Goal: Task Accomplishment & Management: Manage account settings

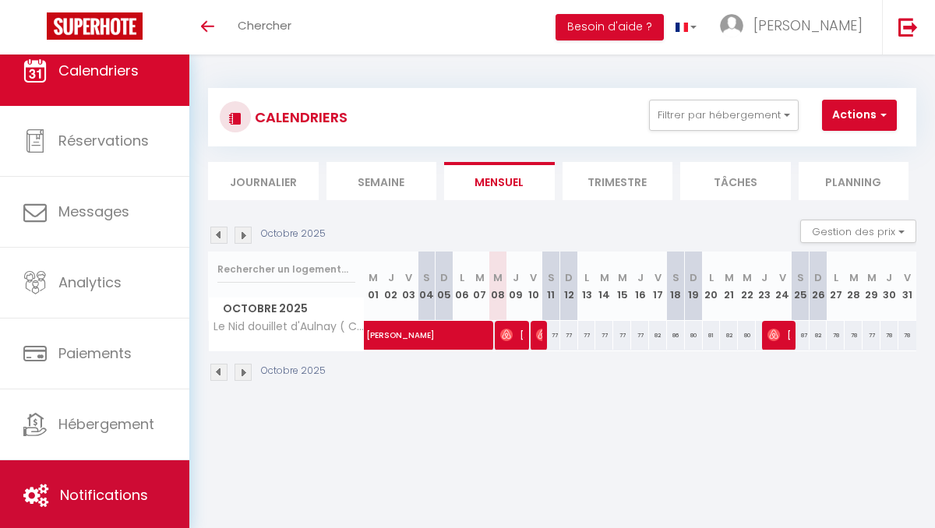
click at [94, 493] on span "Notifications" at bounding box center [104, 494] width 88 height 19
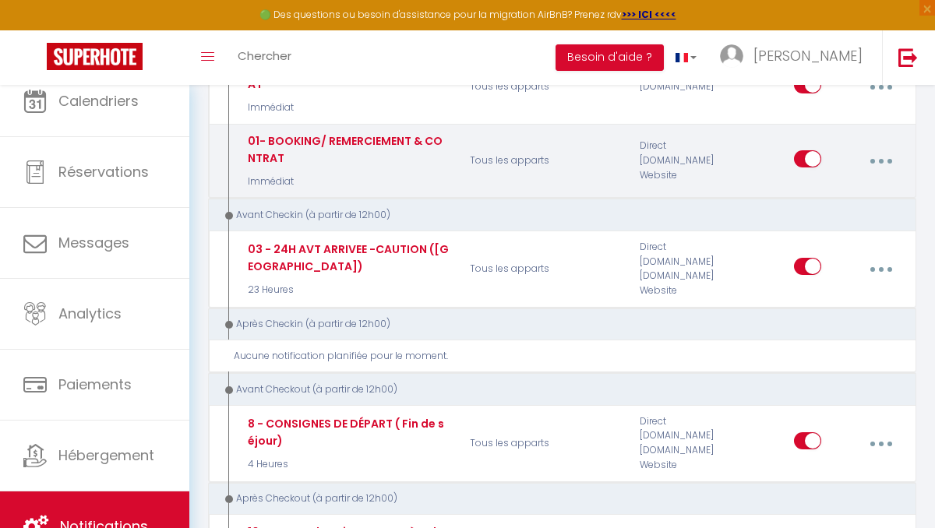
scroll to position [253, 0]
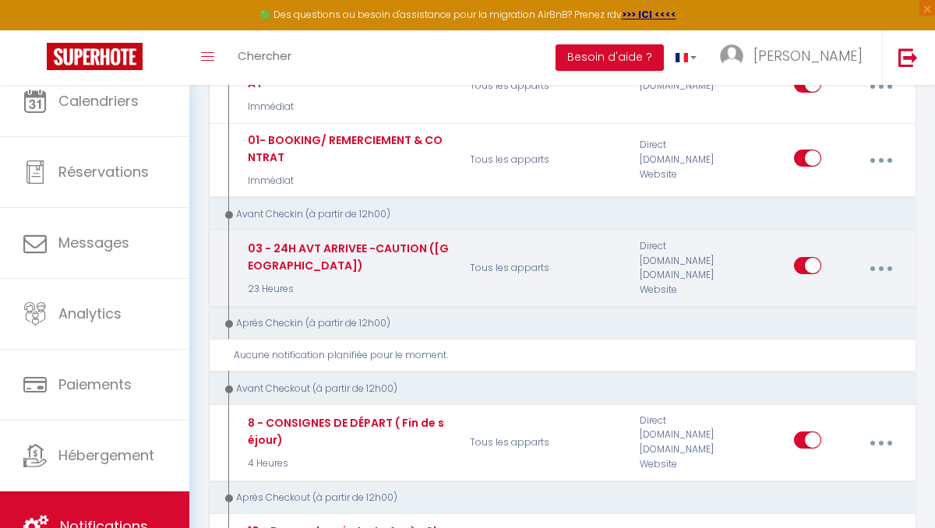
click at [880, 266] on icon "button" at bounding box center [880, 268] width 5 height 5
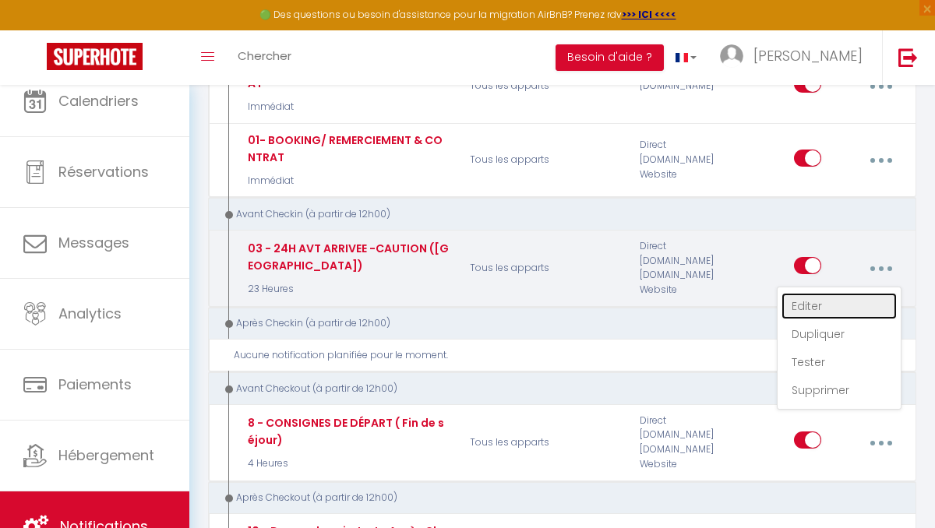
click at [815, 303] on link "Editer" at bounding box center [838, 306] width 115 height 26
type input "03 - 24H AVT ARRIVEE -CAUTION ([GEOGRAPHIC_DATA])"
select select "23 Heures"
select select "if_deposit_not_paid"
checkbox input "true"
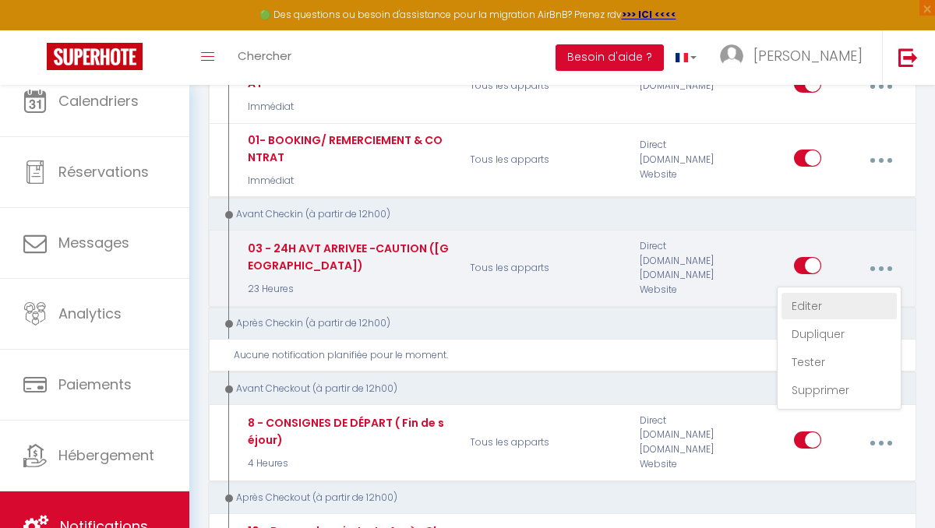
checkbox input "false"
radio input "true"
type input "Merci de confirmer votre réservation - [BOOKING:ID] - [GUEST:FIRST_NAME] [GUEST…"
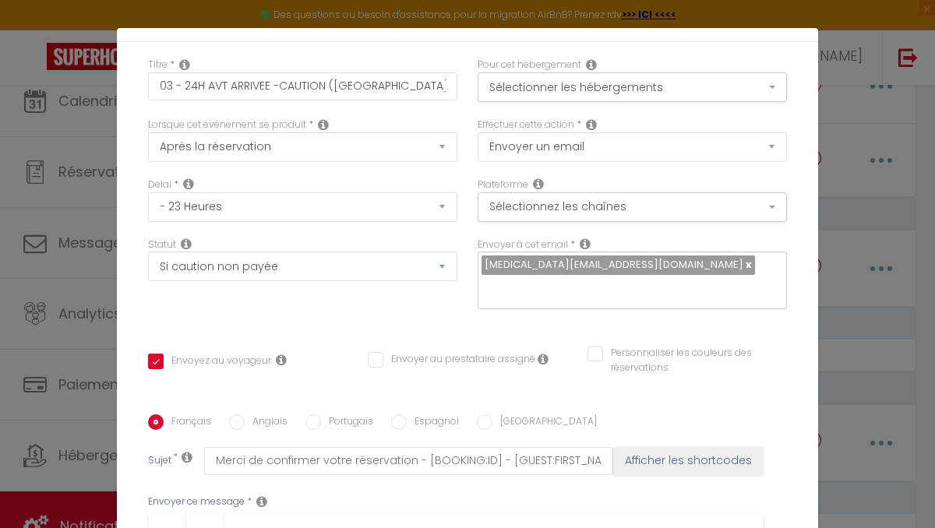
scroll to position [0, 0]
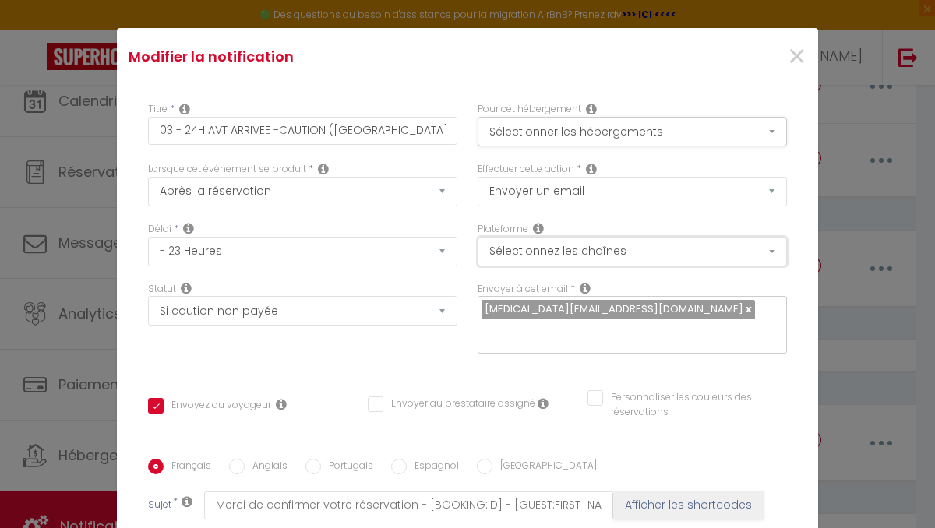
click at [530, 255] on button "Sélectionnez les chaînes" at bounding box center [631, 252] width 309 height 30
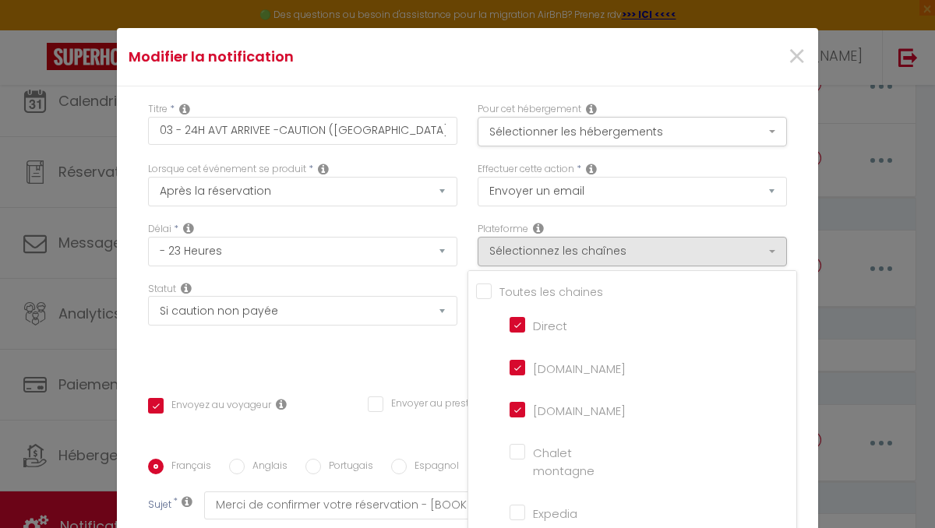
click at [526, 364] on input "[DOMAIN_NAME]" at bounding box center [553, 366] width 89 height 16
checkbox input "false"
checkbox input "true"
checkbox input "false"
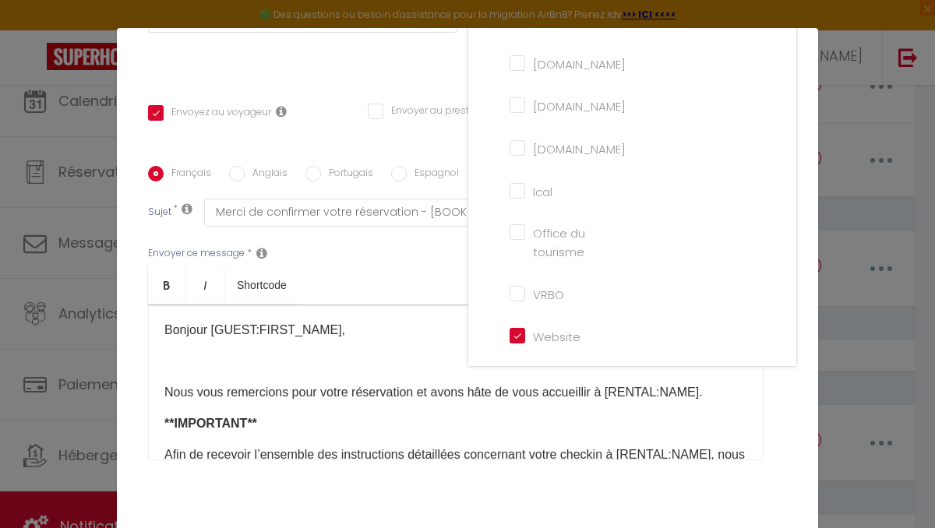
scroll to position [363, 0]
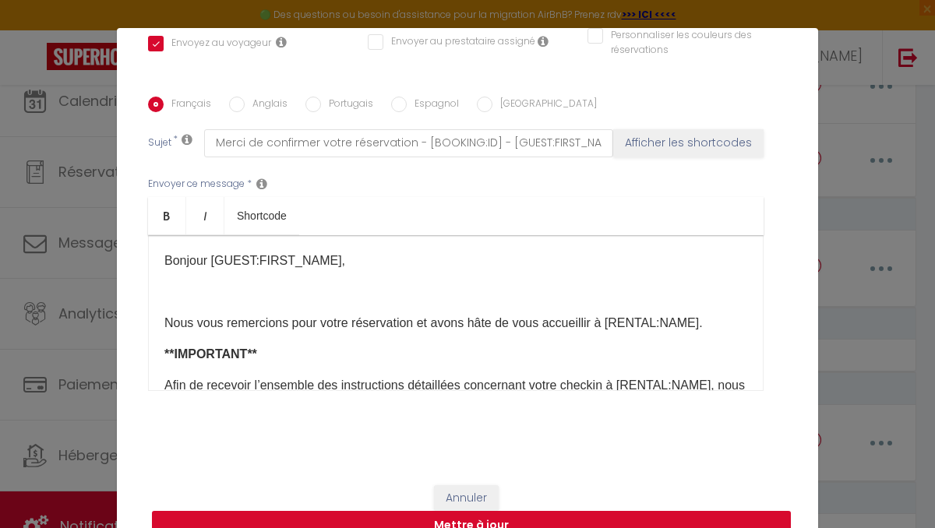
click at [477, 525] on button "Mettre à jour" at bounding box center [471, 526] width 639 height 30
checkbox input "true"
checkbox input "false"
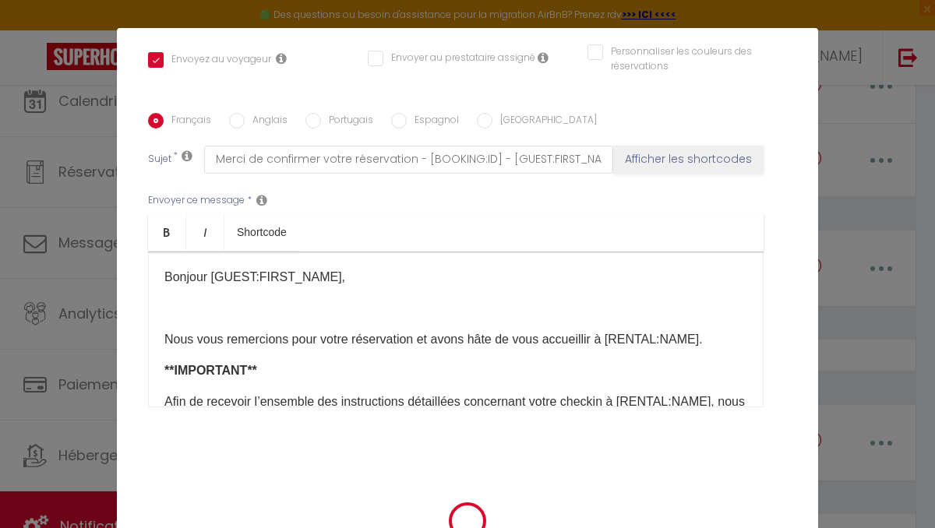
scroll to position [56, 0]
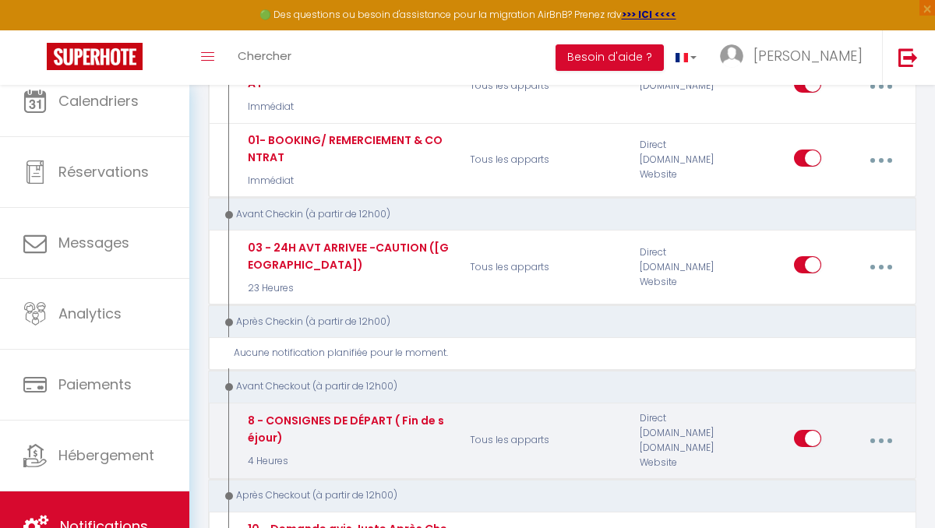
click at [879, 438] on button "button" at bounding box center [880, 441] width 41 height 30
click at [800, 477] on link "Editer" at bounding box center [838, 478] width 115 height 26
type input "8 - CONSIGNES DE DÉPART ( Fin de séjour)"
select select "4"
select select "4 Heures"
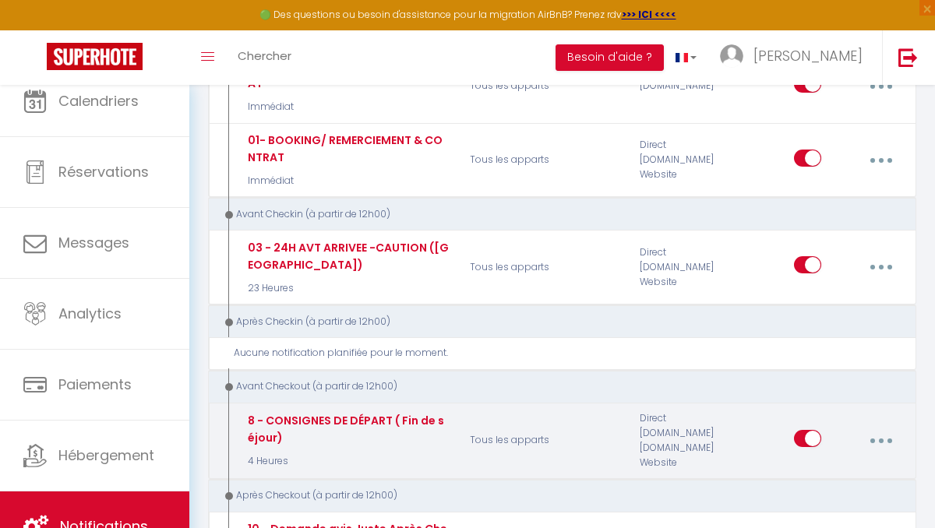
select select "if_booking_is_paid"
checkbox input "true"
checkbox input "false"
radio input "true"
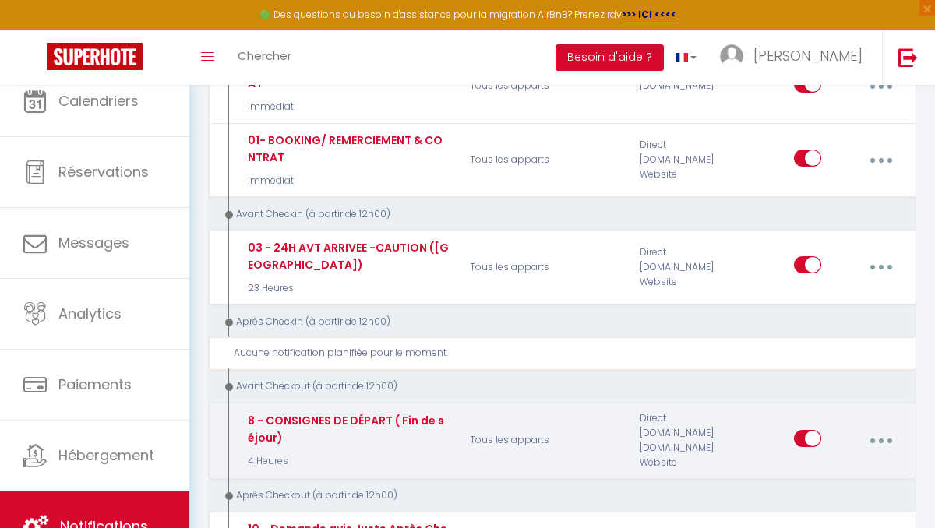
type input "Procédure pour votre départ - [RENTAL:NAME] - [GUEST:FIRST_NAME] [GUEST:NAME]"
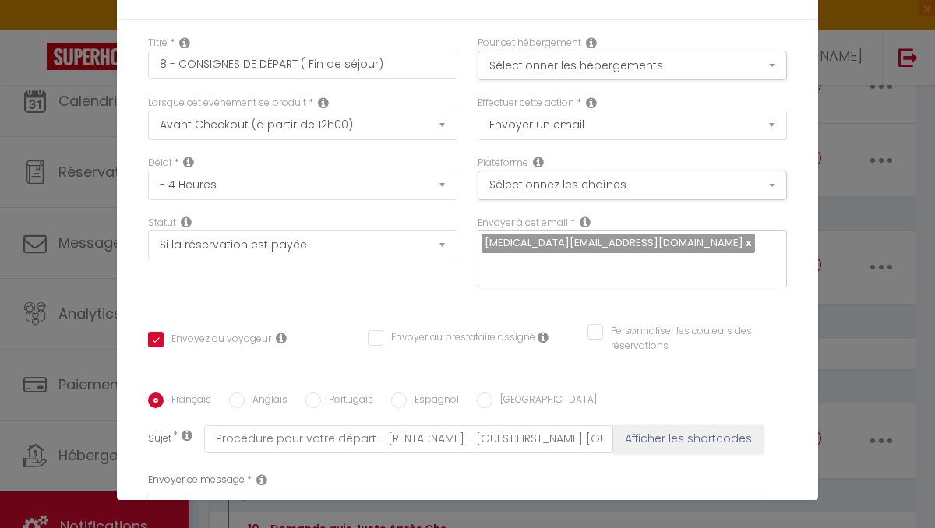
scroll to position [0, 0]
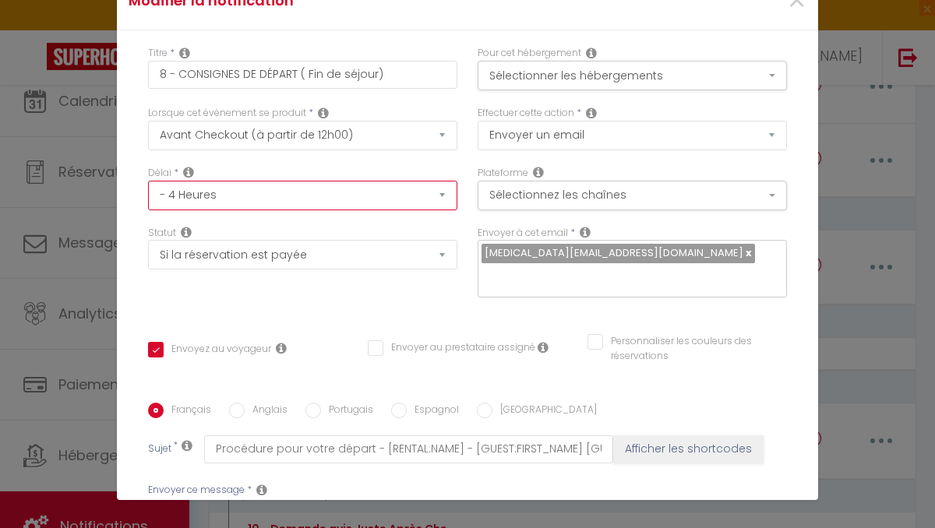
click at [218, 194] on select "Immédiat - 10 Minutes - 1 Heure - 2 Heures - 3 Heures - 4 Heures - 5 Heures - 6…" at bounding box center [302, 196] width 309 height 30
select select "23 Heures"
click at [148, 181] on select "Immédiat - 10 Minutes - 1 Heure - 2 Heures - 3 Heures - 4 Heures - 5 Heures - 6…" at bounding box center [302, 196] width 309 height 30
checkbox input "true"
checkbox input "false"
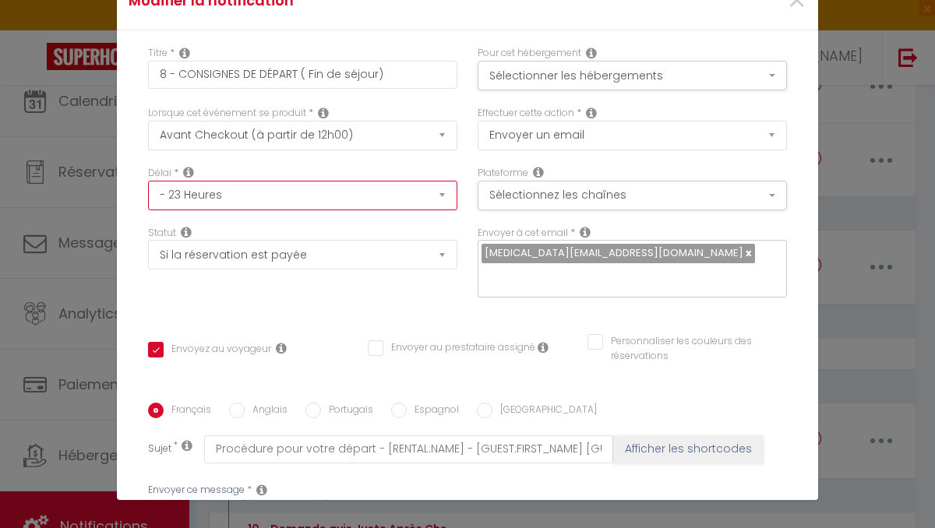
checkbox input "false"
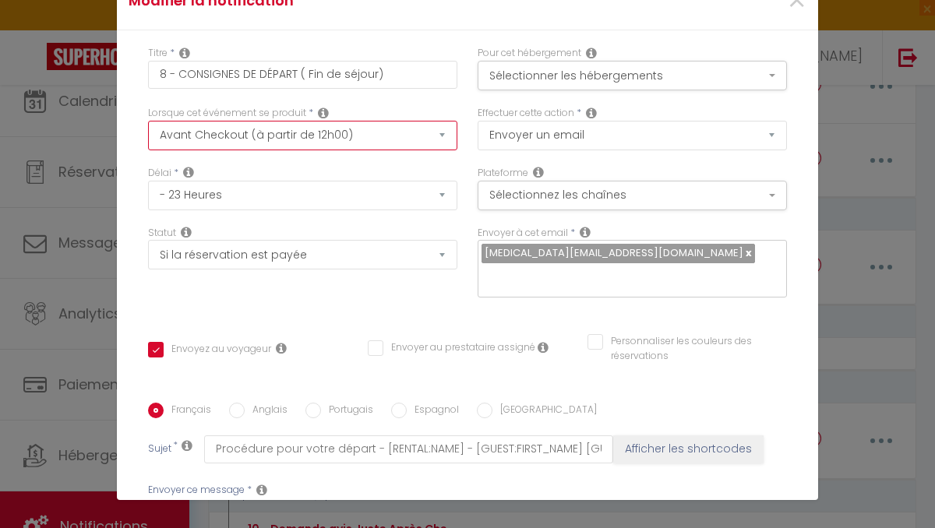
click at [438, 131] on select "Après la réservation Avant Checkin (à partir de 12h00) Après Checkin (à partir …" at bounding box center [302, 136] width 309 height 30
click at [148, 121] on select "Après la réservation Avant Checkin (à partir de 12h00) Après Checkin (à partir …" at bounding box center [302, 136] width 309 height 30
click at [403, 130] on select "Après la réservation Avant Checkin (à partir de 12h00) Après Checkin (à partir …" at bounding box center [302, 136] width 309 height 30
click at [148, 121] on select "Après la réservation Avant Checkin (à partir de 12h00) Après Checkin (à partir …" at bounding box center [302, 136] width 309 height 30
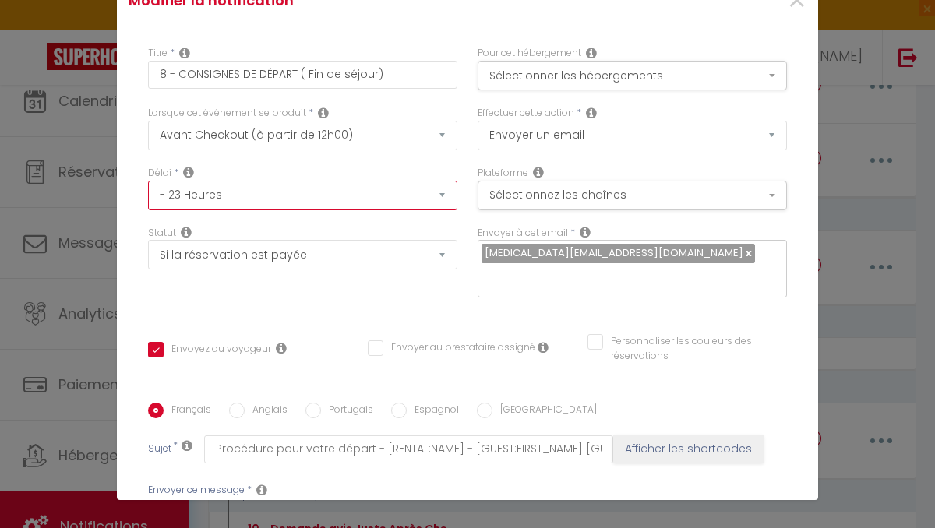
click at [380, 188] on select "Immédiat - 10 Minutes - 1 Heure - 2 Heures - 3 Heures - 4 Heures - 5 Heures - 6…" at bounding box center [302, 196] width 309 height 30
select select "16 Heures"
click at [148, 181] on select "Immédiat - 10 Minutes - 1 Heure - 2 Heures - 3 Heures - 4 Heures - 5 Heures - 6…" at bounding box center [302, 196] width 309 height 30
checkbox input "true"
checkbox input "false"
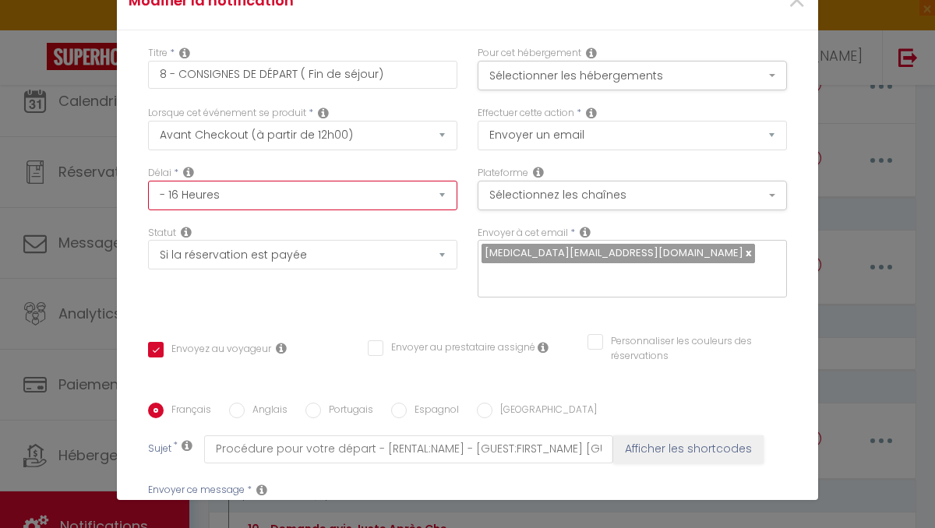
checkbox input "false"
click at [530, 195] on button "Sélectionnez les chaînes" at bounding box center [631, 196] width 309 height 30
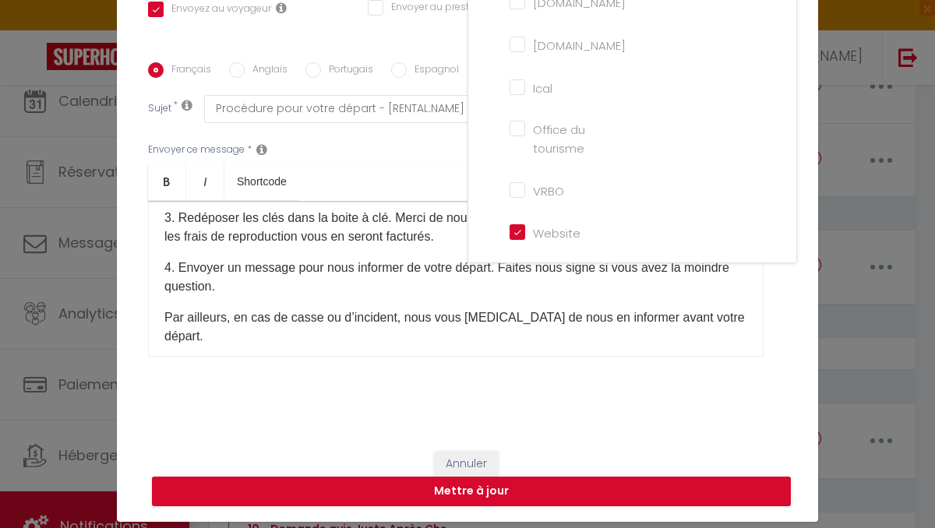
scroll to position [56, 0]
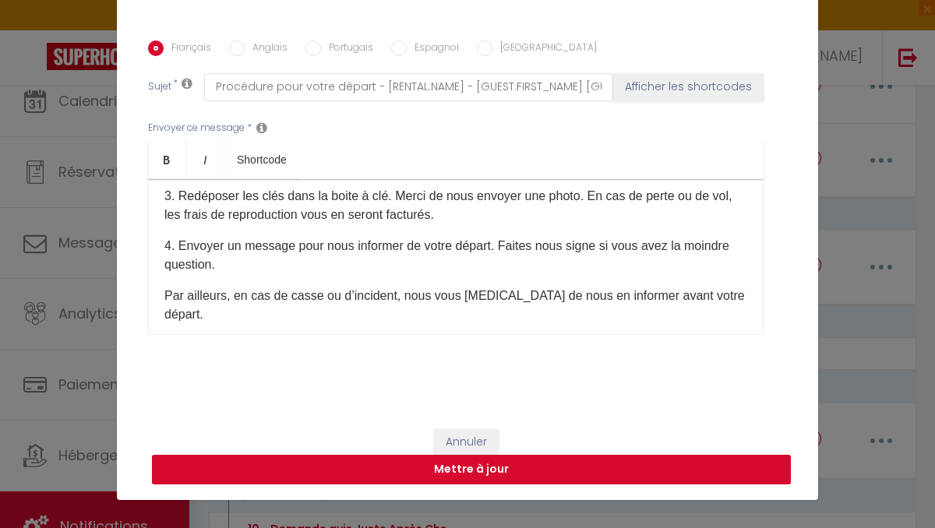
click at [470, 472] on button "Mettre à jour" at bounding box center [471, 470] width 639 height 30
checkbox input "true"
checkbox input "false"
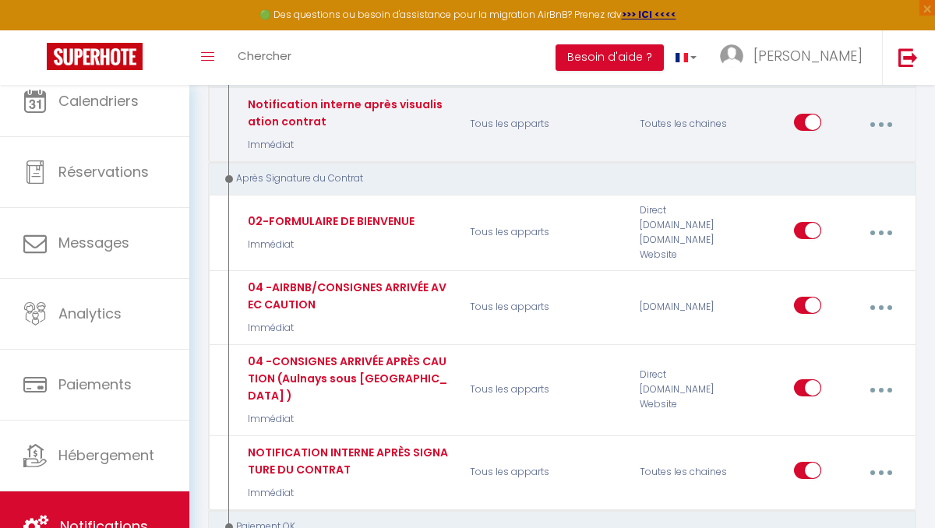
scroll to position [1688, 0]
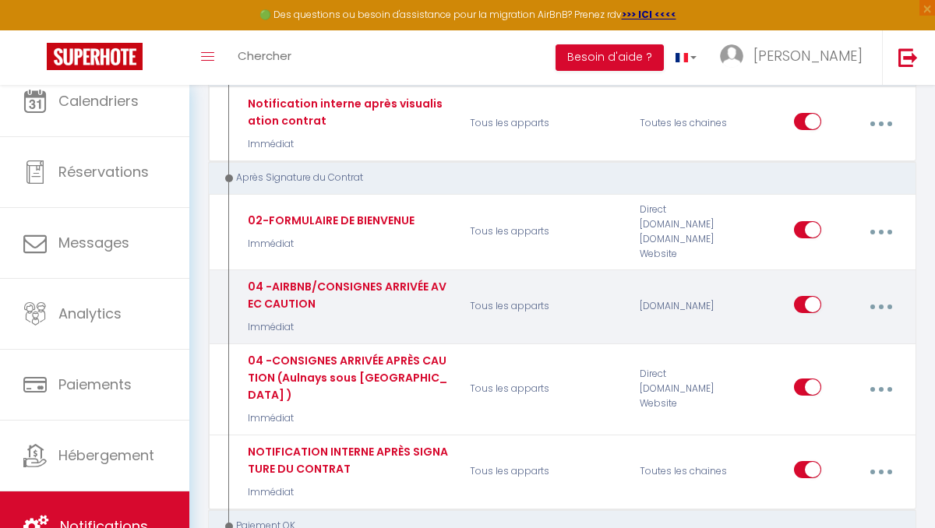
click at [884, 292] on button "button" at bounding box center [880, 307] width 41 height 30
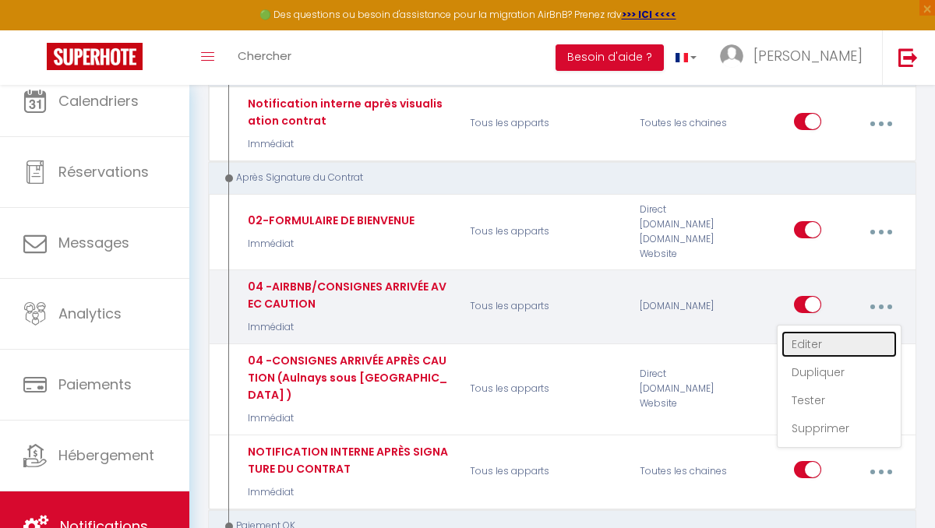
click at [815, 331] on link "Editer" at bounding box center [838, 344] width 115 height 26
type input "04 -AIRBNB/CONSIGNES ARRIVÉE AVEC CAUTION"
select select "15"
select select "Immédiat"
select select "if_deposit_is_paid"
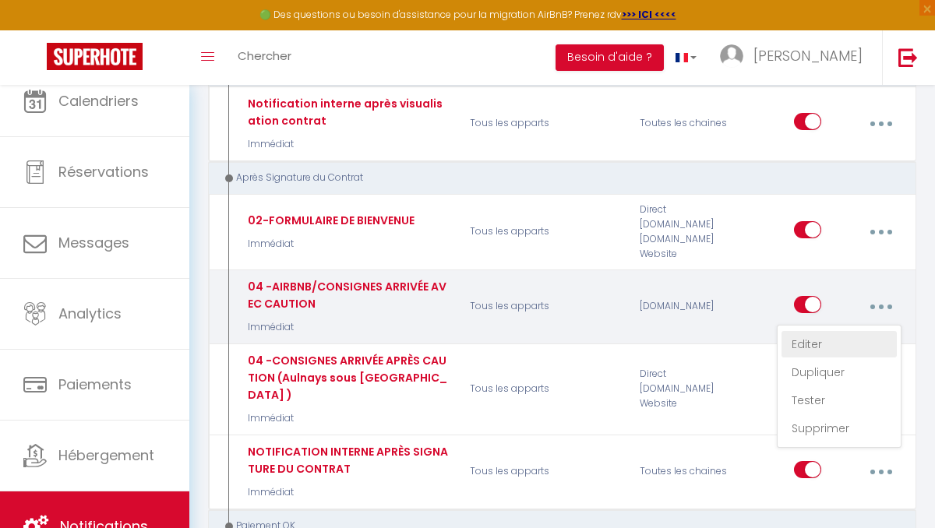
checkbox input "true"
checkbox input "false"
radio input "true"
type input "Procédure pour le checkin - [RENTAL:NAME]"
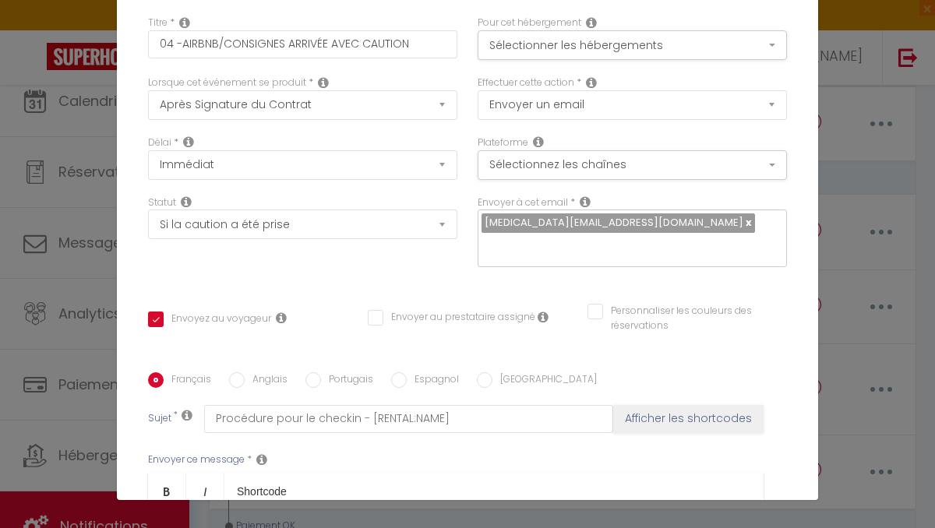
scroll to position [0, 0]
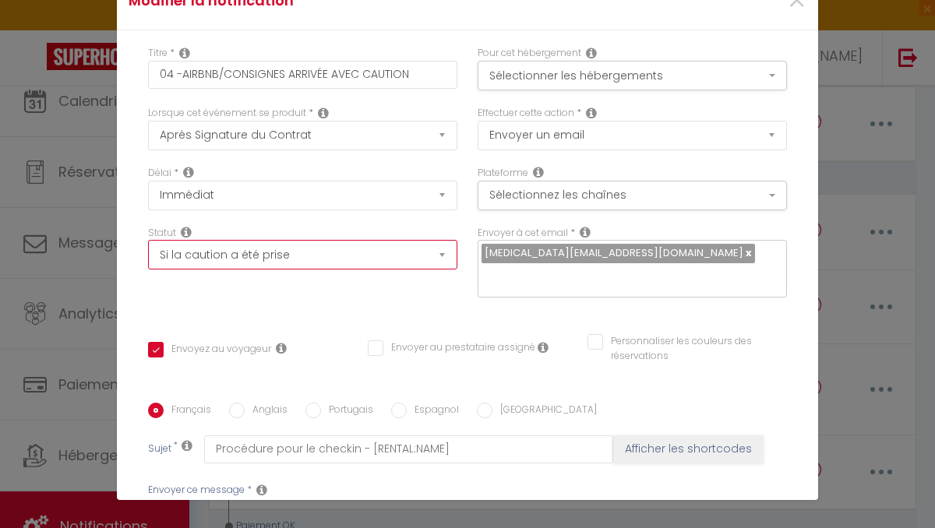
click at [364, 262] on select "Aucun Si la réservation est payée Si réservation non payée Si la caution a été …" at bounding box center [302, 255] width 309 height 30
select select "if_booking_is_paid"
click at [148, 241] on select "Aucun Si la réservation est payée Si réservation non payée Si la caution a été …" at bounding box center [302, 255] width 309 height 30
checkbox input "true"
checkbox input "false"
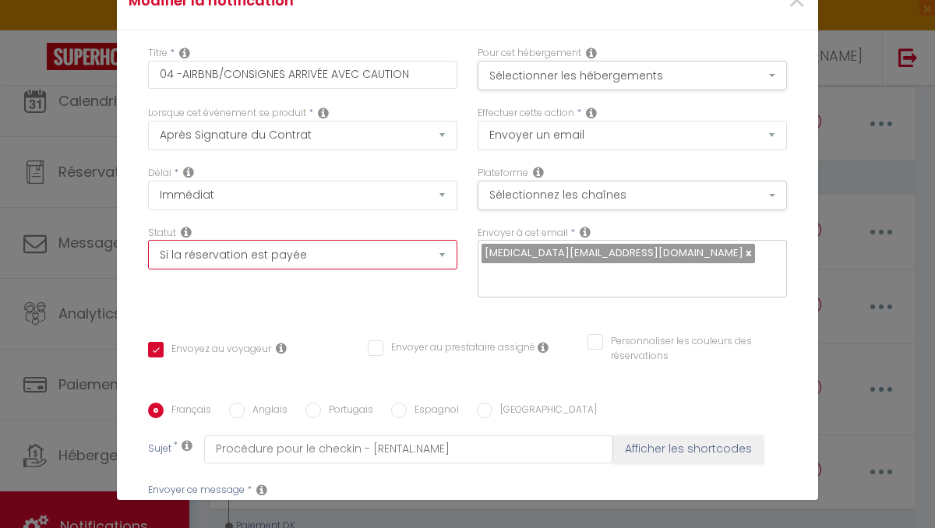
checkbox input "false"
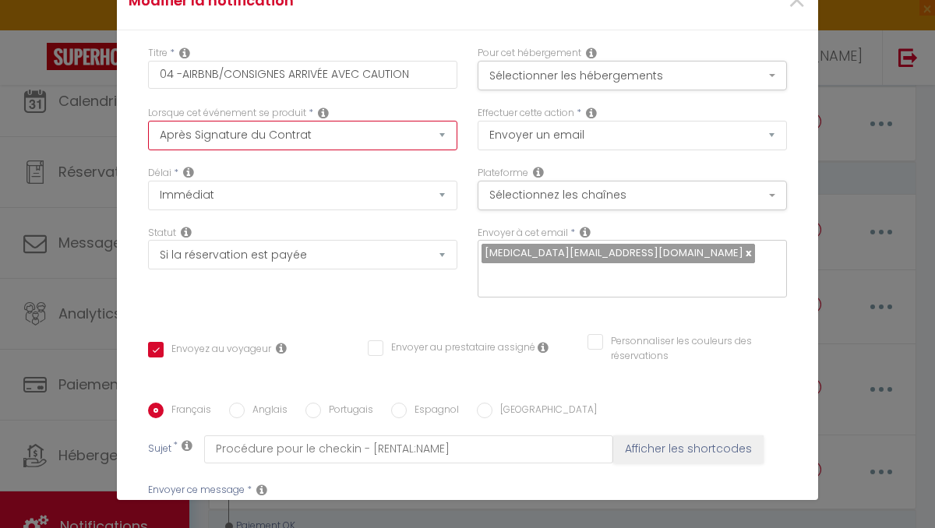
click at [312, 129] on select "Après la réservation Avant Checkin (à partir de 12h00) Après Checkin (à partir …" at bounding box center [302, 136] width 309 height 30
select select "2"
click at [148, 121] on select "Après la réservation Avant Checkin (à partir de 12h00) Après Checkin (à partir …" at bounding box center [302, 136] width 309 height 30
checkbox input "true"
checkbox input "false"
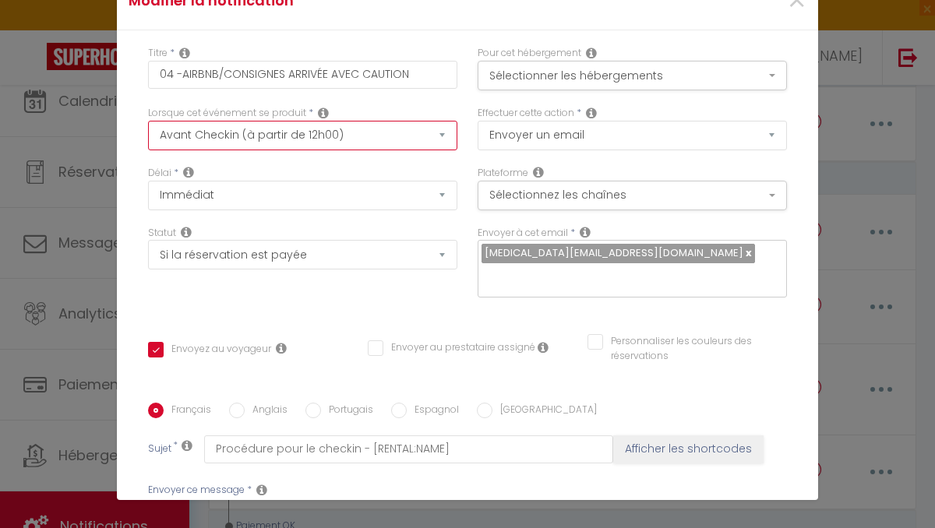
checkbox input "false"
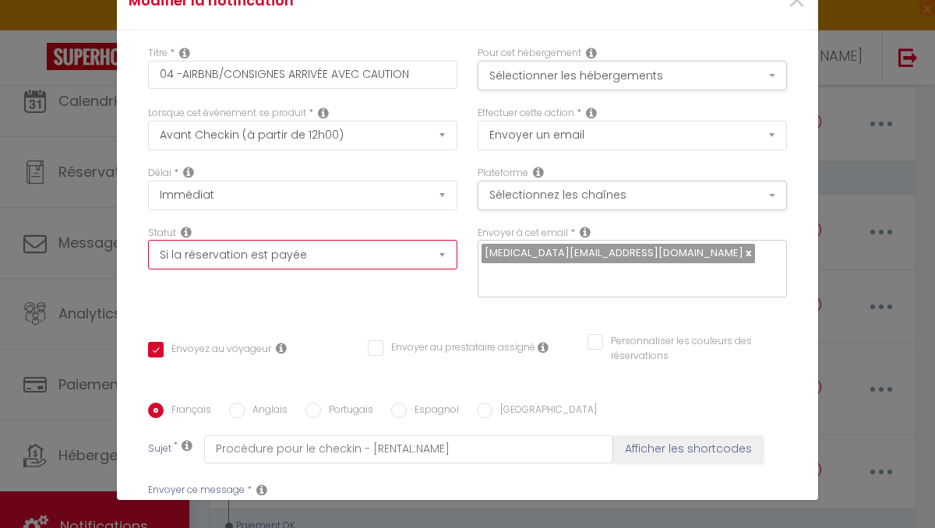
click at [221, 266] on select "Aucun Si la réservation est payée Si réservation non payée Si la caution a été …" at bounding box center [302, 255] width 309 height 30
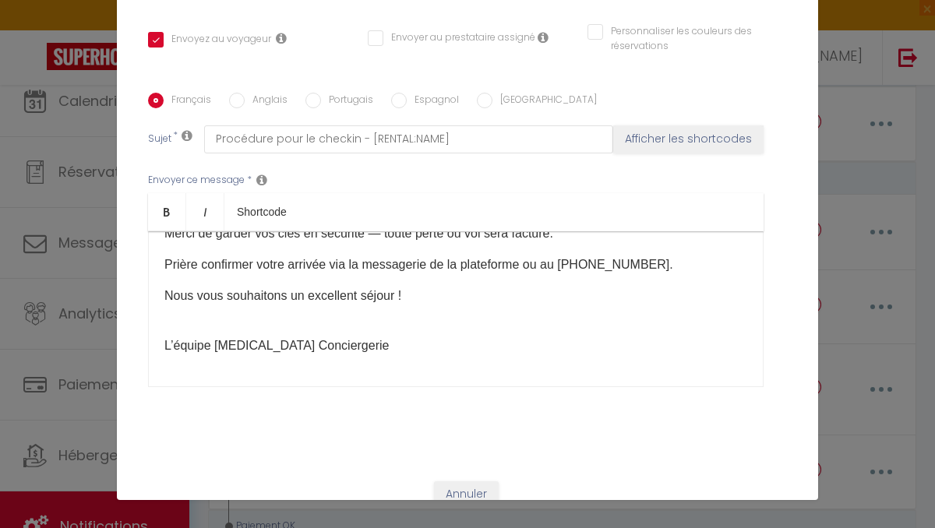
scroll to position [363, 0]
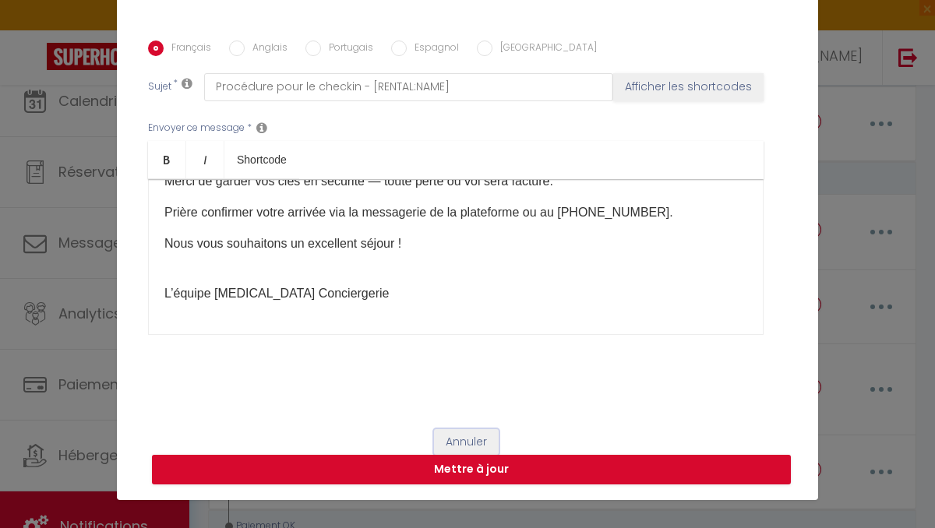
click at [473, 439] on button "Annuler" at bounding box center [466, 442] width 65 height 26
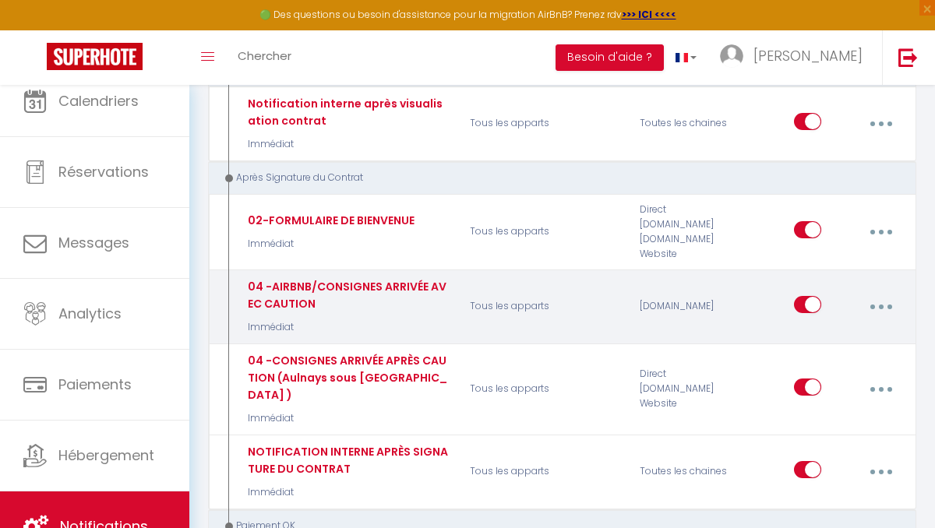
click at [882, 292] on button "button" at bounding box center [880, 307] width 41 height 30
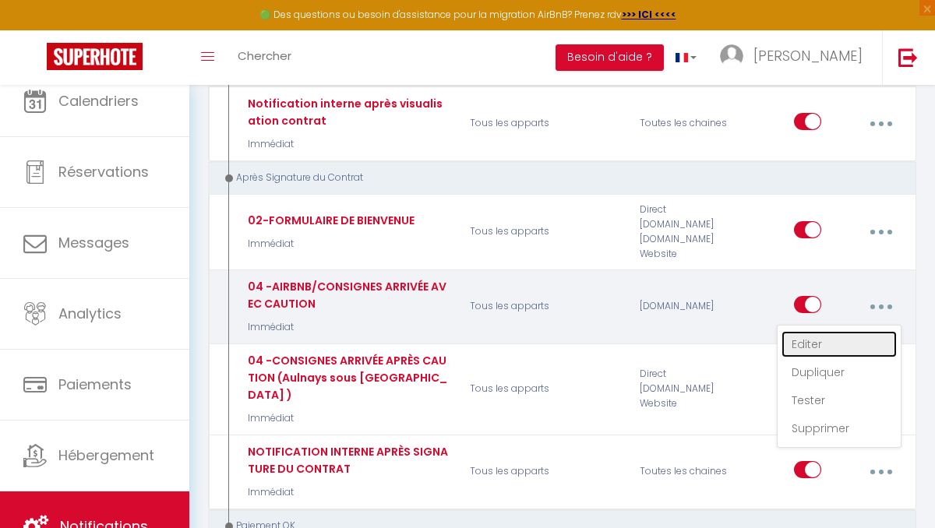
click at [820, 331] on link "Editer" at bounding box center [838, 344] width 115 height 26
select select "15"
select select "if_deposit_is_paid"
checkbox input "true"
checkbox input "false"
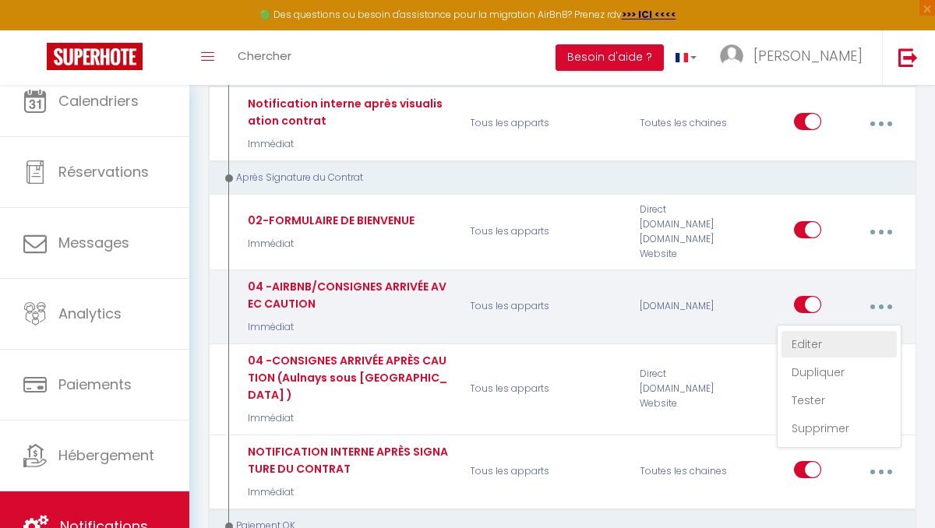
checkbox input "false"
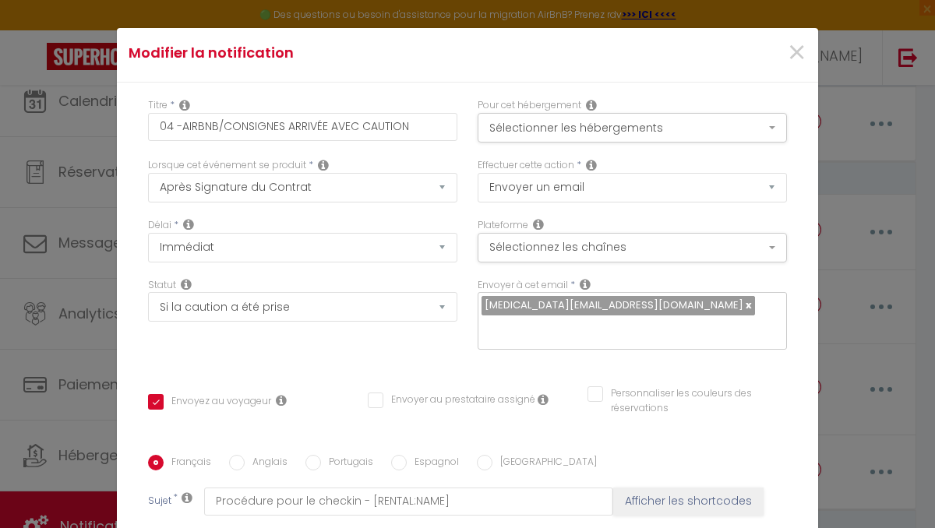
scroll to position [0, 0]
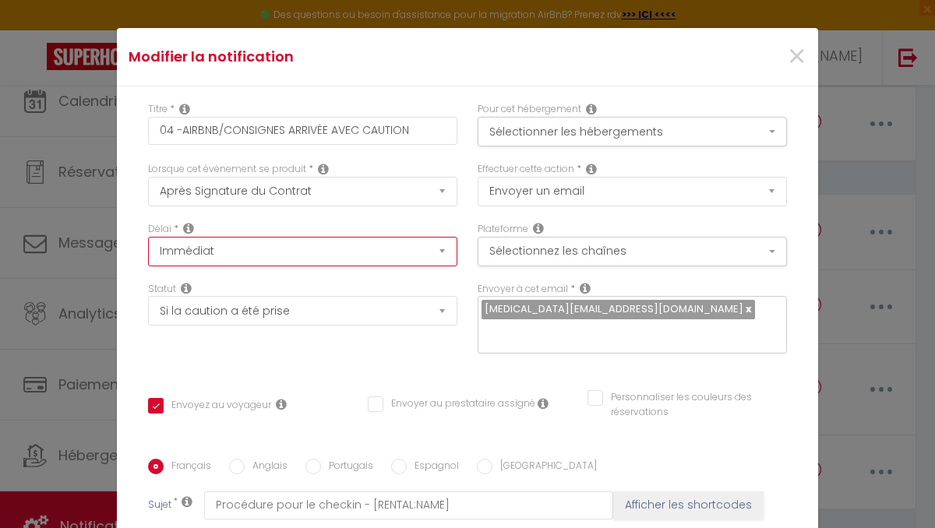
click at [303, 255] on select "Immédiat + 10 Minutes + 1 Heure + 2 Heures + 3 Heures + 4 Heures + 5 Heures + 6…" at bounding box center [302, 252] width 309 height 30
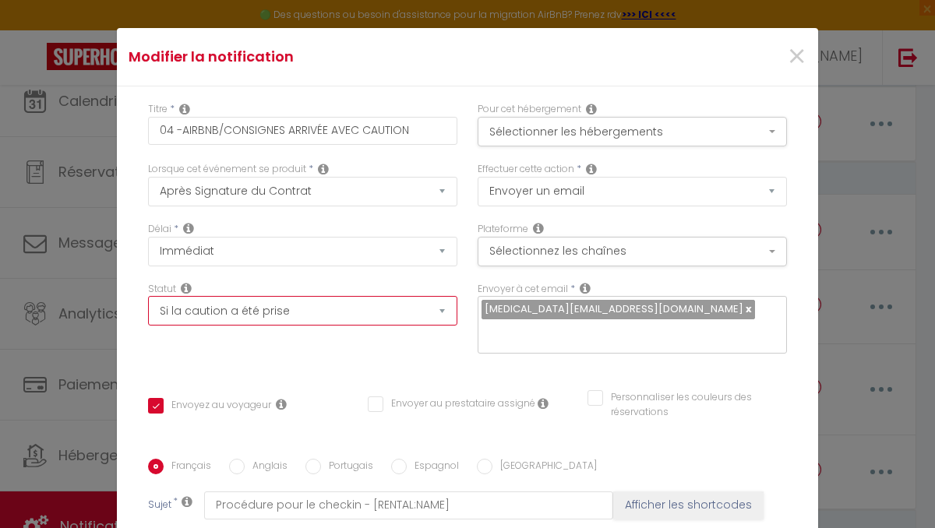
click at [354, 306] on select "Aucun Si la réservation est payée Si réservation non payée Si la caution a été …" at bounding box center [302, 311] width 309 height 30
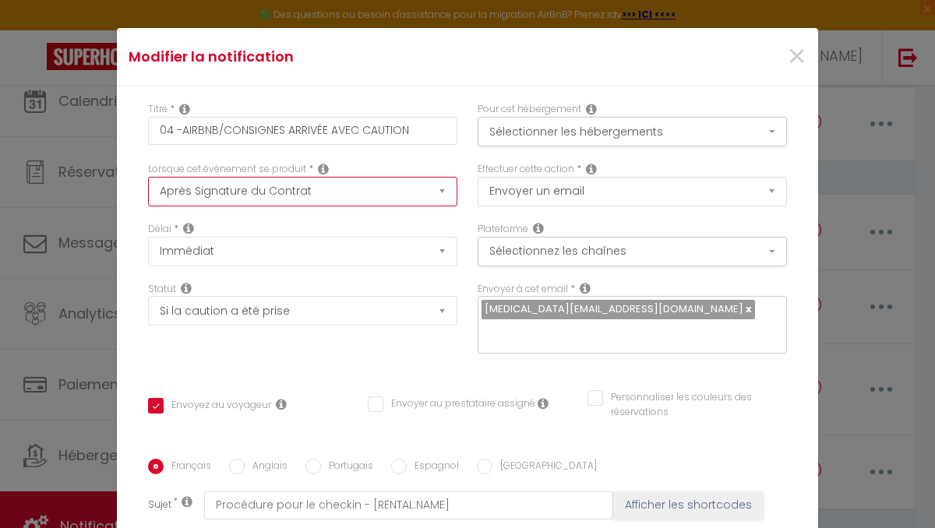
click at [371, 194] on select "Après la réservation Avant Checkin (à partir de 12h00) Après Checkin (à partir …" at bounding box center [302, 192] width 309 height 30
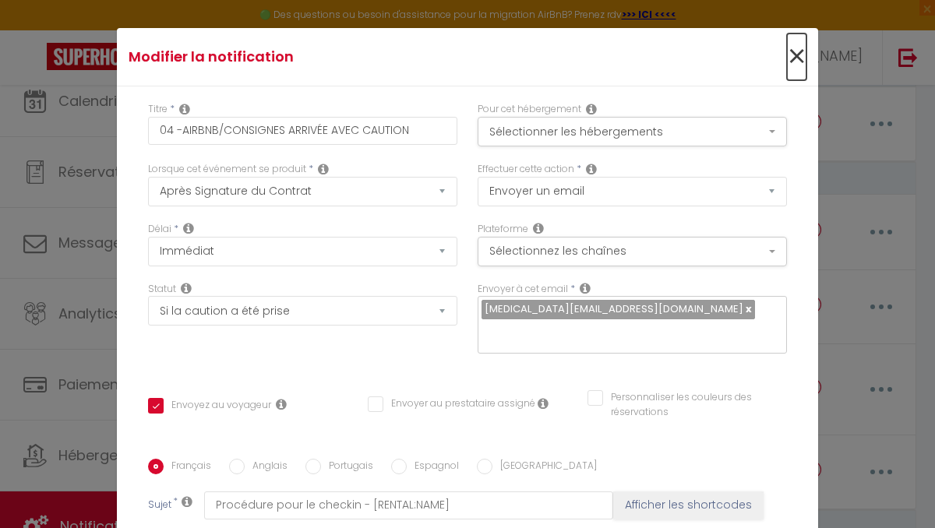
click at [796, 55] on span "×" at bounding box center [796, 56] width 19 height 47
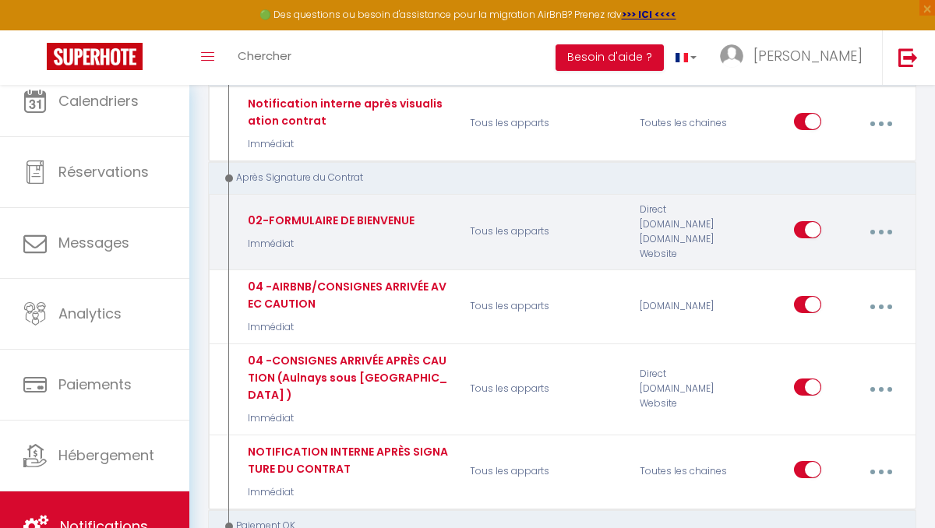
click at [380, 212] on div "02-FORMULAIRE DE BIENVENUE" at bounding box center [329, 220] width 171 height 17
click at [884, 218] on button "button" at bounding box center [880, 232] width 41 height 30
click at [810, 257] on link "Editer" at bounding box center [838, 269] width 115 height 26
type input "02-FORMULAIRE DE BIENVENUE"
select select "if_booking_is_paid"
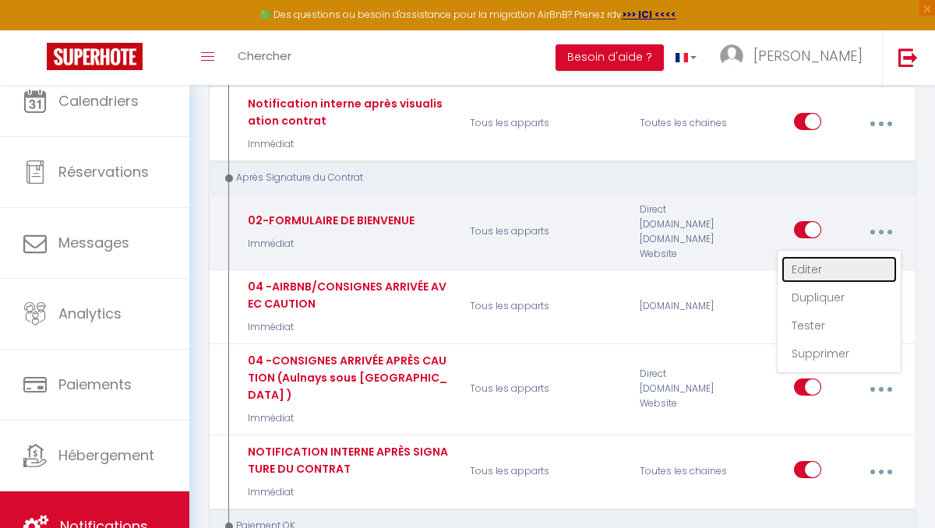
checkbox input "true"
checkbox input "false"
type input "Votre arrivée : Formulaire de bienvenue !"
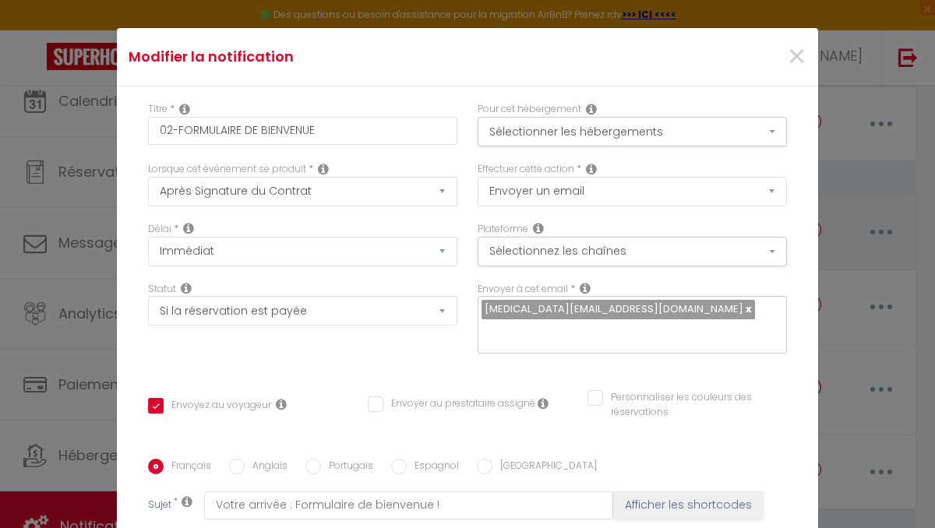
scroll to position [55, 0]
click at [801, 60] on span "×" at bounding box center [796, 56] width 19 height 47
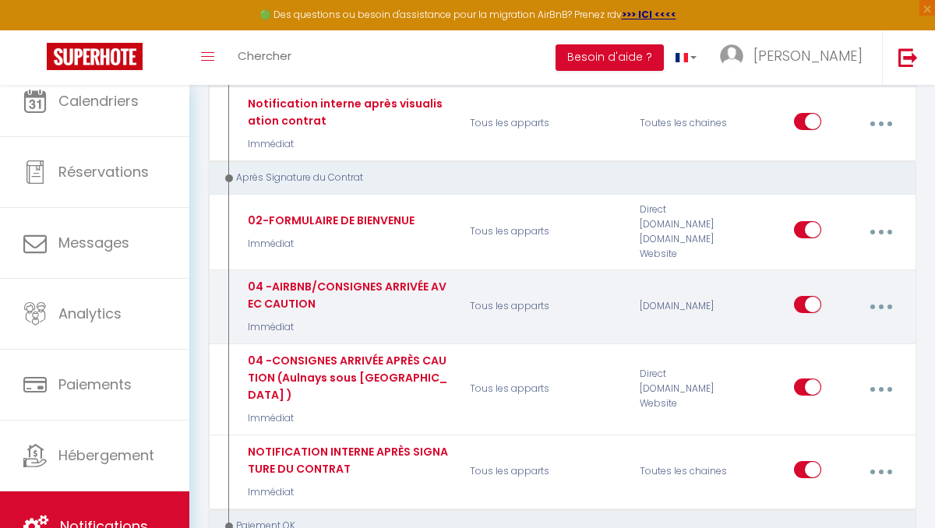
click at [871, 292] on button "button" at bounding box center [880, 307] width 41 height 30
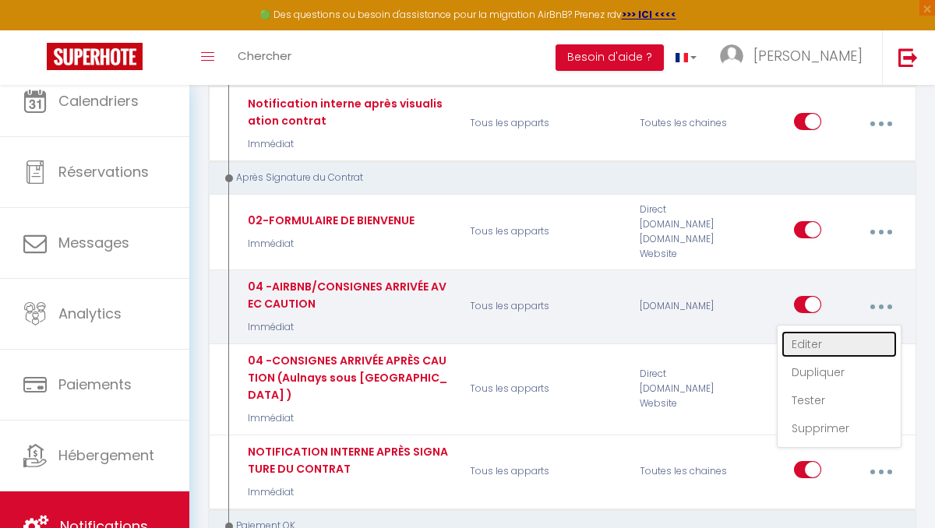
click at [805, 331] on link "Editer" at bounding box center [838, 344] width 115 height 26
type input "04 -AIRBNB/CONSIGNES ARRIVÉE AVEC CAUTION"
select select "if_deposit_is_paid"
checkbox input "true"
checkbox input "false"
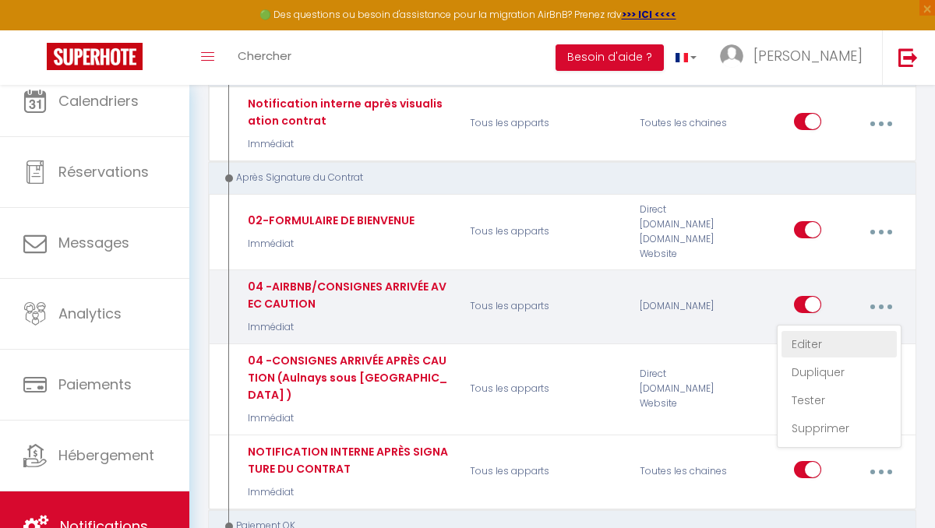
checkbox input "false"
type input "Procédure pour le checkin - [RENTAL:NAME]"
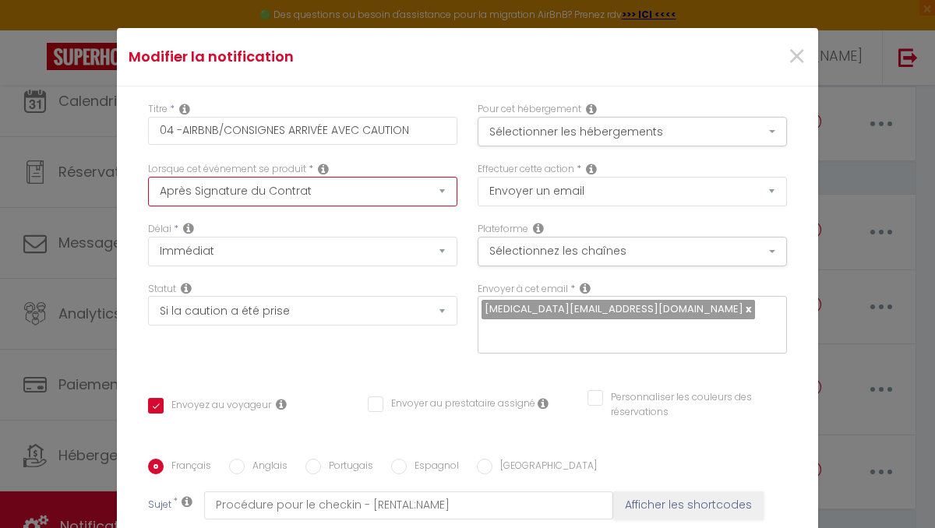
click at [400, 195] on select "Après la réservation Avant Checkin (à partir de 12h00) Après Checkin (à partir …" at bounding box center [302, 192] width 309 height 30
select select "17"
click at [148, 177] on select "Après la réservation Avant Checkin (à partir de 12h00) Après Checkin (à partir …" at bounding box center [302, 192] width 309 height 30
checkbox input "true"
checkbox input "false"
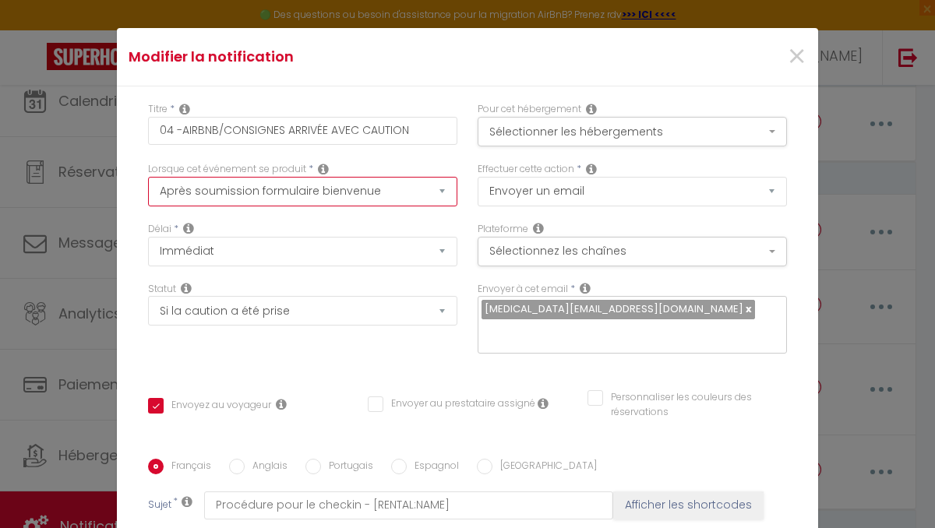
checkbox input "false"
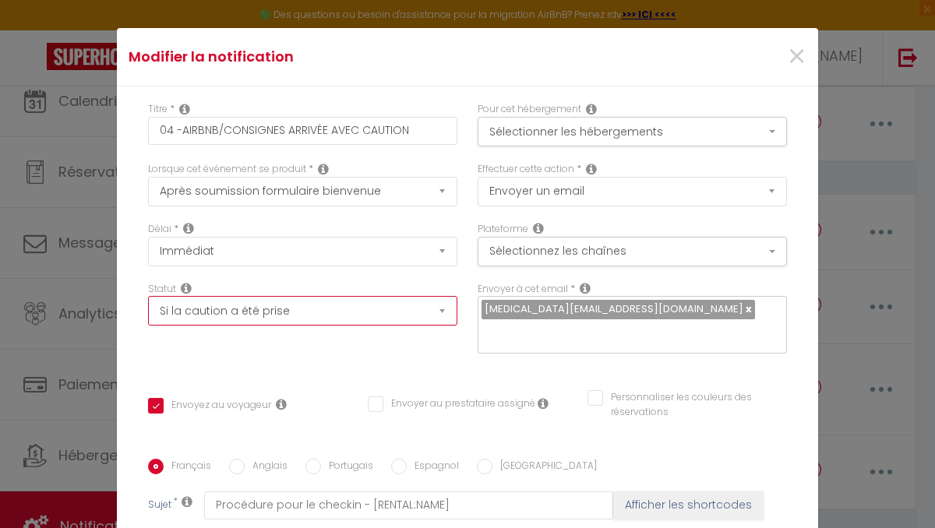
click at [331, 312] on select "Aucun Si la réservation est payée Si réservation non payée Si la caution a été …" at bounding box center [302, 311] width 309 height 30
select select "if_booking_is_paid"
click at [148, 297] on select "Aucun Si la réservation est payée Si réservation non payée Si la caution a été …" at bounding box center [302, 311] width 309 height 30
checkbox input "true"
checkbox input "false"
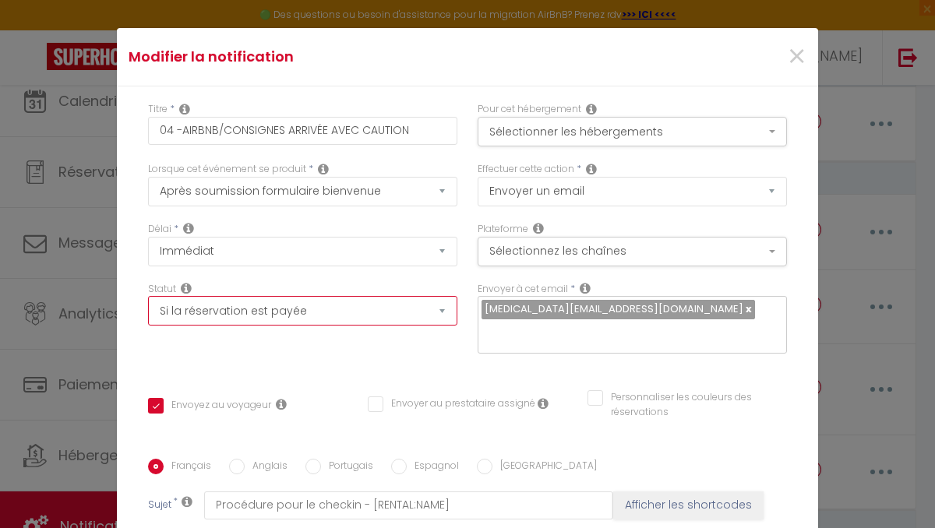
checkbox input "false"
click at [616, 248] on button "Sélectionnez les chaînes" at bounding box center [631, 252] width 309 height 30
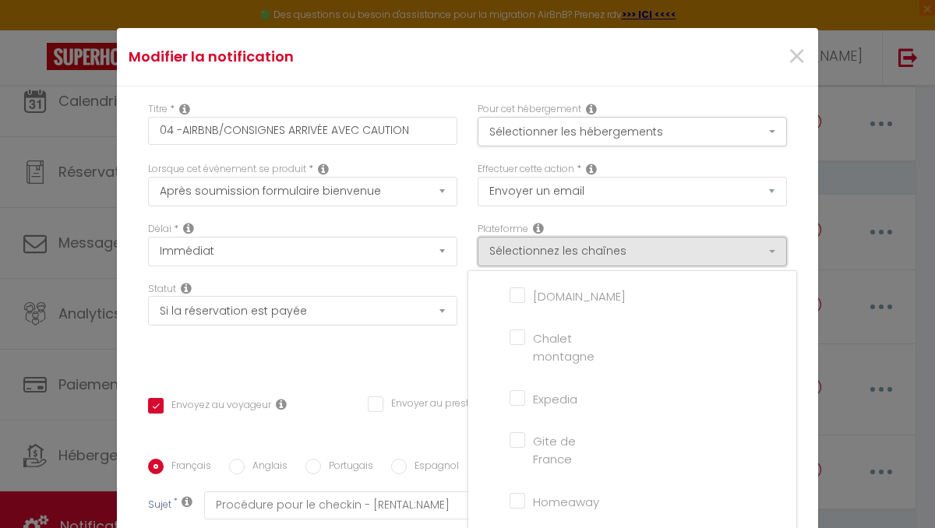
scroll to position [0, 0]
click at [585, 139] on button "Sélectionner les hébergements" at bounding box center [631, 132] width 309 height 30
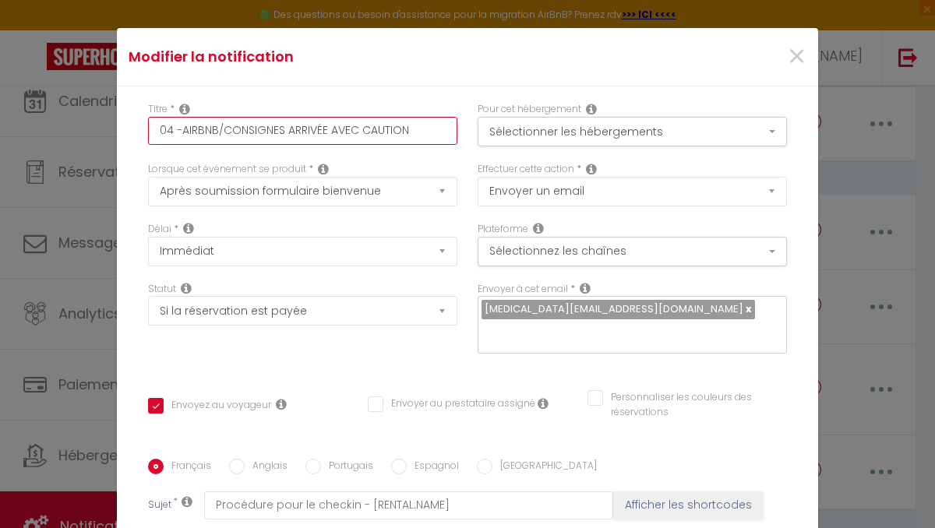
drag, startPoint x: 357, startPoint y: 132, endPoint x: 326, endPoint y: 128, distance: 30.6
click at [326, 128] on input "04 -AIRBNB/CONSIGNES ARRIVÉE AVEC CAUTION" at bounding box center [302, 131] width 309 height 28
type input "04 -AIRBNB/CONSIGNES ARRIVÉE CAUTION"
checkbox input "true"
checkbox input "false"
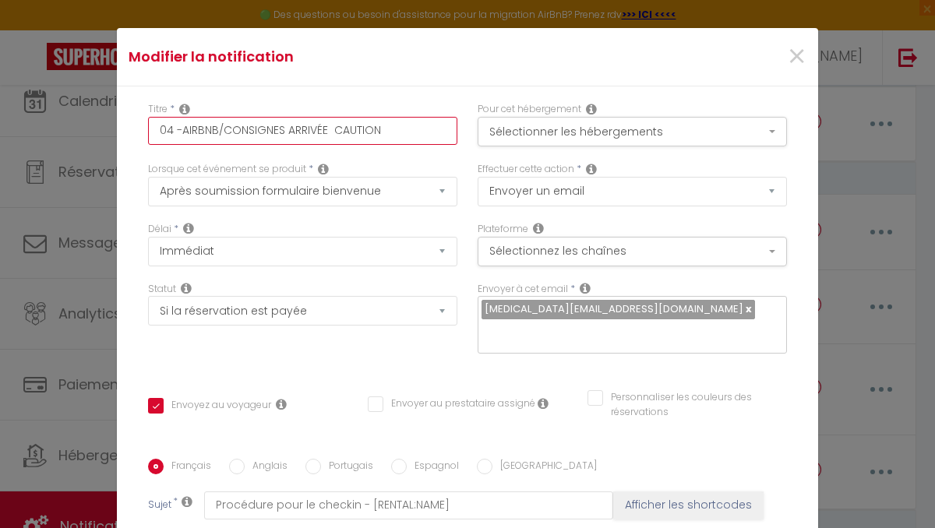
checkbox input "false"
type input "04 -AIRBNB/CONSIGNES ARRIVÉE S CAUTION"
checkbox input "true"
checkbox input "false"
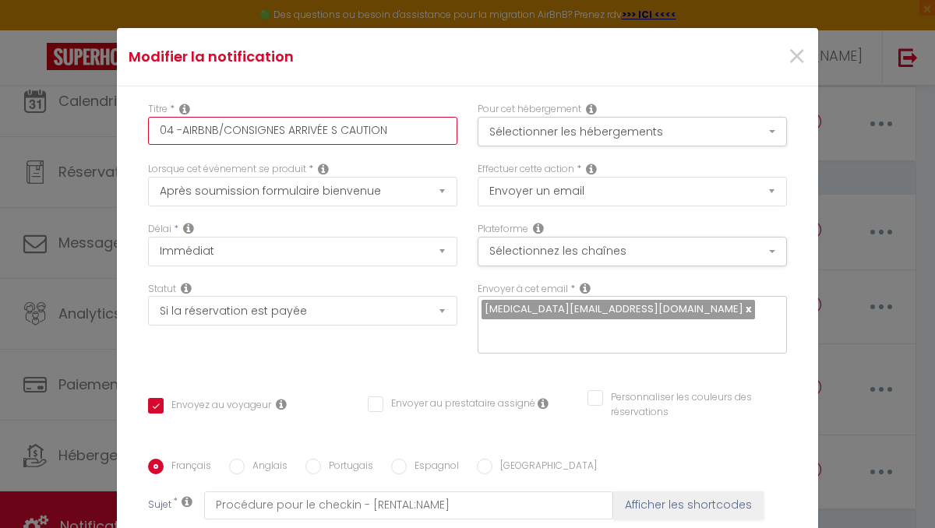
type input "04 -AIRBNB/CONSIGNES ARRIVÉE SA CAUTION"
checkbox input "true"
checkbox input "false"
type input "04 -AIRBNB/CONSIGNES ARRIVÉE SAN CAUTION"
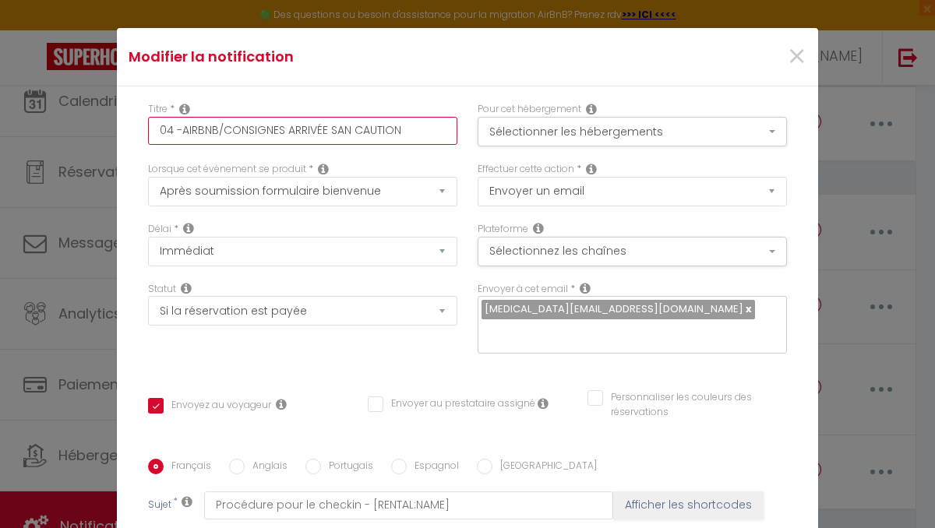
checkbox input "true"
checkbox input "false"
type input "04 -AIRBNB/CONSIGNES ARRIVÉE SANS CAUTION"
checkbox input "true"
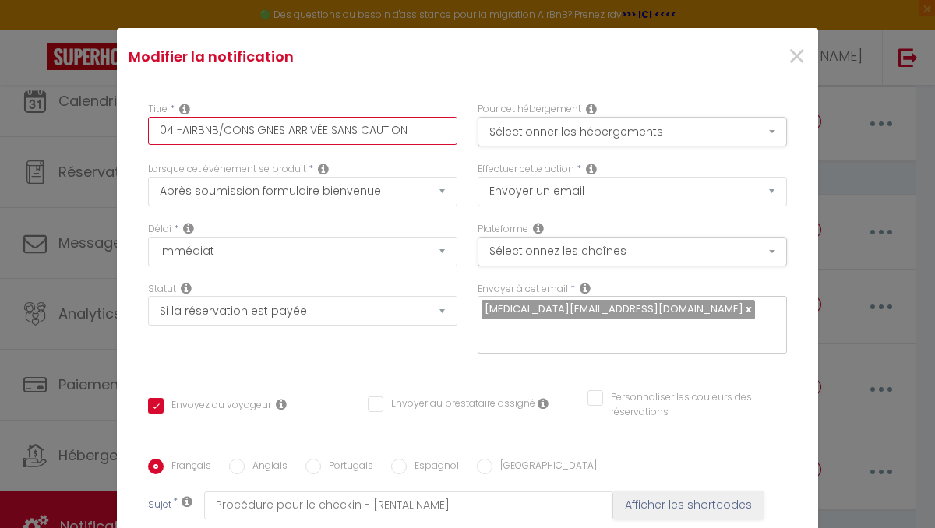
checkbox input "false"
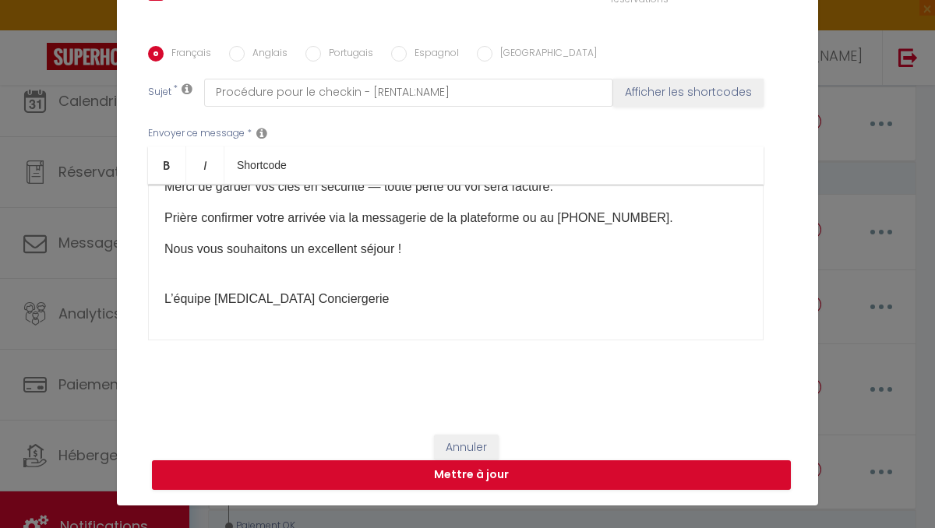
scroll to position [55, 0]
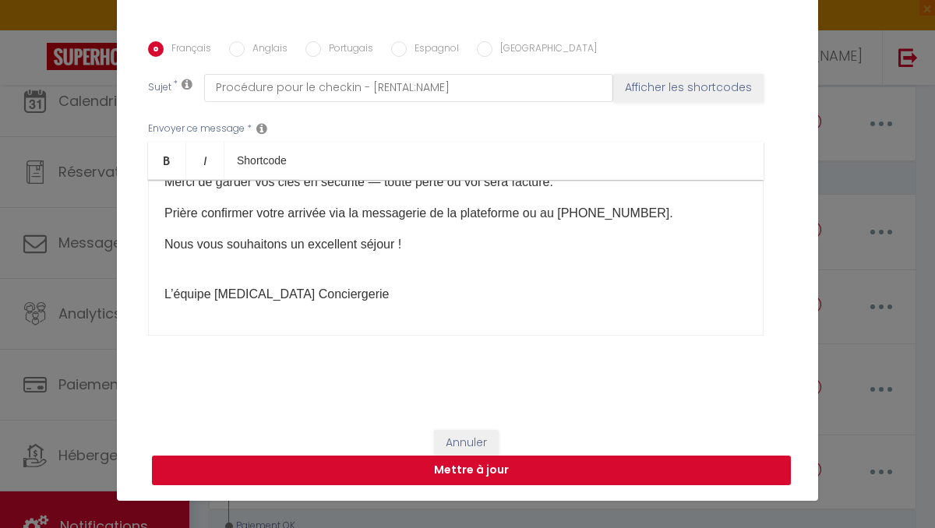
type input "04 -AIRBNB/CONSIGNES ARRIVÉE SANS CAUTION"
click at [446, 469] on button "Mettre à jour" at bounding box center [471, 471] width 639 height 30
checkbox input "true"
checkbox input "false"
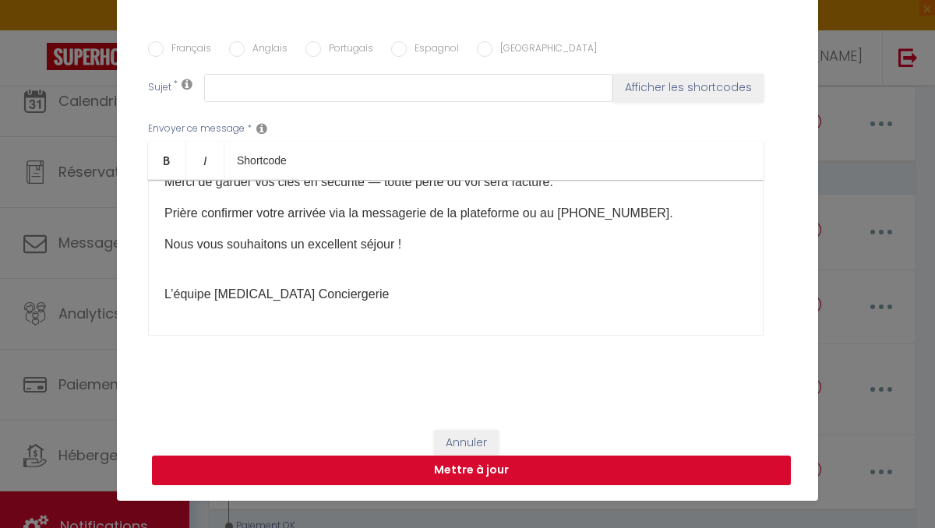
scroll to position [0, 0]
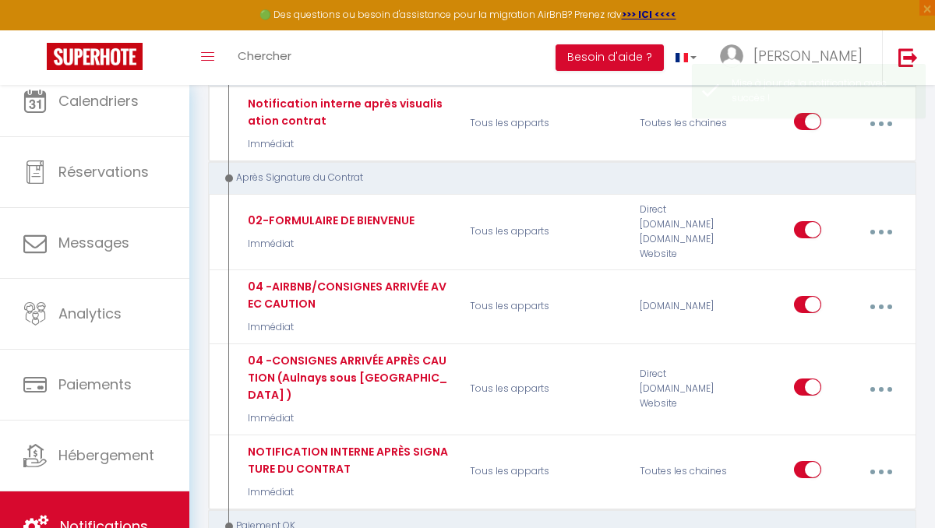
checkbox input "true"
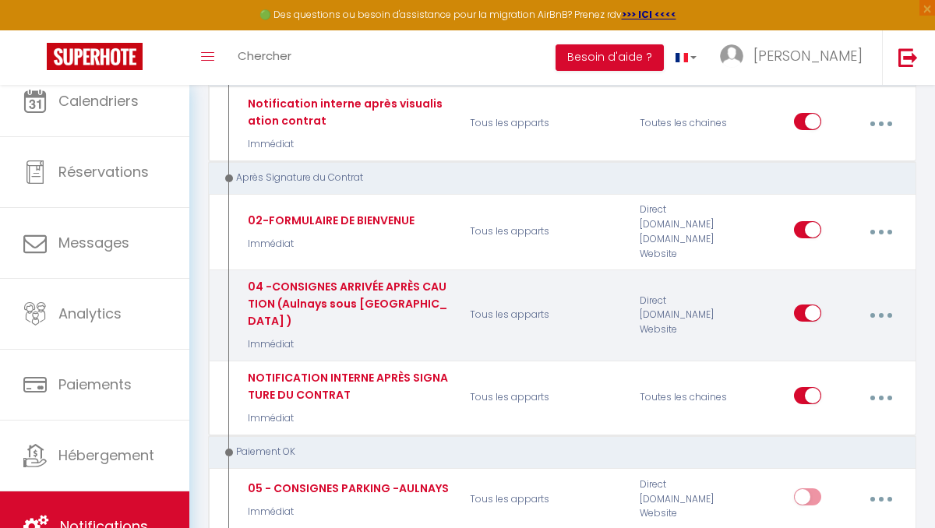
click at [404, 278] on div "04 -CONSIGNES ARRIVÉE APRÈS CAUTION (Aulnays sous [GEOGRAPHIC_DATA] )" at bounding box center [347, 303] width 206 height 51
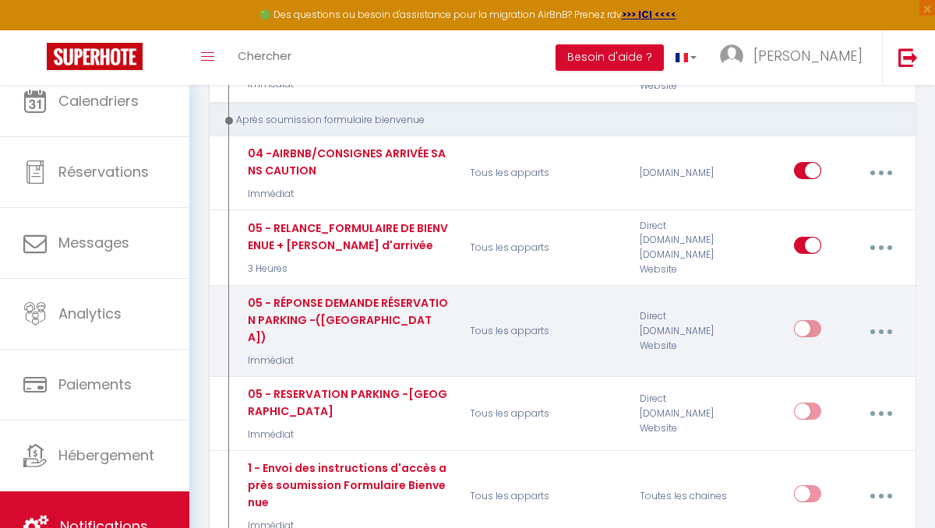
scroll to position [2115, 0]
click at [885, 317] on button "button" at bounding box center [880, 332] width 41 height 30
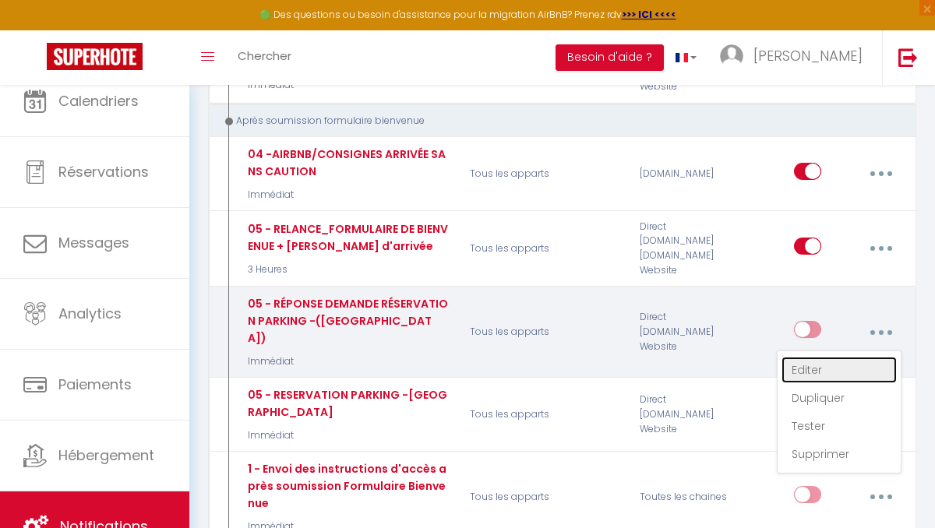
click at [810, 357] on link "Editer" at bounding box center [838, 370] width 115 height 26
type input "05 - RÉPONSE DEMANDE RÉSERVATION PARKING -([GEOGRAPHIC_DATA])"
select select "17"
select select "Immédiat"
select select
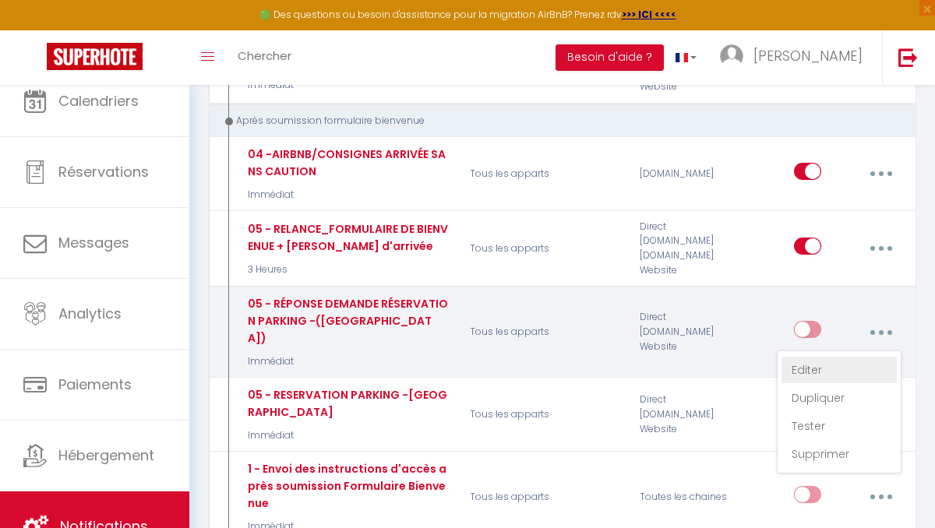
checkbox input "true"
checkbox input "false"
radio input "true"
type input "Réservation Parking Sécurisé - [RENTAL:NAME]"
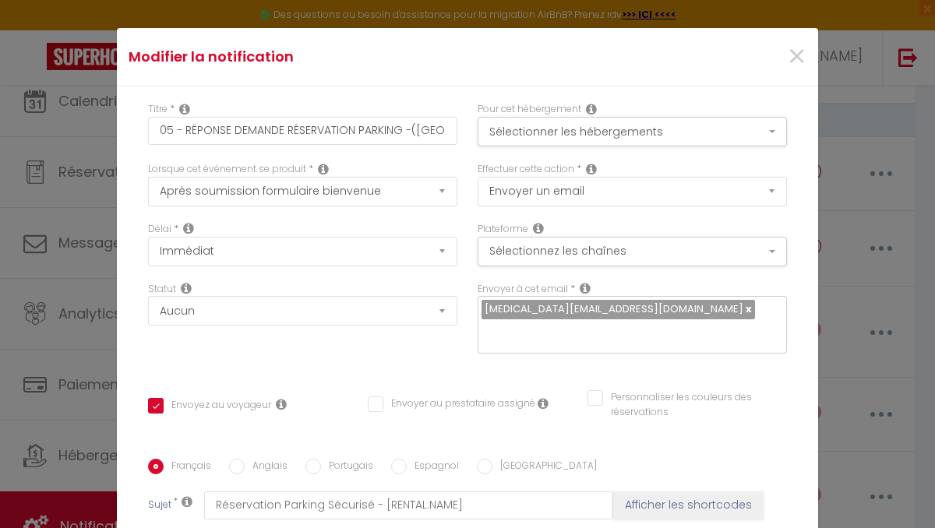
scroll to position [0, 0]
click at [171, 117] on input "05 - RÉPONSE DEMANDE RÉSERVATION PARKING -([GEOGRAPHIC_DATA])" at bounding box center [302, 131] width 309 height 28
type input "0 - RÉPONSE DEMANDE RÉSERVATION PARKING -([GEOGRAPHIC_DATA])"
checkbox input "true"
checkbox input "false"
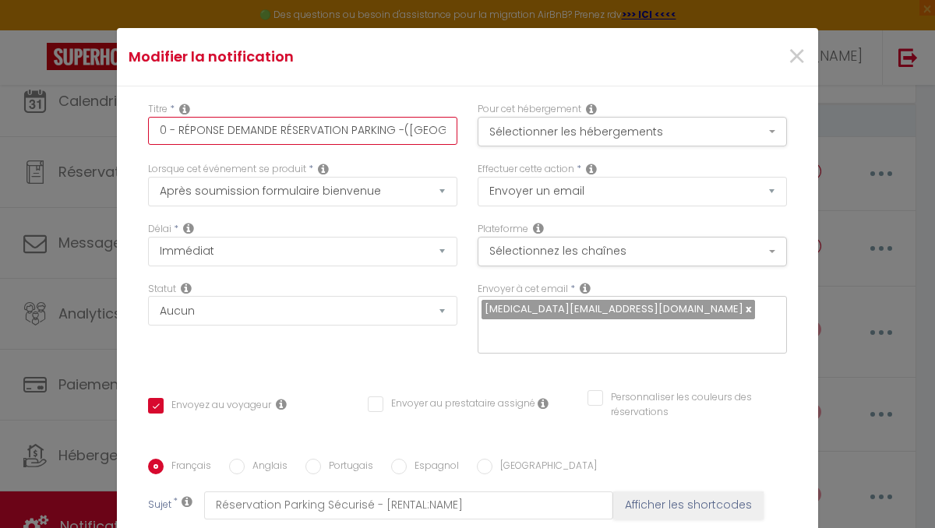
checkbox input "false"
type input "06 - RÉPONSE DEMANDE RÉSERVATION PARKING -([GEOGRAPHIC_DATA])"
checkbox input "true"
checkbox input "false"
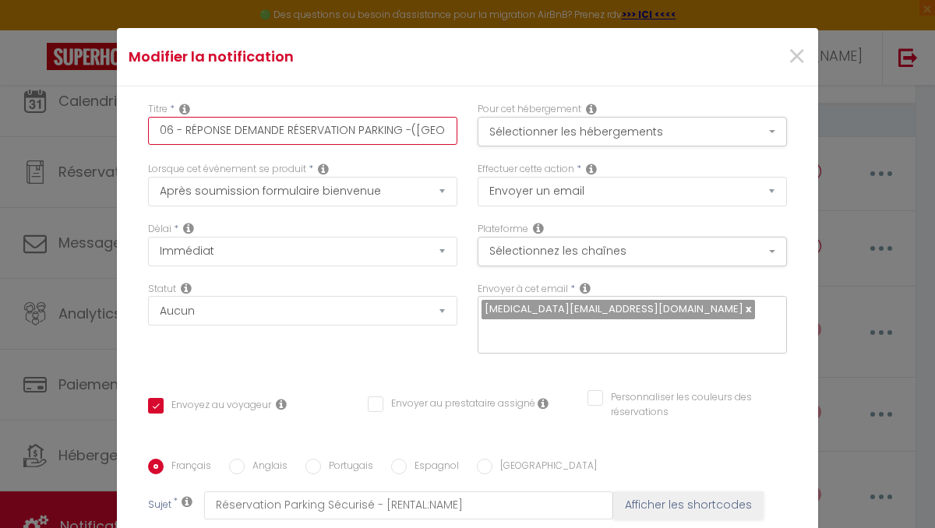
scroll to position [363, 0]
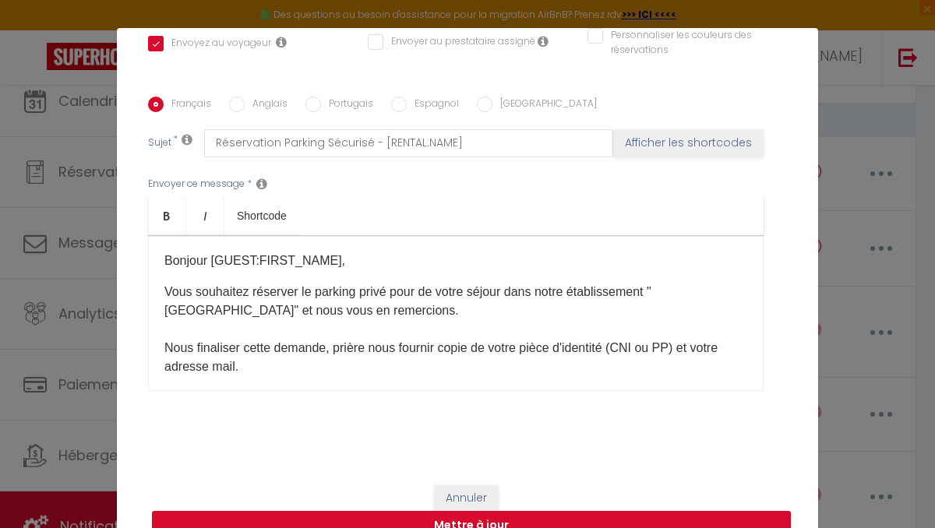
type input "06 - RÉPONSE DEMANDE RÉSERVATION PARKING -([GEOGRAPHIC_DATA])"
click at [436, 511] on button "Mettre à jour" at bounding box center [471, 526] width 639 height 30
checkbox input "true"
checkbox input "false"
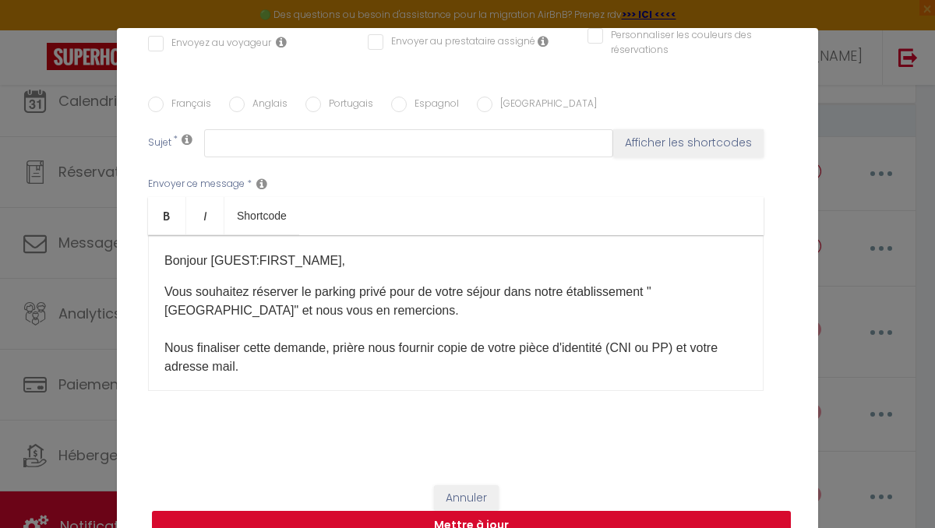
scroll to position [0, 0]
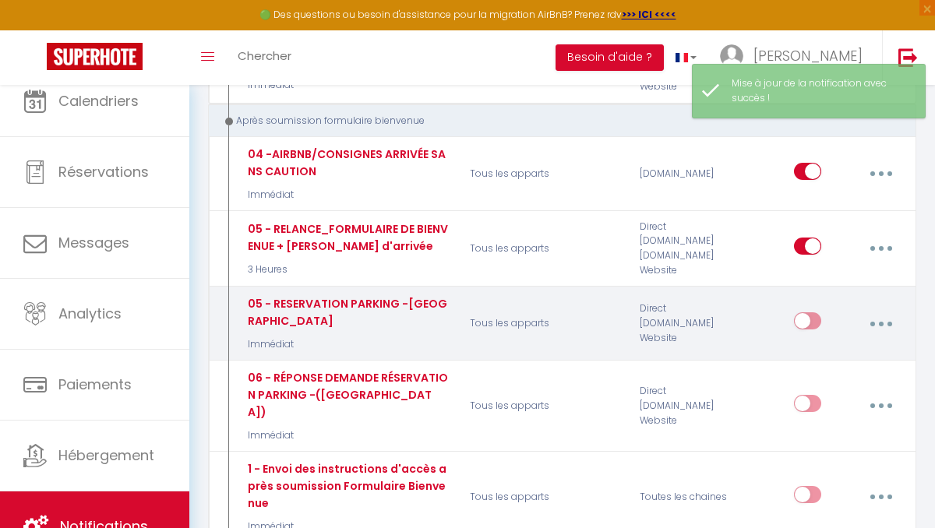
click at [882, 308] on button "button" at bounding box center [880, 323] width 41 height 30
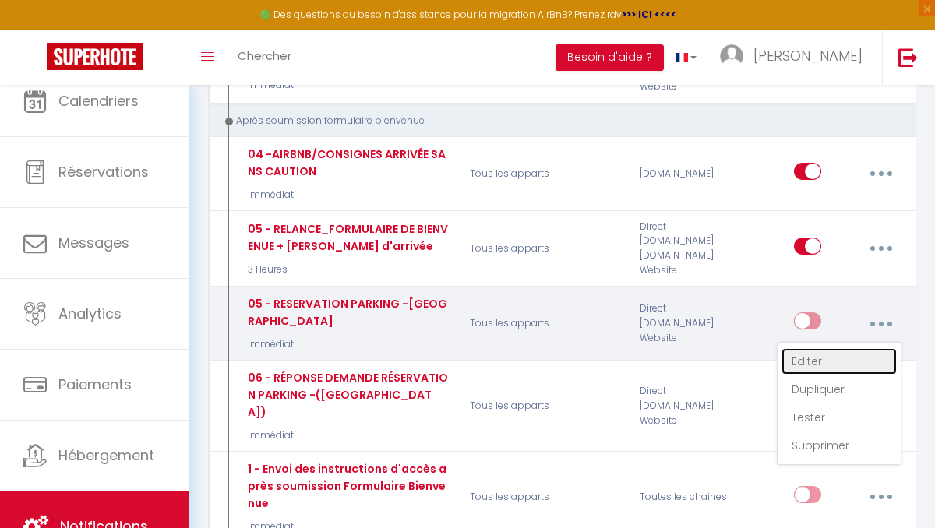
click at [804, 348] on link "Editer" at bounding box center [838, 361] width 115 height 26
type input "05 - RESERVATION PARKING -[GEOGRAPHIC_DATA]"
select select "17"
select select "Immédiat"
select select
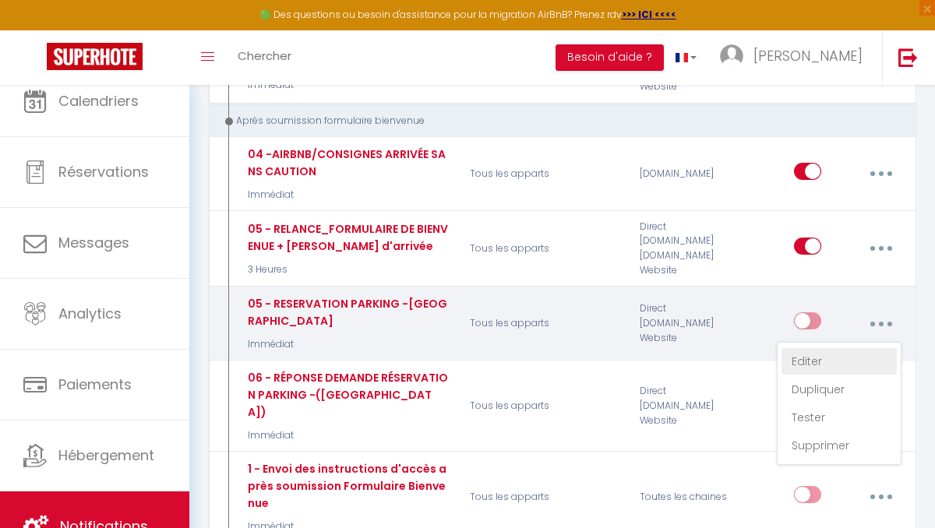
checkbox input "true"
checkbox input "false"
radio input "true"
type input "Réservation du Parking Privé - [RENTAL:NAME]"
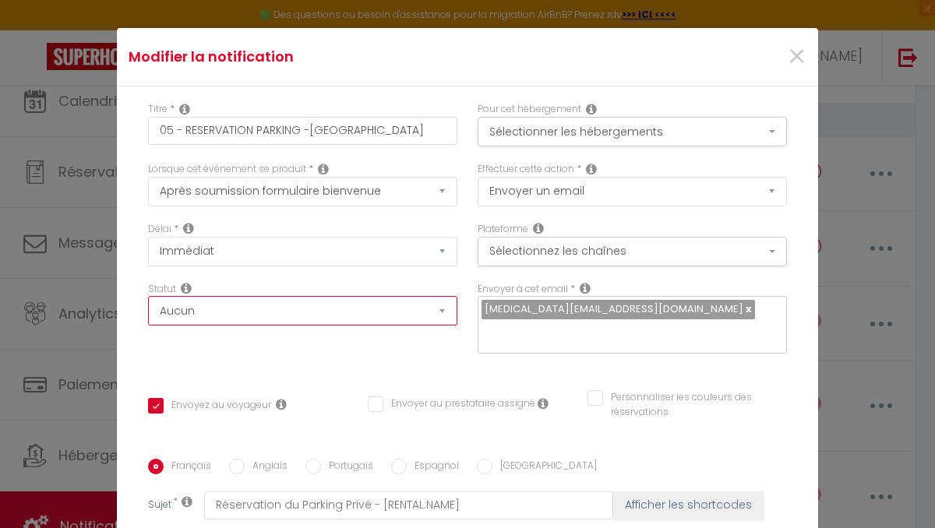
click at [199, 296] on select "Aucun Si la réservation est payée Si réservation non payée Si la caution a été …" at bounding box center [302, 311] width 309 height 30
select select "if_booking_is_paid"
click at [148, 296] on select "Aucun Si la réservation est payée Si réservation non payée Si la caution a été …" at bounding box center [302, 311] width 309 height 30
checkbox input "true"
checkbox input "false"
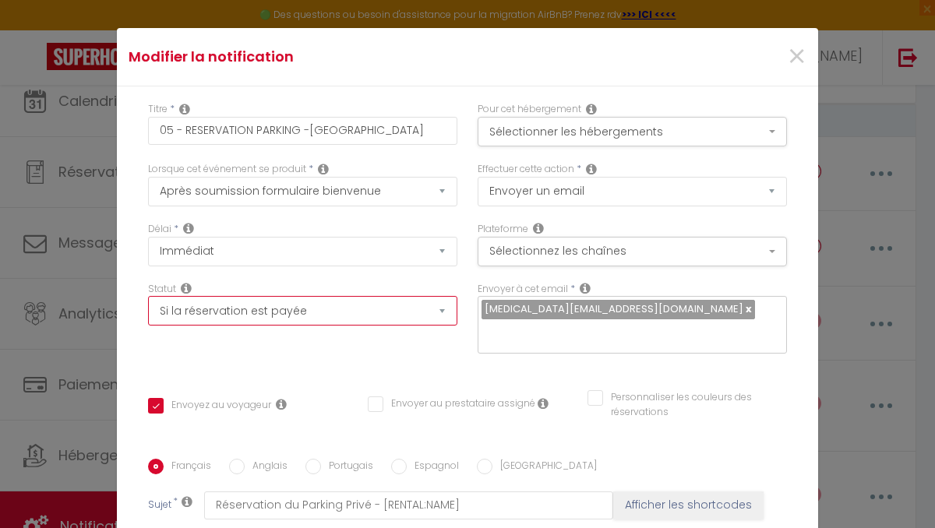
checkbox input "false"
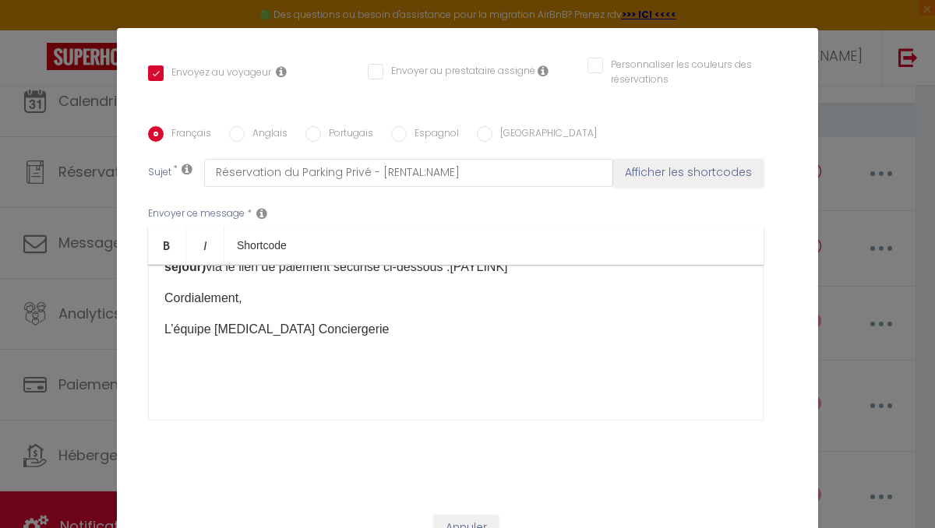
scroll to position [363, 0]
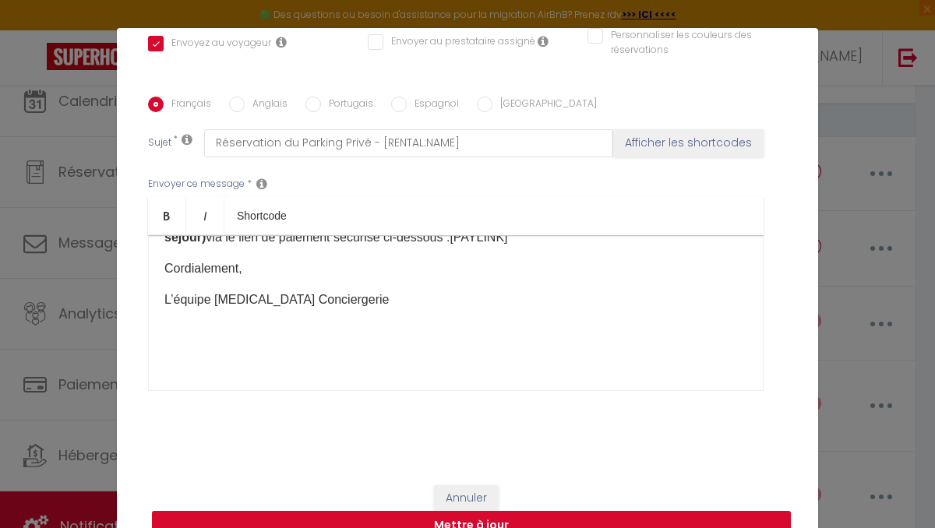
click at [456, 511] on button "Mettre à jour" at bounding box center [471, 526] width 639 height 30
checkbox input "true"
checkbox input "false"
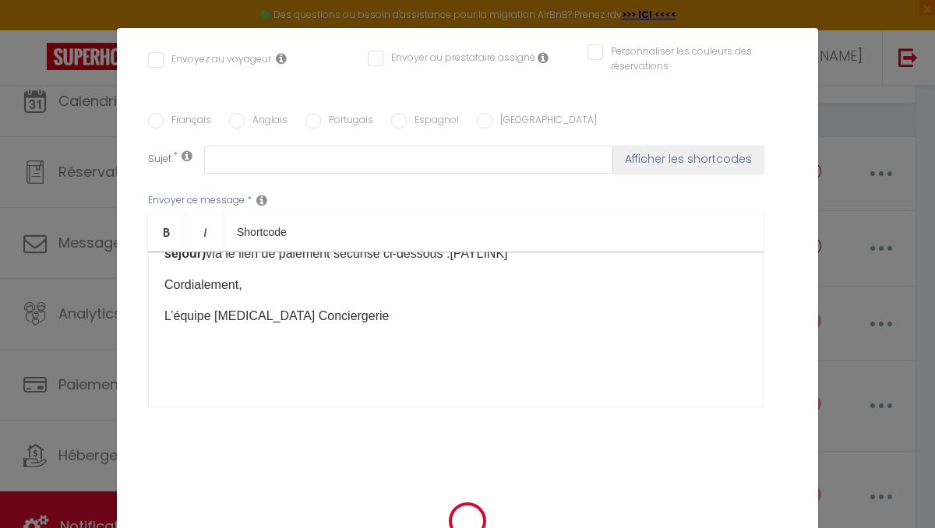
scroll to position [0, 0]
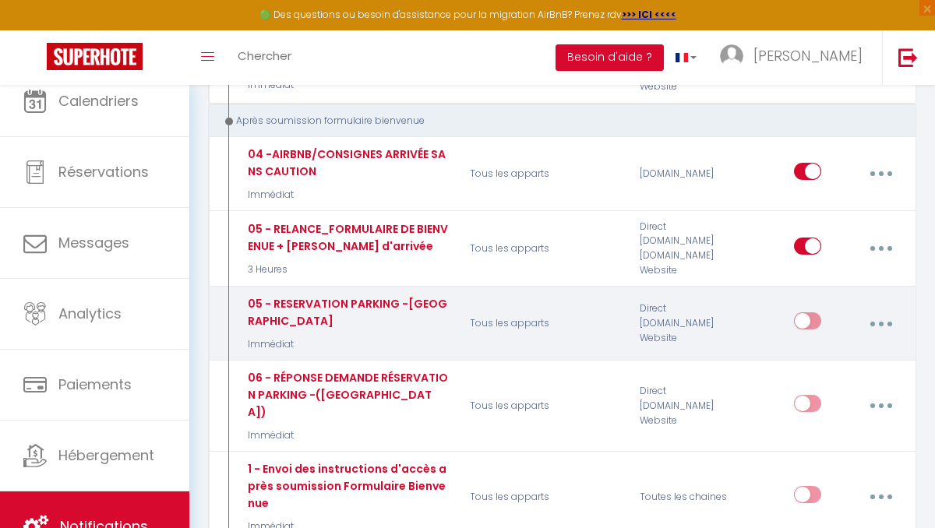
click at [878, 308] on button "button" at bounding box center [880, 323] width 41 height 30
click at [807, 348] on link "Editer" at bounding box center [838, 361] width 115 height 26
type input "05 - RESERVATION PARKING -[GEOGRAPHIC_DATA]"
select select "17"
select select "Immédiat"
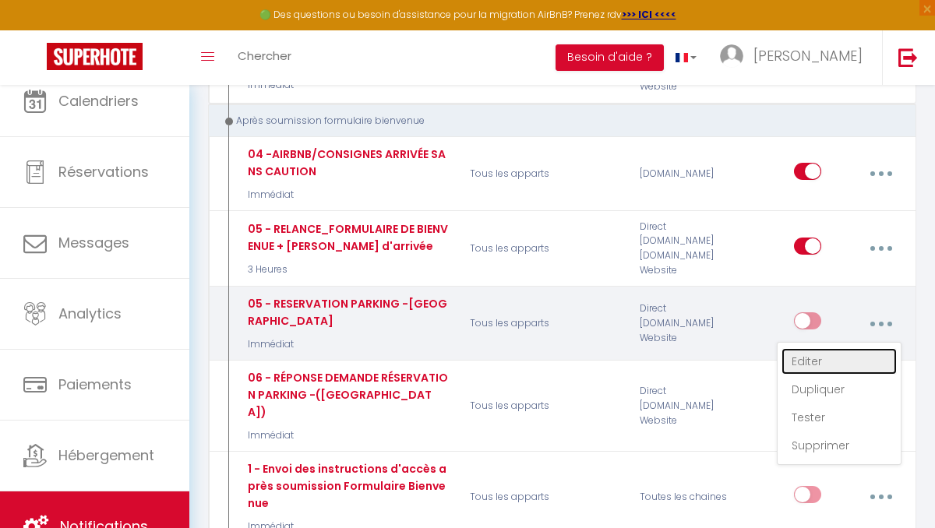
select select "if_booking_is_paid"
checkbox input "true"
checkbox input "false"
radio input "true"
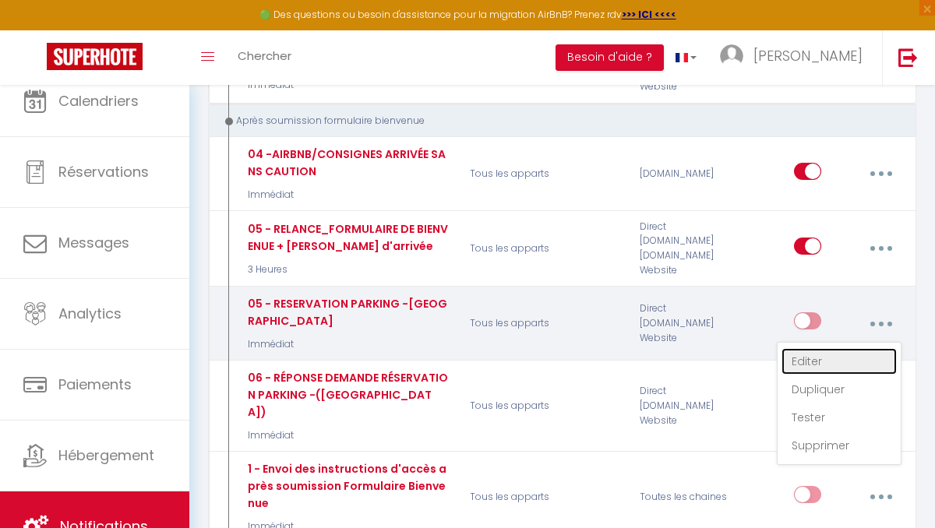
type input "Réservation du Parking Privé - [RENTAL:NAME]"
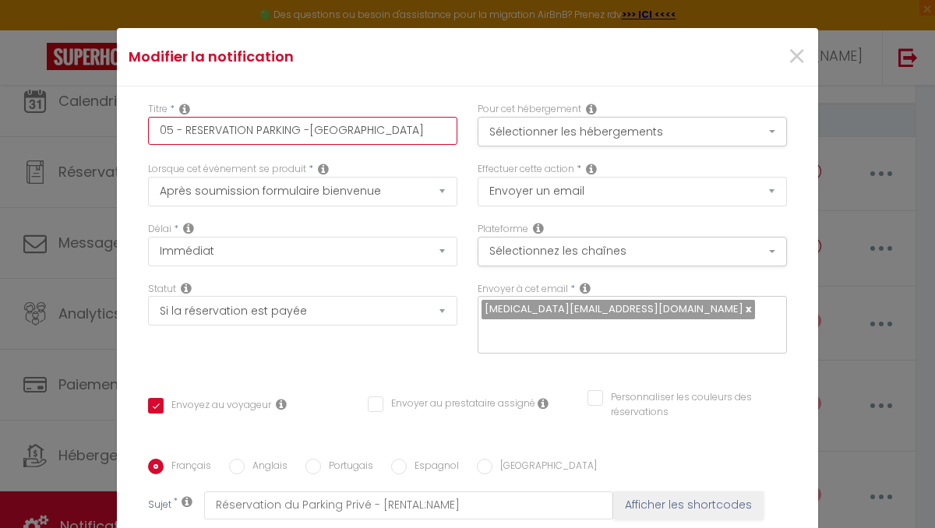
click at [168, 129] on input "05 - RESERVATION PARKING -[GEOGRAPHIC_DATA]" at bounding box center [302, 131] width 309 height 28
type input "0 - RESERVATION PARKING -[GEOGRAPHIC_DATA]"
checkbox input "true"
checkbox input "false"
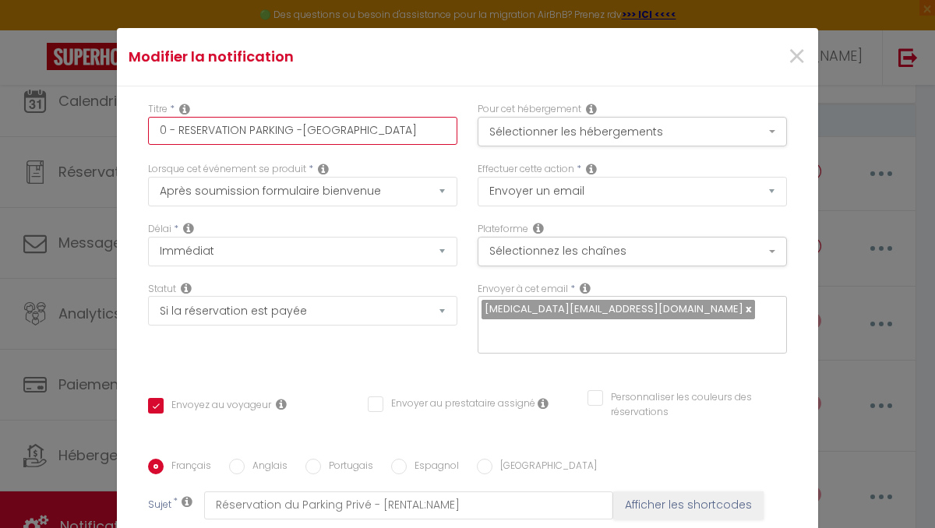
type input "06 - RESERVATION PARKING -AULNAYS"
checkbox input "true"
checkbox input "false"
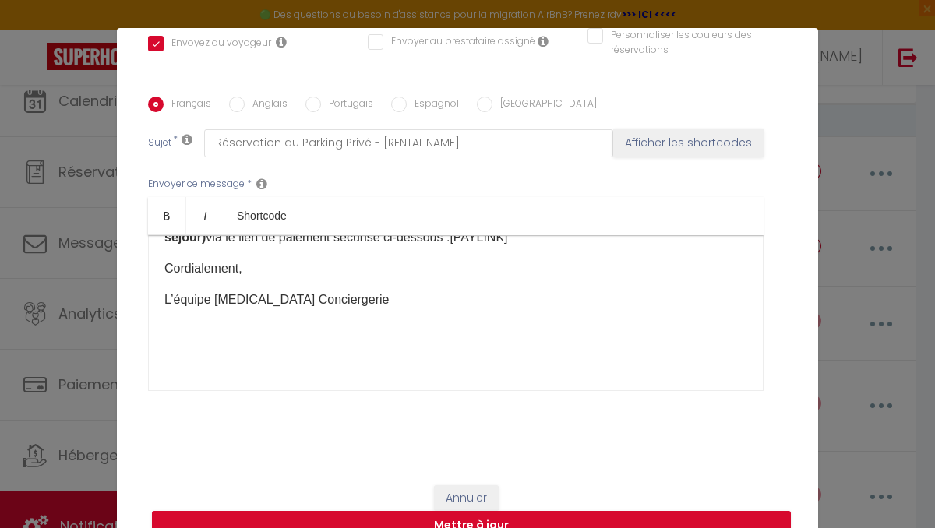
scroll to position [56, 0]
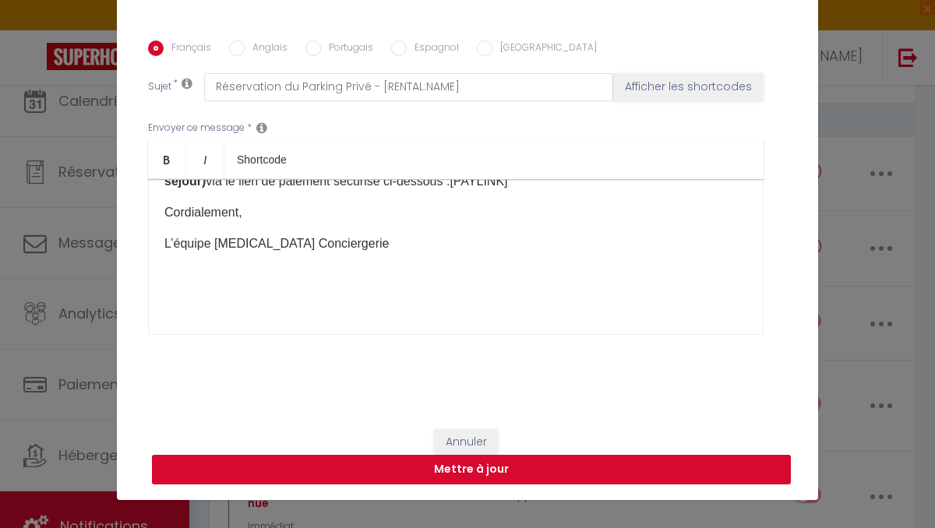
click at [408, 473] on button "Mettre à jour" at bounding box center [471, 470] width 639 height 30
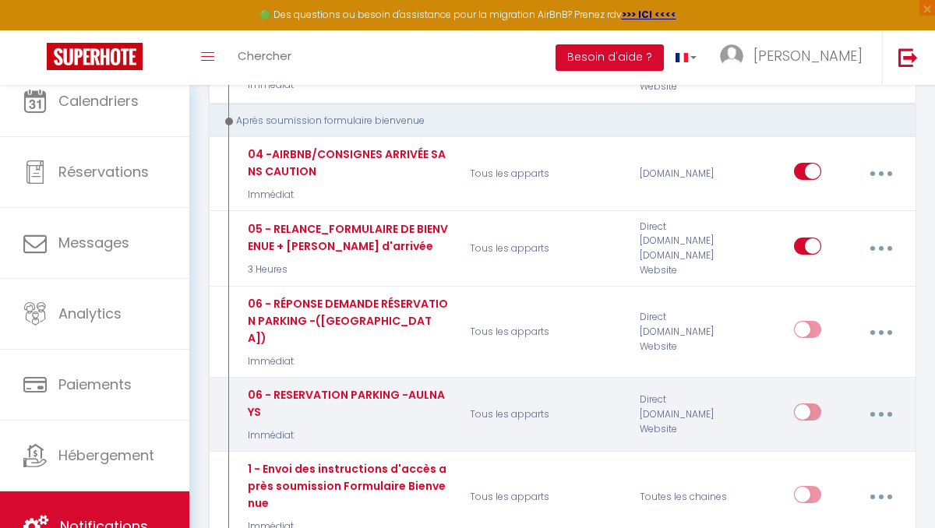
click at [882, 400] on button "button" at bounding box center [880, 415] width 41 height 30
click at [811, 439] on link "Editer" at bounding box center [838, 452] width 115 height 26
type input "06 - RESERVATION PARKING -AULNAYS"
select select "17"
select select "Immédiat"
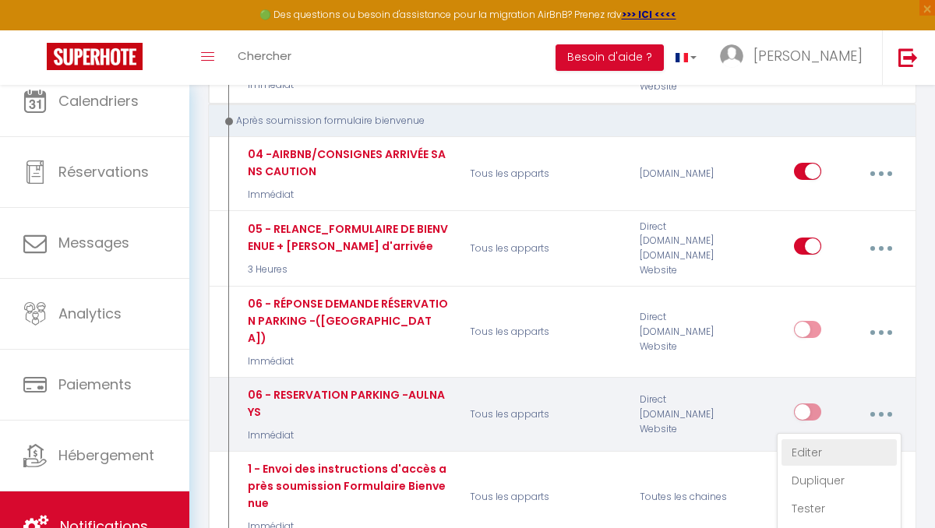
select select "if_booking_is_paid"
checkbox input "true"
checkbox input "false"
radio input "true"
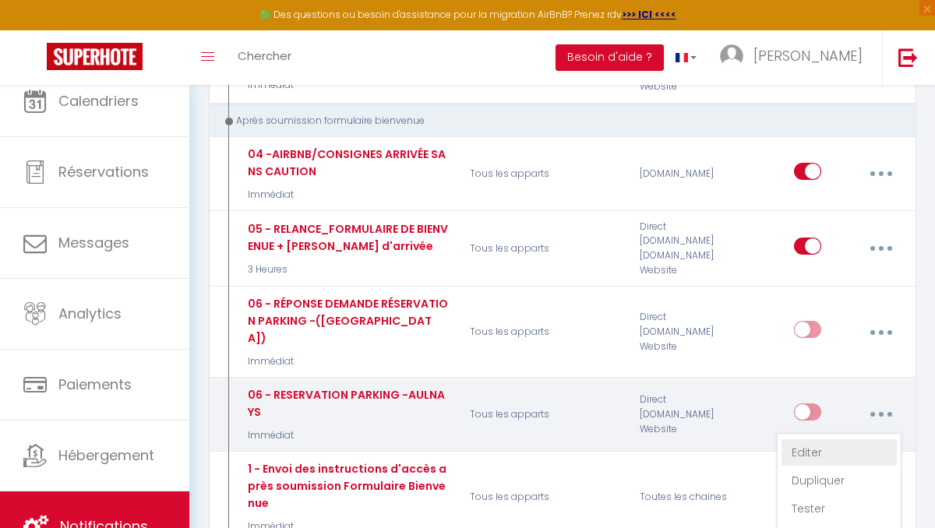
type input "Réservation du Parking Privé - [RENTAL:NAME]"
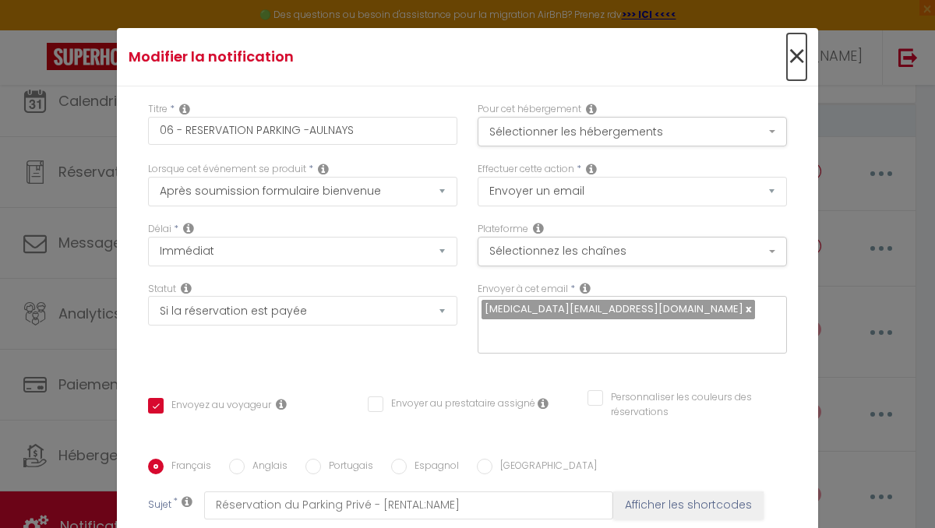
click at [796, 51] on span "×" at bounding box center [796, 56] width 19 height 47
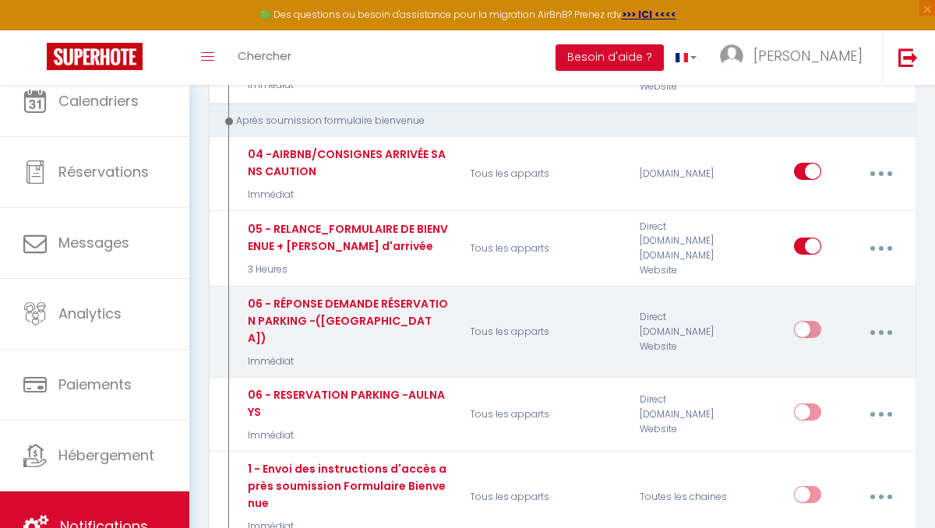
click at [874, 317] on button "button" at bounding box center [880, 332] width 41 height 30
click at [809, 357] on link "Editer" at bounding box center [838, 370] width 115 height 26
type input "06 - RÉPONSE DEMANDE RÉSERVATION PARKING -([GEOGRAPHIC_DATA])"
select select
checkbox input "true"
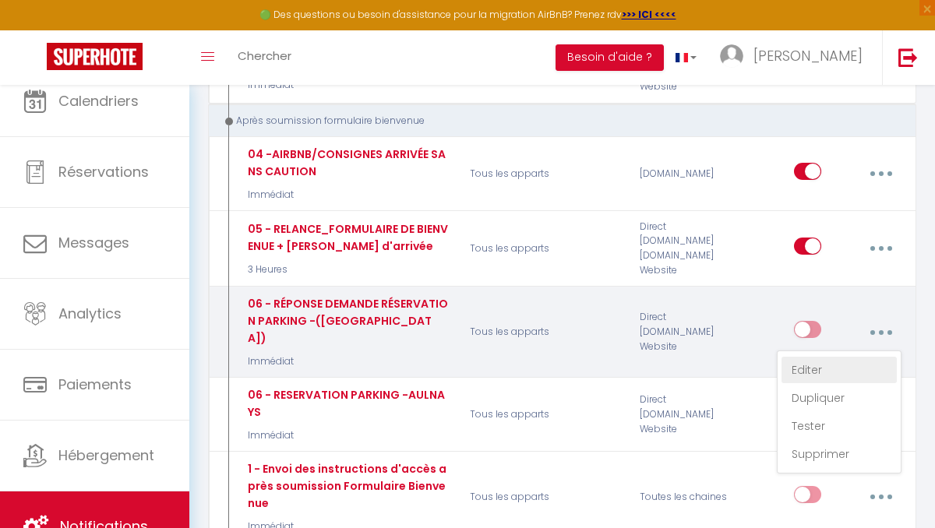
checkbox input "false"
type input "Réservation Parking Sécurisé - [RENTAL:NAME]"
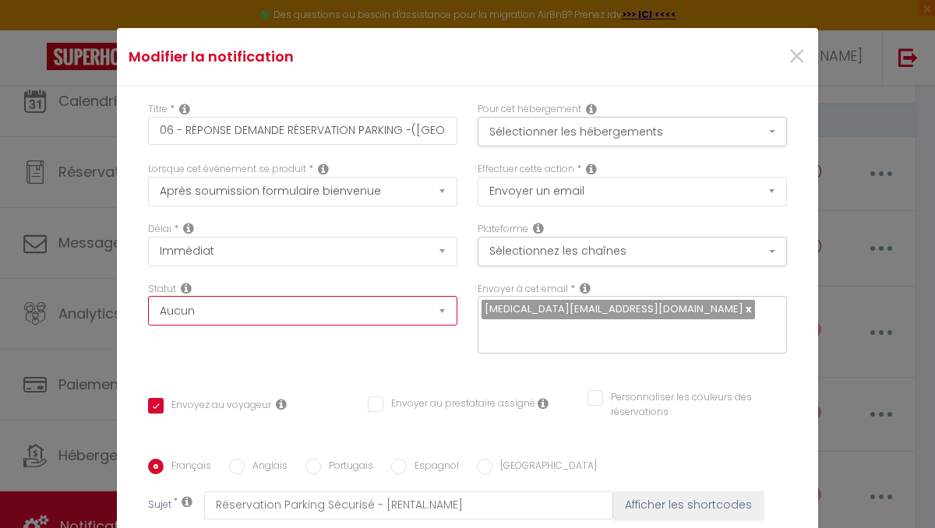
click at [362, 320] on select "Aucun Si la réservation est payée Si réservation non payée Si la caution a été …" at bounding box center [302, 311] width 309 height 30
select select "if_booking_is_paid"
click at [148, 297] on select "Aucun Si la réservation est payée Si réservation non payée Si la caution a été …" at bounding box center [302, 311] width 309 height 30
checkbox input "true"
checkbox input "false"
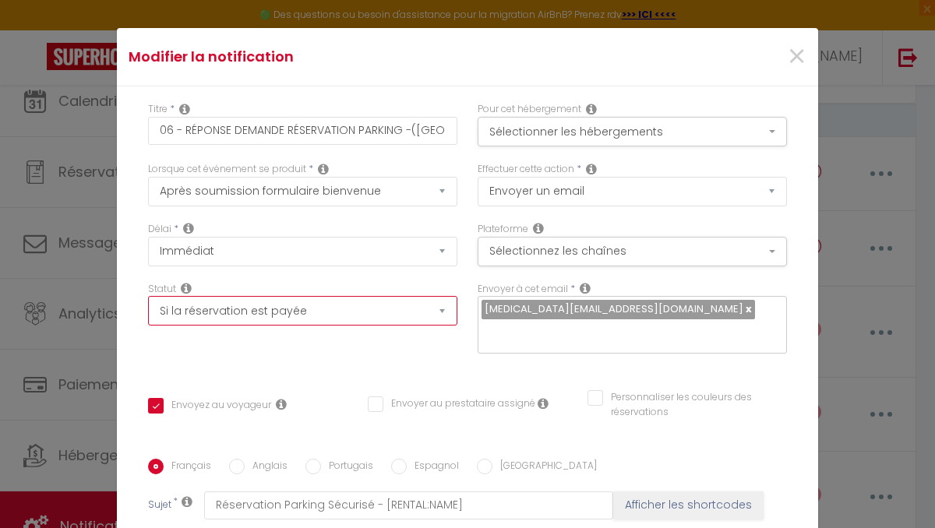
checkbox input "false"
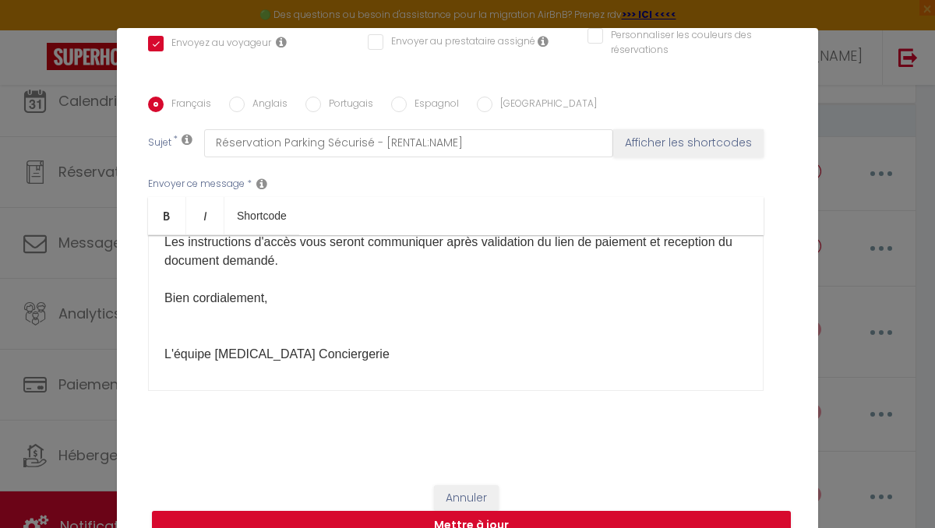
scroll to position [167, 0]
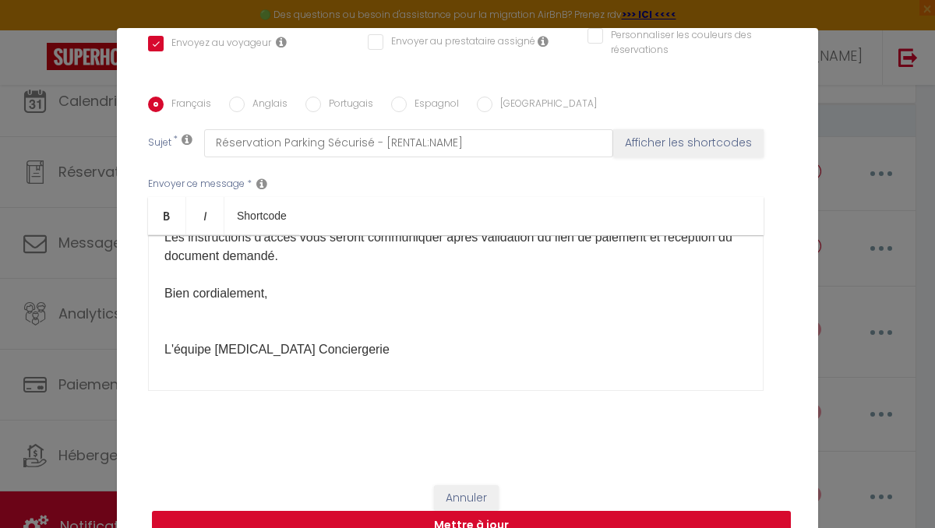
click at [506, 522] on button "Mettre à jour" at bounding box center [471, 526] width 639 height 30
checkbox input "true"
checkbox input "false"
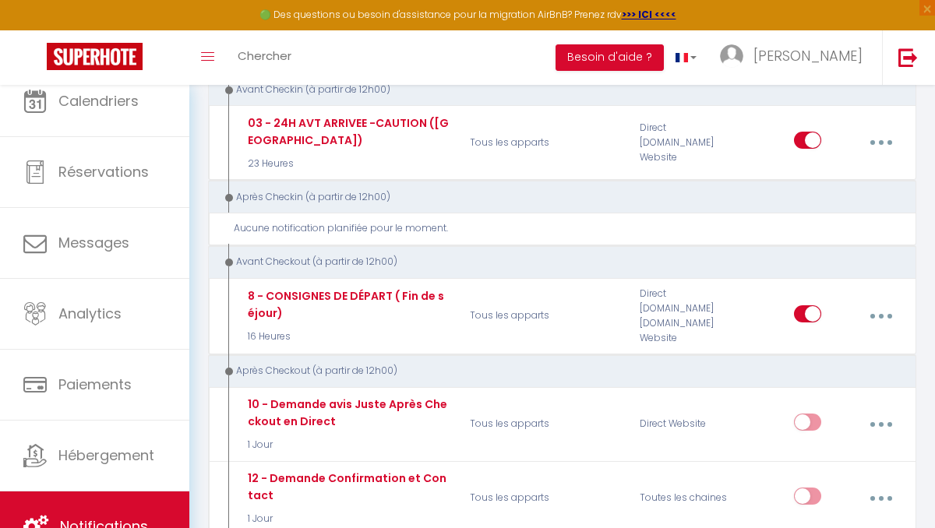
scroll to position [361, 0]
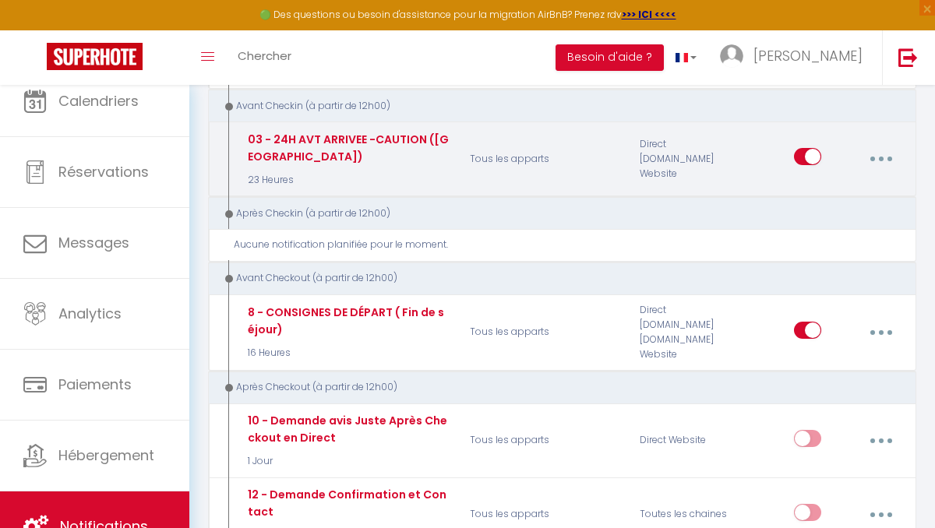
click at [881, 153] on button "button" at bounding box center [880, 159] width 41 height 30
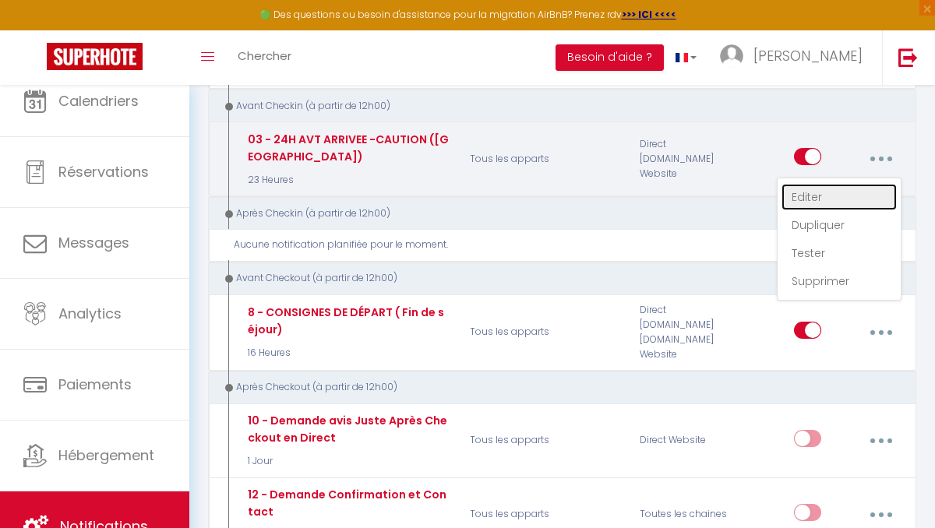
click at [813, 193] on link "Editer" at bounding box center [838, 197] width 115 height 26
type input "03 - 24H AVT ARRIVEE -CAUTION ([GEOGRAPHIC_DATA])"
select select "23 Heures"
select select "if_deposit_not_paid"
checkbox input "true"
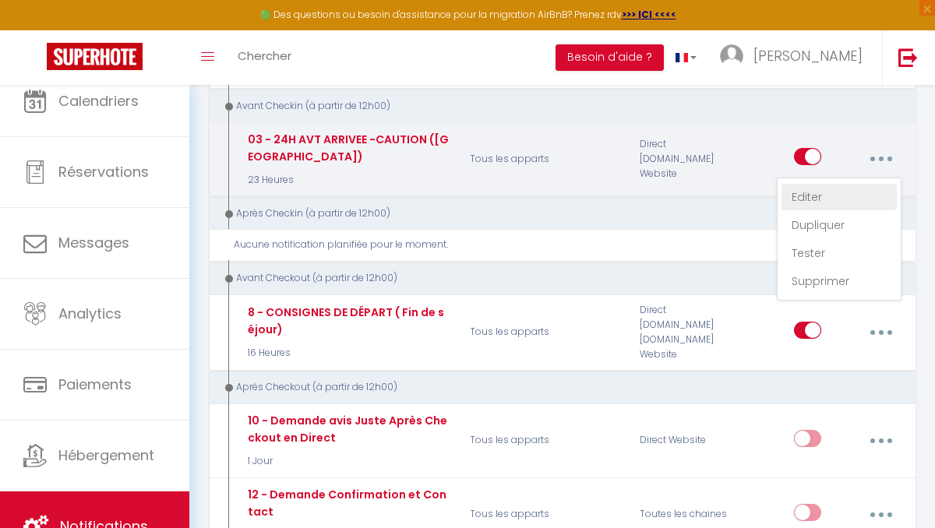
checkbox input "false"
radio input "true"
type input "Merci de confirmer votre réservation - [BOOKING:ID] - [GUEST:FIRST_NAME] [GUEST…"
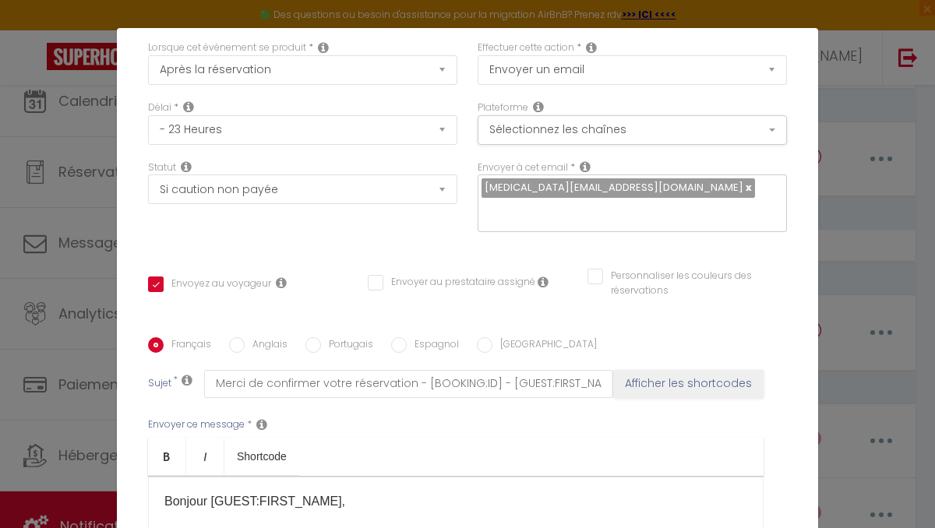
scroll to position [0, 0]
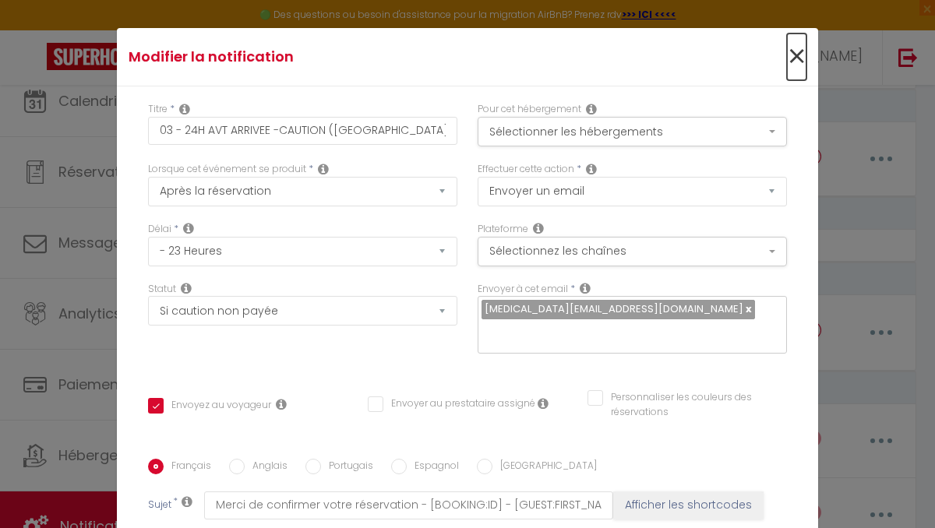
click at [797, 58] on span "×" at bounding box center [796, 56] width 19 height 47
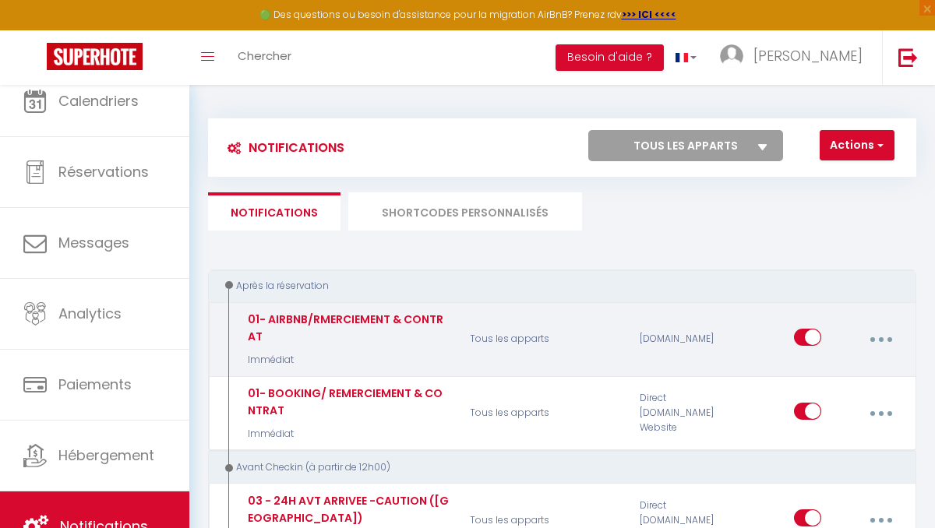
click at [880, 334] on button "button" at bounding box center [880, 340] width 41 height 30
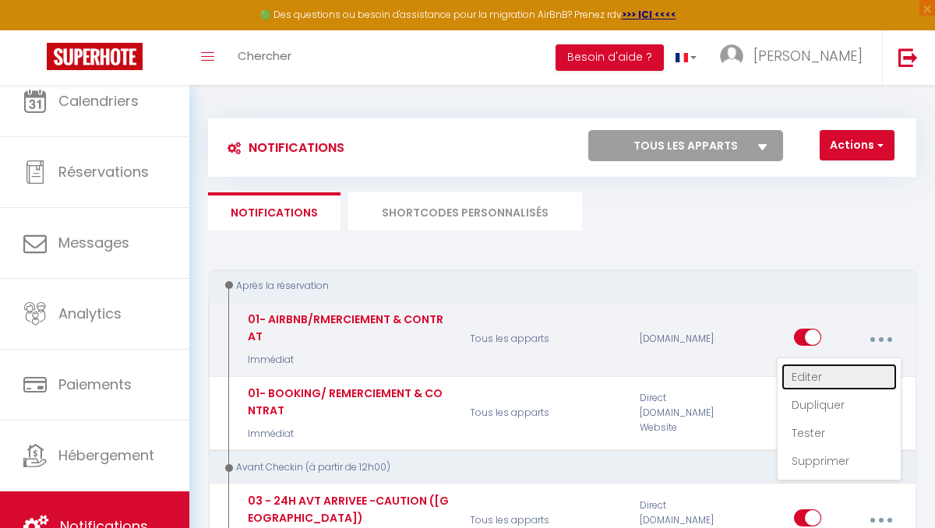
click at [811, 371] on link "Editer" at bounding box center [838, 377] width 115 height 26
type input "01- AIRBNB/RMERCIEMENT & CONTRAT"
select select "1"
select select "Immédiat"
select select "if_booking_is_paid"
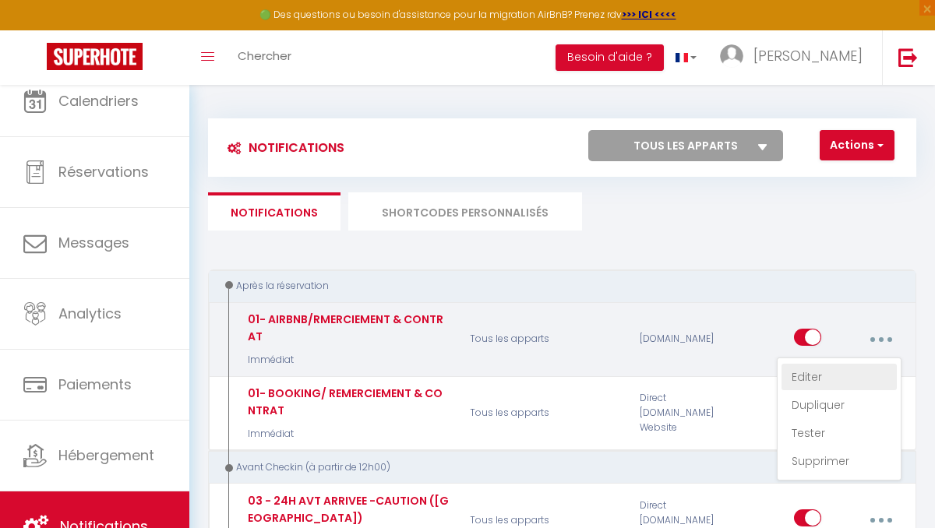
checkbox input "true"
checkbox input "false"
type input "Merci pour votre réservation !"
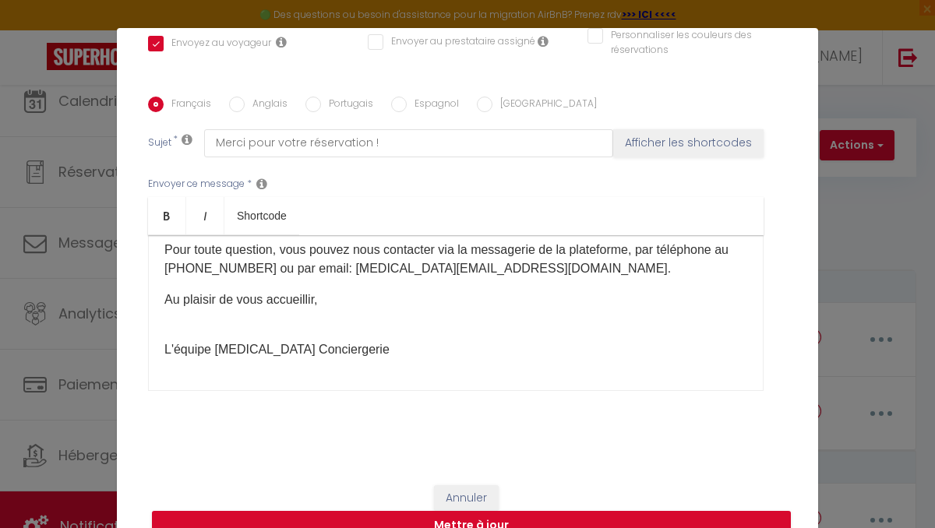
scroll to position [56, 0]
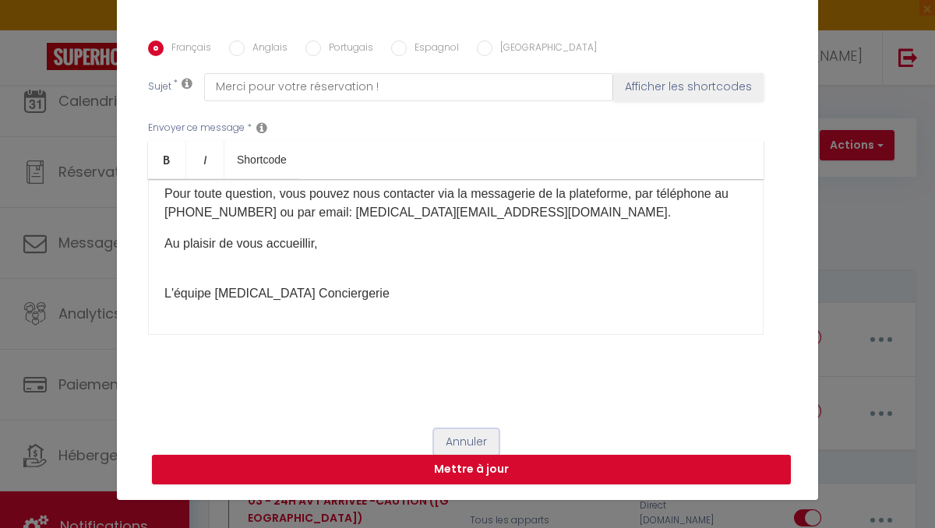
click at [479, 444] on button "Annuler" at bounding box center [466, 442] width 65 height 26
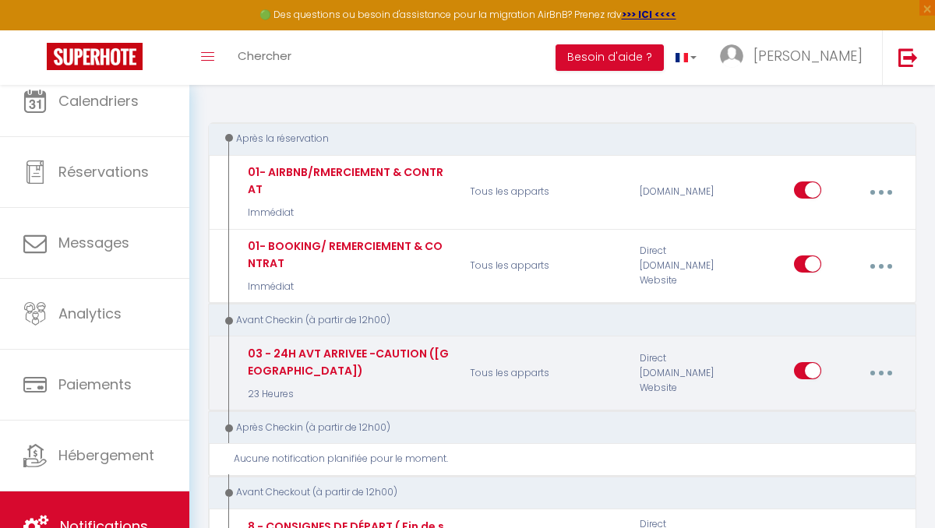
scroll to position [149, 0]
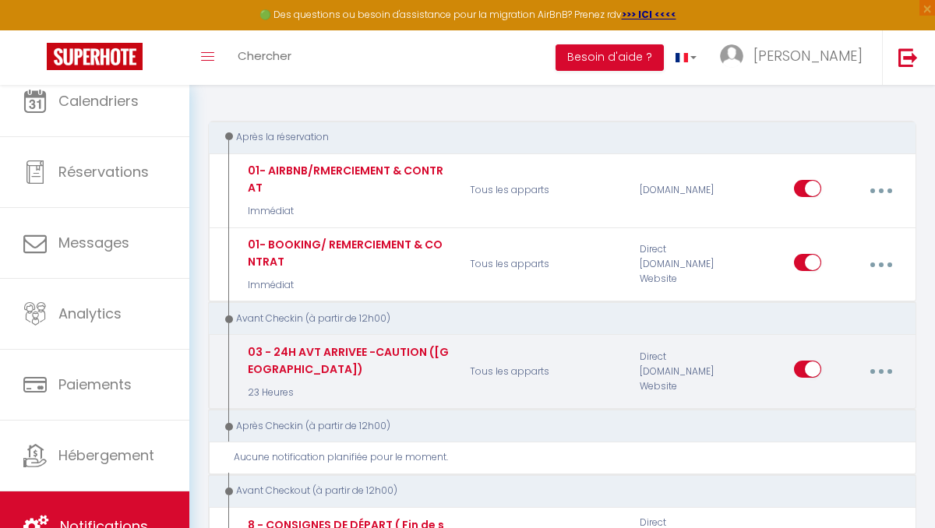
click at [879, 372] on icon "button" at bounding box center [880, 371] width 5 height 5
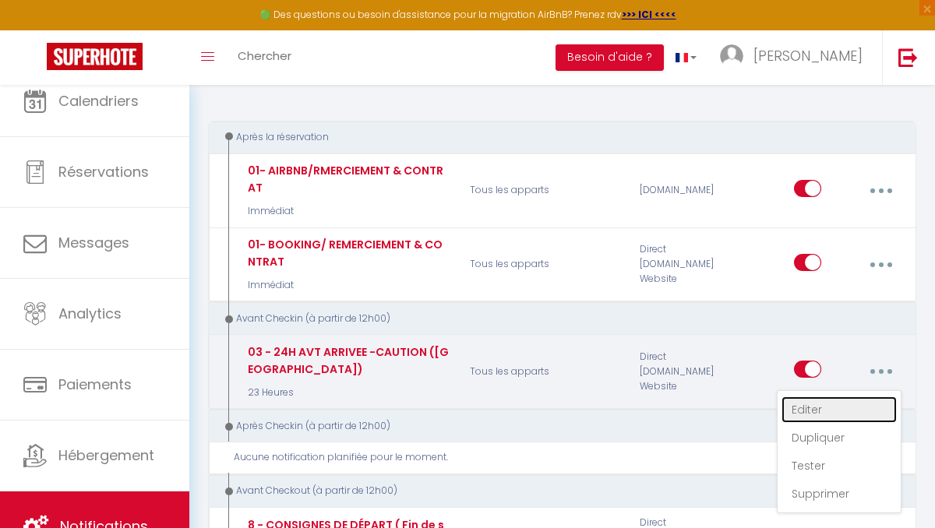
click at [822, 404] on link "Editer" at bounding box center [838, 409] width 115 height 26
type input "03 - 24H AVT ARRIVEE -CAUTION ([GEOGRAPHIC_DATA])"
select select "23 Heures"
select select "if_deposit_not_paid"
checkbox input "true"
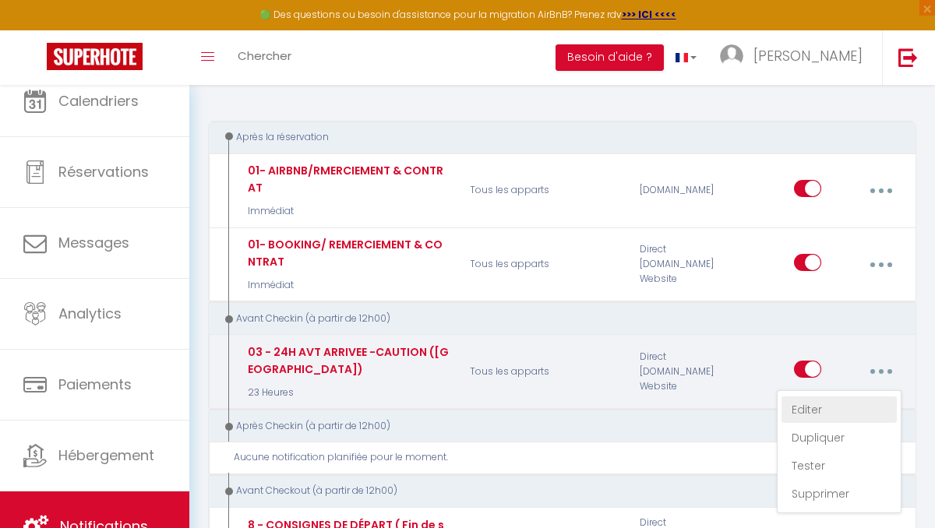
checkbox input "false"
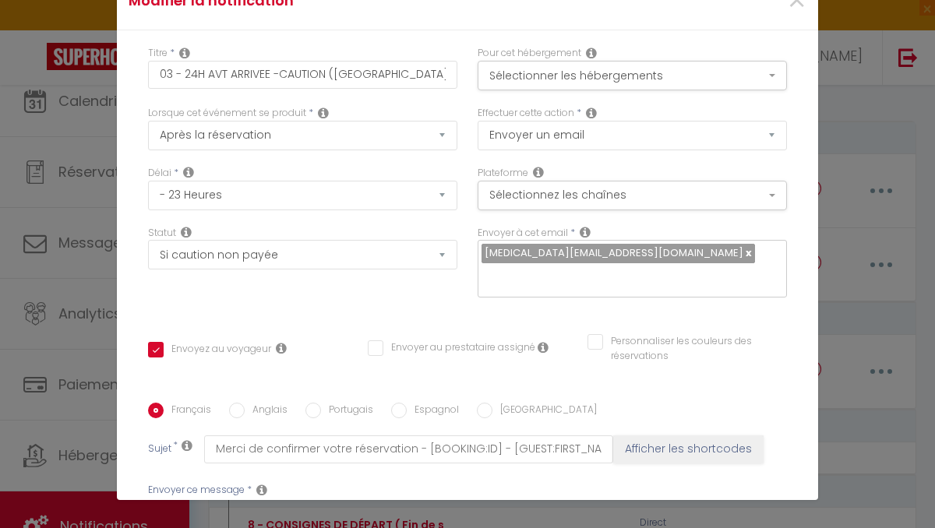
scroll to position [0, 0]
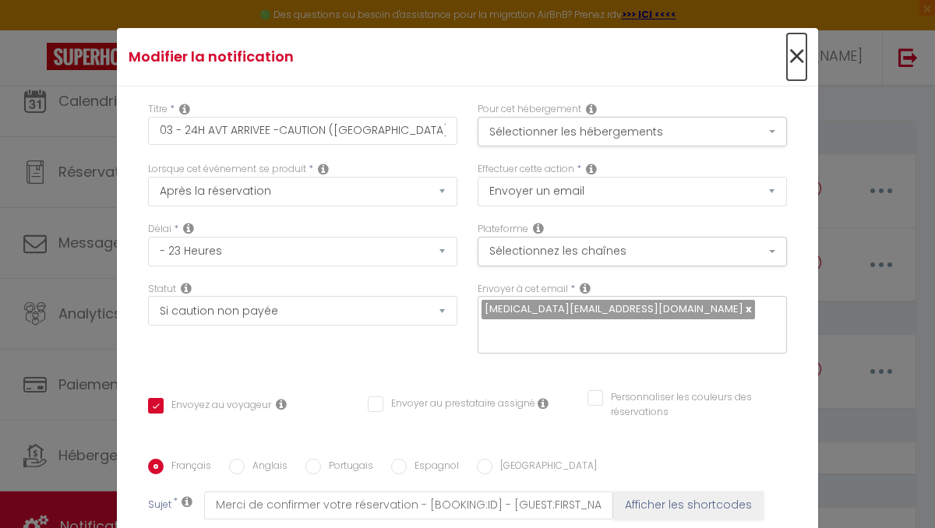
click at [792, 56] on span "×" at bounding box center [796, 56] width 19 height 47
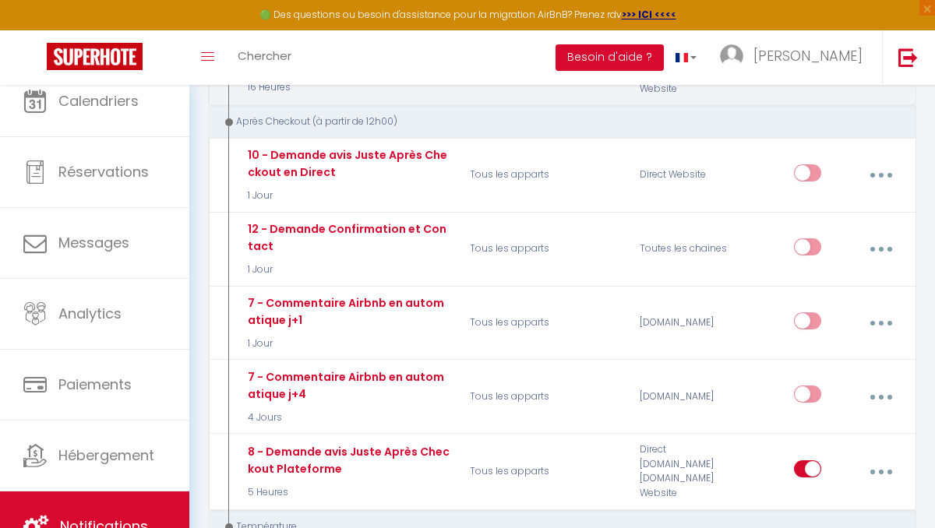
scroll to position [629, 0]
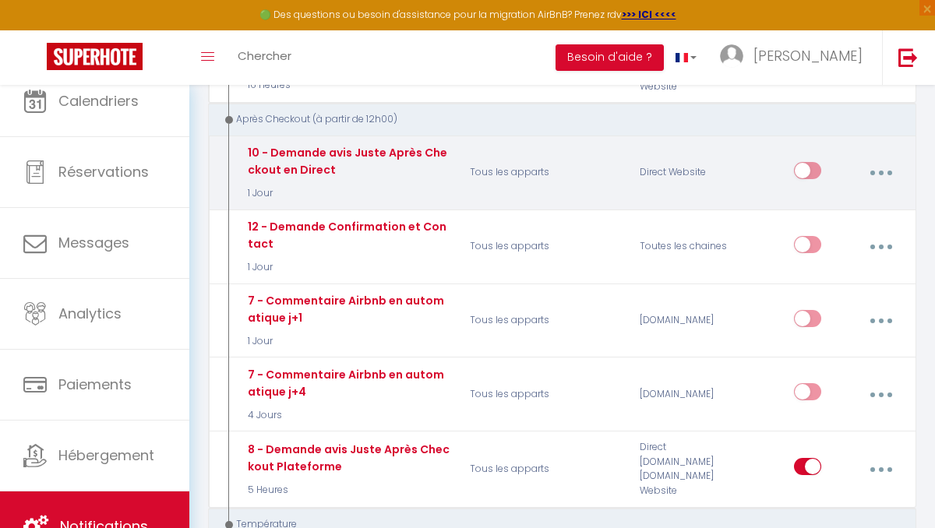
click at [877, 174] on button "button" at bounding box center [880, 173] width 41 height 30
click at [799, 210] on link "Editer" at bounding box center [838, 210] width 115 height 26
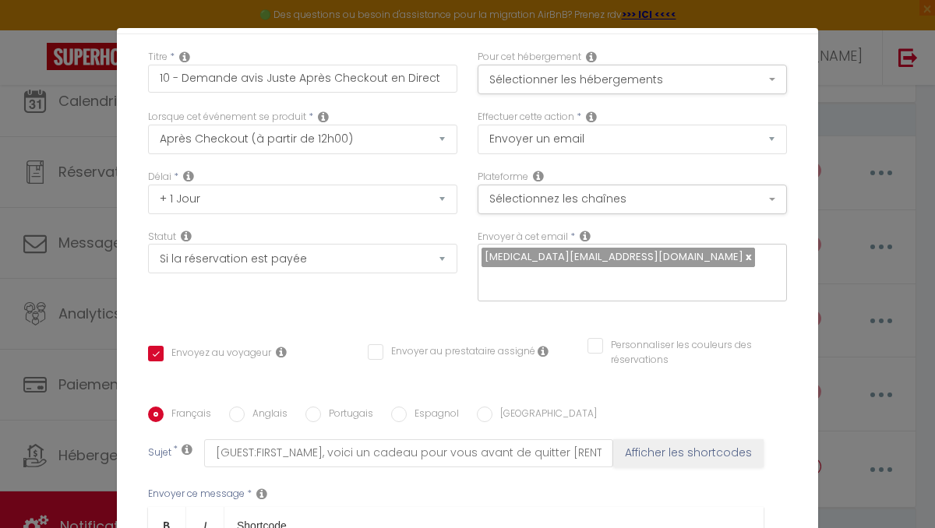
scroll to position [0, 0]
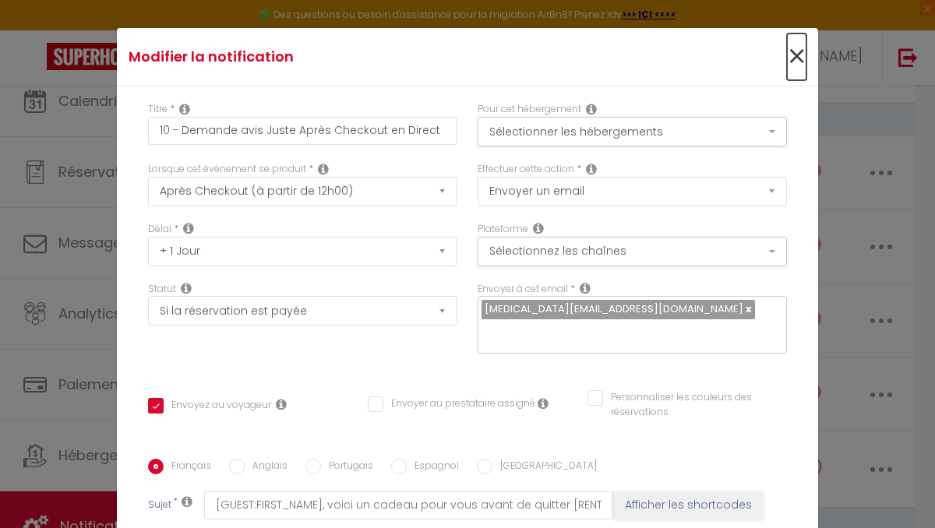
click at [791, 52] on span "×" at bounding box center [796, 56] width 19 height 47
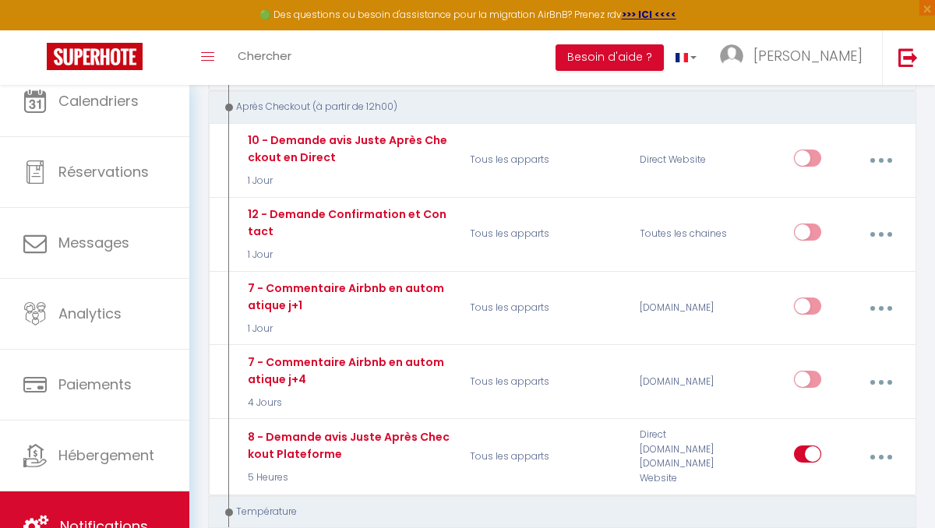
scroll to position [642, 0]
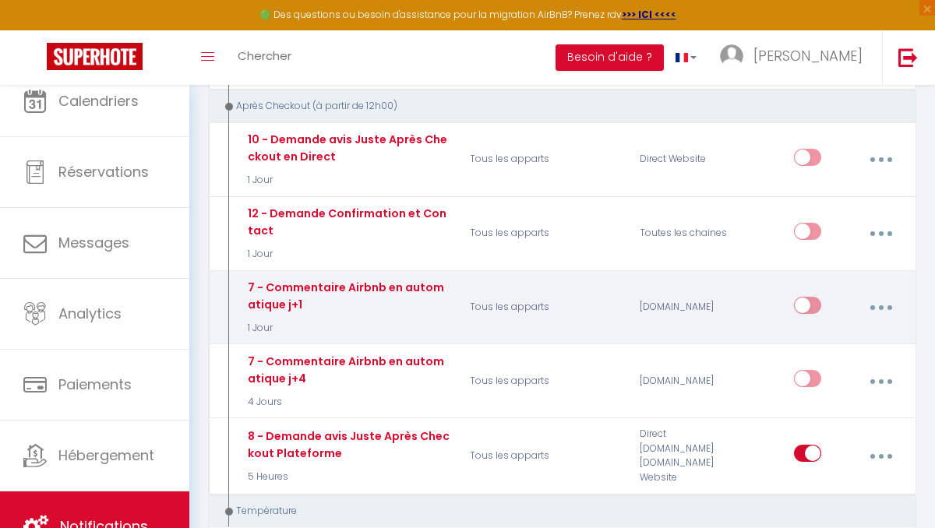
click at [873, 303] on button "button" at bounding box center [880, 308] width 41 height 30
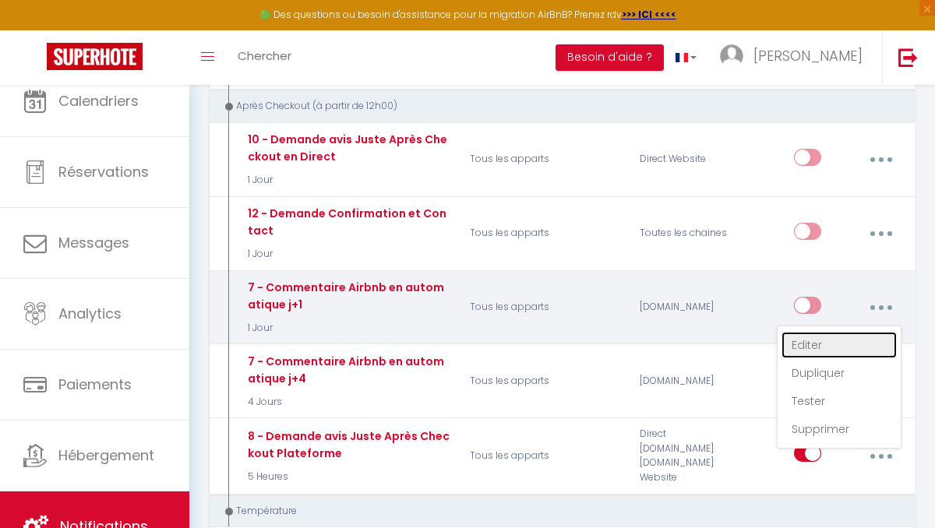
click at [805, 340] on link "Editer" at bounding box center [838, 345] width 115 height 26
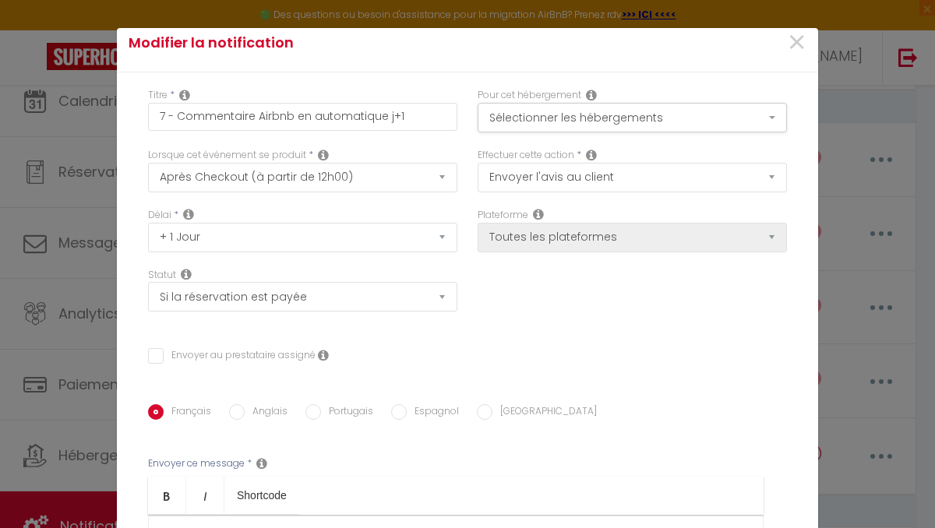
scroll to position [0, 0]
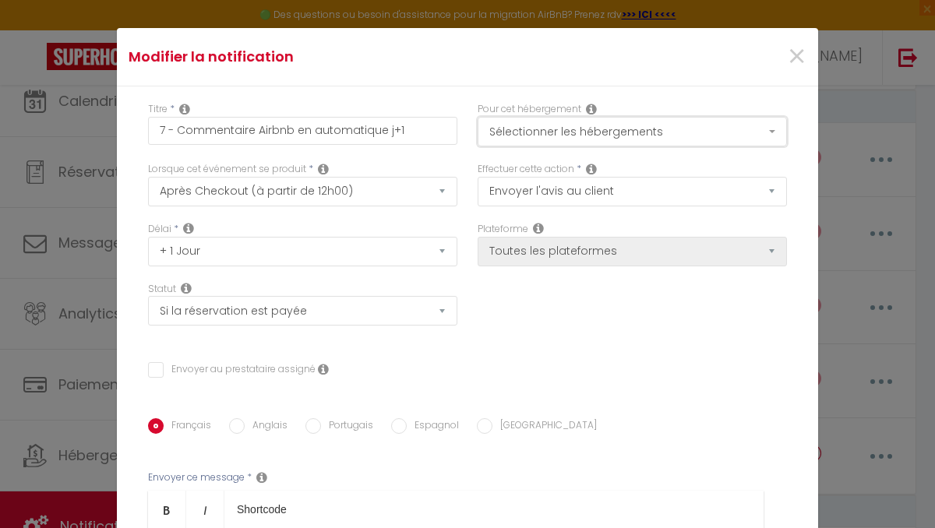
click at [680, 129] on button "Sélectionner les hébergements" at bounding box center [631, 132] width 309 height 30
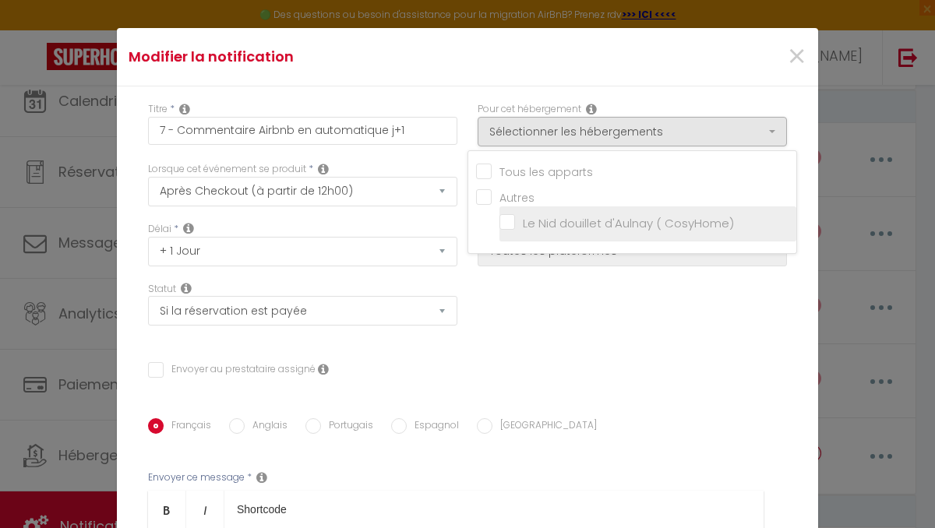
click at [512, 228] on input "Le Nid douillet d'Aulnay ( CosyHome)" at bounding box center [647, 224] width 297 height 16
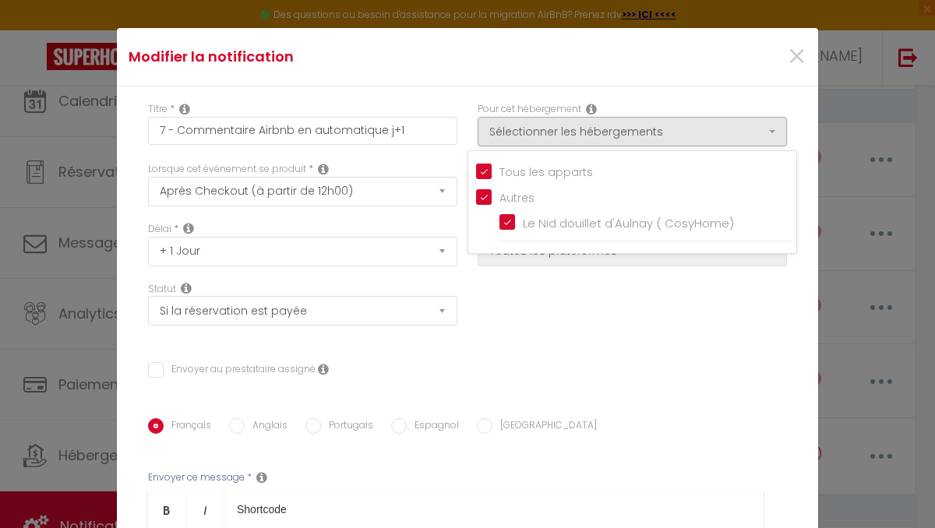
click at [685, 297] on div "Délai * Immédiat + 10 Minutes + 1 Heure + 2 Heures + 3 Heures + 4 Heures + 5 He…" at bounding box center [467, 282] width 659 height 120
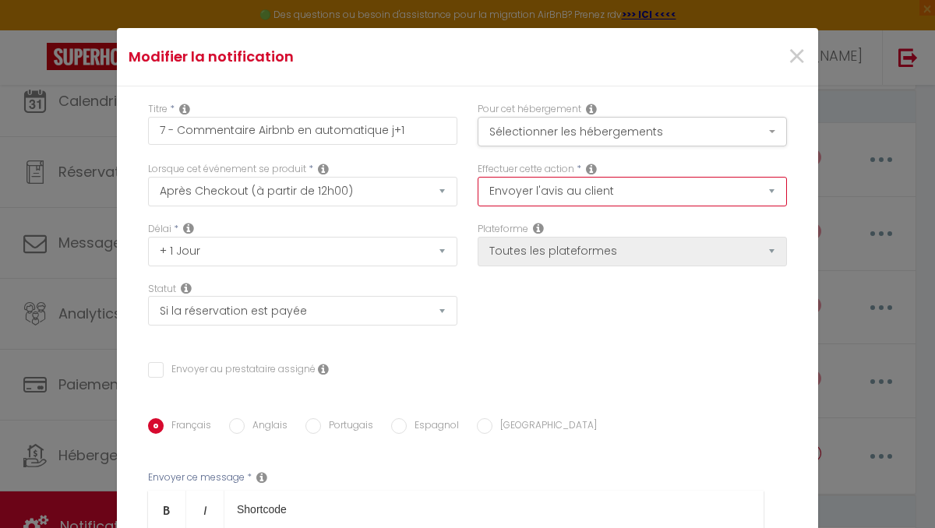
click at [512, 192] on select "Envoyer un email Envoyer un SMS Envoyer une notification push Envoyer l'avis au…" at bounding box center [631, 192] width 309 height 30
click at [477, 177] on select "Envoyer un email Envoyer un SMS Envoyer une notification push Envoyer l'avis au…" at bounding box center [631, 192] width 309 height 30
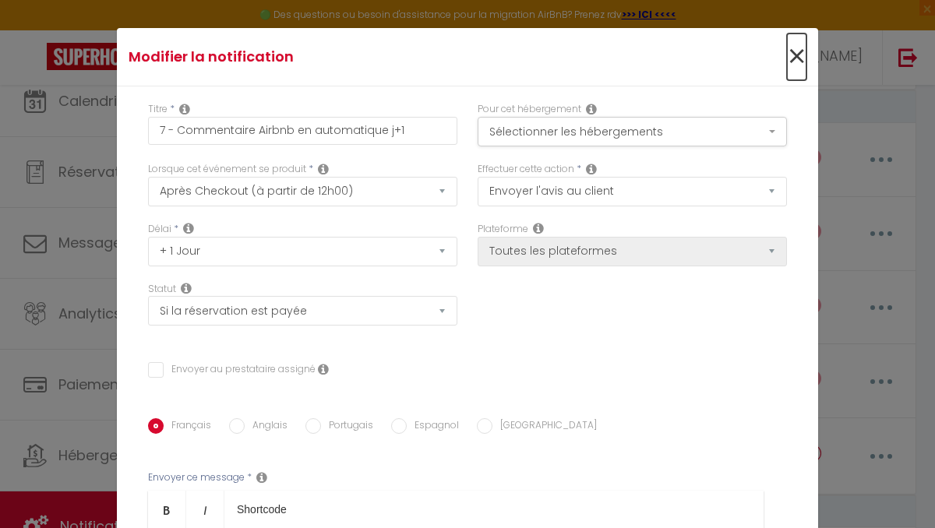
click at [798, 57] on span "×" at bounding box center [796, 56] width 19 height 47
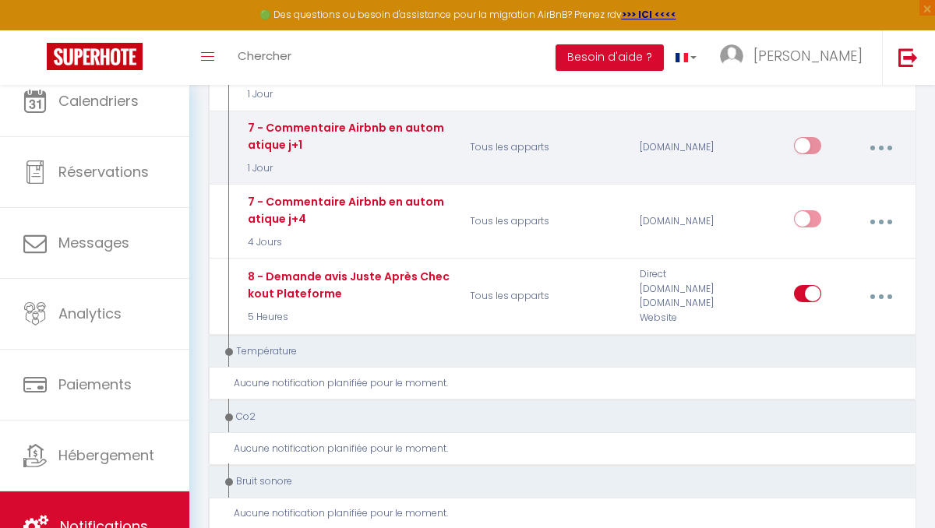
scroll to position [811, 0]
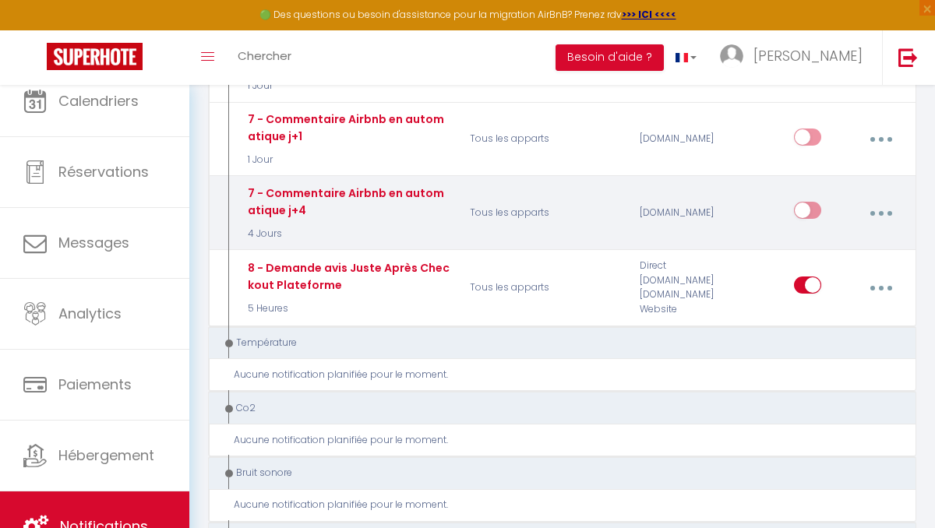
click at [883, 209] on button "button" at bounding box center [880, 213] width 41 height 30
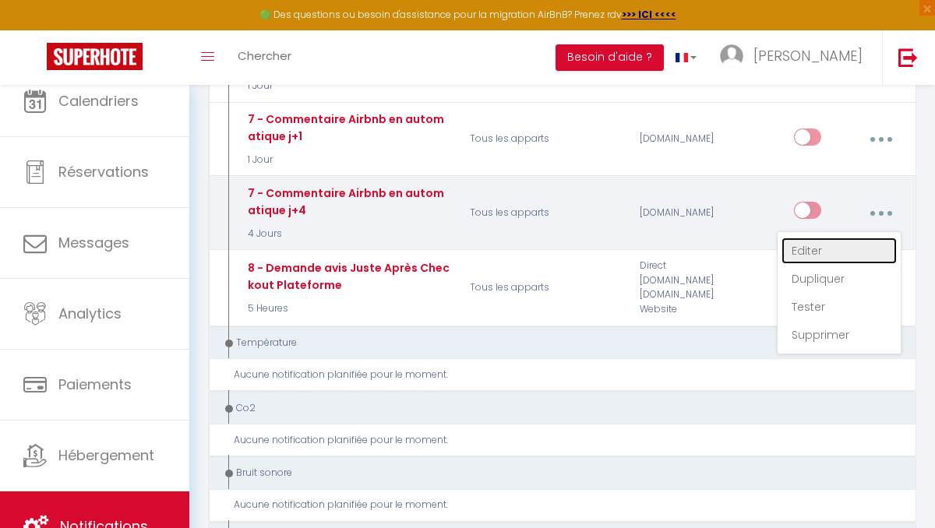
click at [808, 253] on link "Editer" at bounding box center [838, 251] width 115 height 26
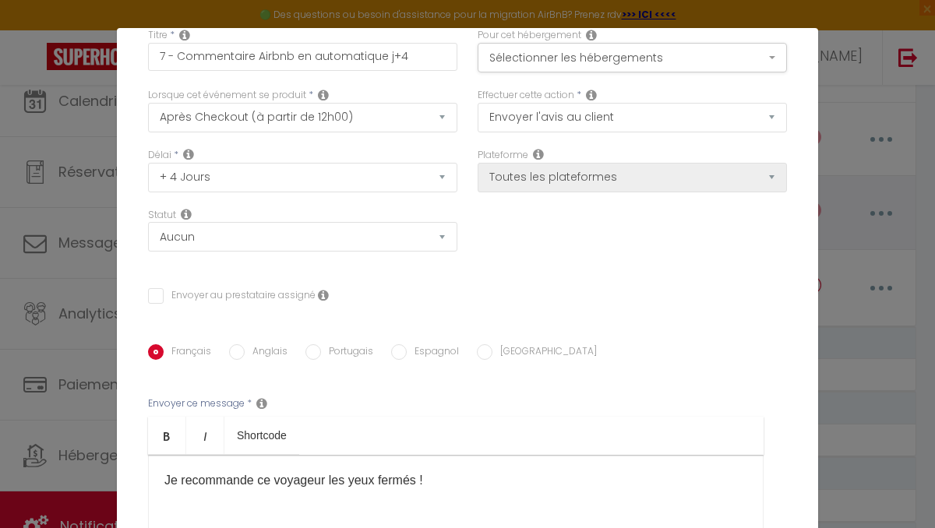
scroll to position [0, 0]
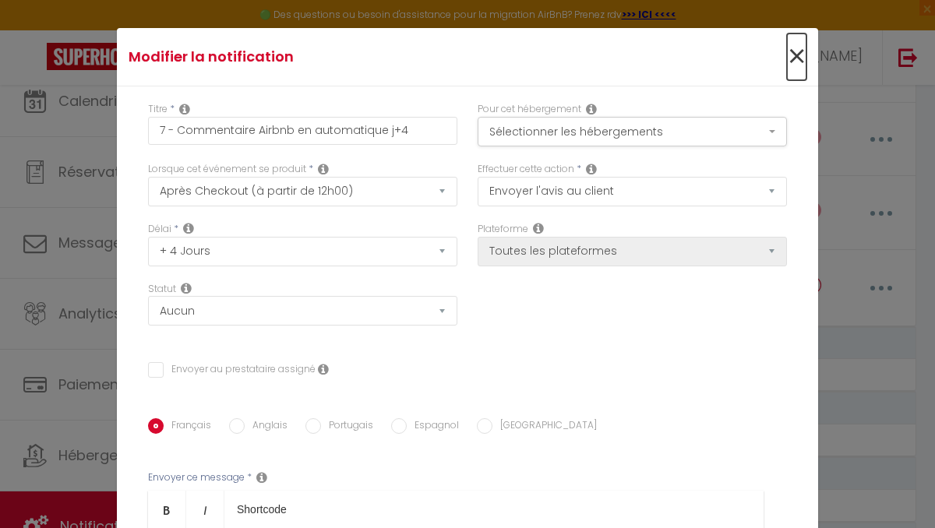
click at [797, 52] on span "×" at bounding box center [796, 56] width 19 height 47
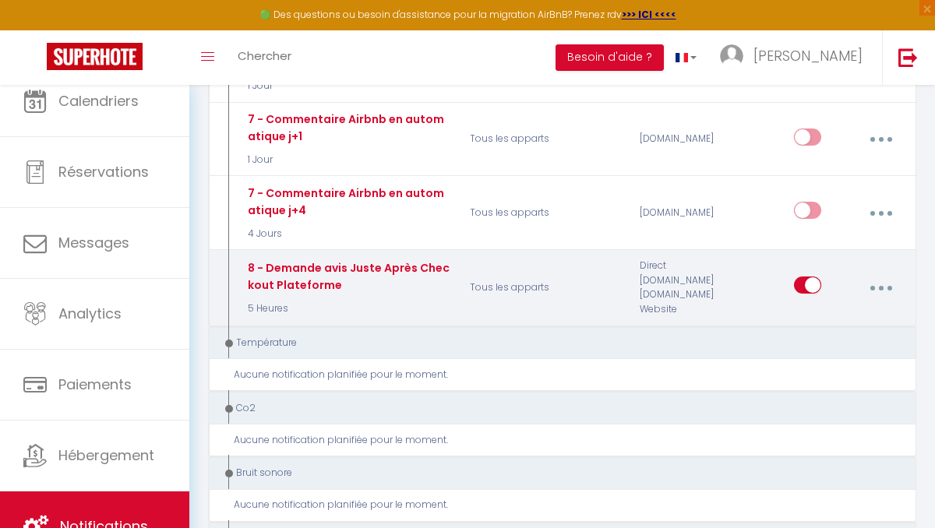
click at [873, 281] on button "button" at bounding box center [880, 288] width 41 height 30
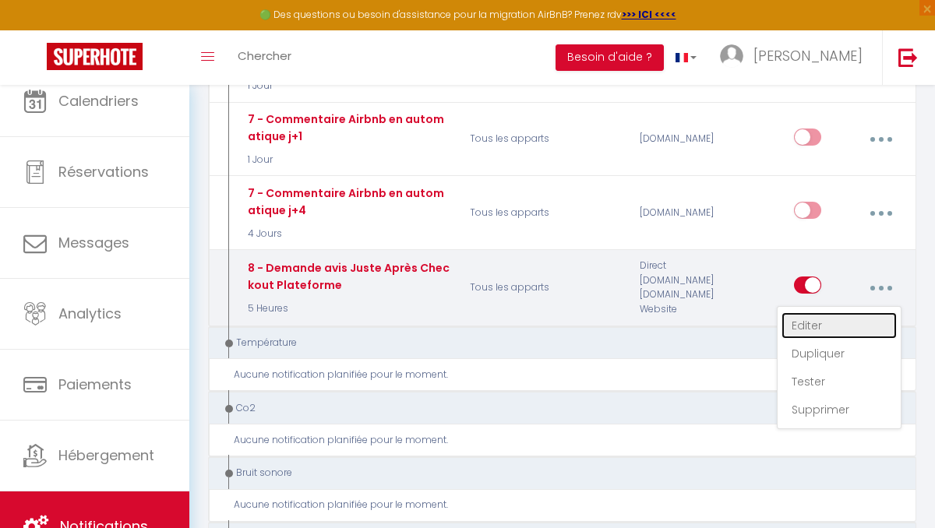
click at [813, 321] on link "Editer" at bounding box center [838, 325] width 115 height 26
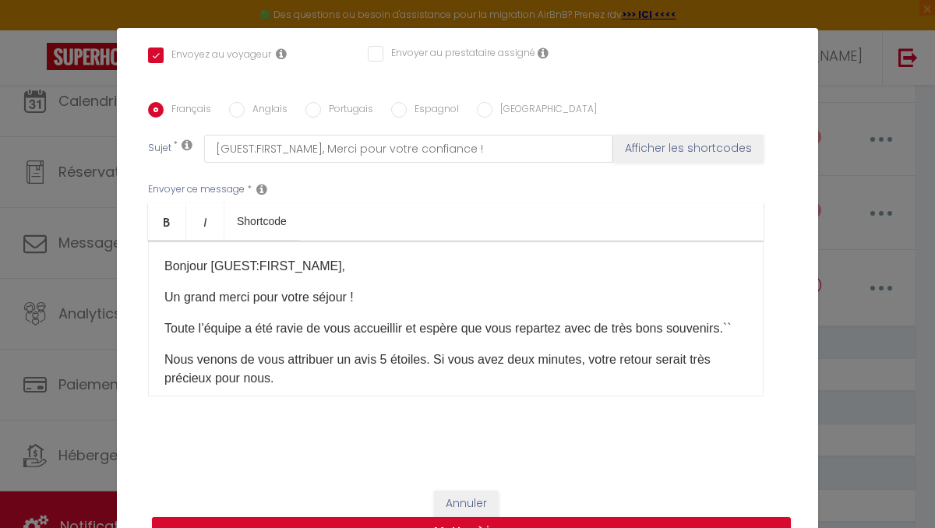
scroll to position [351, 0]
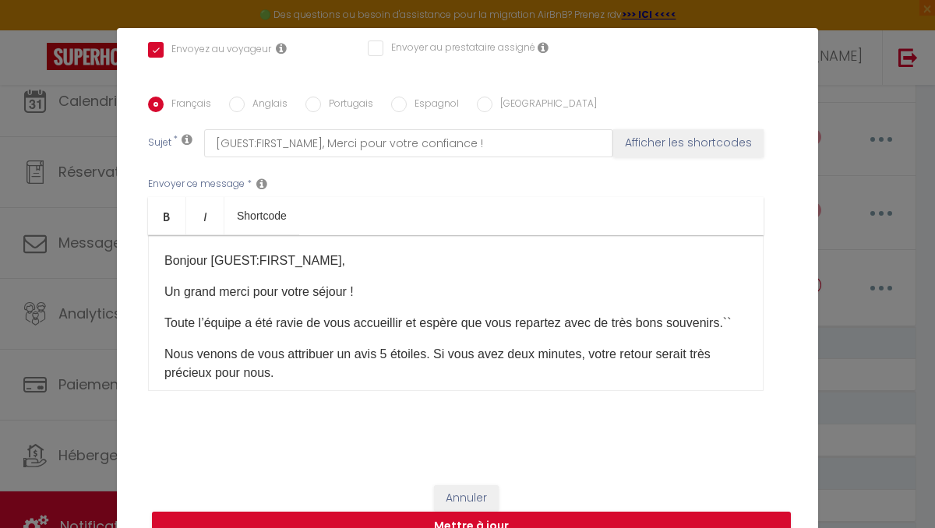
click at [745, 319] on p "Toute l’équipe a été ravie de vous accueillir et espère que vous repartez avec …" at bounding box center [455, 323] width 583 height 19
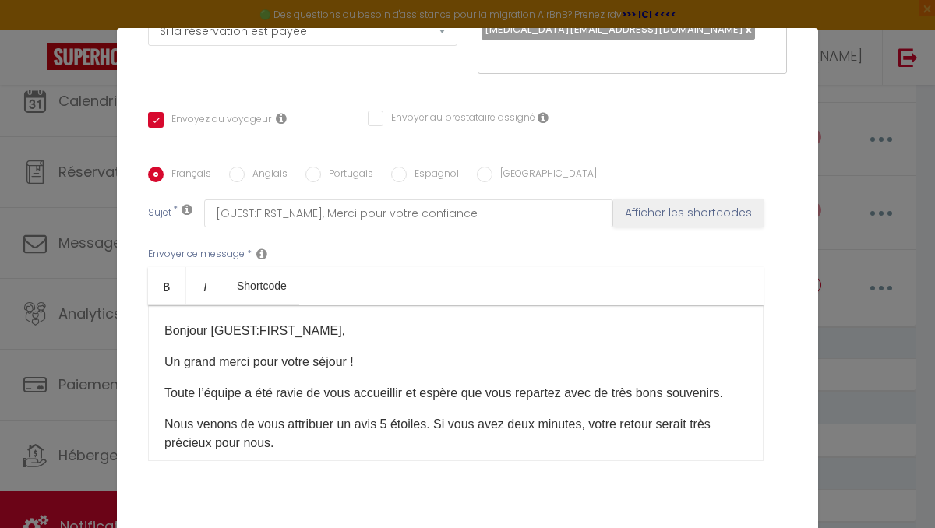
scroll to position [275, 0]
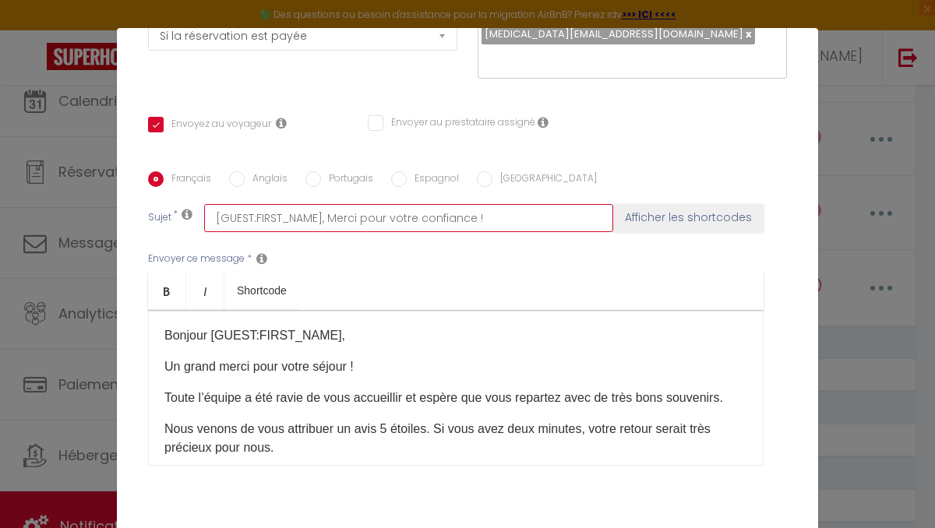
drag, startPoint x: 417, startPoint y: 217, endPoint x: 470, endPoint y: 217, distance: 52.2
click at [470, 217] on input "[GUEST:FIRST_NAME], Merci pour votre confiance !" at bounding box center [408, 218] width 409 height 28
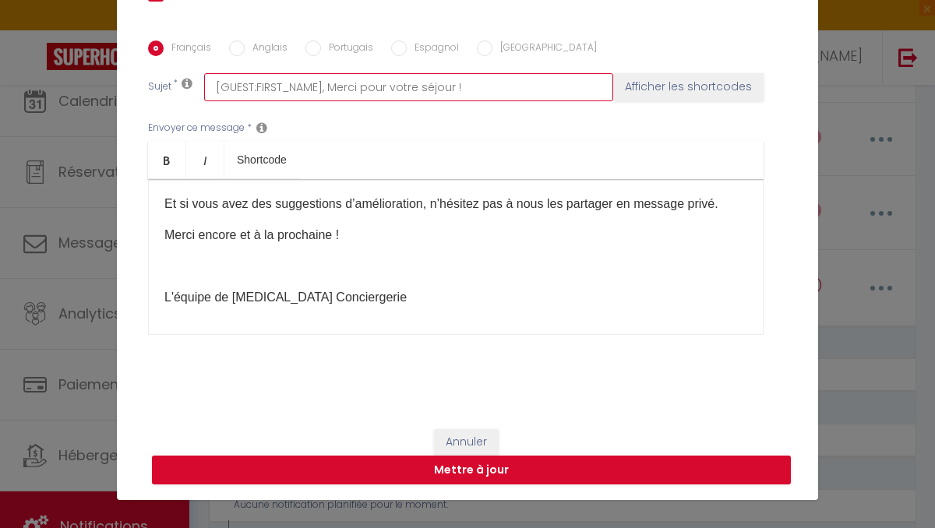
scroll to position [148, 0]
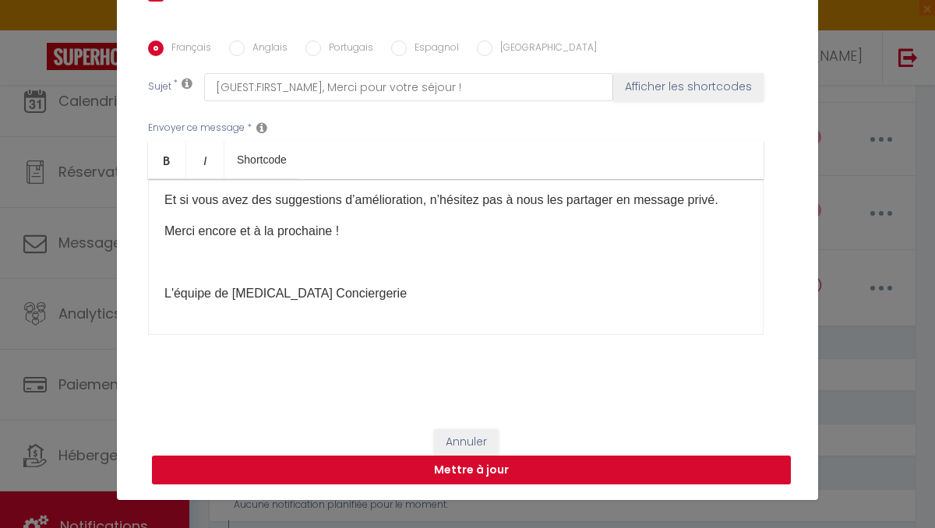
click at [455, 466] on button "Mettre à jour" at bounding box center [471, 471] width 639 height 30
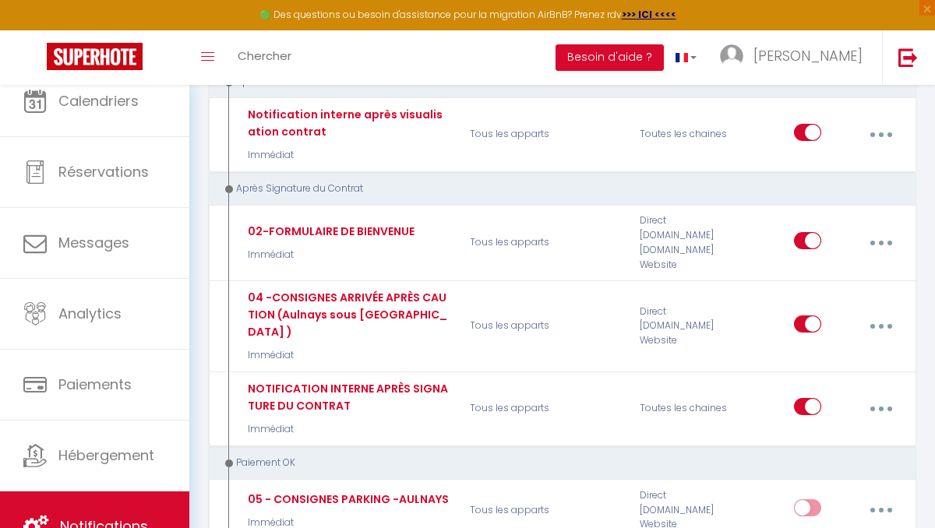
scroll to position [1681, 0]
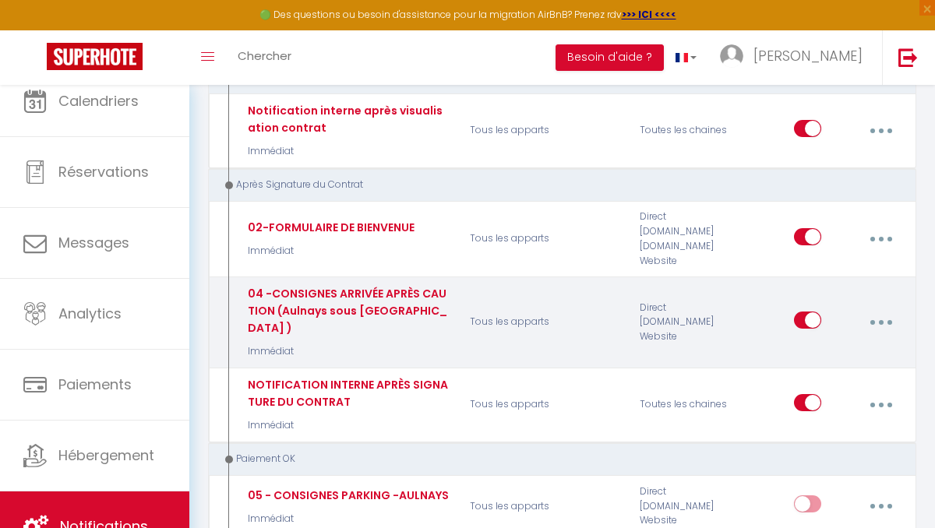
click at [882, 308] on button "button" at bounding box center [880, 323] width 41 height 30
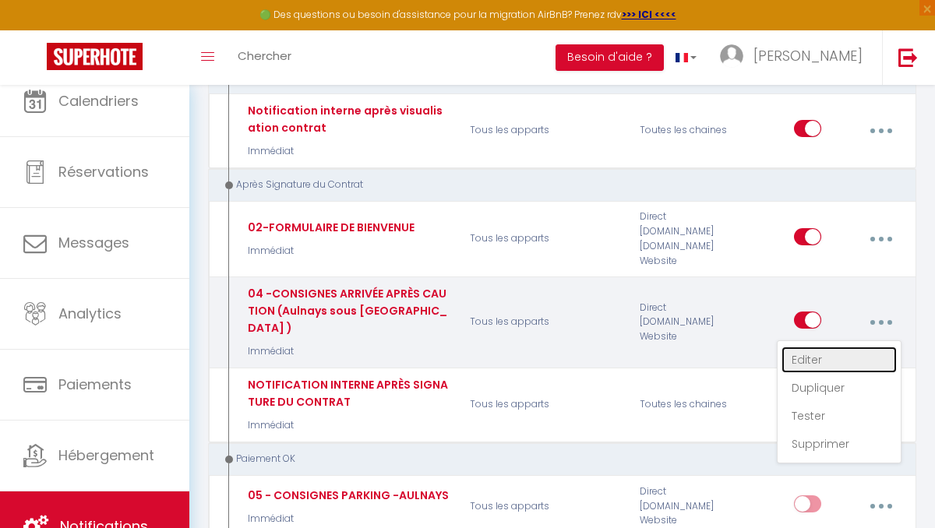
click at [807, 347] on link "Editer" at bounding box center [838, 360] width 115 height 26
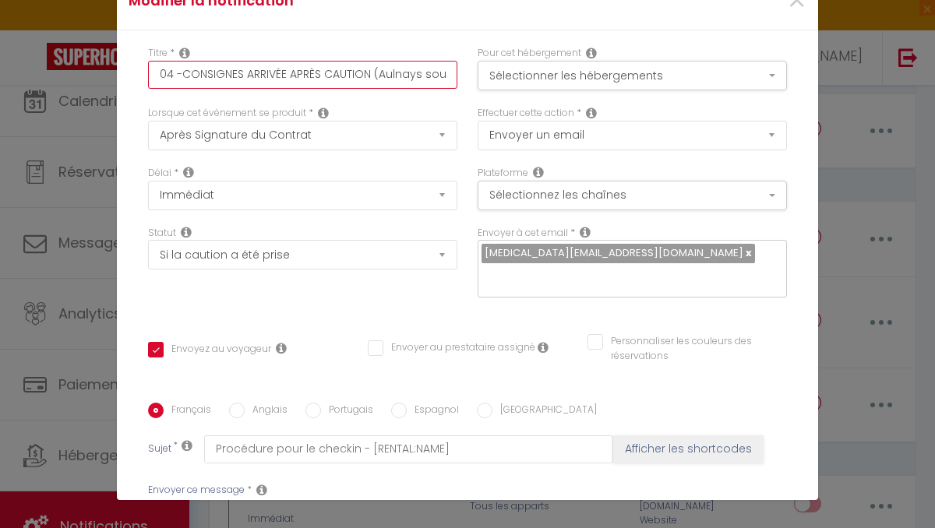
scroll to position [0, 35]
drag, startPoint x: 377, startPoint y: 73, endPoint x: 474, endPoint y: 77, distance: 97.4
click at [474, 77] on div "Titre * 04 -CONSIGNES ARRIVÉE APRÈS CAUTION (Aulnays sous Bois ) Pour cet héber…" at bounding box center [467, 76] width 659 height 60
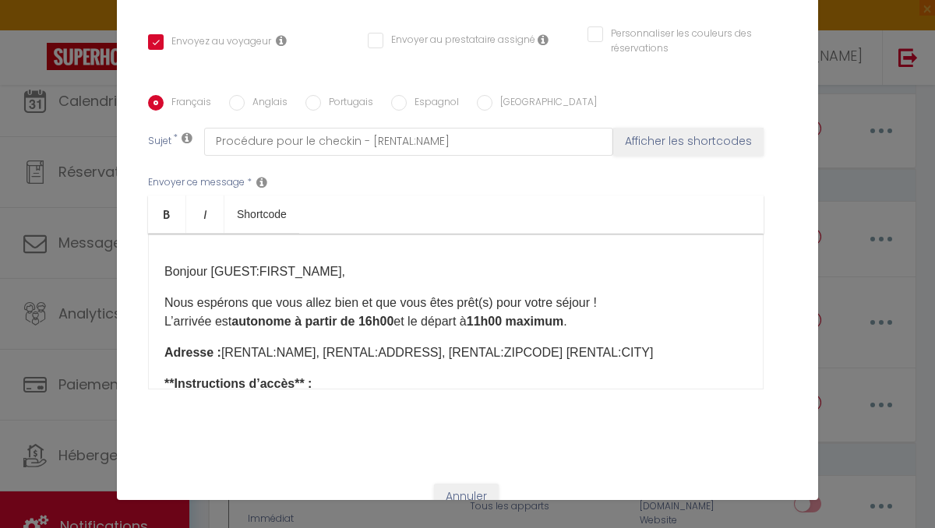
scroll to position [363, 0]
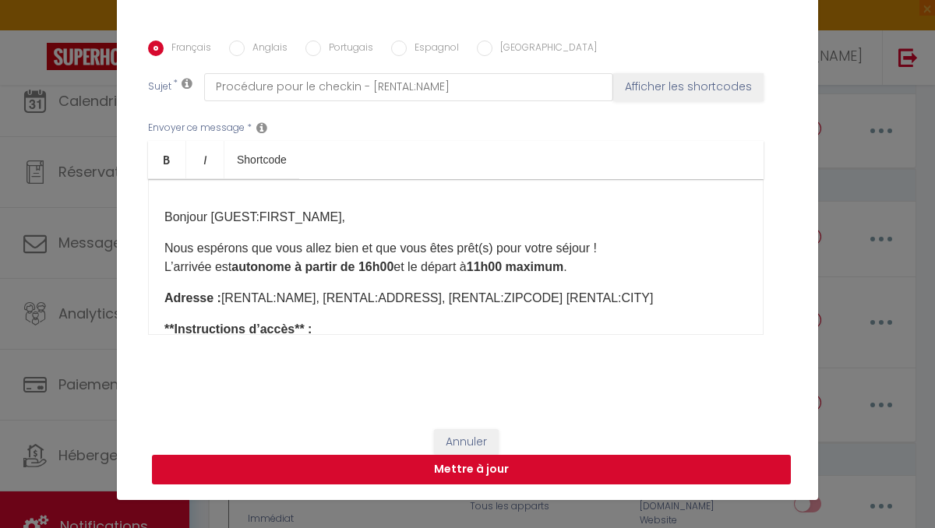
click at [445, 466] on button "Mettre à jour" at bounding box center [471, 470] width 639 height 30
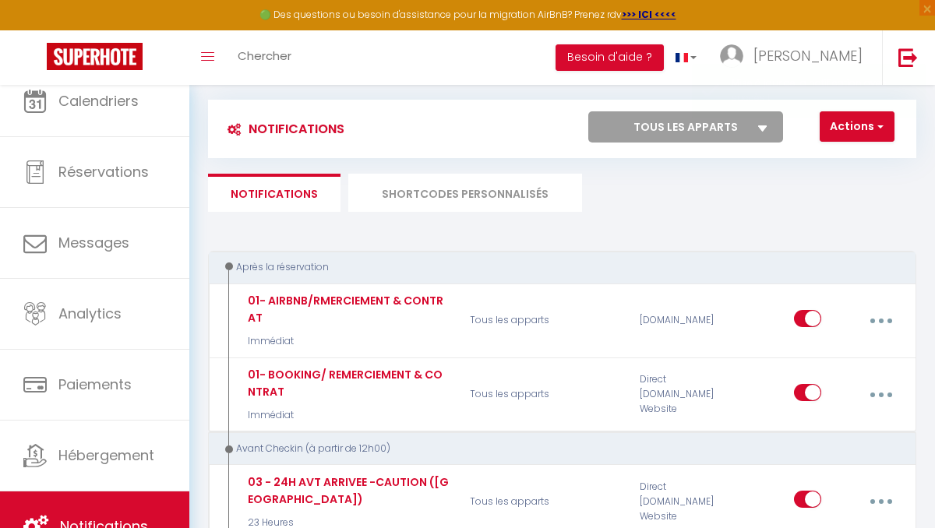
scroll to position [0, 0]
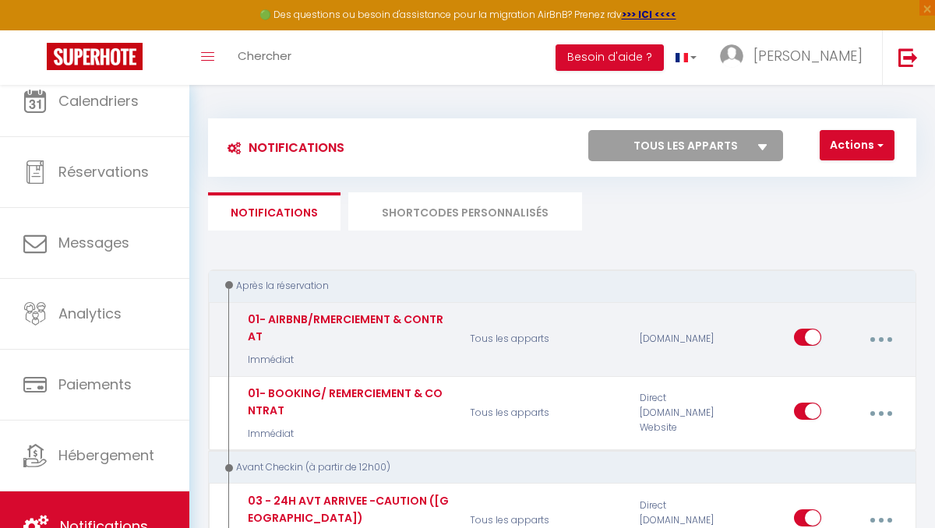
click at [879, 340] on icon "button" at bounding box center [880, 339] width 5 height 5
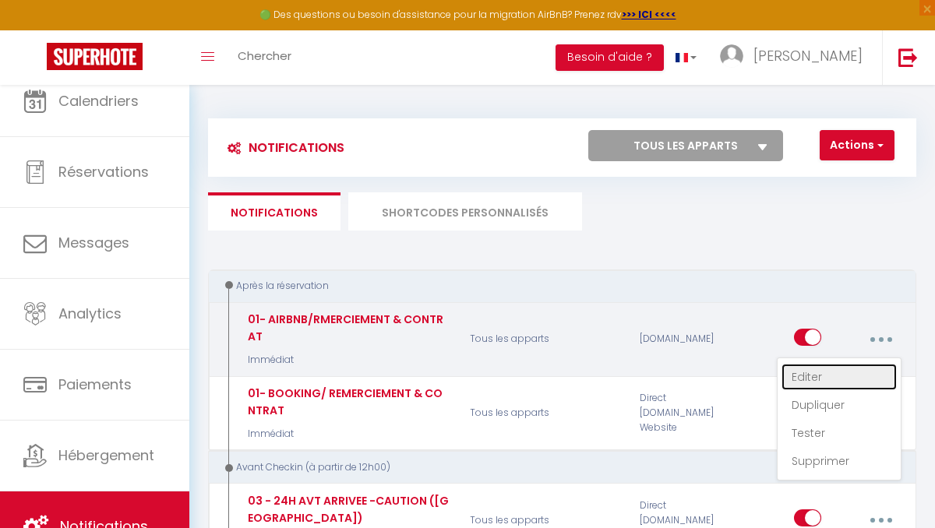
click at [811, 379] on link "Editer" at bounding box center [838, 377] width 115 height 26
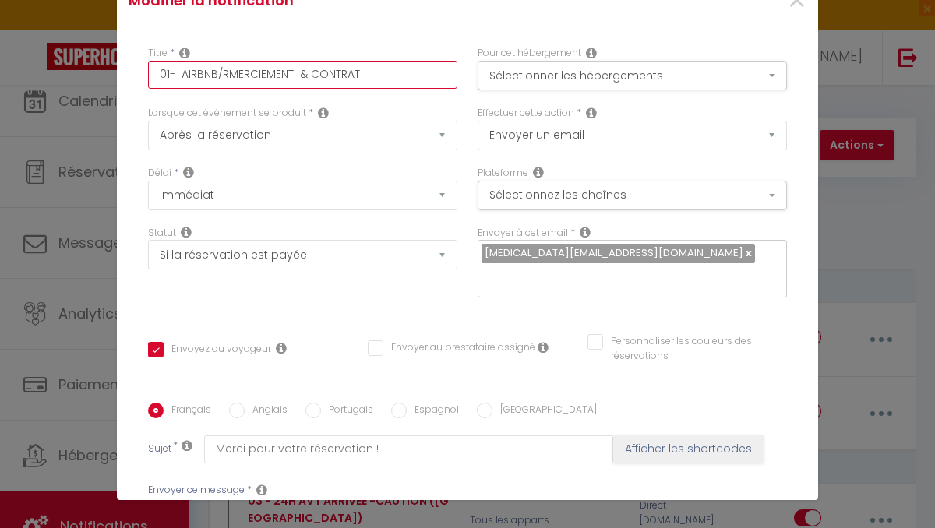
click at [226, 73] on input "01- AIRBNB/RMERCIEMENT & CONTRAT" at bounding box center [302, 75] width 309 height 28
click at [306, 67] on input "01- AIRBNB/REMERCIEMENT & CONTRAT" at bounding box center [302, 75] width 309 height 28
click at [224, 69] on input "01- AIRBNB/REMERCIEMENT & CONTRAT" at bounding box center [302, 75] width 309 height 28
click at [327, 70] on input "01-REMERCIEMENT & CONTRAT" at bounding box center [302, 75] width 309 height 28
click at [502, 196] on button "Sélectionnez les chaînes" at bounding box center [631, 196] width 309 height 30
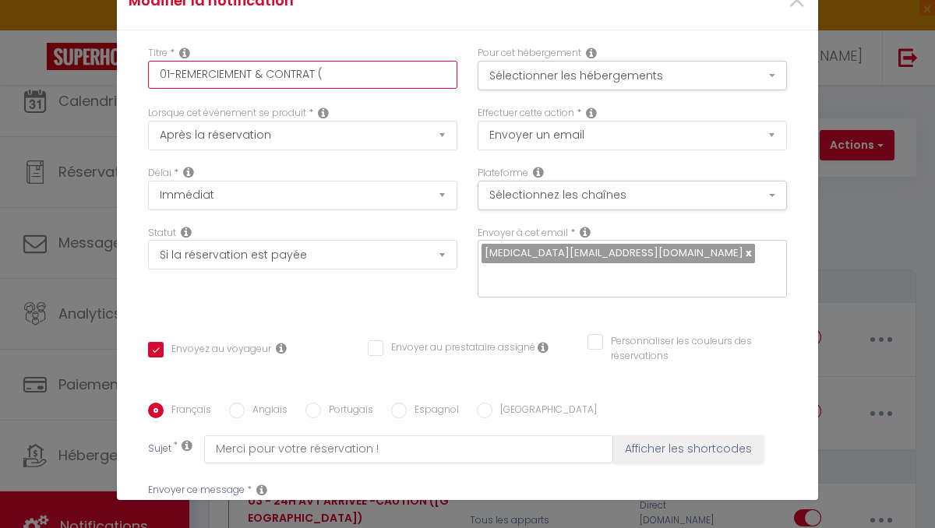
click at [346, 76] on input "01-REMERCIEMENT & CONTRAT (" at bounding box center [302, 75] width 309 height 28
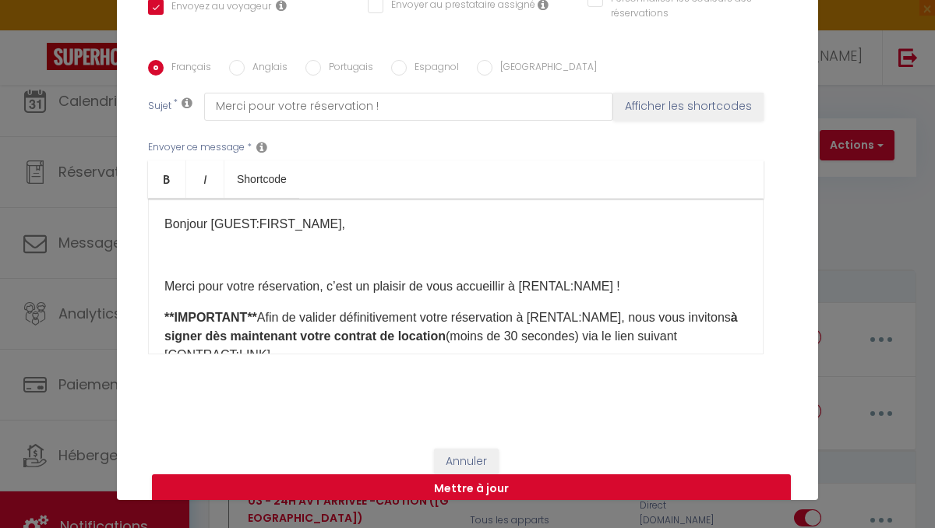
scroll to position [363, 0]
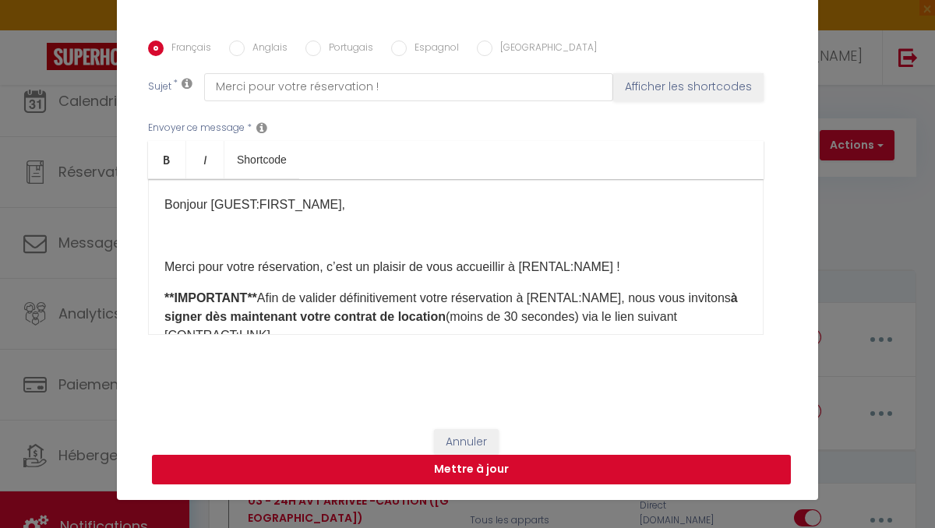
click at [420, 473] on button "Mettre à jour" at bounding box center [471, 470] width 639 height 30
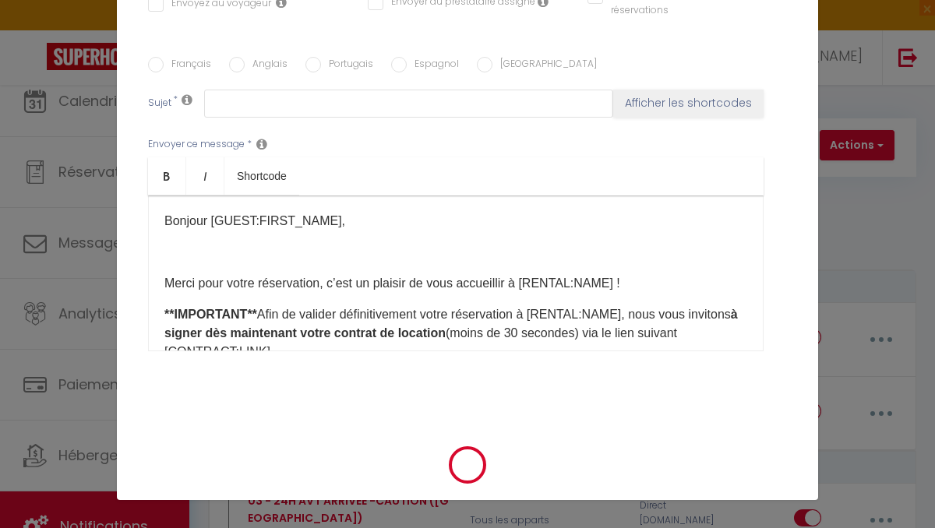
scroll to position [0, 0]
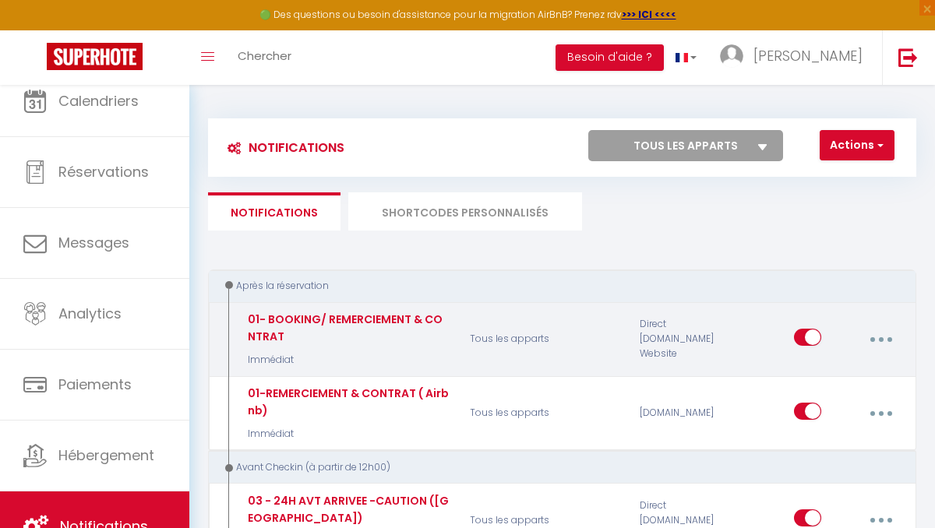
click at [883, 336] on button "button" at bounding box center [880, 340] width 41 height 30
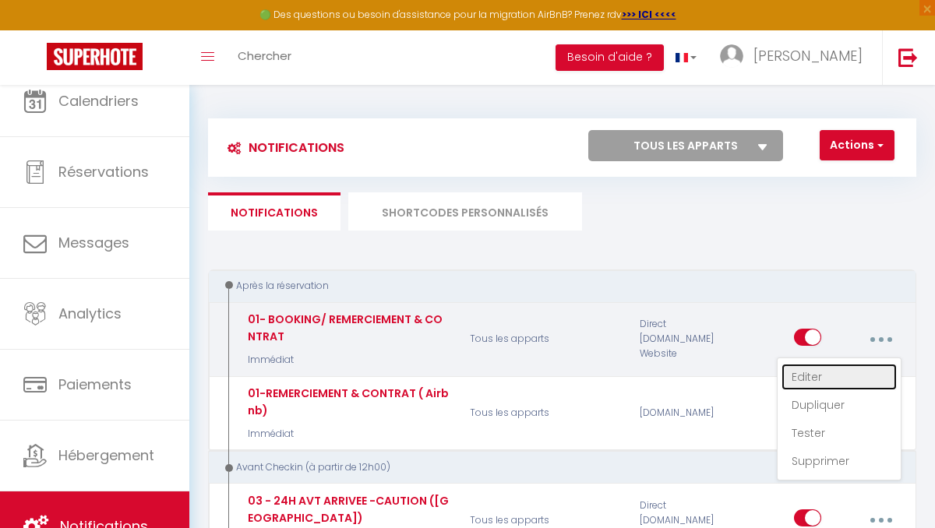
click at [816, 375] on link "Editer" at bounding box center [838, 377] width 115 height 26
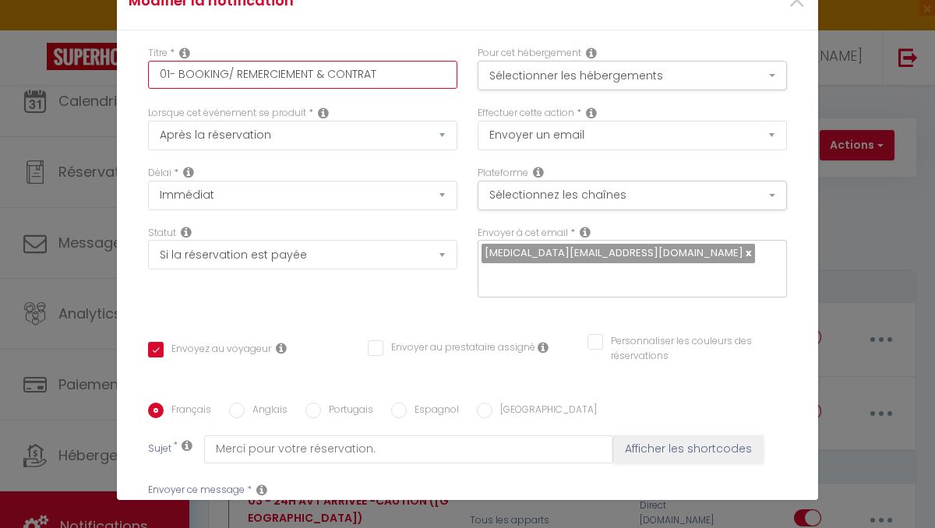
click at [237, 73] on input "01- BOOKING/ REMERCIEMENT & CONTRAT" at bounding box center [302, 75] width 309 height 28
click at [336, 72] on input "01-REMERCIEMENT & CONTRAT" at bounding box center [302, 75] width 309 height 28
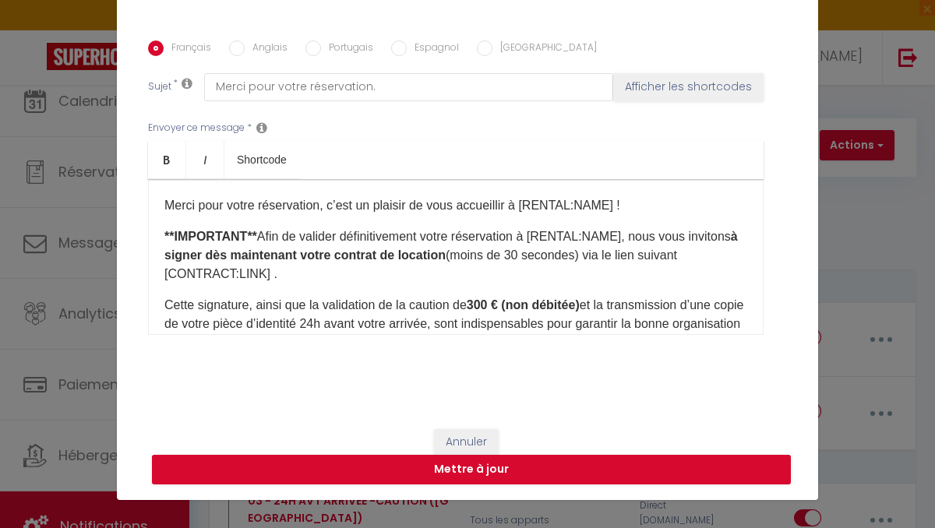
scroll to position [76, 0]
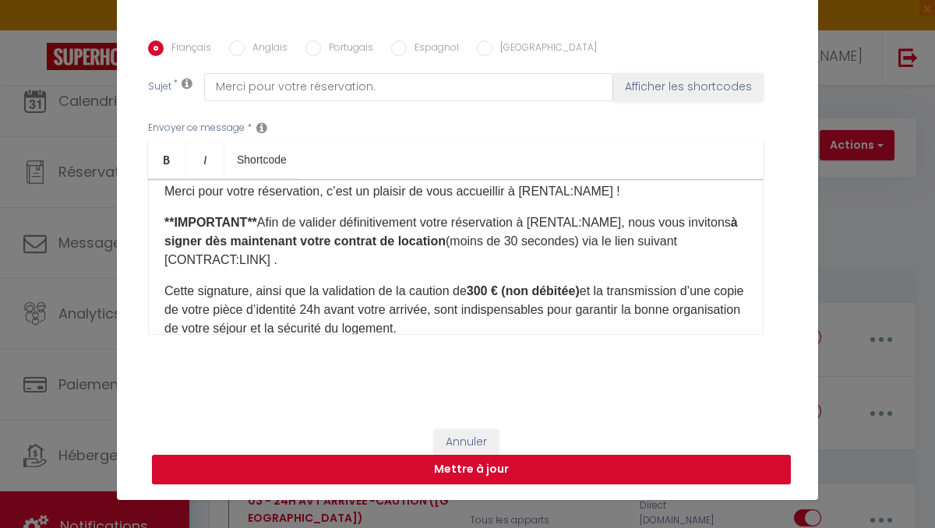
click at [425, 471] on button "Mettre à jour" at bounding box center [471, 470] width 639 height 30
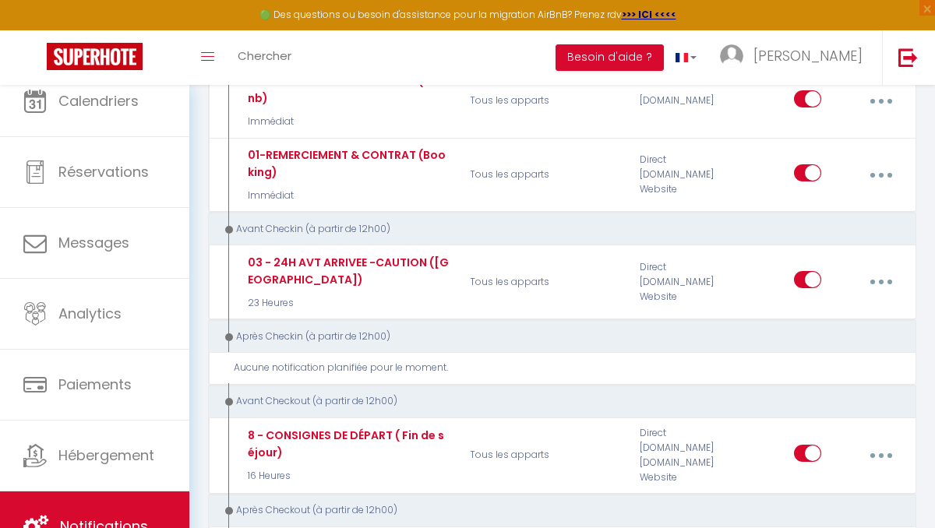
scroll to position [237, 0]
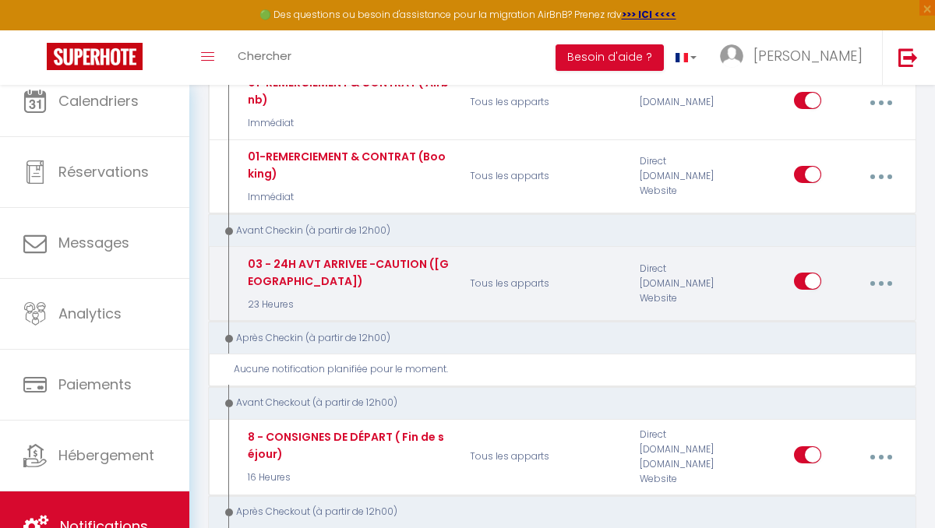
click at [884, 286] on button "button" at bounding box center [880, 284] width 41 height 30
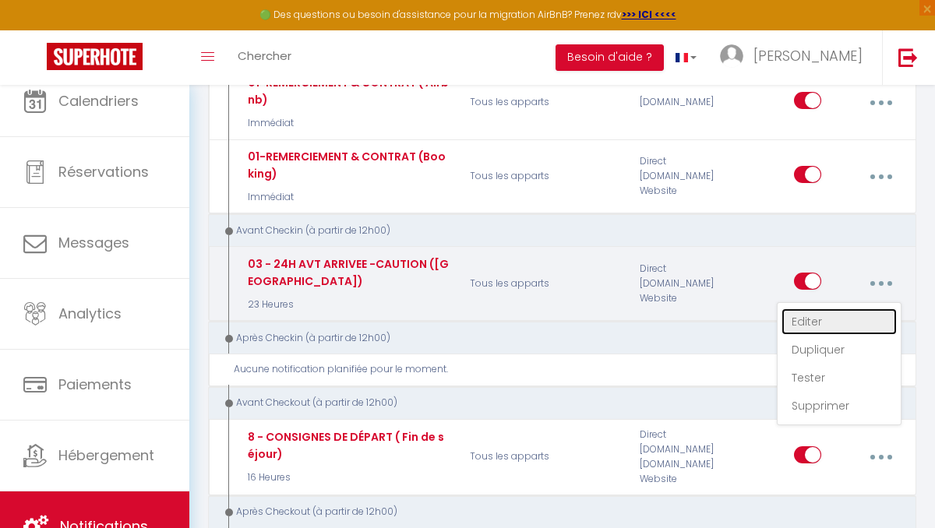
click at [816, 320] on link "Editer" at bounding box center [838, 321] width 115 height 26
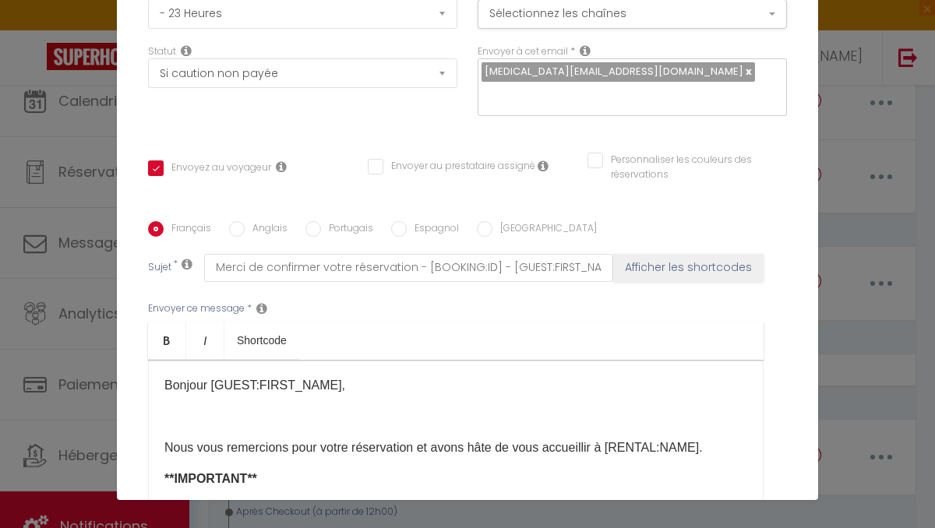
scroll to position [0, 0]
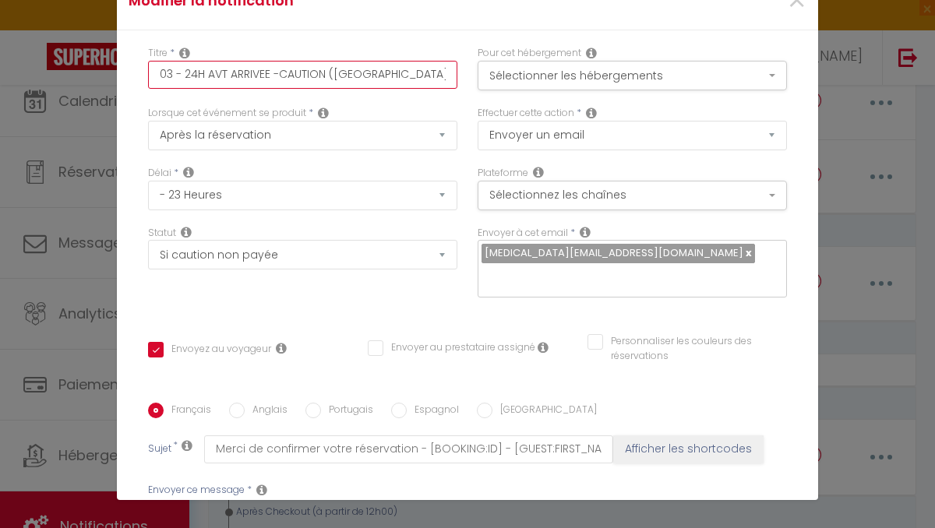
click at [280, 74] on input "03 - 24H AVT ARRIVEE -CAUTION ([GEOGRAPHIC_DATA])" at bounding box center [302, 75] width 309 height 28
click at [370, 72] on input "03 - 24H AVT ARRIVEE DEMAND CAUTION ([GEOGRAPHIC_DATA])" at bounding box center [302, 75] width 309 height 28
drag, startPoint x: 374, startPoint y: 72, endPoint x: 410, endPoint y: 78, distance: 36.2
click at [410, 78] on input "03 - 24H AVT ARRIVEE DEMAND CAUTION ([GEOGRAPHIC_DATA])" at bounding box center [302, 75] width 309 height 28
click at [228, 76] on input "03 - 24H AVT ARRIVEE DEMAND CAUTION (Booking)" at bounding box center [302, 75] width 309 height 28
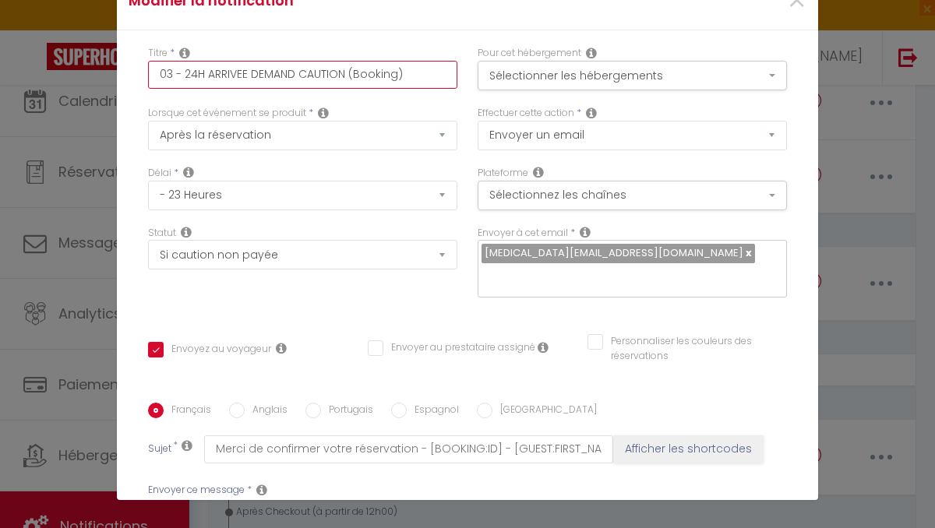
click at [185, 72] on input "03 - 24H ARRIVEE DEMAND CAUTION (Booking)" at bounding box center [302, 75] width 309 height 28
click at [264, 74] on input "03 - 1 JOUR AVT 24H ARRIVEE DEMAND CAUTION (Booking)" at bounding box center [302, 75] width 309 height 28
drag, startPoint x: 182, startPoint y: 73, endPoint x: 286, endPoint y: 72, distance: 103.6
click at [286, 72] on input "03 - 1 JOUR AVT ARRIVEE DEMAND CAUTION (Booking)" at bounding box center [302, 75] width 309 height 28
drag, startPoint x: 229, startPoint y: 76, endPoint x: 186, endPoint y: 73, distance: 42.9
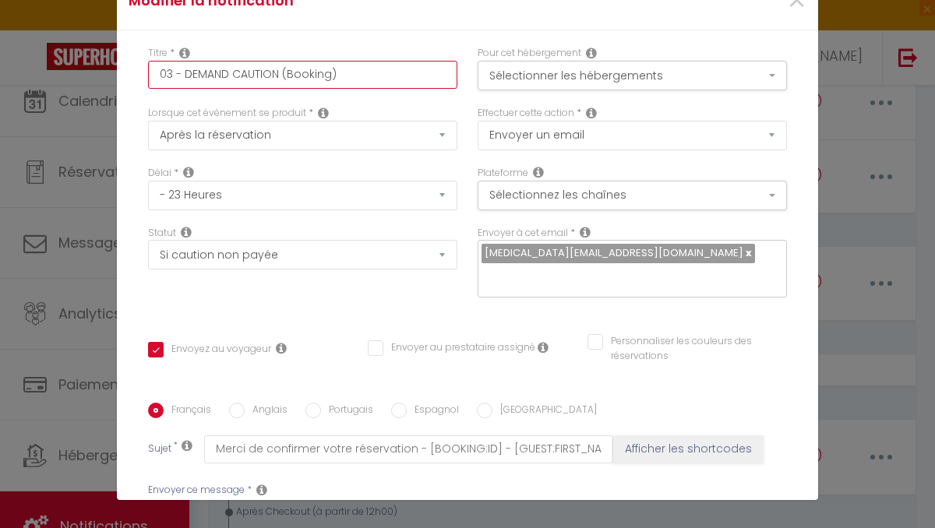
click at [186, 73] on input "03 - DEMAND CAUTION (Booking)" at bounding box center [302, 75] width 309 height 28
click at [298, 75] on input "03 - VALIDATION CAUTION (Booking)" at bounding box center [302, 75] width 309 height 28
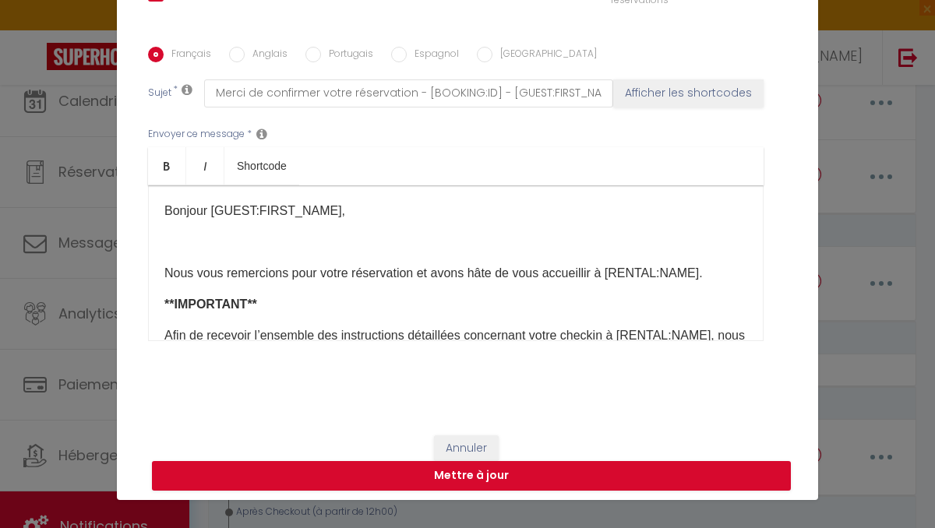
scroll to position [363, 0]
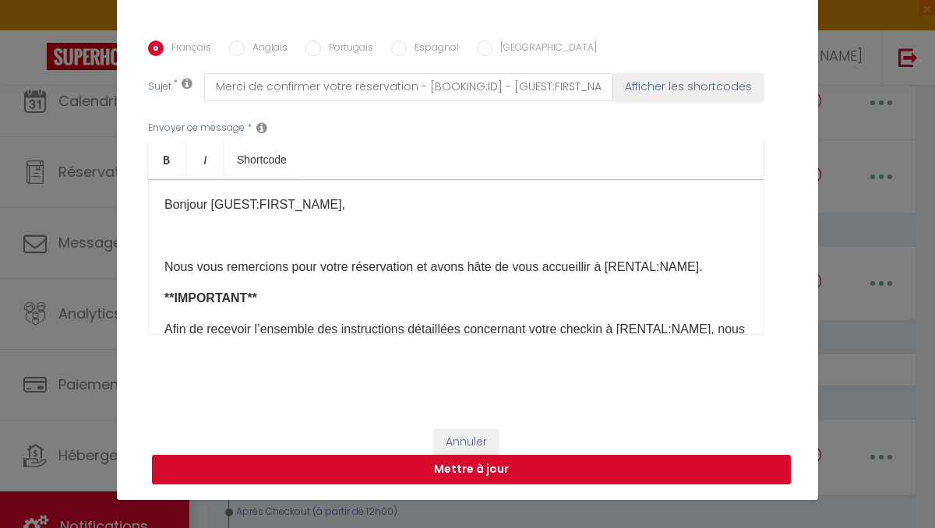
click at [393, 463] on button "Mettre à jour" at bounding box center [471, 470] width 639 height 30
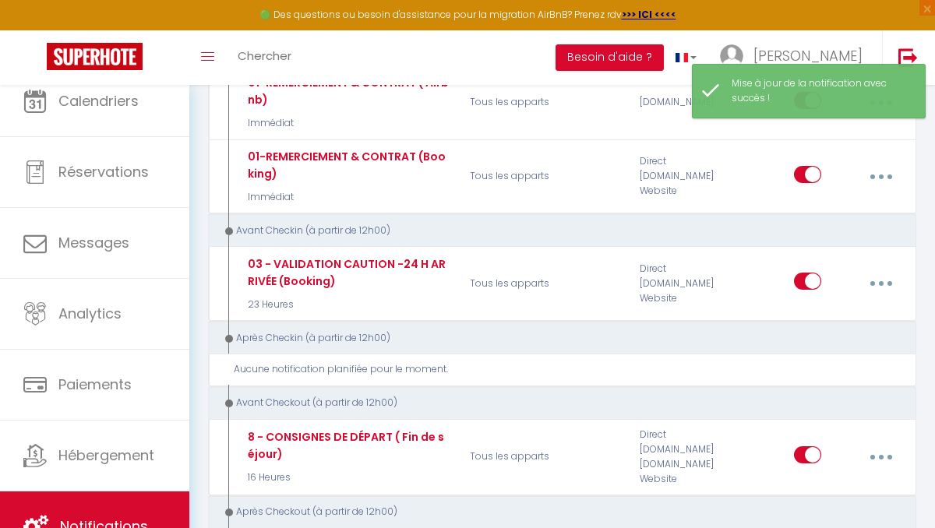
scroll to position [0, 0]
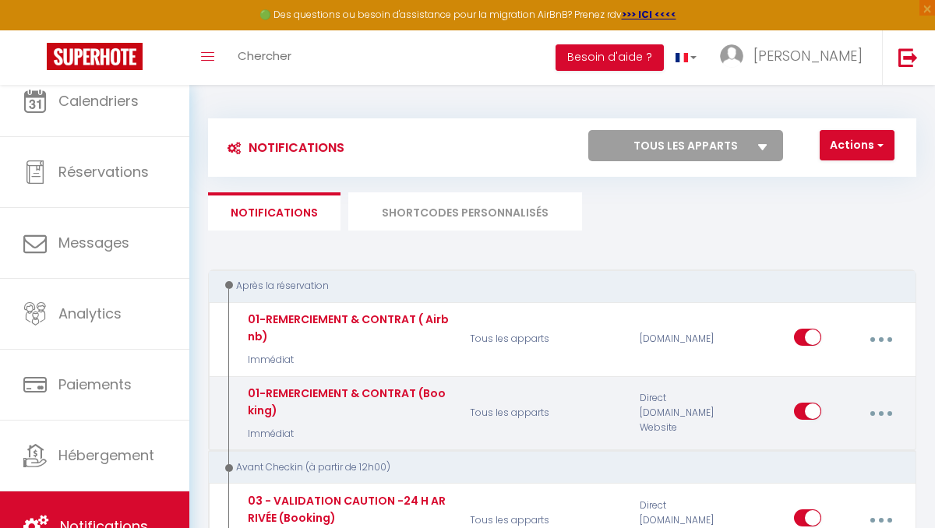
click at [889, 406] on button "button" at bounding box center [880, 414] width 41 height 30
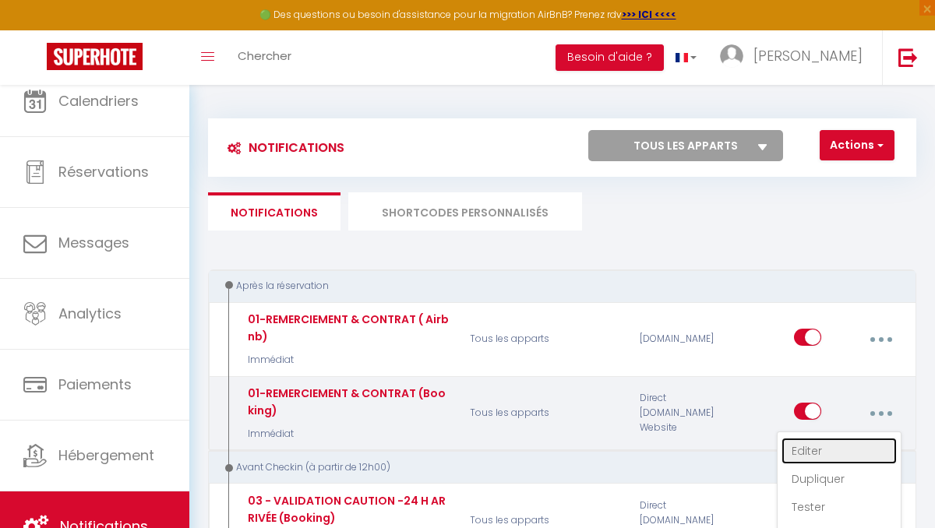
click at [812, 448] on link "Editer" at bounding box center [838, 451] width 115 height 26
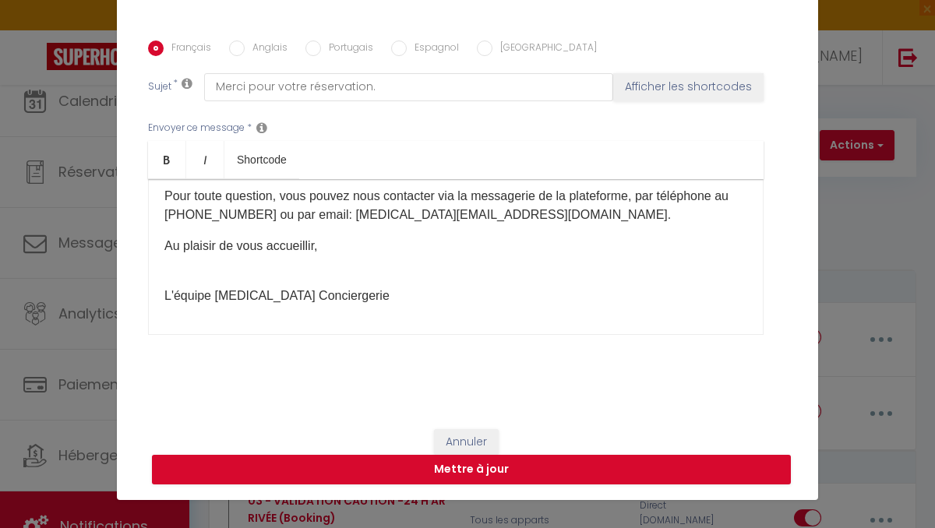
scroll to position [241, 0]
click at [479, 444] on button "Annuler" at bounding box center [466, 442] width 65 height 26
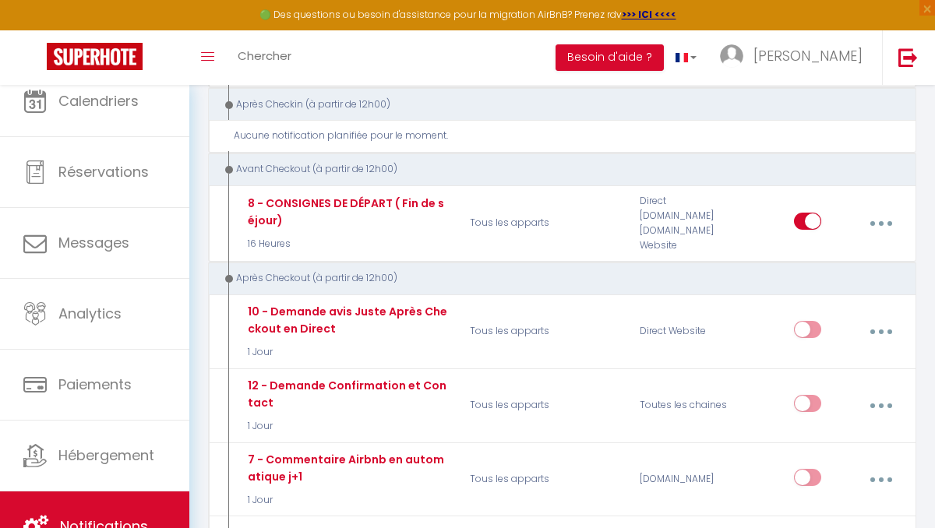
scroll to position [474, 0]
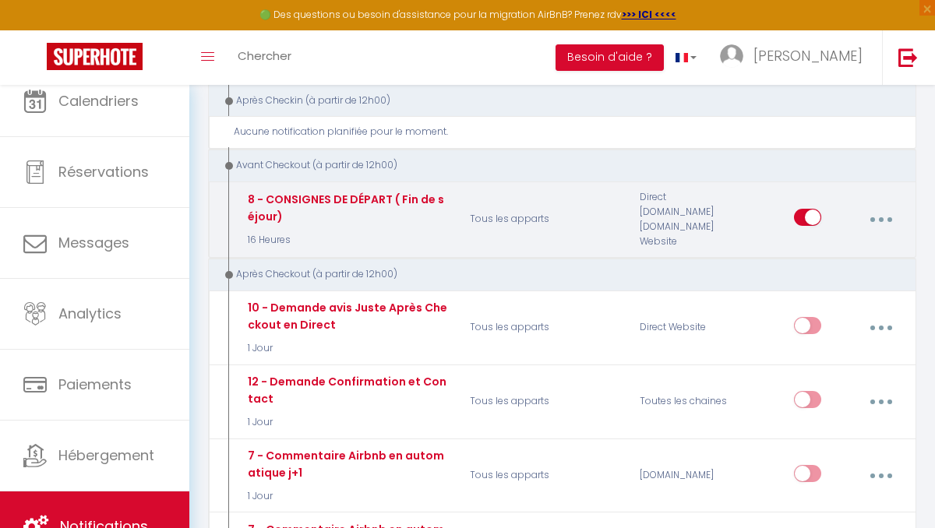
click at [880, 221] on icon "button" at bounding box center [880, 219] width 5 height 5
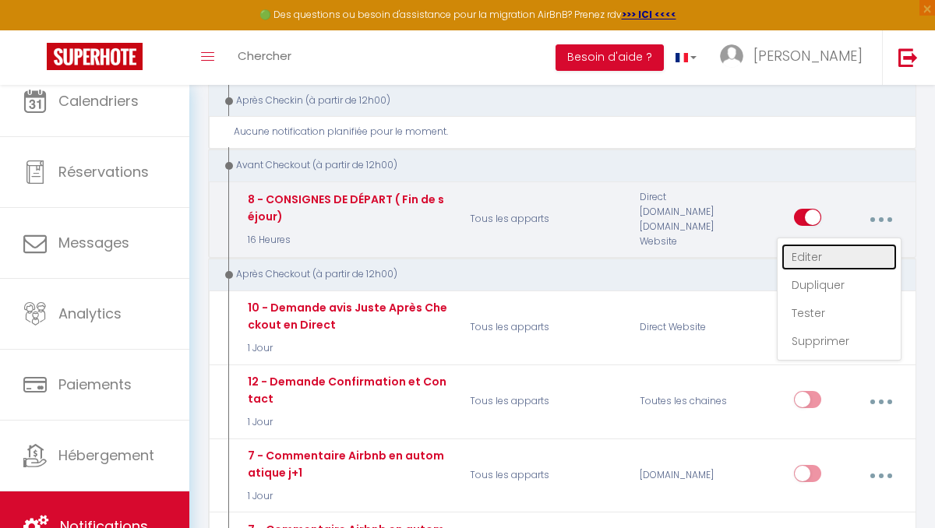
click at [810, 257] on link "Editer" at bounding box center [838, 257] width 115 height 26
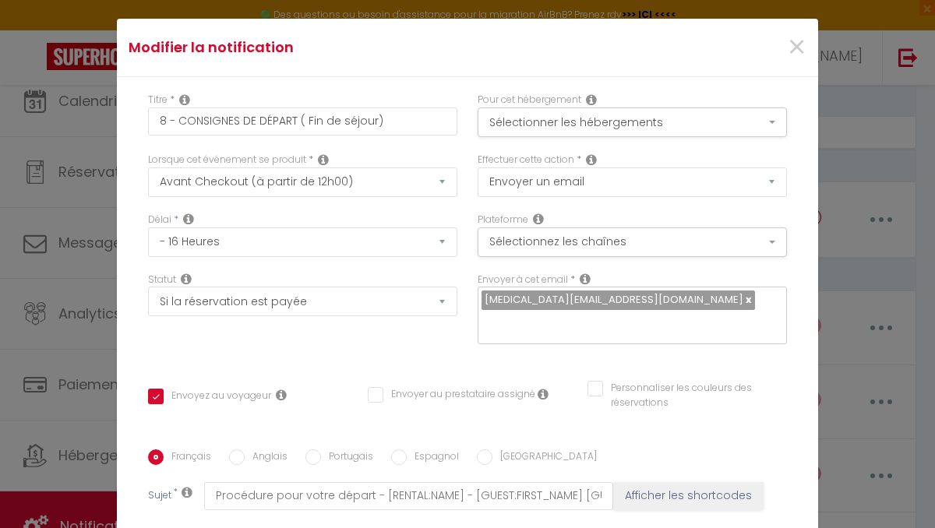
scroll to position [0, 0]
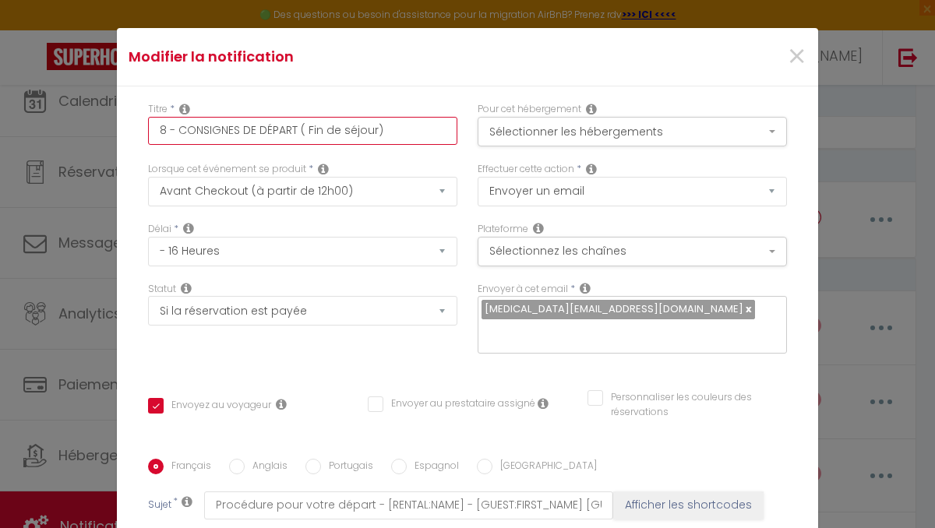
click at [298, 126] on input "8 - CONSIGNES DE DÉPART ( Fin de séjour)" at bounding box center [302, 131] width 309 height 28
drag, startPoint x: 304, startPoint y: 127, endPoint x: 369, endPoint y: 128, distance: 64.6
click at [369, 128] on input "8 - CONSIGNES DE DÉPART( Fin de séjour)" at bounding box center [302, 131] width 309 height 28
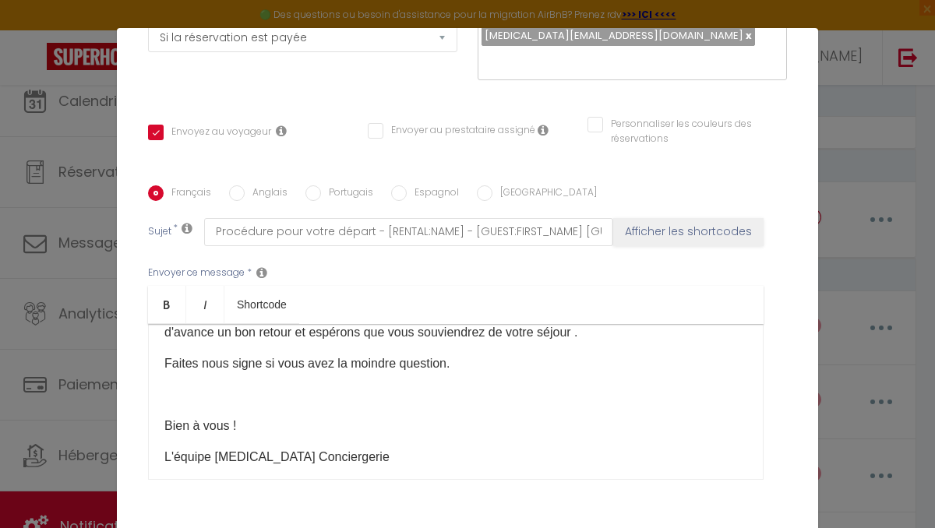
scroll to position [363, 0]
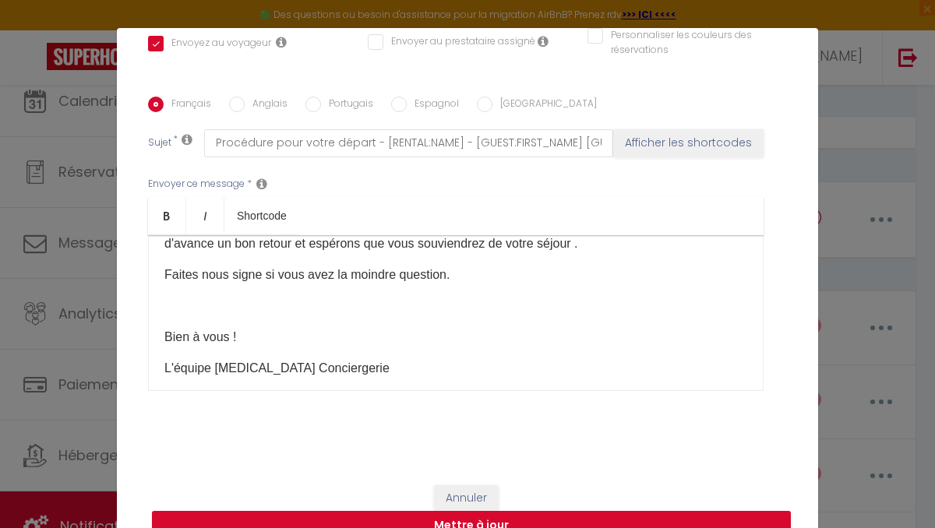
click at [461, 519] on button "Mettre à jour" at bounding box center [471, 526] width 639 height 30
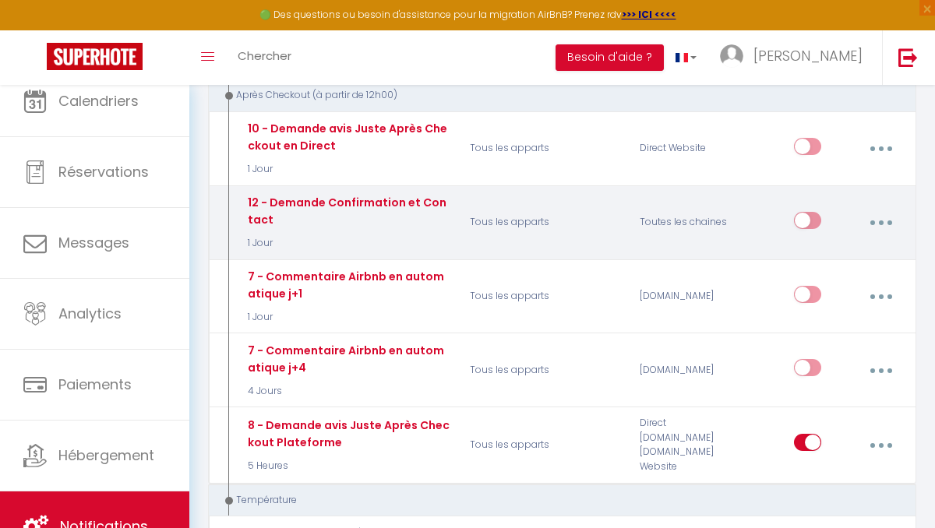
scroll to position [649, 0]
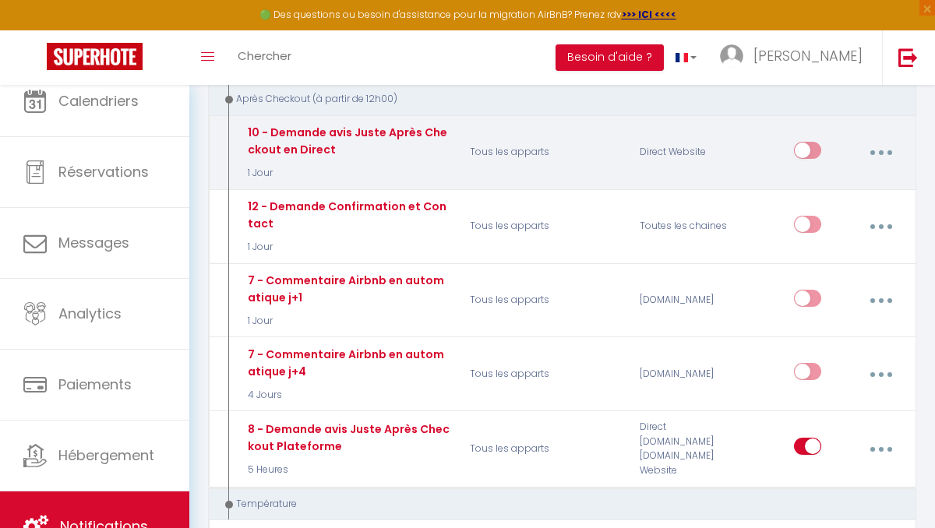
click at [883, 150] on button "button" at bounding box center [880, 153] width 41 height 30
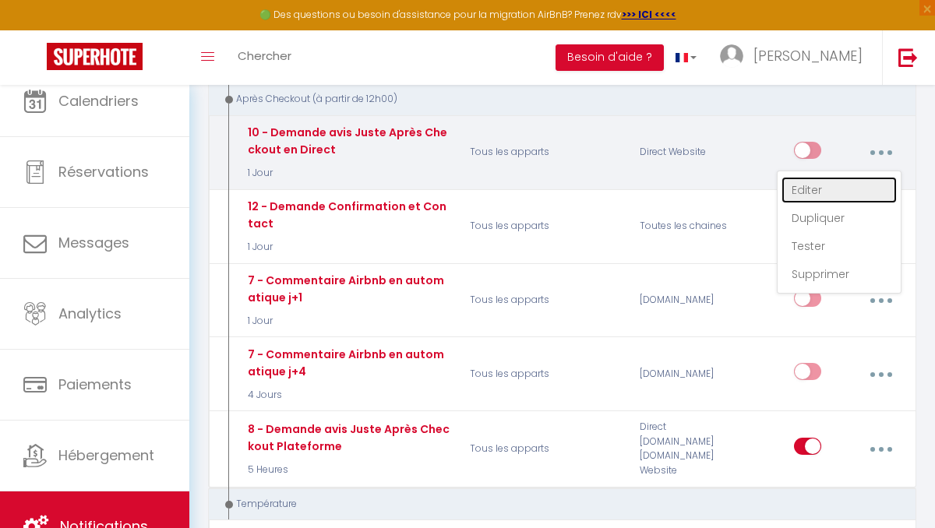
click at [798, 186] on link "Editer" at bounding box center [838, 190] width 115 height 26
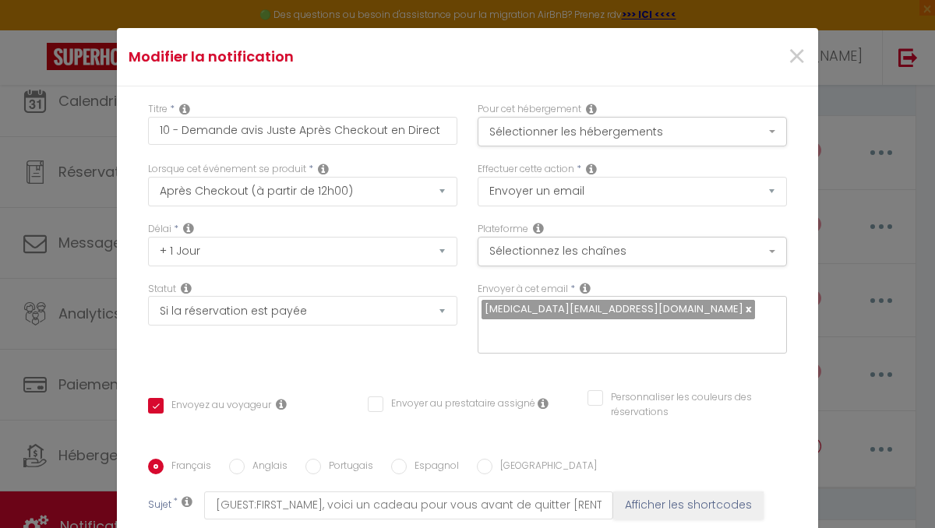
click at [723, 459] on div "Français Anglais Portugais Espagnol [GEOGRAPHIC_DATA]" at bounding box center [467, 467] width 639 height 17
click at [793, 55] on span "×" at bounding box center [796, 56] width 19 height 47
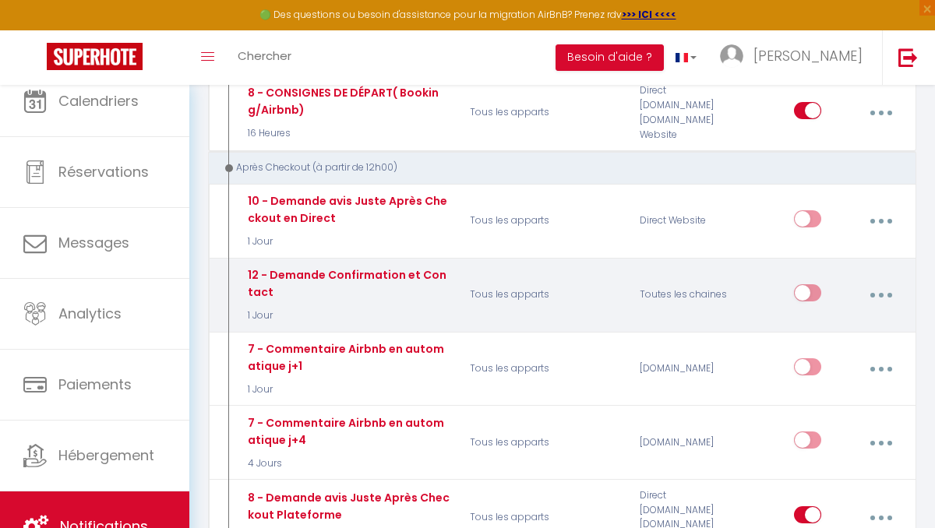
scroll to position [562, 0]
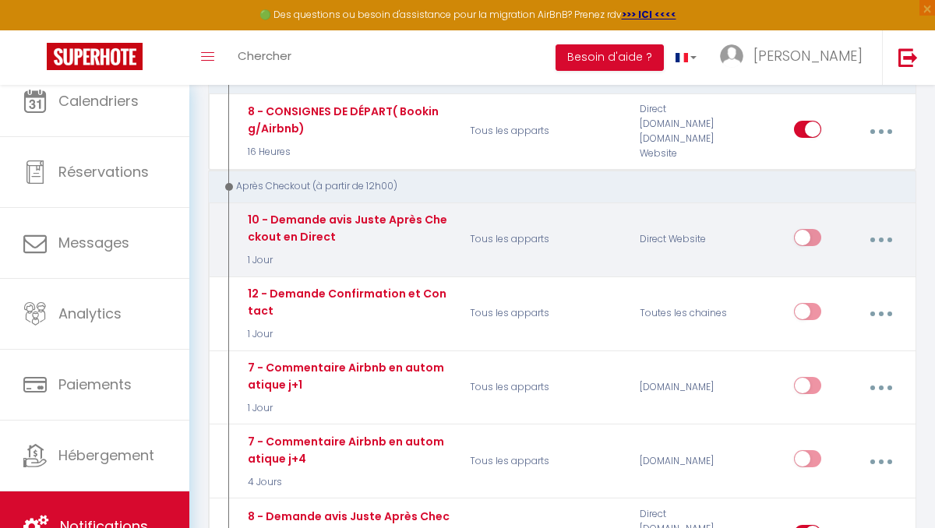
click at [882, 235] on button "button" at bounding box center [880, 240] width 41 height 30
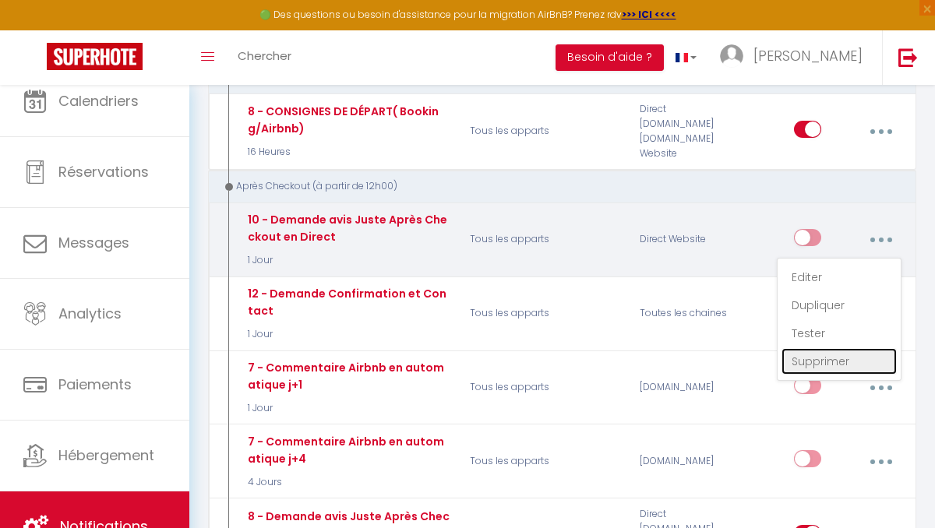
click at [805, 354] on link "Supprimer" at bounding box center [838, 361] width 115 height 26
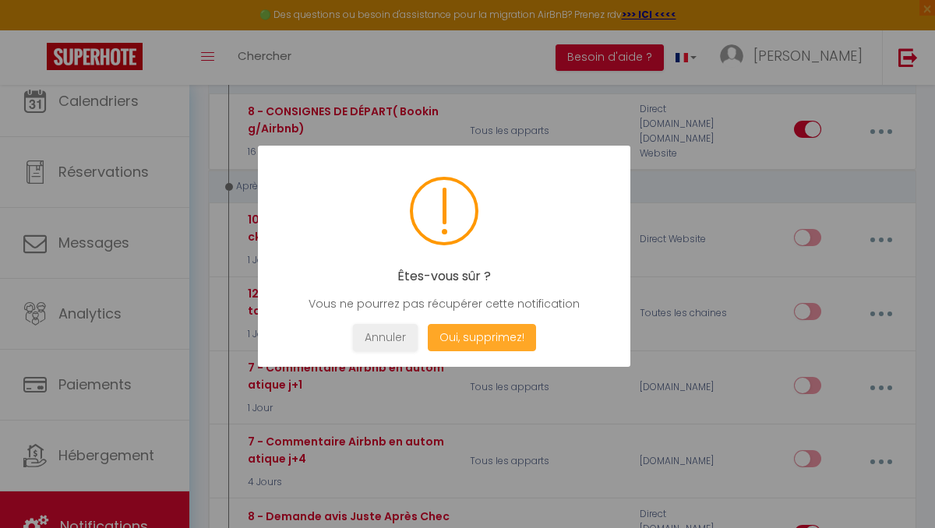
click at [471, 340] on button "Oui, supprimez!" at bounding box center [482, 337] width 108 height 27
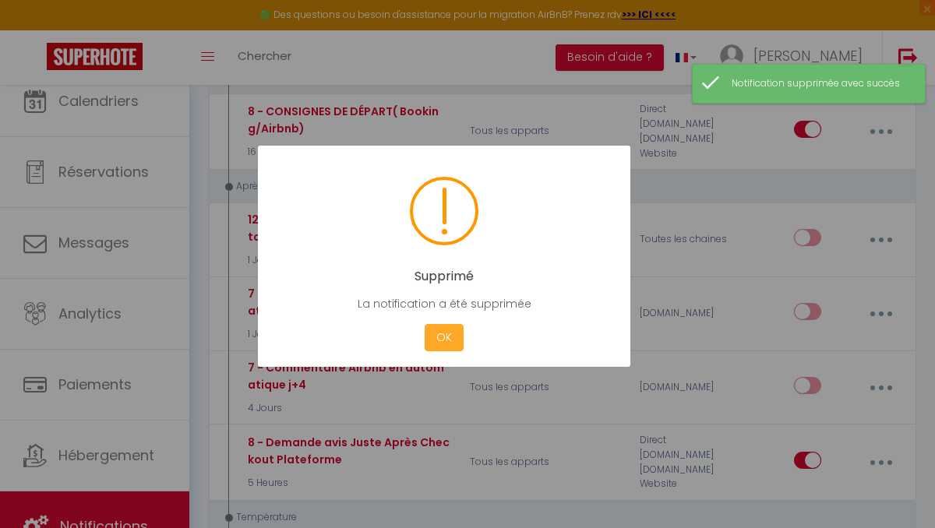
click at [446, 341] on button "OK" at bounding box center [443, 337] width 39 height 27
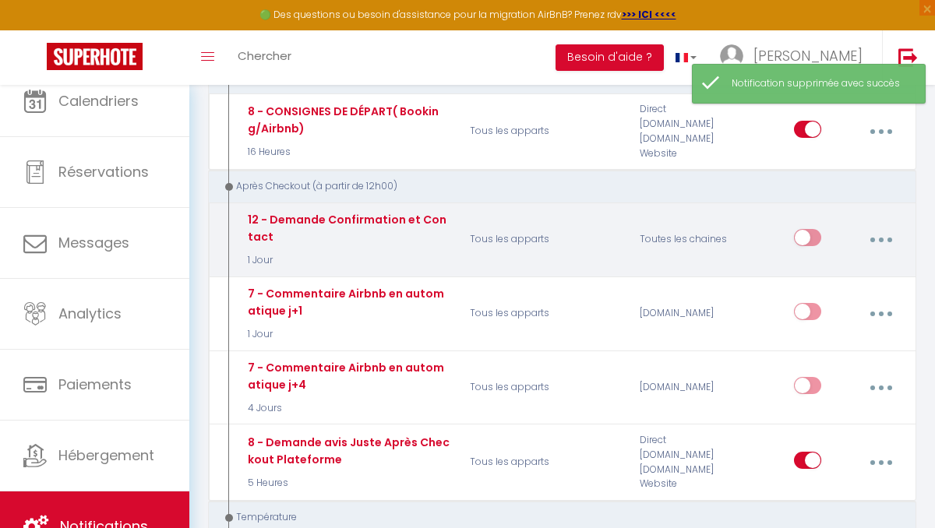
click at [871, 236] on button "button" at bounding box center [880, 240] width 41 height 30
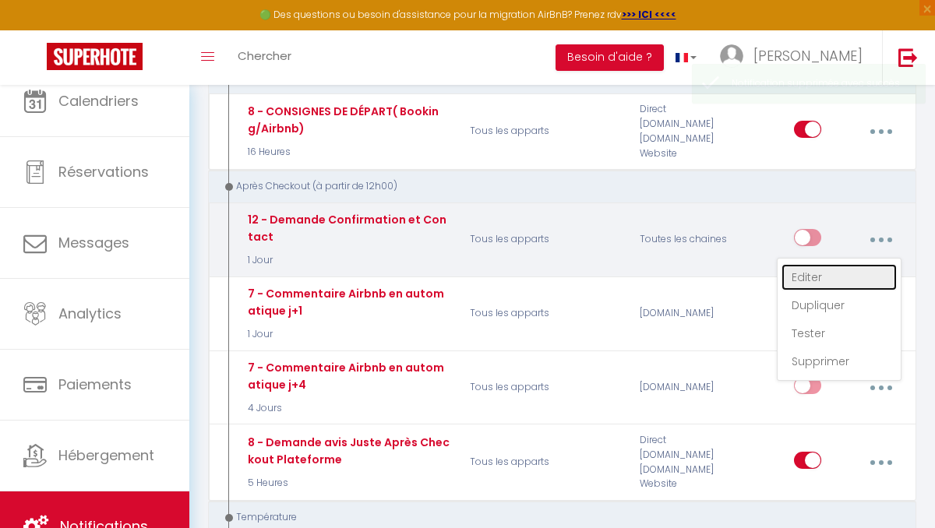
click at [795, 276] on link "Editer" at bounding box center [838, 277] width 115 height 26
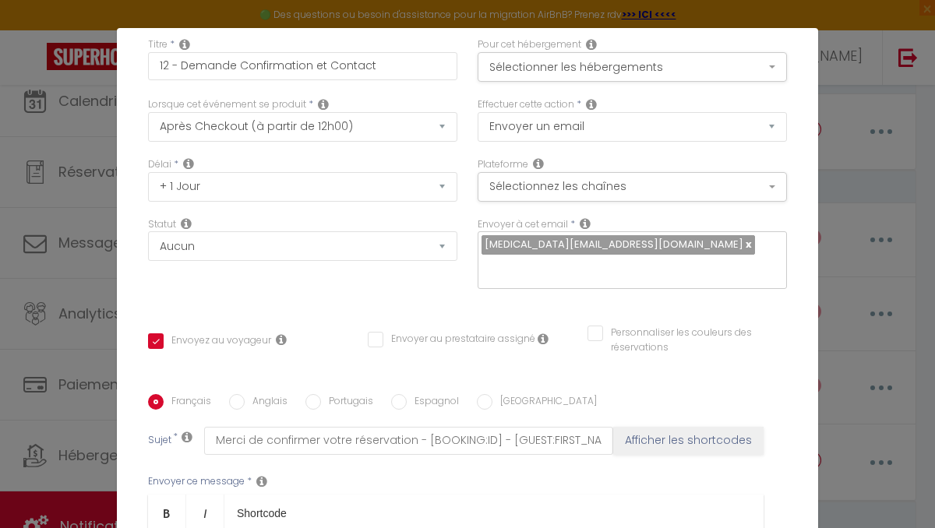
scroll to position [0, 0]
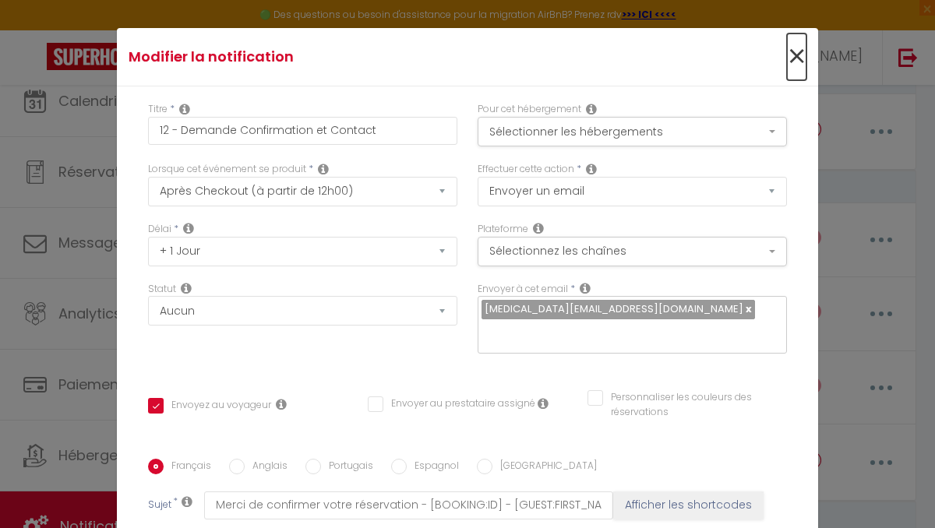
click at [794, 61] on span "×" at bounding box center [796, 56] width 19 height 47
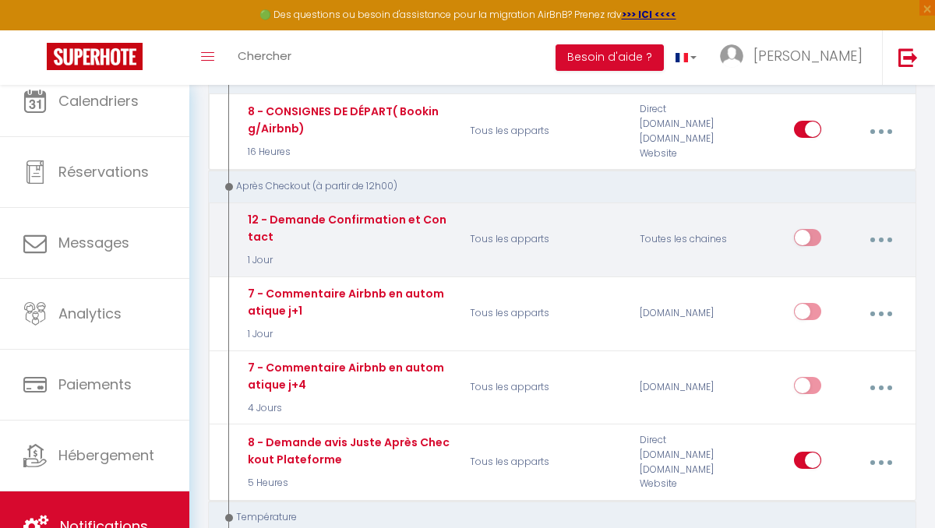
click at [878, 244] on button "button" at bounding box center [880, 240] width 41 height 30
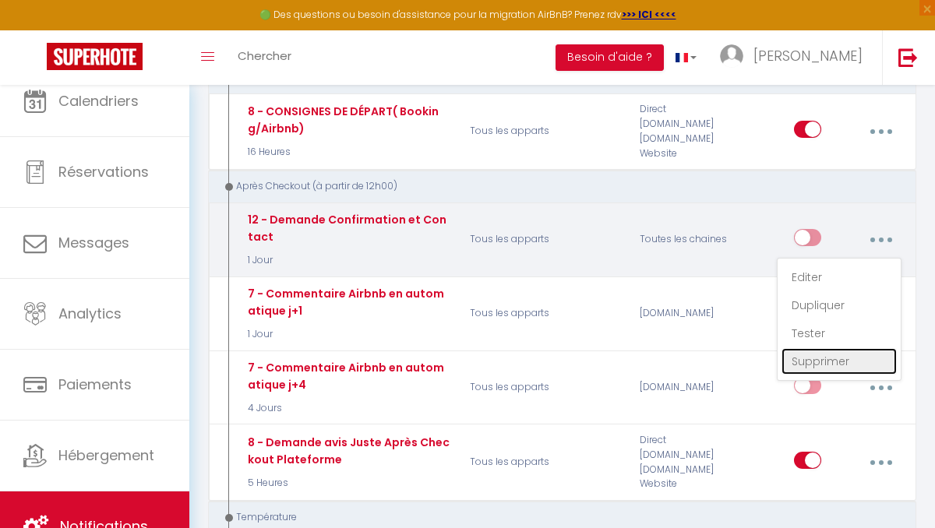
click at [801, 358] on link "Supprimer" at bounding box center [838, 361] width 115 height 26
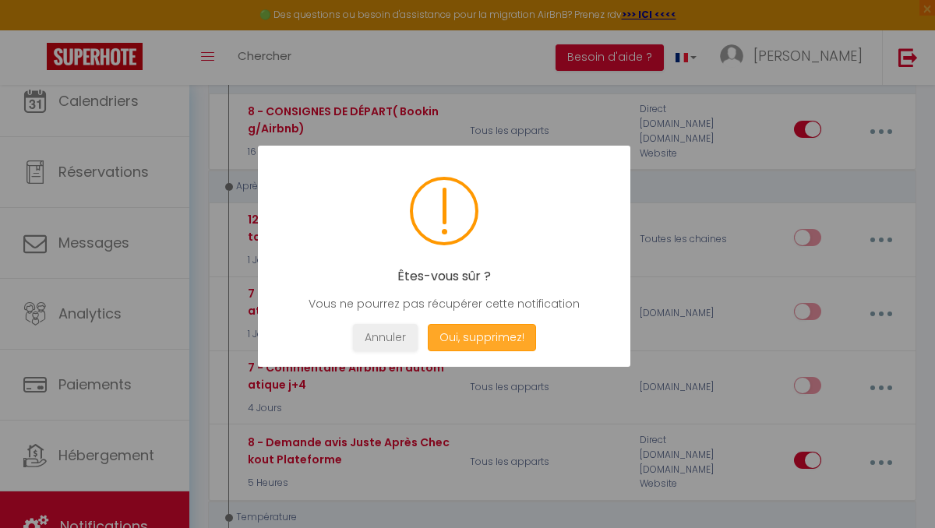
click at [488, 336] on button "Oui, supprimez!" at bounding box center [482, 337] width 108 height 27
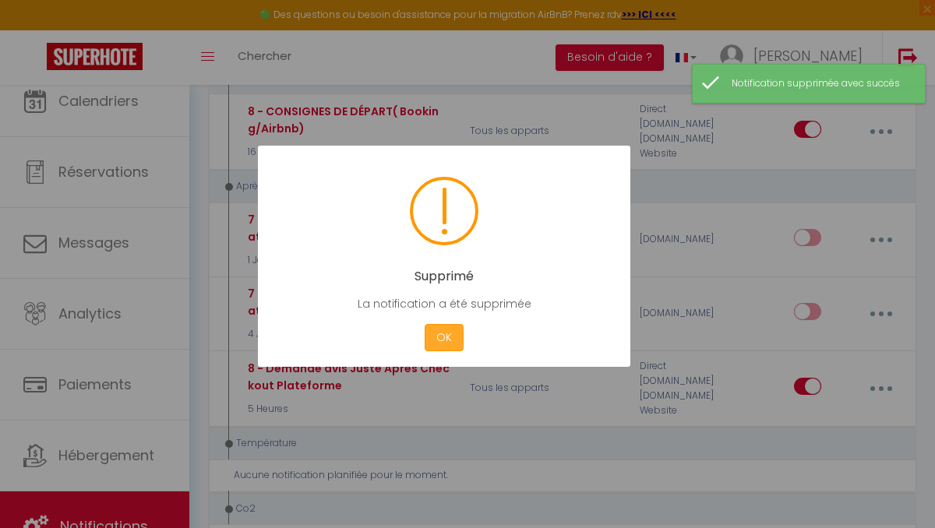
click at [441, 340] on button "OK" at bounding box center [443, 337] width 39 height 27
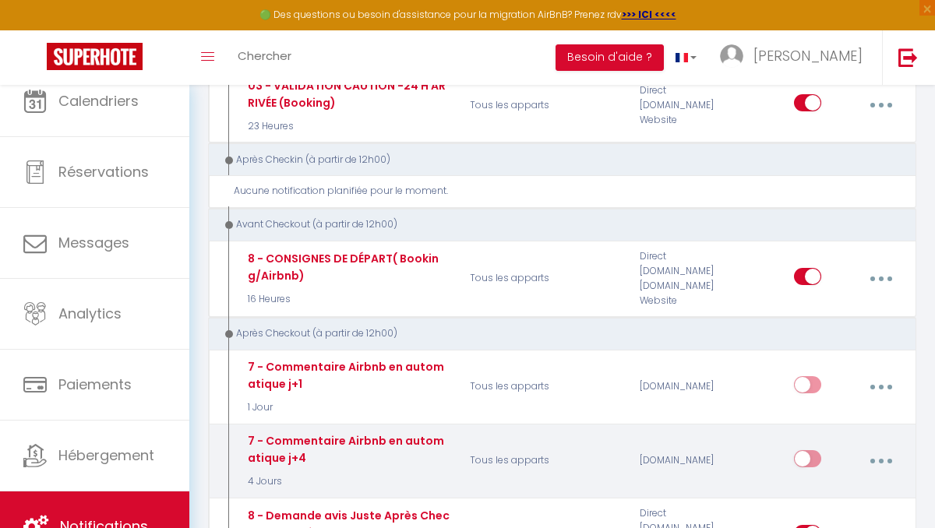
scroll to position [427, 0]
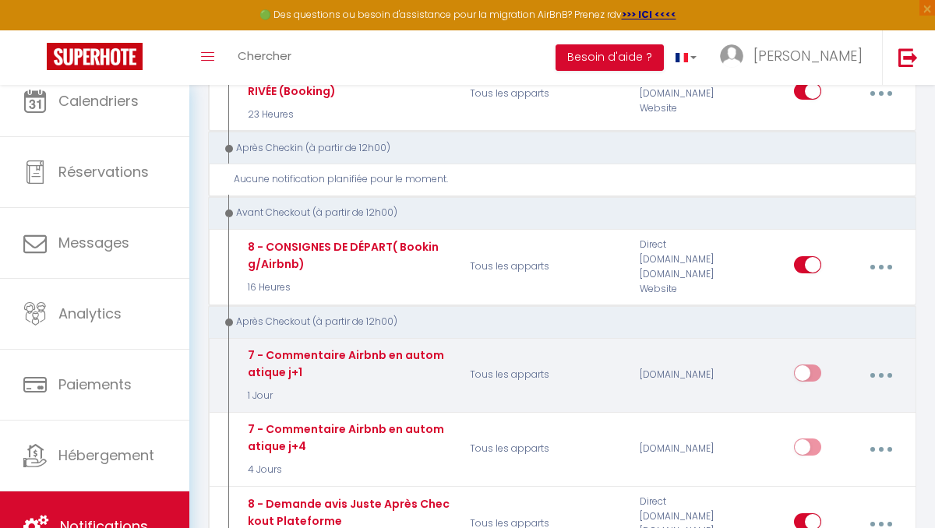
click at [878, 371] on button "button" at bounding box center [880, 376] width 41 height 30
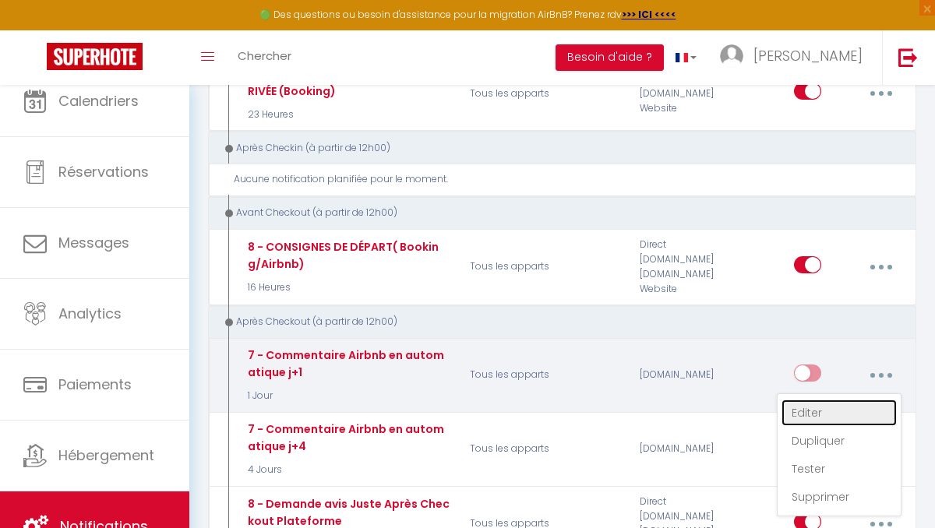
click at [806, 405] on link "Editer" at bounding box center [838, 413] width 115 height 26
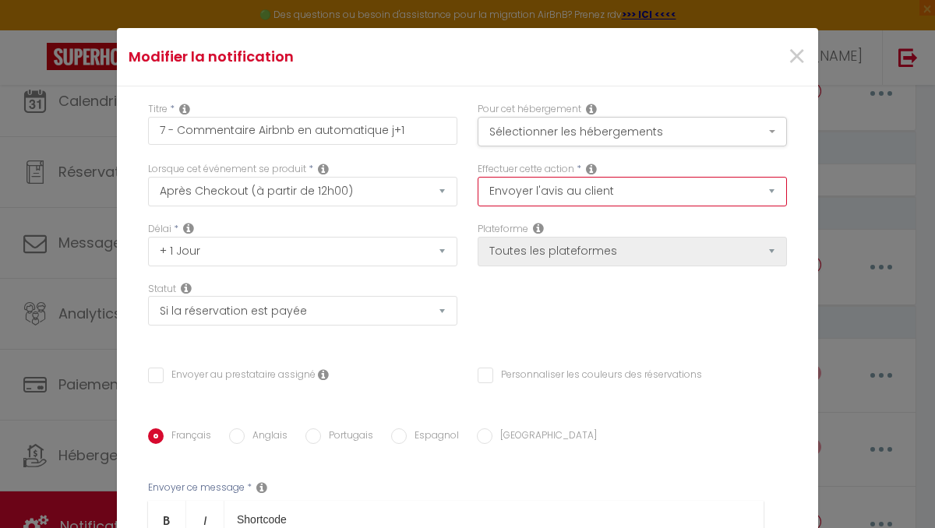
click at [631, 192] on select "Envoyer un email Envoyer un SMS Envoyer une notification push Envoyer l'avis au…" at bounding box center [631, 192] width 309 height 30
click at [477, 177] on select "Envoyer un email Envoyer un SMS Envoyer une notification push Envoyer l'avis au…" at bounding box center [631, 192] width 309 height 30
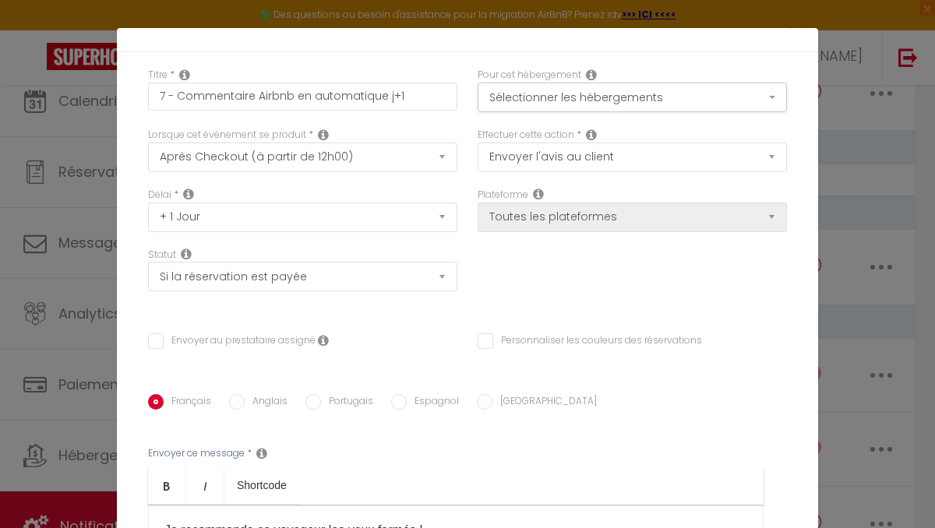
scroll to position [0, 0]
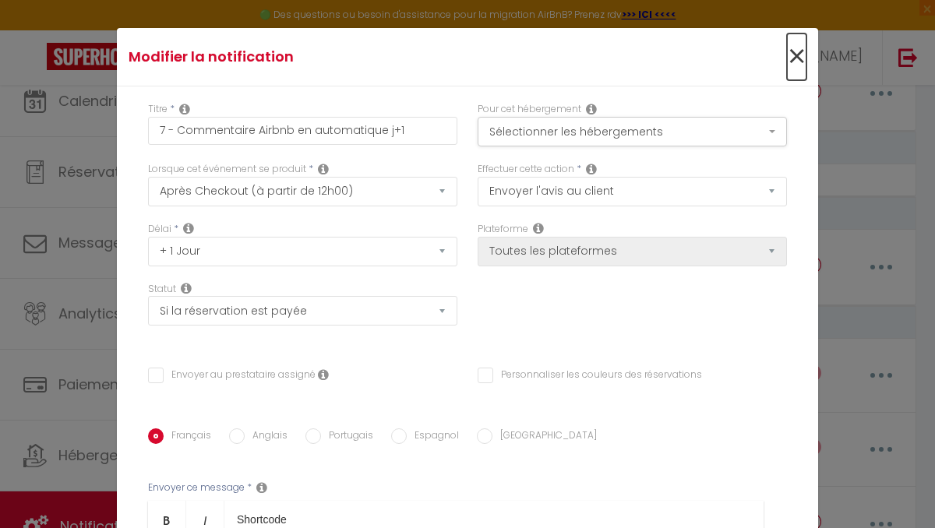
click at [793, 51] on span "×" at bounding box center [796, 56] width 19 height 47
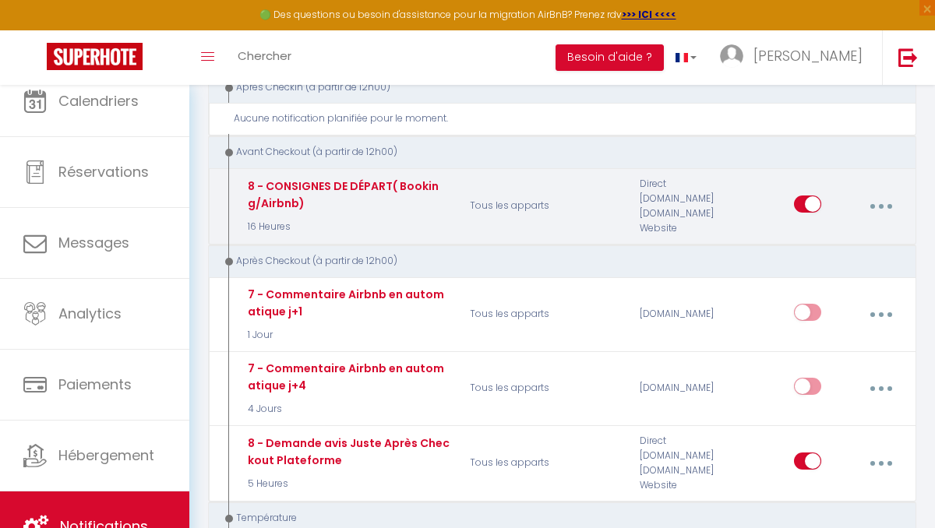
scroll to position [491, 0]
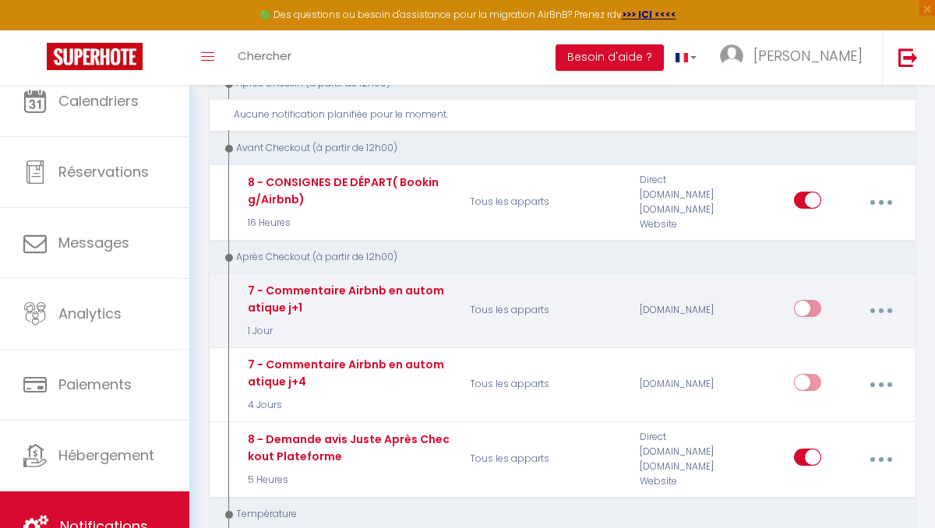
click at [886, 304] on button "button" at bounding box center [880, 311] width 41 height 30
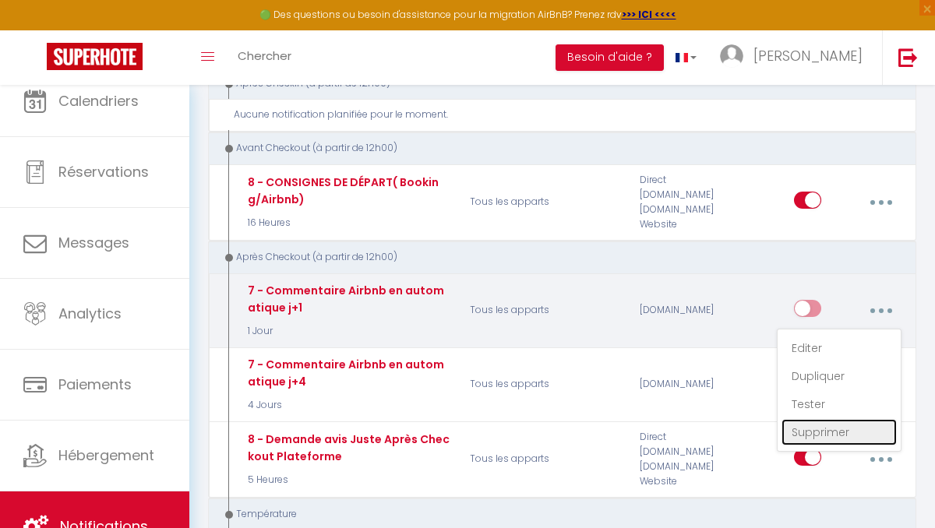
click at [806, 428] on link "Supprimer" at bounding box center [838, 432] width 115 height 26
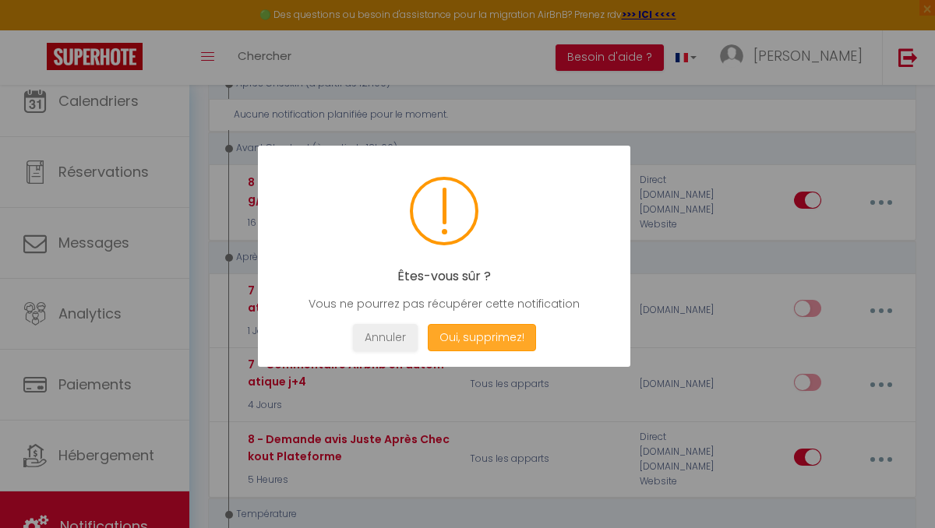
click at [450, 336] on button "Oui, supprimez!" at bounding box center [482, 337] width 108 height 27
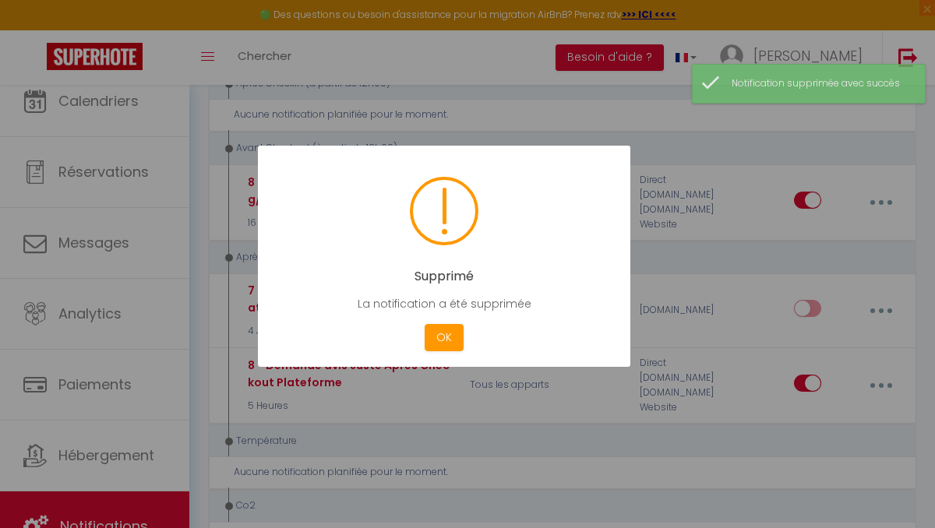
click at [421, 333] on div "OK" at bounding box center [444, 337] width 47 height 27
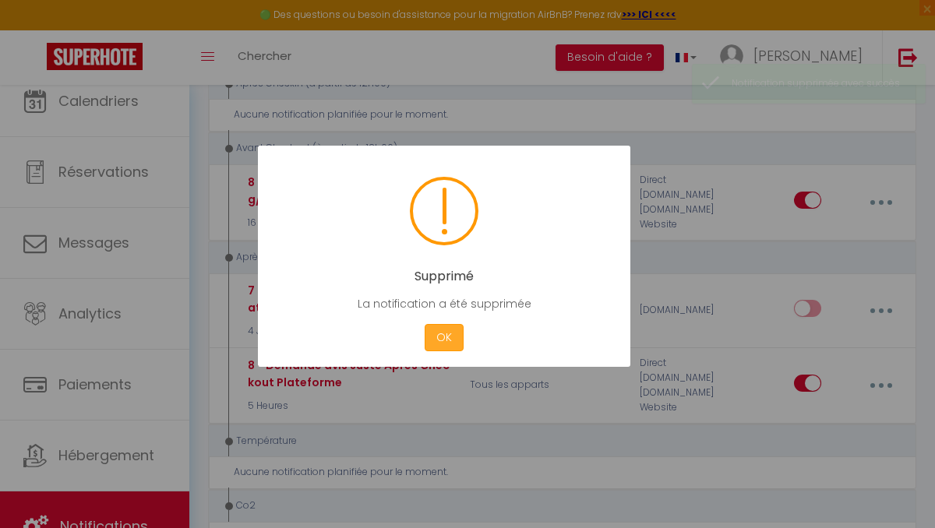
click at [448, 338] on button "OK" at bounding box center [443, 337] width 39 height 27
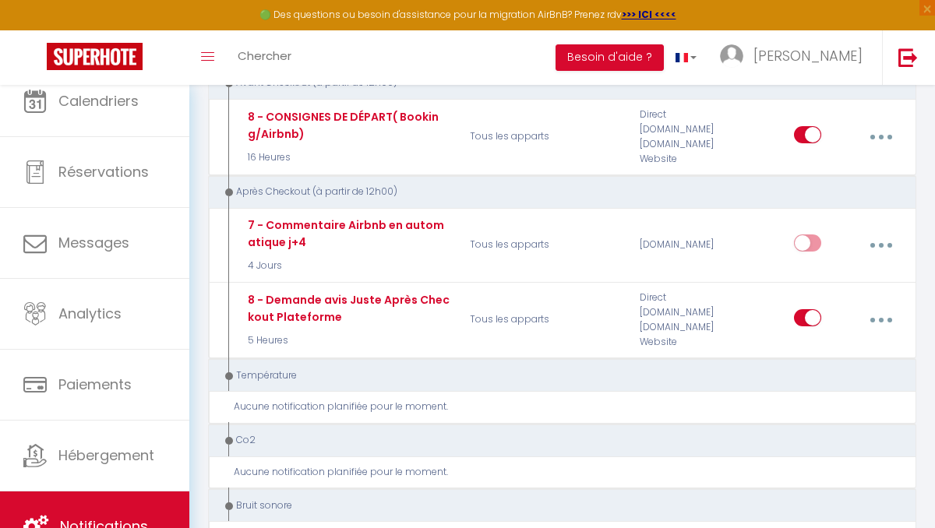
scroll to position [562, 0]
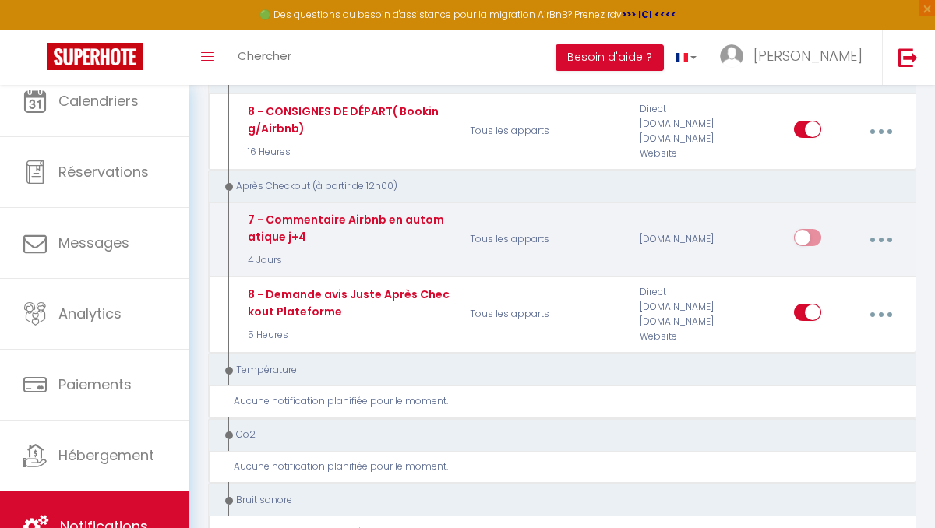
click at [883, 234] on button "button" at bounding box center [880, 240] width 41 height 30
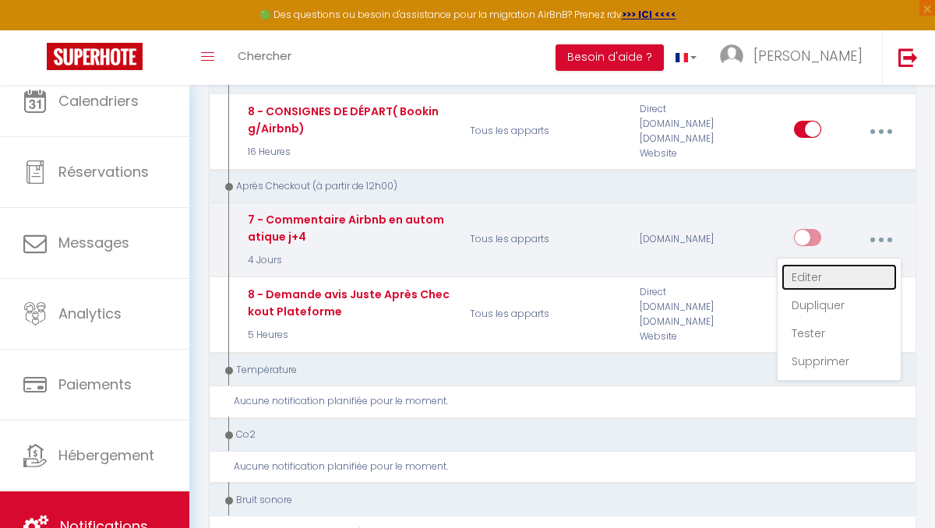
click at [815, 274] on link "Editer" at bounding box center [838, 277] width 115 height 26
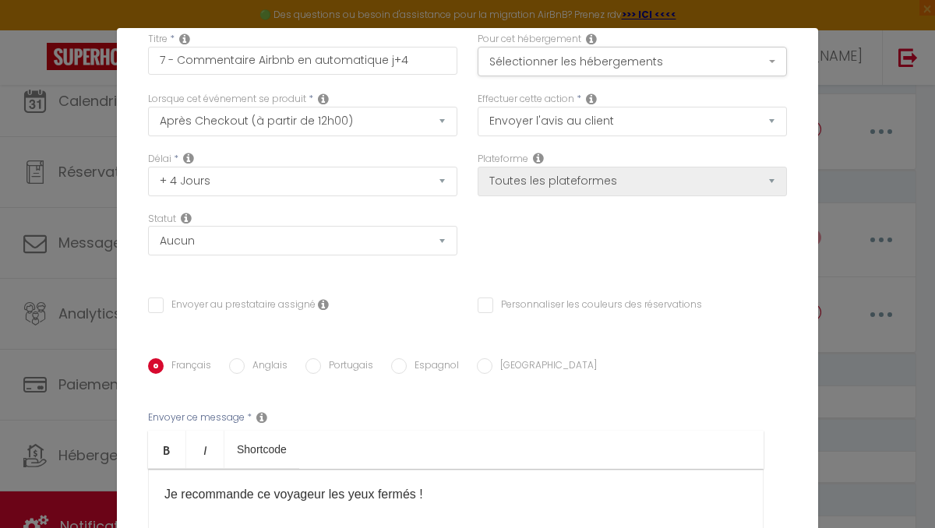
scroll to position [265, 0]
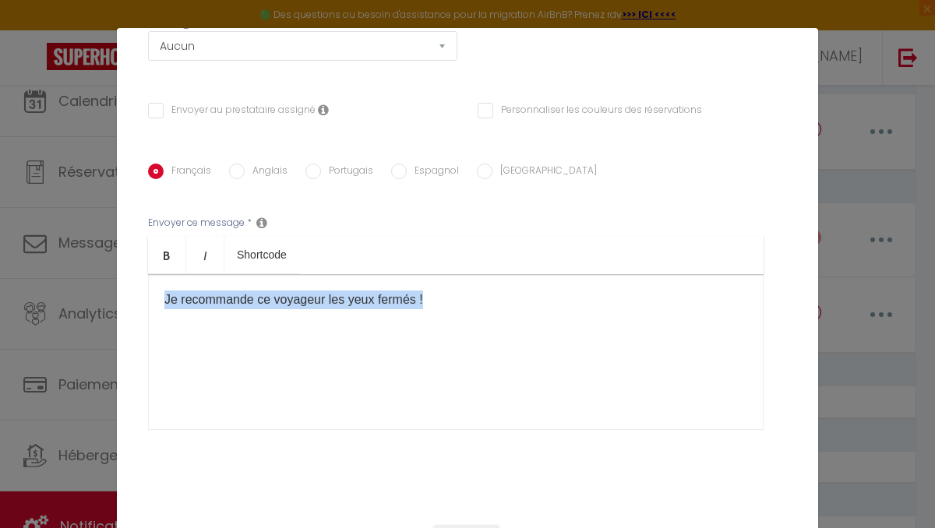
drag, startPoint x: 440, startPoint y: 312, endPoint x: 151, endPoint y: 291, distance: 289.7
click at [151, 292] on div "Je recommande ce voyageur les yeux fermés !" at bounding box center [455, 352] width 615 height 156
drag, startPoint x: 454, startPoint y: 303, endPoint x: 158, endPoint y: 300, distance: 295.9
click at [158, 300] on div "Je recommande ce voyageur les yeux fermés !" at bounding box center [455, 352] width 615 height 156
copy p "Je recommande ce voyageur les yeux fermés !"
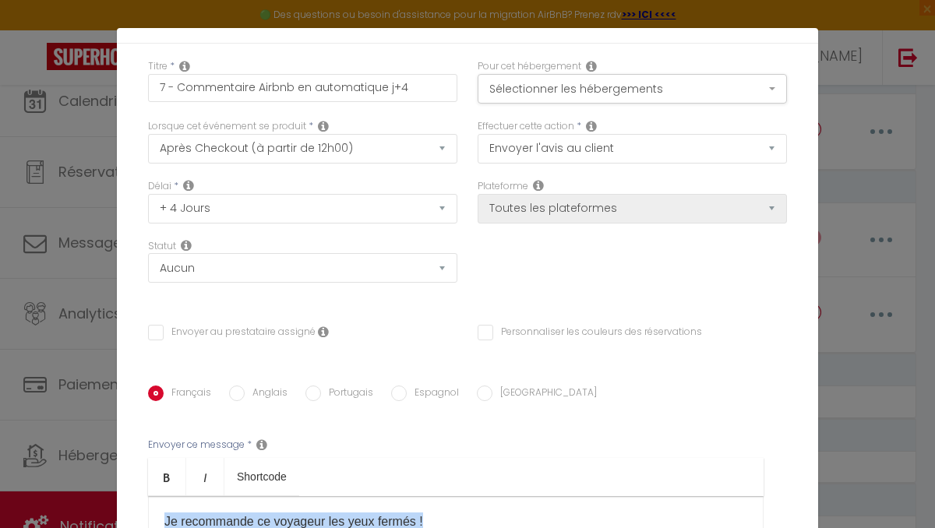
scroll to position [0, 0]
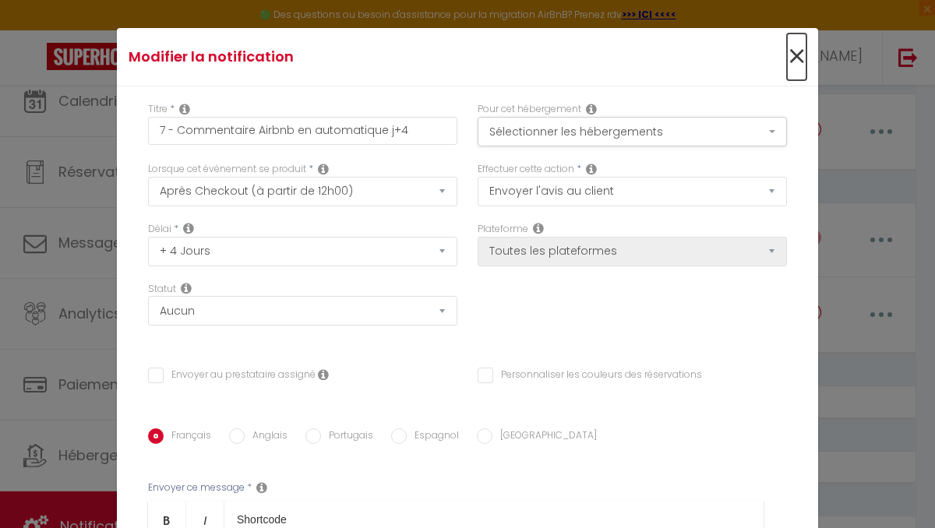
click at [798, 56] on span "×" at bounding box center [796, 56] width 19 height 47
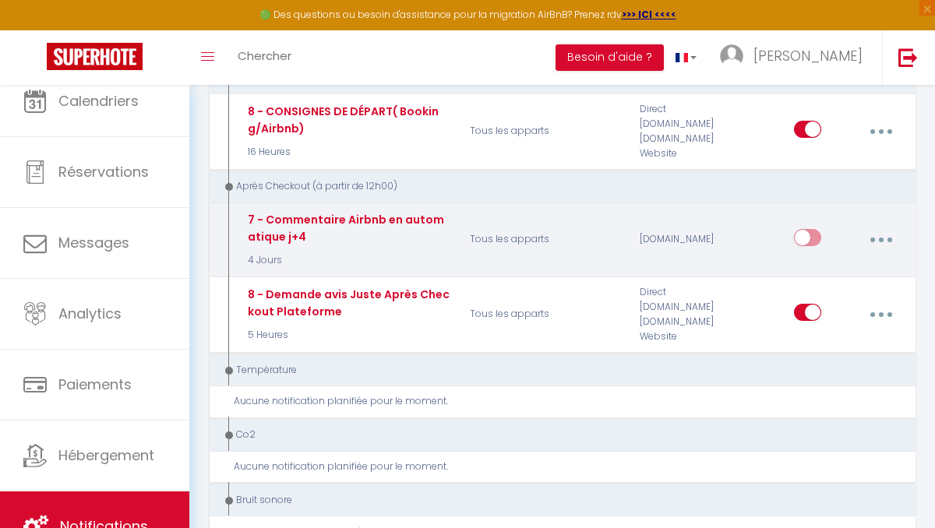
click at [886, 235] on button "button" at bounding box center [880, 240] width 41 height 30
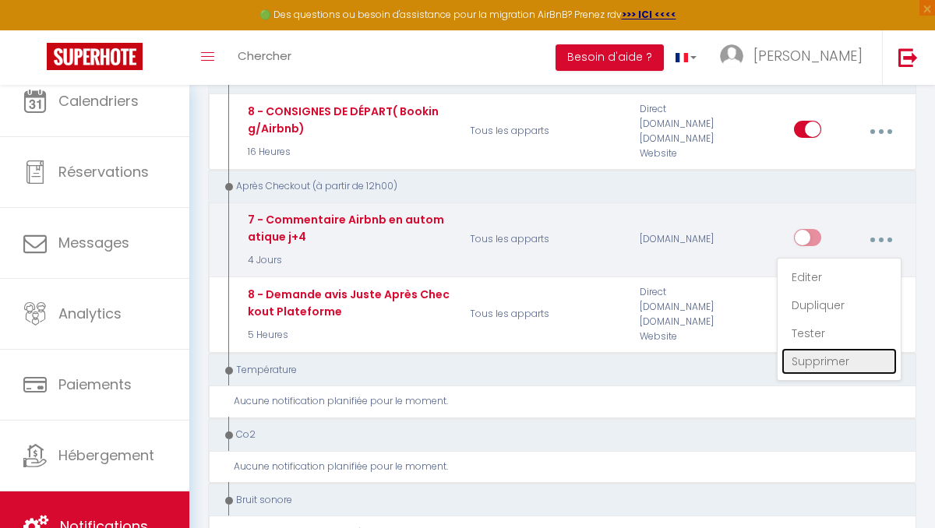
click at [819, 361] on link "Supprimer" at bounding box center [838, 361] width 115 height 26
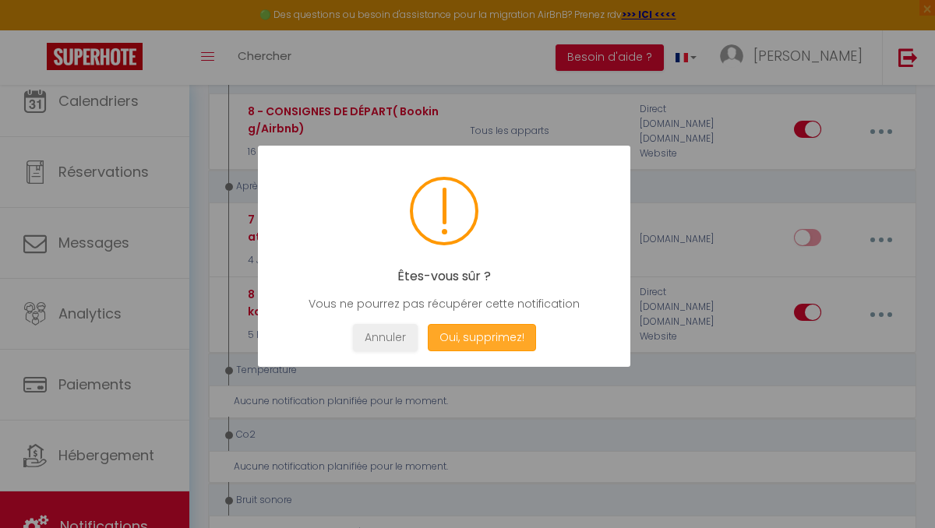
click at [480, 326] on button "Oui, supprimez!" at bounding box center [482, 337] width 108 height 27
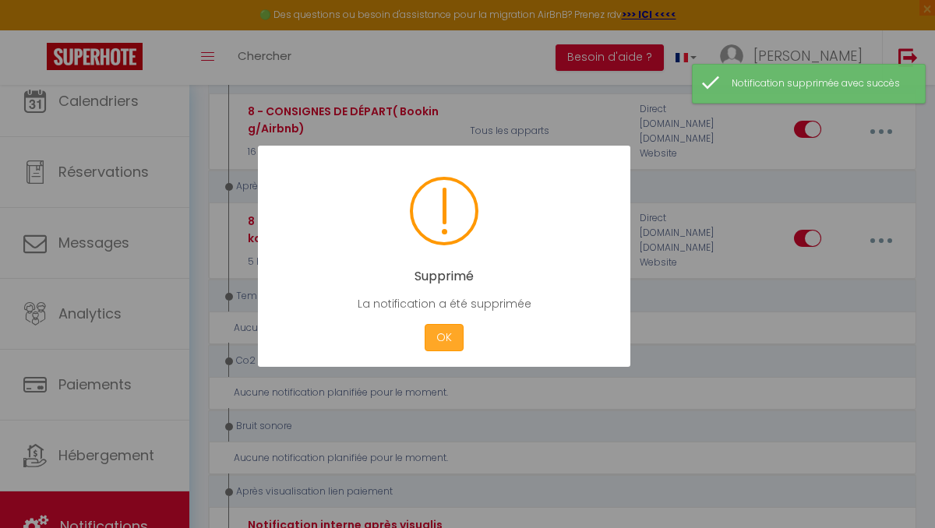
click at [431, 337] on button "OK" at bounding box center [443, 337] width 39 height 27
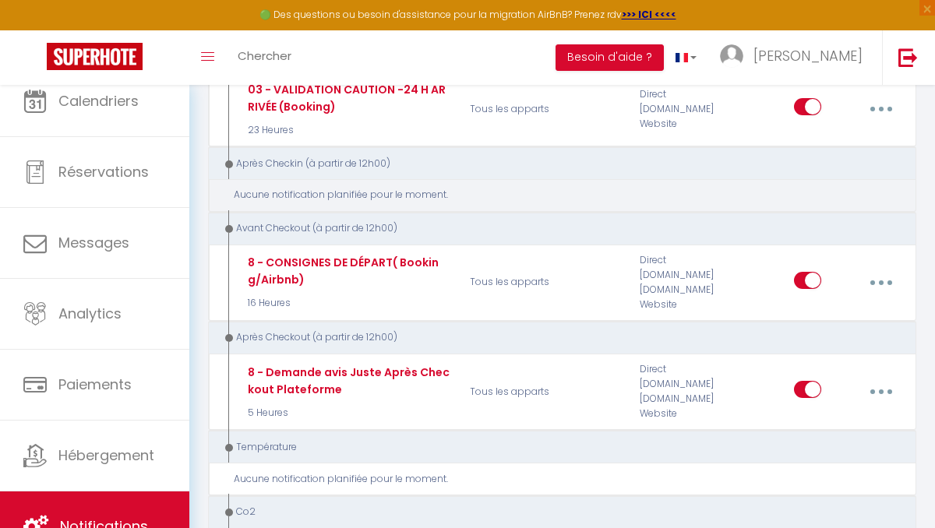
scroll to position [418, 0]
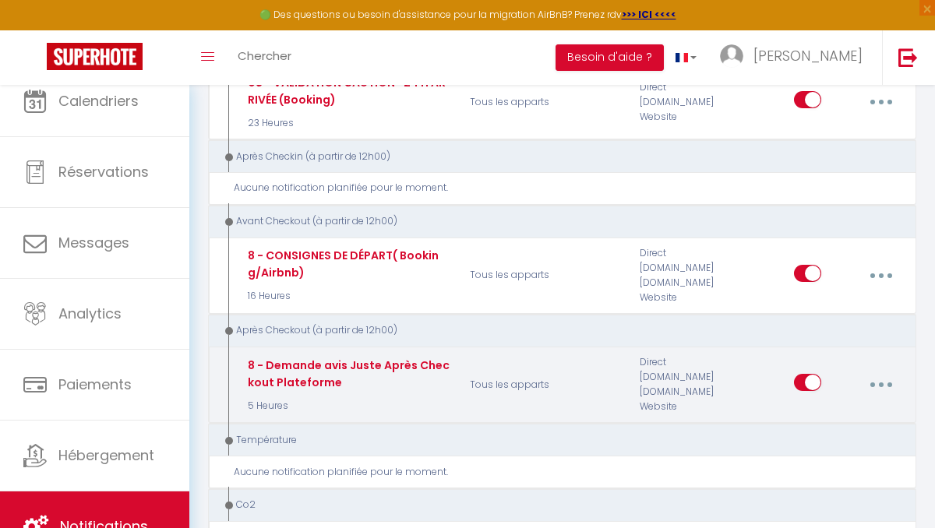
click at [359, 369] on div "8 - Demande avis Juste Après Checkout Plateforme" at bounding box center [347, 374] width 206 height 34
click at [885, 381] on button "button" at bounding box center [880, 385] width 41 height 30
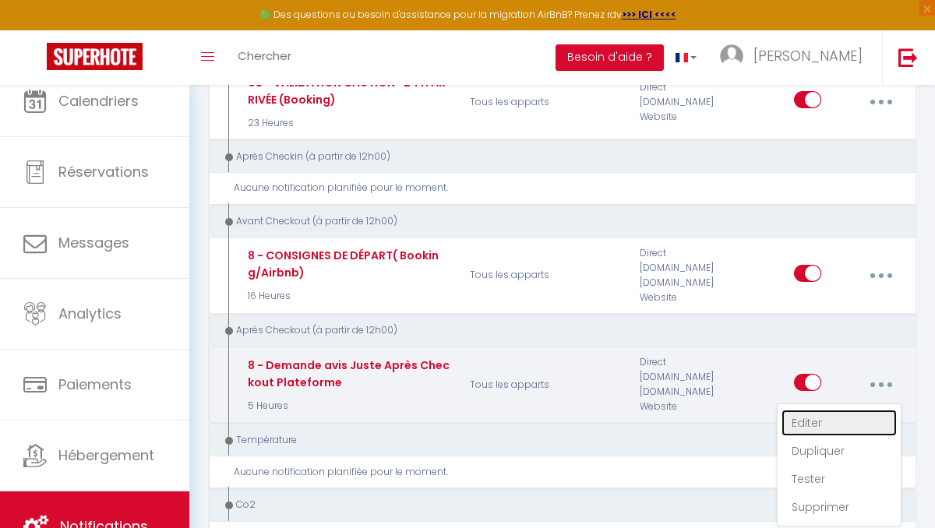
click at [814, 420] on link "Editer" at bounding box center [838, 423] width 115 height 26
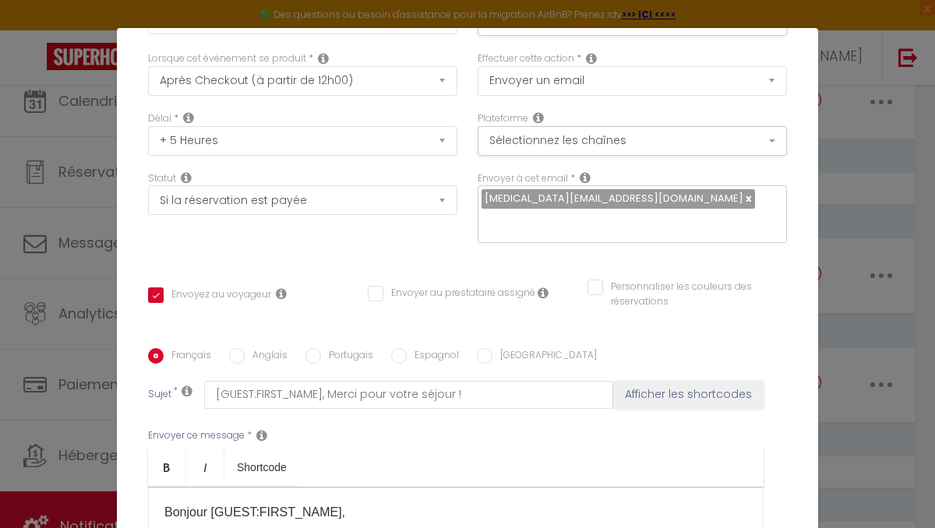
scroll to position [0, 0]
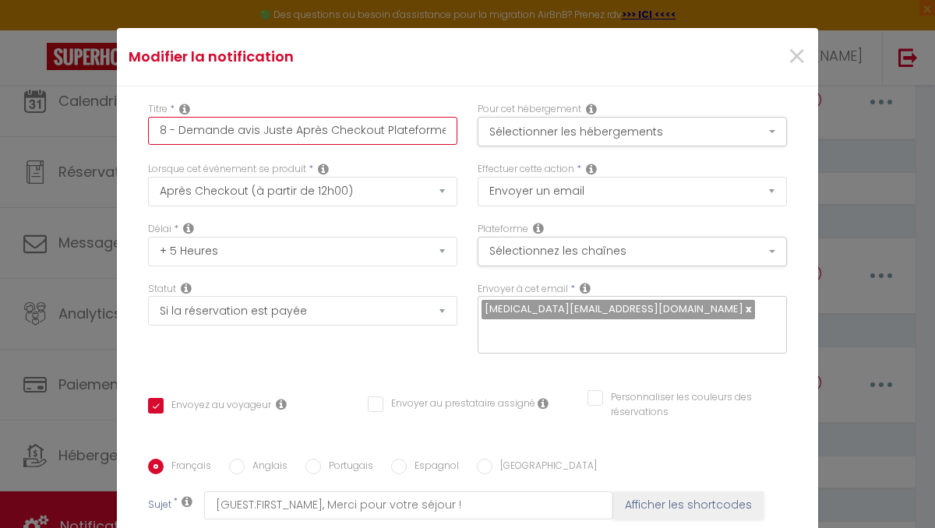
drag, startPoint x: 178, startPoint y: 128, endPoint x: 256, endPoint y: 126, distance: 78.7
click at [256, 127] on input "8 - Demande avis Juste Après Checkout Plateforme" at bounding box center [302, 131] width 309 height 28
drag, startPoint x: 302, startPoint y: 126, endPoint x: 444, endPoint y: 137, distance: 142.2
click at [444, 137] on input "8 - DEMANDE AVIS CLIENTS Juste Après Checkout Plateforme" at bounding box center [302, 131] width 309 height 28
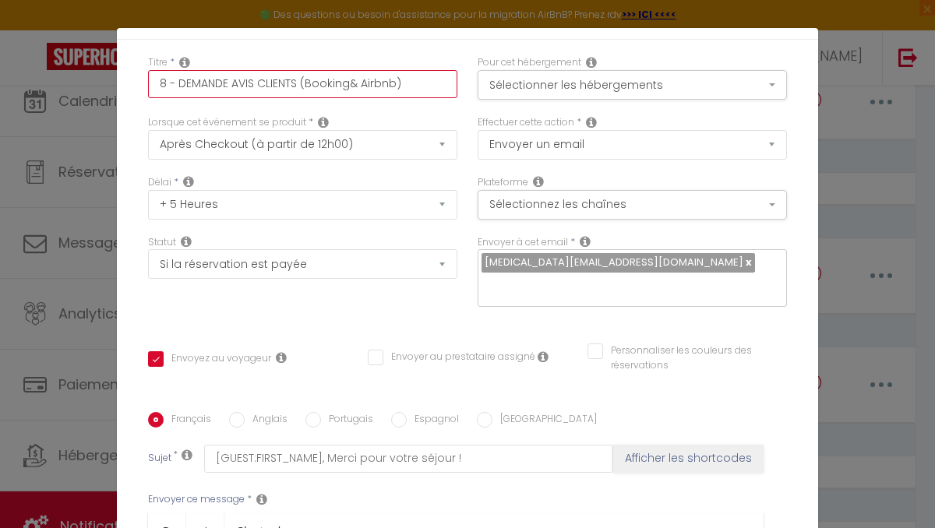
scroll to position [53, 0]
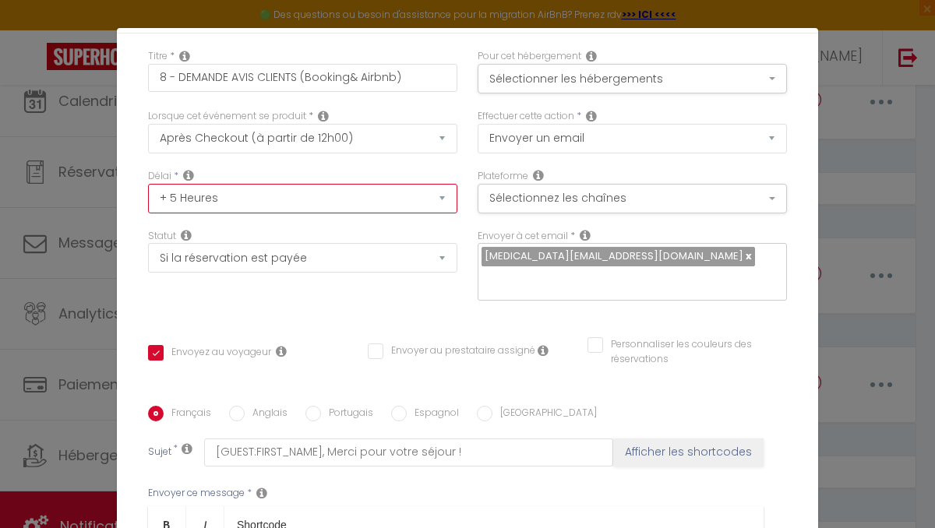
click at [299, 195] on select "Immédiat + 10 Minutes + 1 Heure + 2 Heures + 3 Heures + 4 Heures + 5 Heures + 6…" at bounding box center [302, 199] width 309 height 30
click at [148, 184] on select "Immédiat + 10 Minutes + 1 Heure + 2 Heures + 3 Heures + 4 Heures + 5 Heures + 6…" at bounding box center [302, 199] width 309 height 30
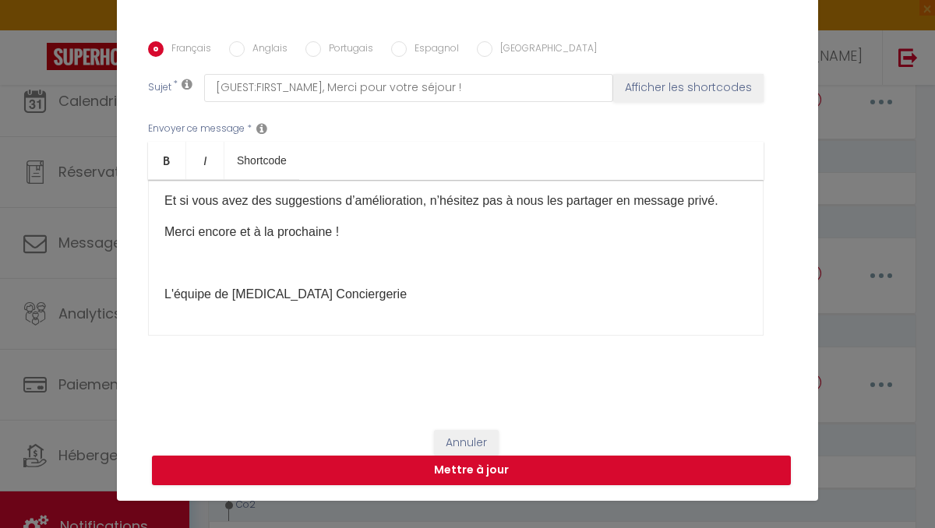
scroll to position [56, 0]
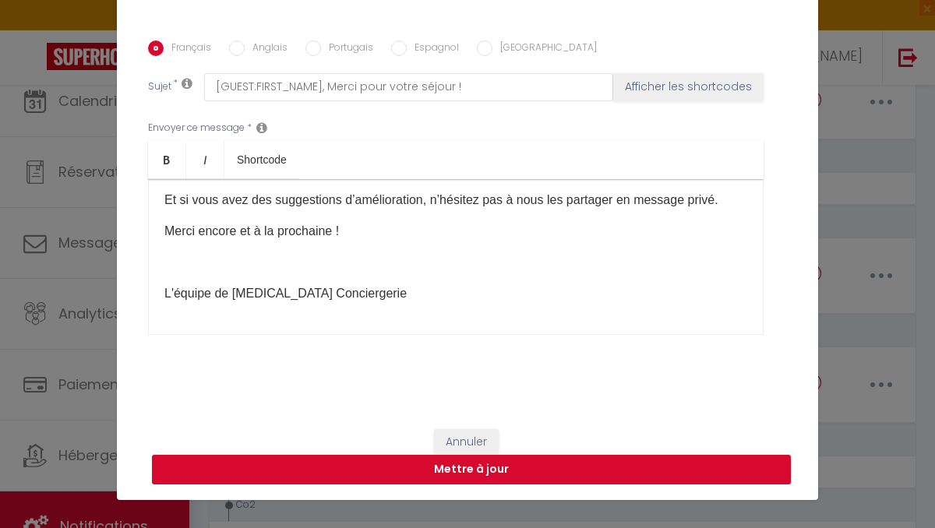
click at [454, 467] on button "Mettre à jour" at bounding box center [471, 470] width 639 height 30
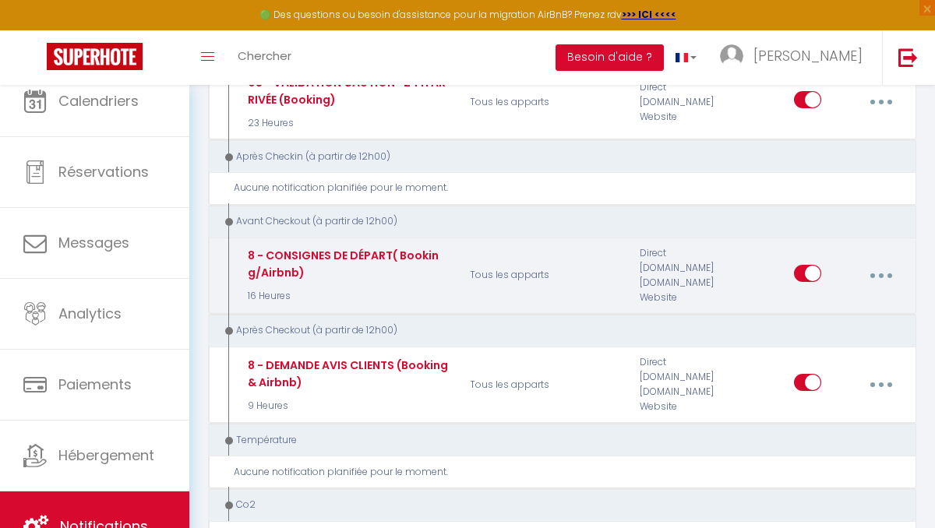
click at [393, 254] on div "8 - CONSIGNES DE DÉPART( Booking/Airbnb)" at bounding box center [347, 264] width 206 height 34
click at [889, 271] on button "button" at bounding box center [880, 276] width 41 height 30
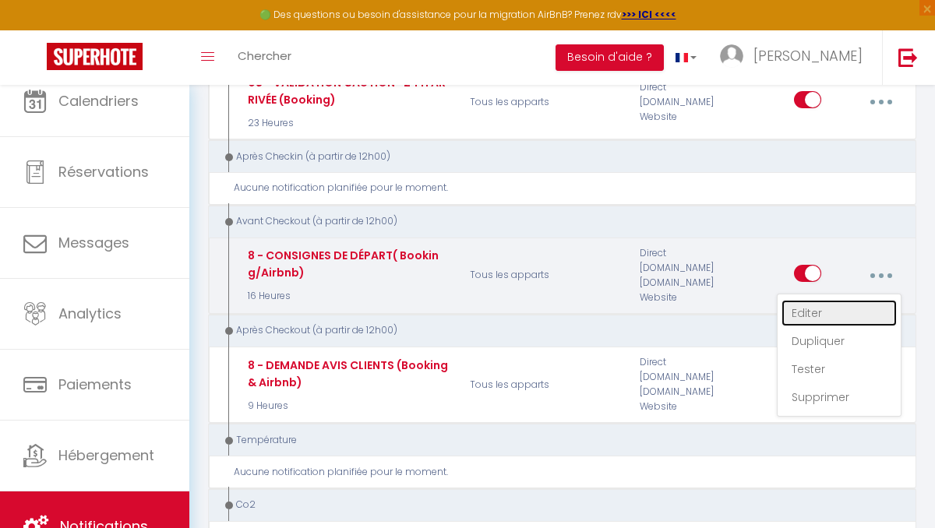
click at [806, 305] on link "Editer" at bounding box center [838, 313] width 115 height 26
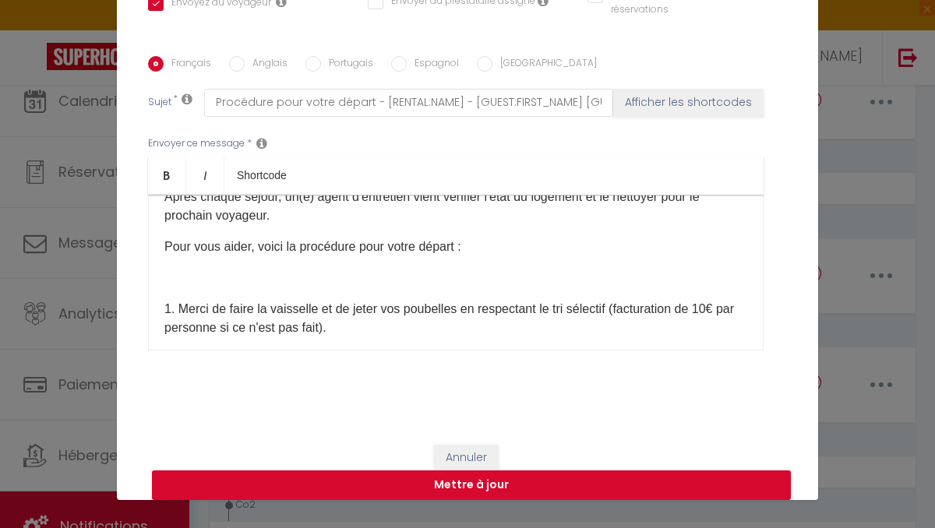
scroll to position [0, 0]
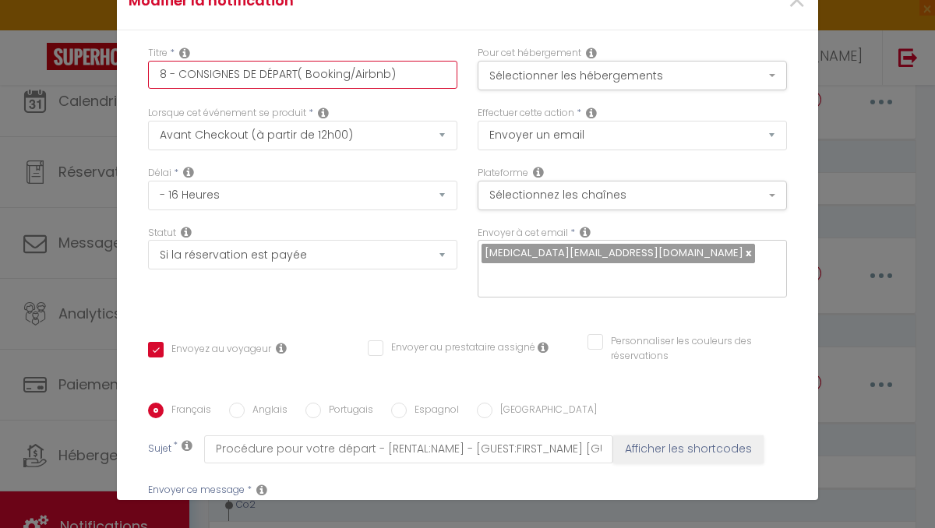
click at [304, 72] on input "8 - CONSIGNES DE DÉPART( Booking/Airbnb)" at bounding box center [302, 75] width 309 height 28
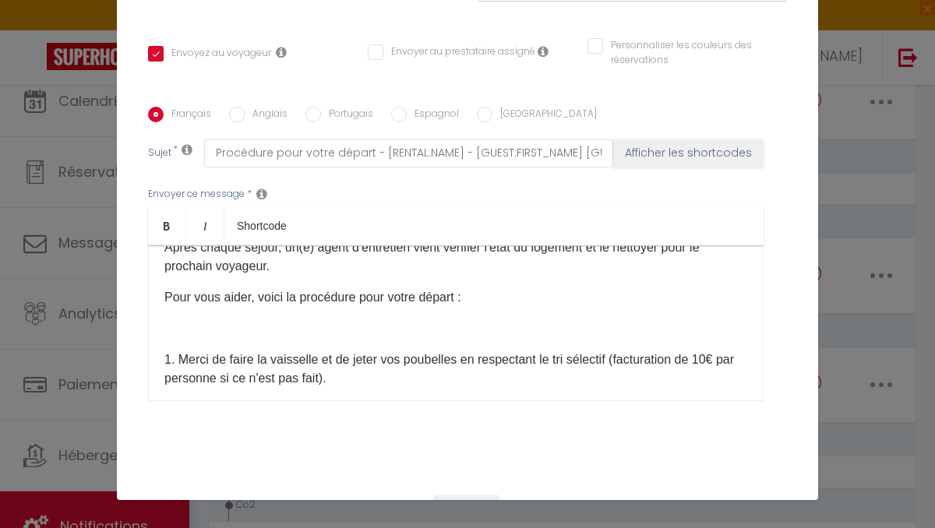
scroll to position [363, 0]
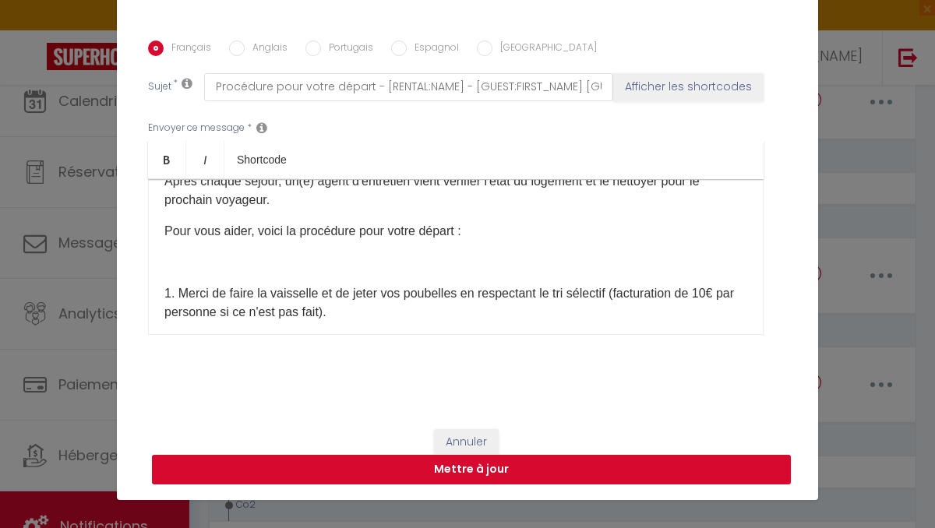
click at [447, 476] on button "Mettre à jour" at bounding box center [471, 470] width 639 height 30
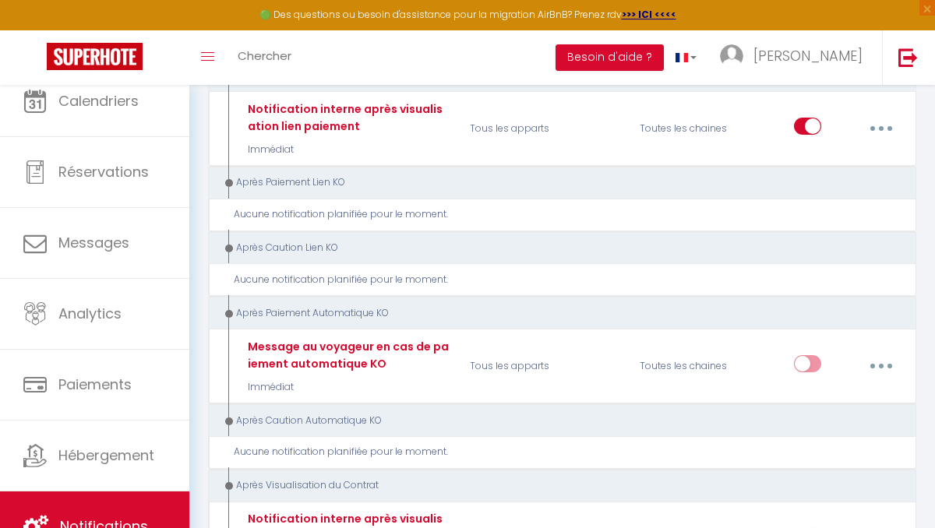
scroll to position [983, 0]
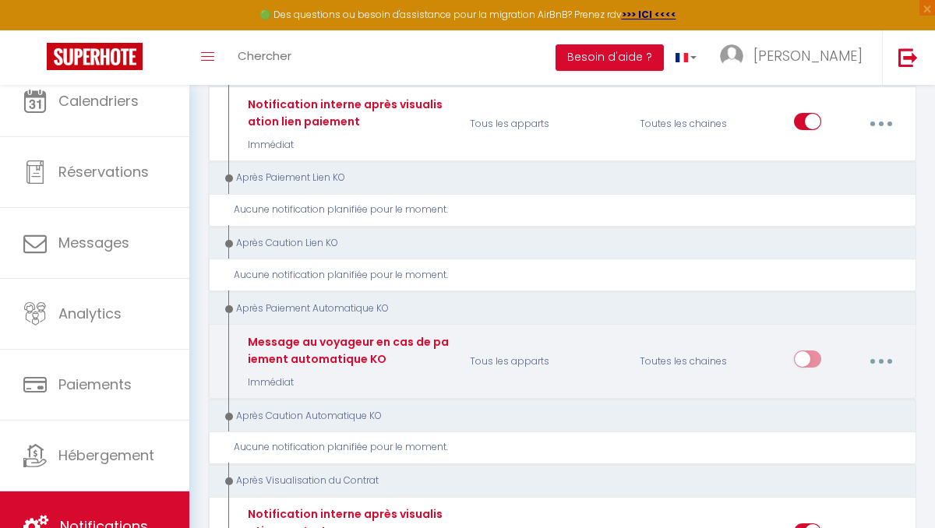
click at [883, 356] on button "button" at bounding box center [880, 362] width 41 height 30
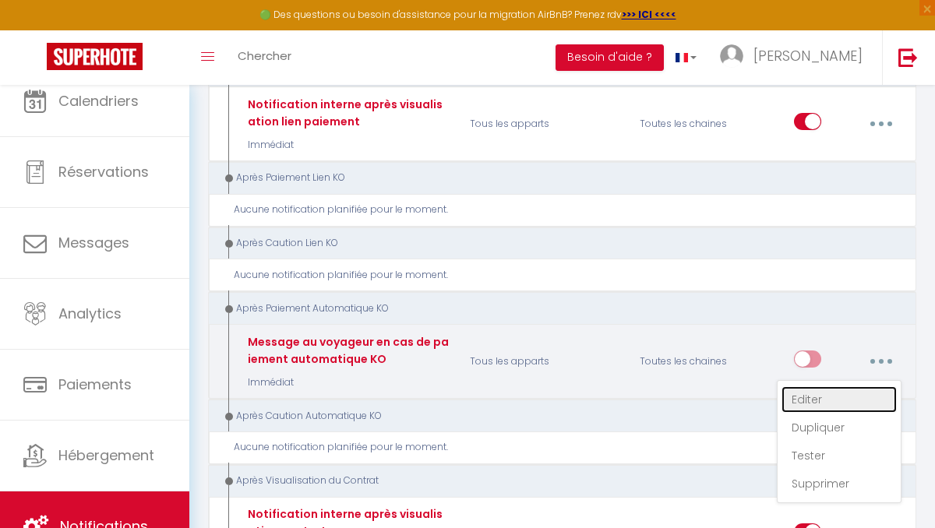
click at [809, 396] on link "Editer" at bounding box center [838, 399] width 115 height 26
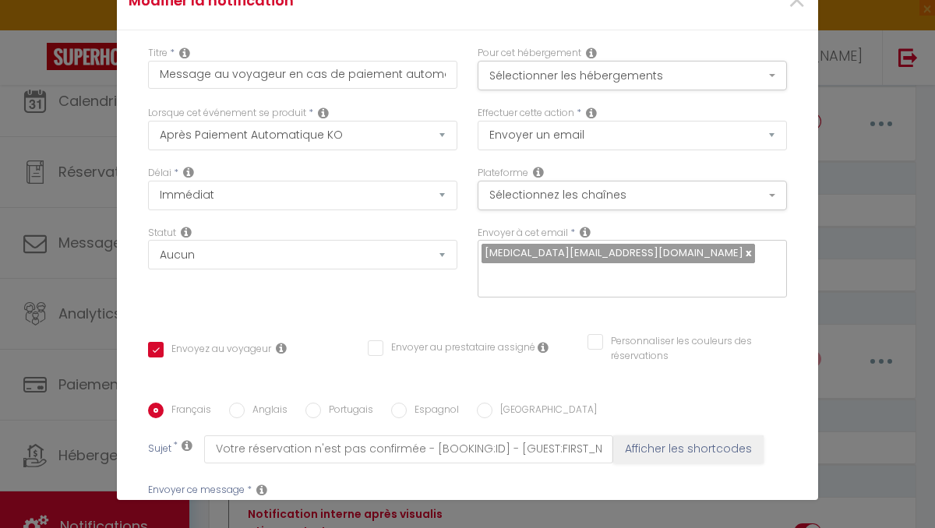
scroll to position [0, 0]
click at [227, 256] on select "Aucun Si la réservation est payée Si réservation non payée Si la caution a été …" at bounding box center [302, 255] width 309 height 30
click at [561, 190] on button "Sélectionnez les chaînes" at bounding box center [631, 196] width 309 height 30
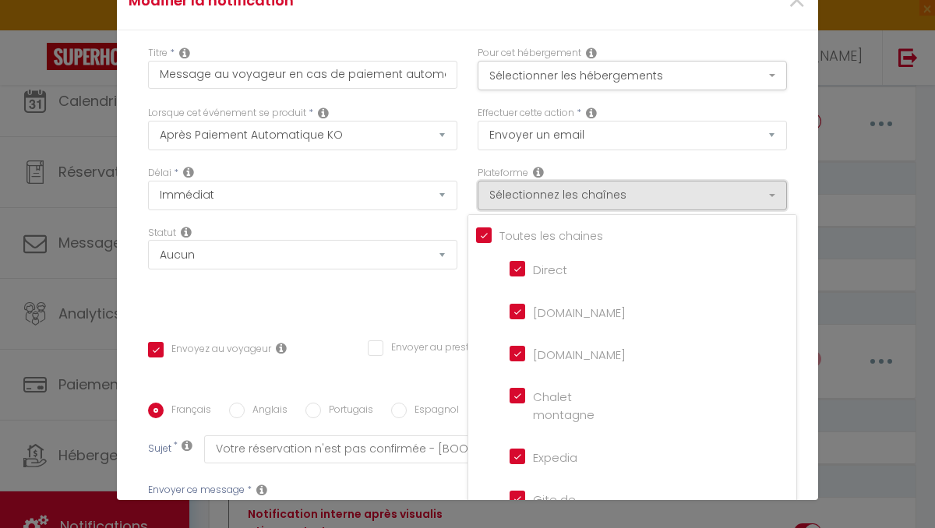
scroll to position [0, 38]
click at [377, 255] on select "Aucun Si la réservation est payée Si réservation non payée Si la caution a été …" at bounding box center [302, 255] width 309 height 30
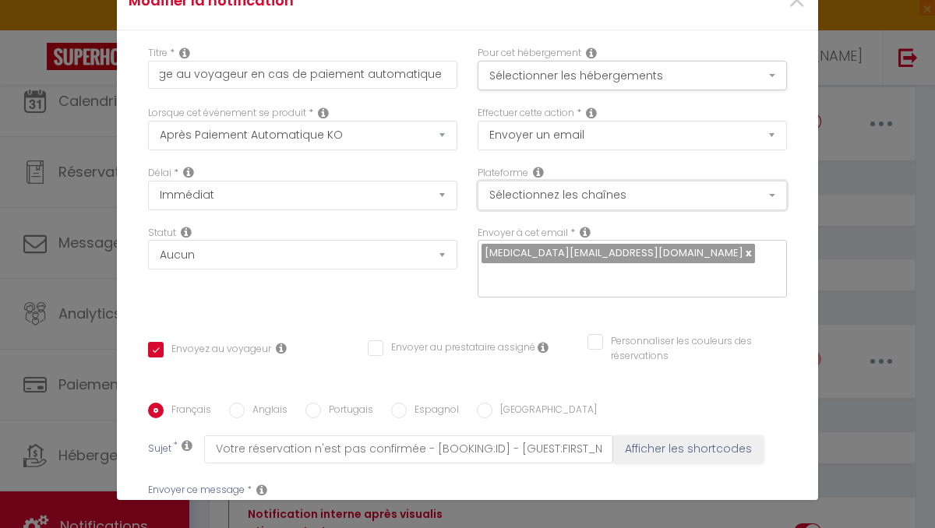
click at [583, 198] on button "Sélectionnez les chaînes" at bounding box center [631, 196] width 309 height 30
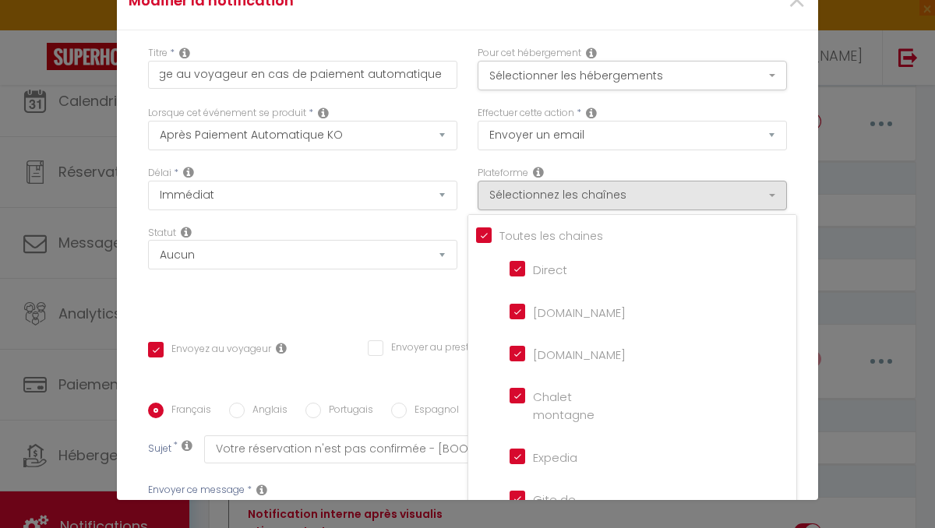
click at [482, 237] on input "Tous les apparts" at bounding box center [636, 235] width 320 height 16
click at [481, 238] on input "Tous les apparts" at bounding box center [636, 235] width 320 height 16
click at [530, 81] on button "Sélectionner les hébergements" at bounding box center [631, 76] width 309 height 30
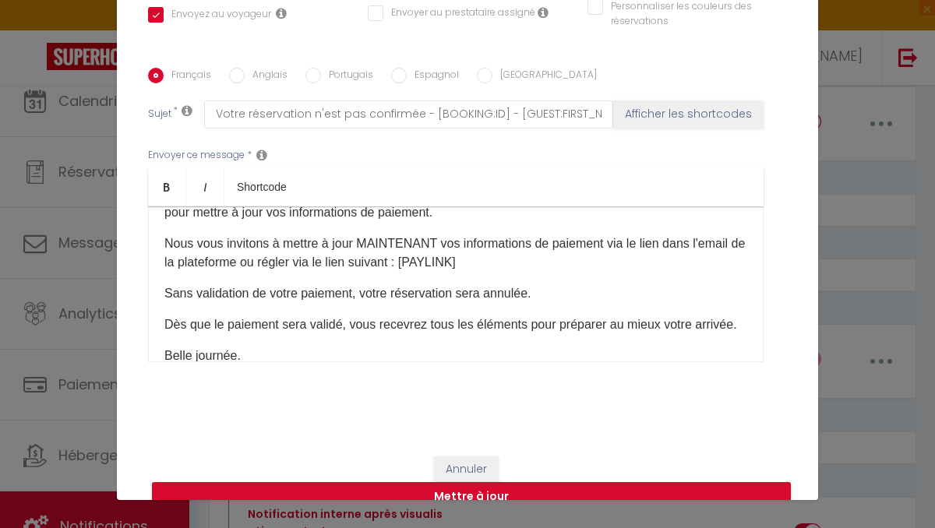
scroll to position [62, 0]
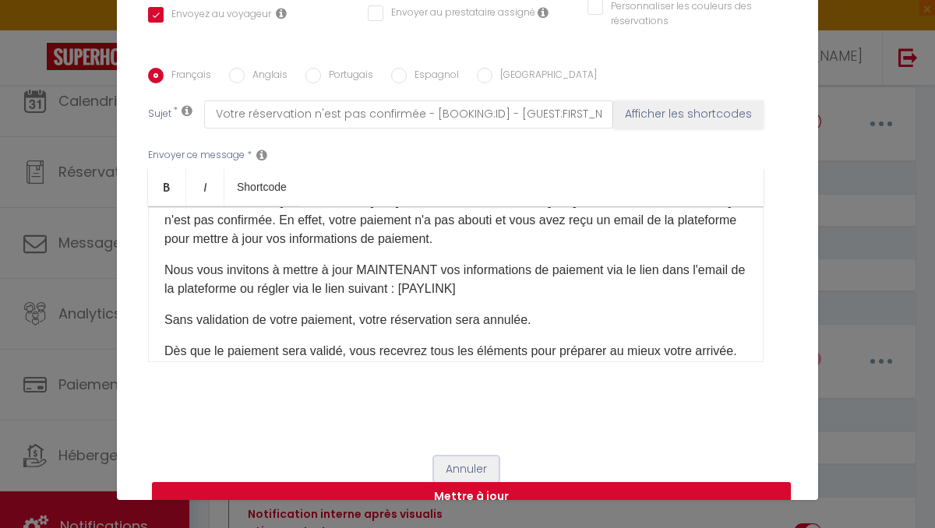
click at [445, 467] on button "Annuler" at bounding box center [466, 469] width 65 height 26
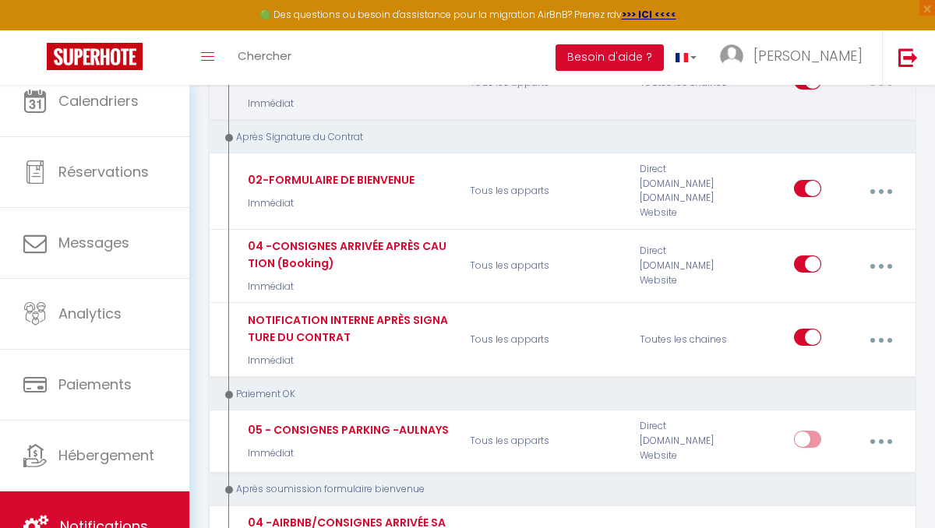
scroll to position [1436, 0]
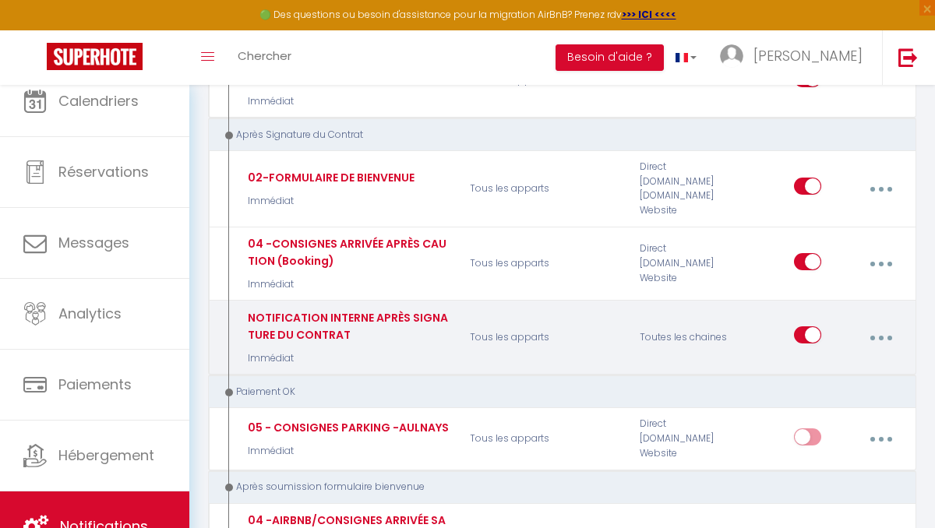
click at [886, 322] on button "button" at bounding box center [880, 337] width 41 height 30
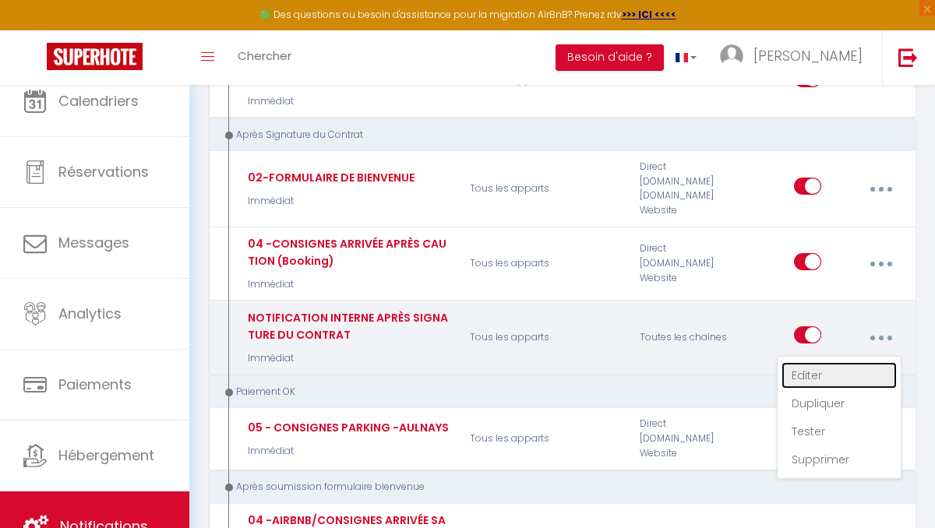
click at [804, 362] on link "Editer" at bounding box center [838, 375] width 115 height 26
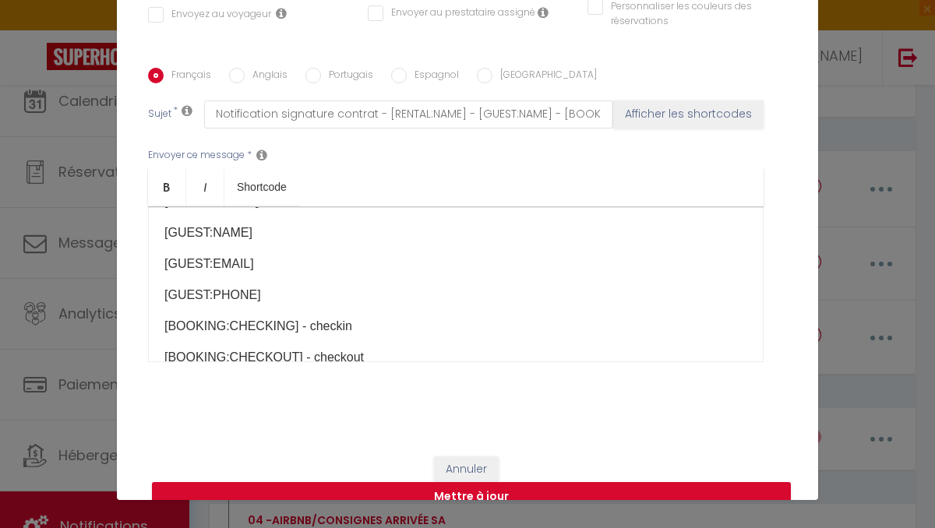
scroll to position [0, 0]
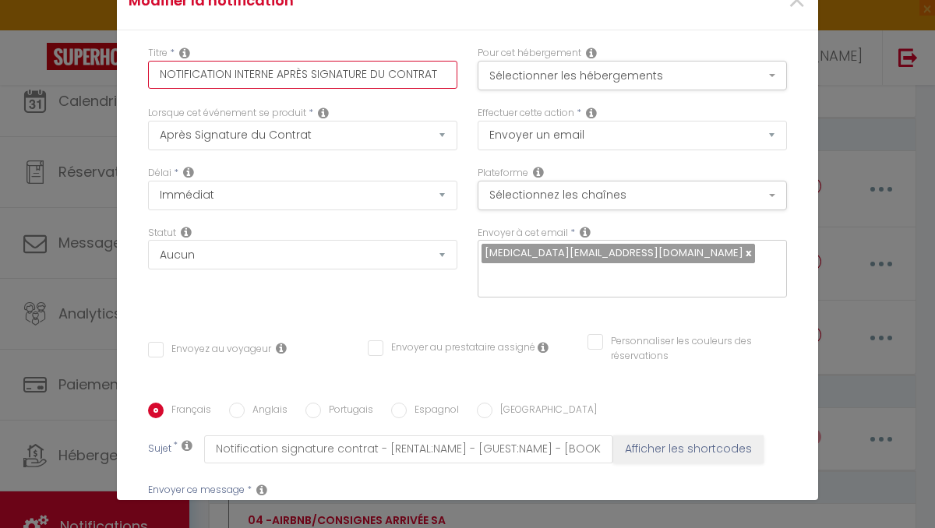
drag, startPoint x: 169, startPoint y: 70, endPoint x: 233, endPoint y: 78, distance: 64.3
click at [233, 78] on input "NOTIFICATION INTERNE APRÈS SIGNATURE DU CONTRAT" at bounding box center [302, 75] width 309 height 28
drag, startPoint x: 264, startPoint y: 77, endPoint x: 225, endPoint y: 68, distance: 40.0
click at [225, 68] on input "Notification INTERNE APRÈS SIGNATURE DU CONTRAT" at bounding box center [302, 75] width 309 height 28
drag, startPoint x: 268, startPoint y: 72, endPoint x: 299, endPoint y: 75, distance: 31.2
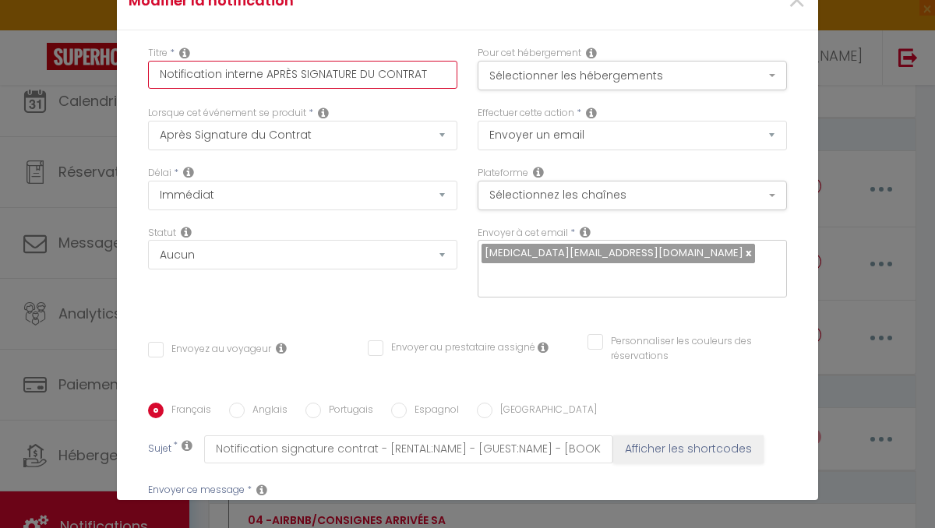
click at [299, 75] on input "Notification interne APRÈS SIGNATURE DU CONTRAT" at bounding box center [302, 75] width 309 height 28
drag, startPoint x: 354, startPoint y: 68, endPoint x: 434, endPoint y: 72, distance: 80.3
click at [434, 72] on input "Notification interne après signature SIGNATURE DU CONTRAT" at bounding box center [302, 75] width 309 height 28
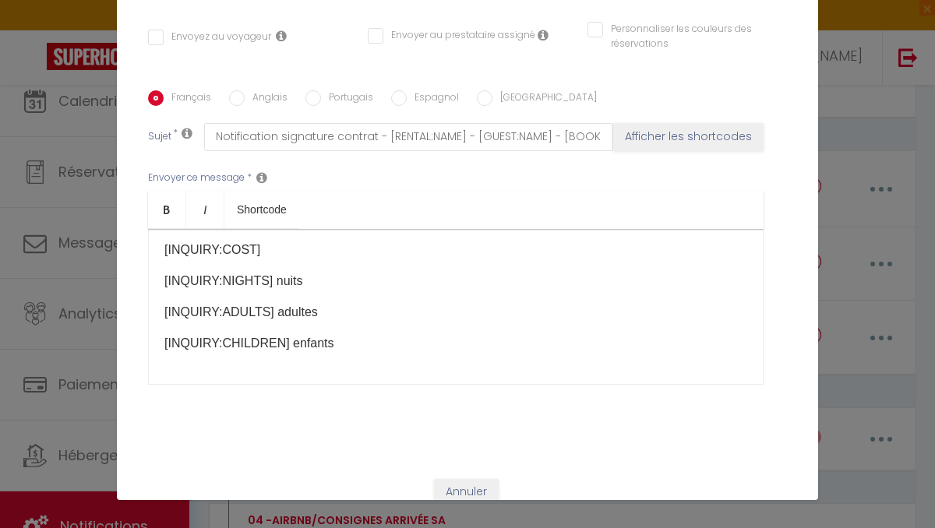
scroll to position [363, 0]
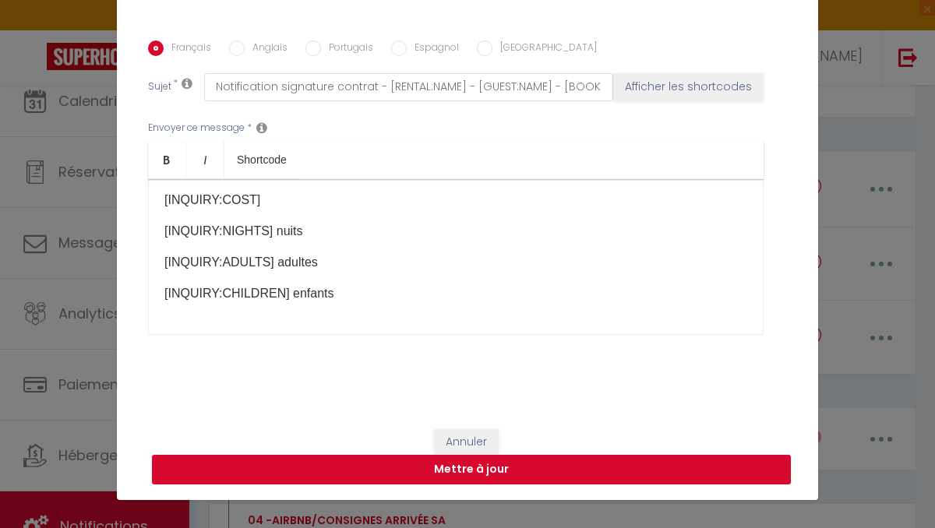
click at [458, 475] on button "Mettre à jour" at bounding box center [471, 470] width 639 height 30
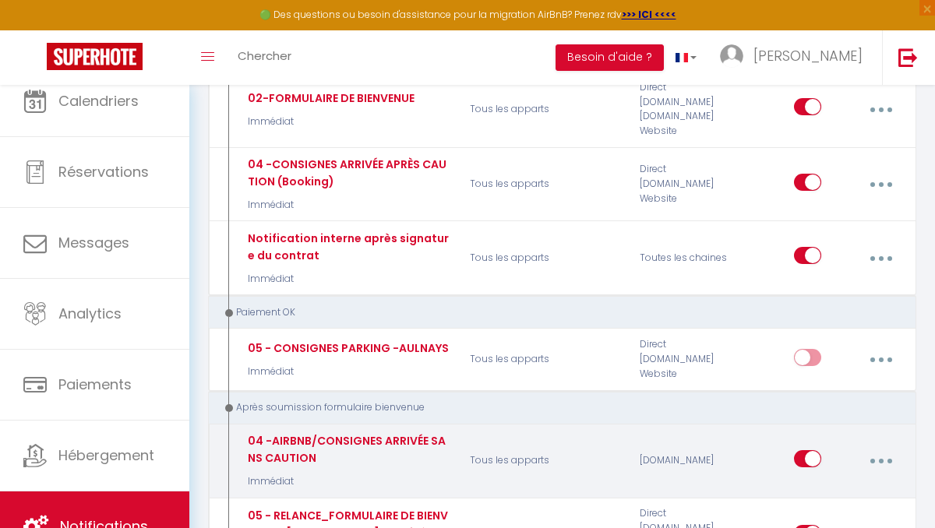
scroll to position [1475, 0]
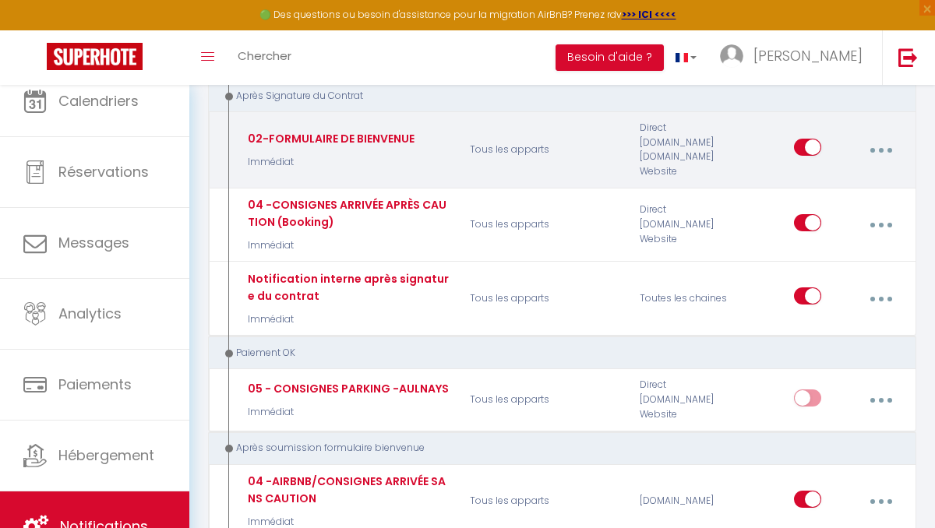
click at [302, 130] on div "02-FORMULAIRE DE BIENVENUE" at bounding box center [329, 138] width 171 height 17
click at [882, 143] on button "button" at bounding box center [880, 150] width 41 height 30
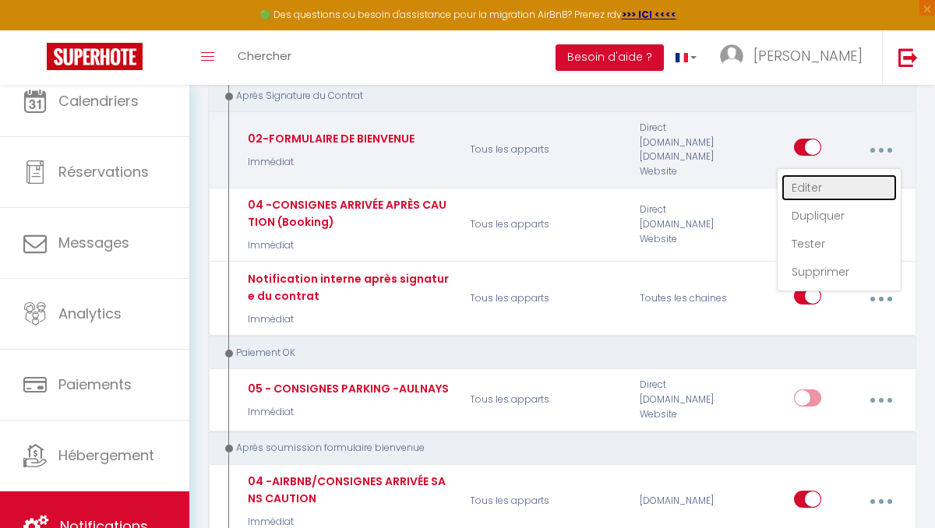
click at [808, 174] on link "Editer" at bounding box center [838, 187] width 115 height 26
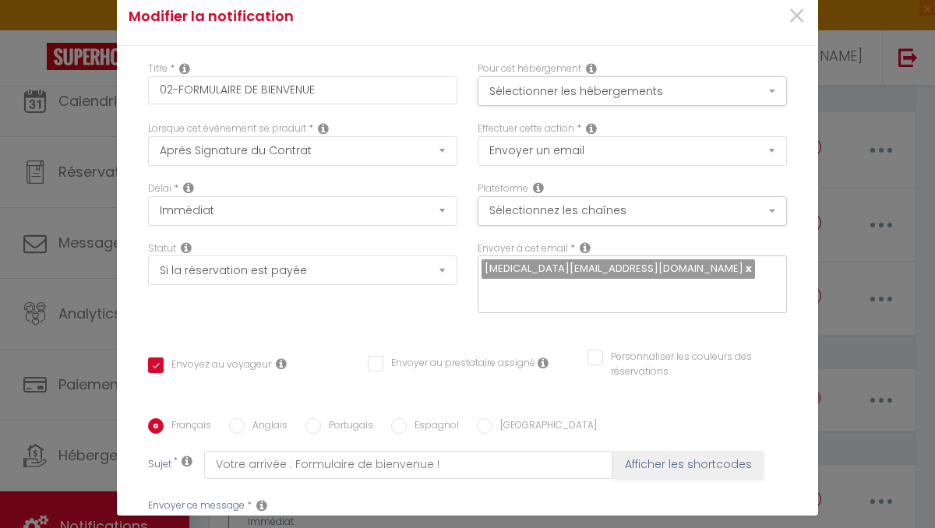
scroll to position [0, 0]
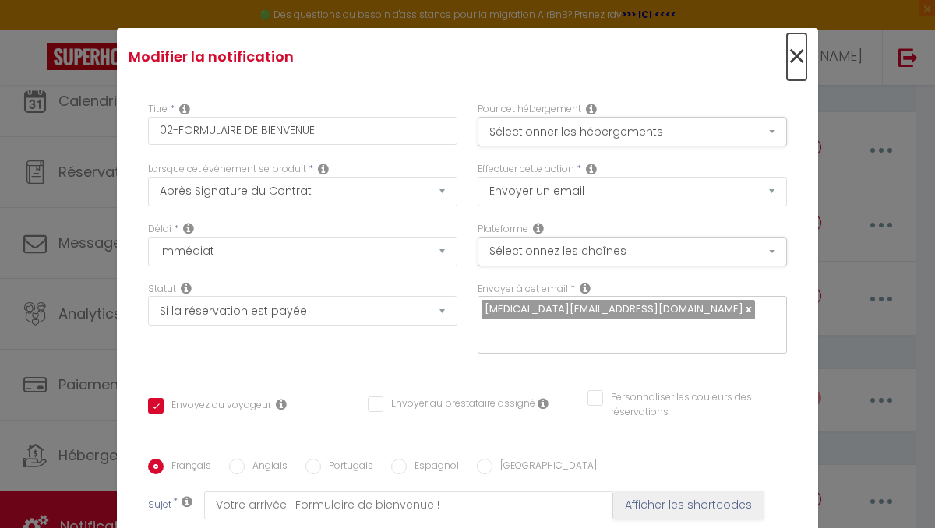
click at [801, 51] on span "×" at bounding box center [796, 56] width 19 height 47
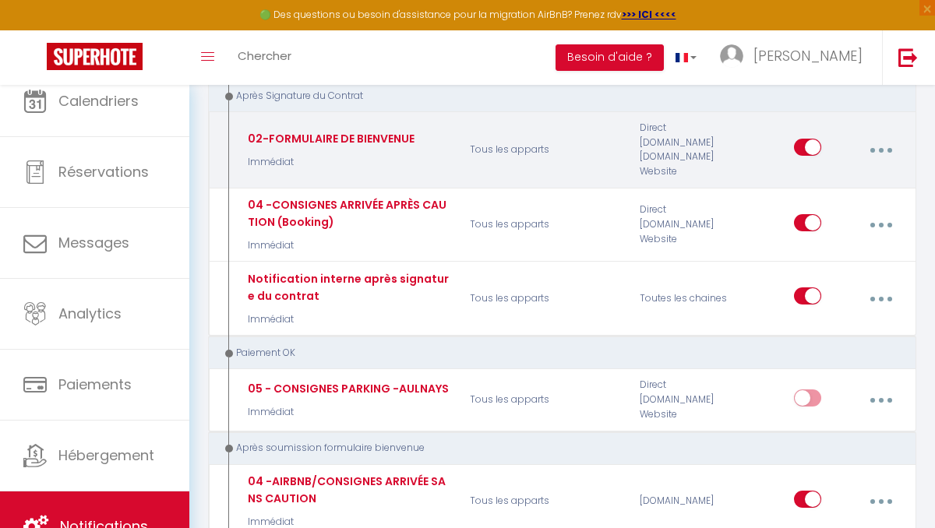
click at [894, 137] on button "button" at bounding box center [880, 150] width 41 height 30
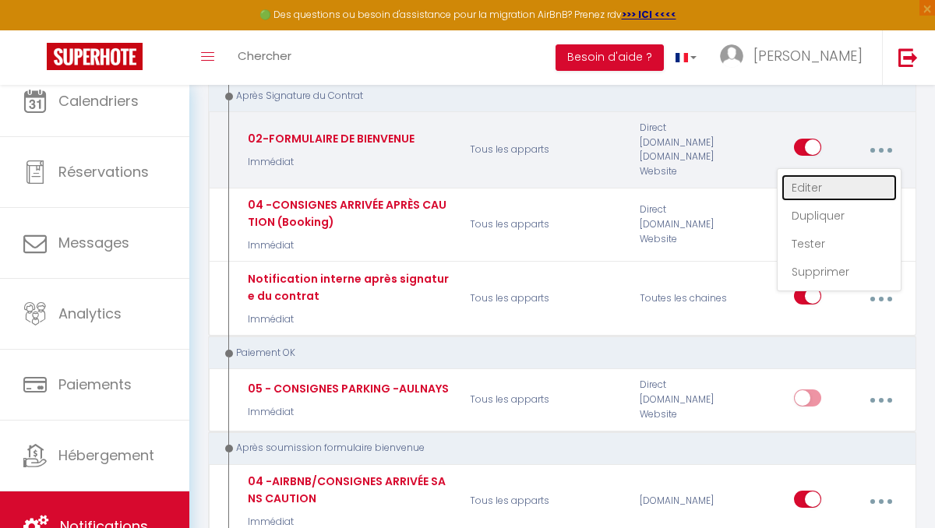
click at [799, 180] on link "Editer" at bounding box center [838, 187] width 115 height 26
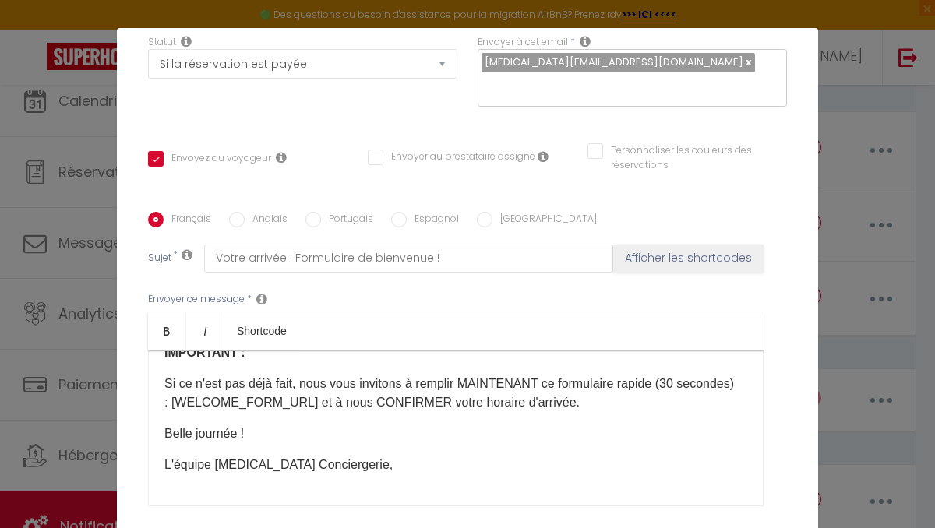
scroll to position [363, 0]
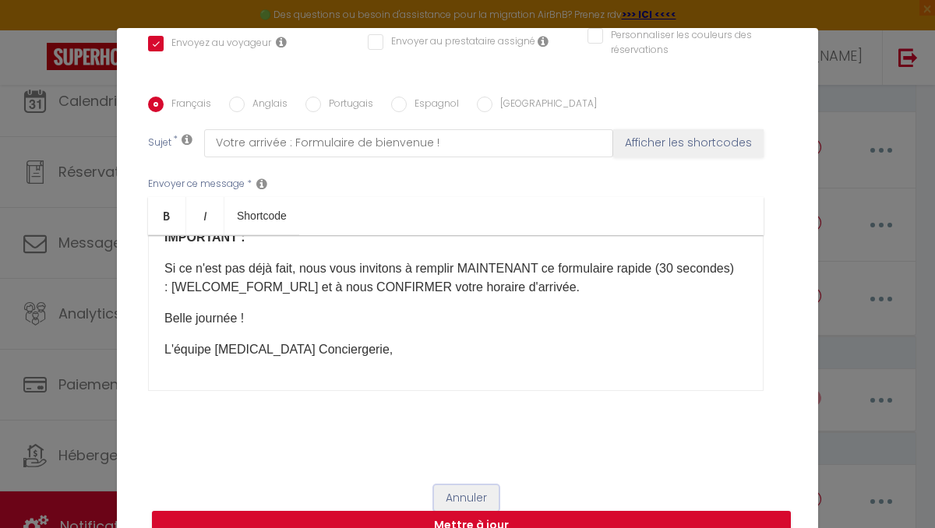
click at [480, 495] on button "Annuler" at bounding box center [466, 498] width 65 height 26
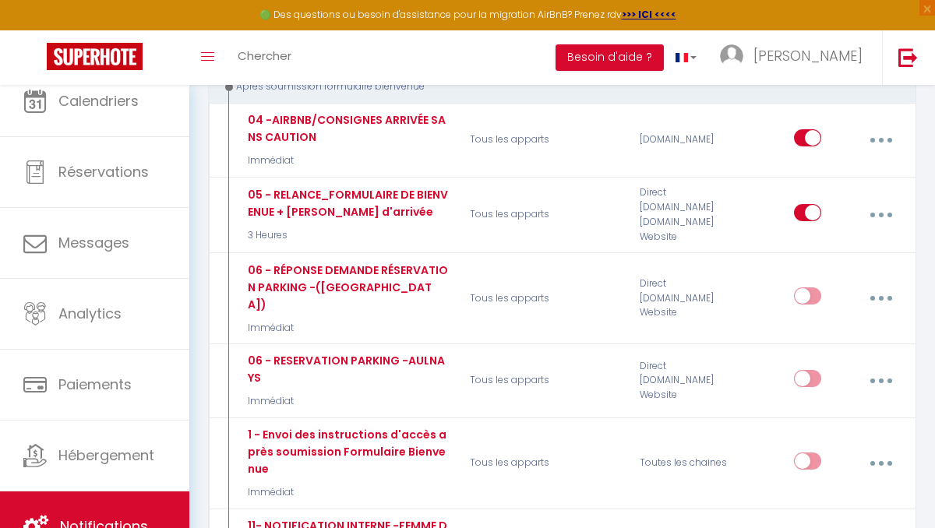
scroll to position [1838, 0]
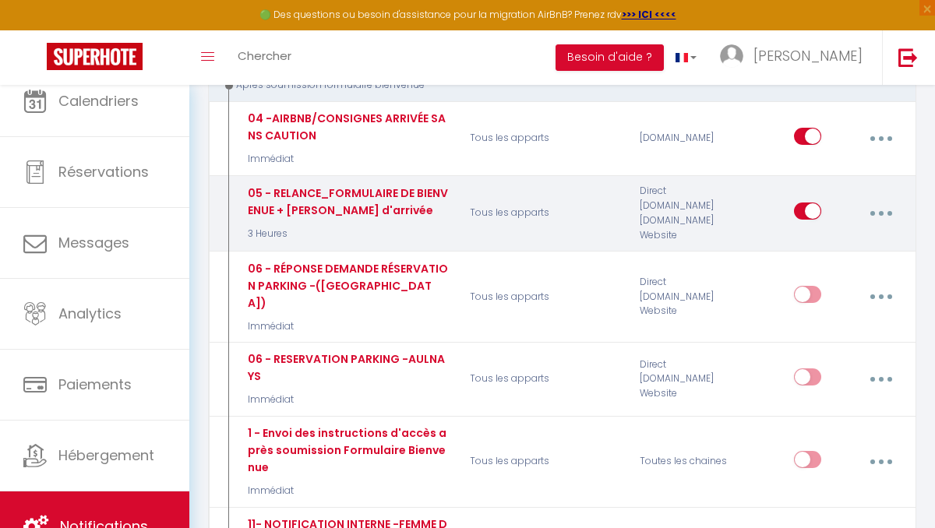
click at [885, 199] on button "button" at bounding box center [880, 214] width 41 height 30
click at [806, 238] on link "Editer" at bounding box center [838, 251] width 115 height 26
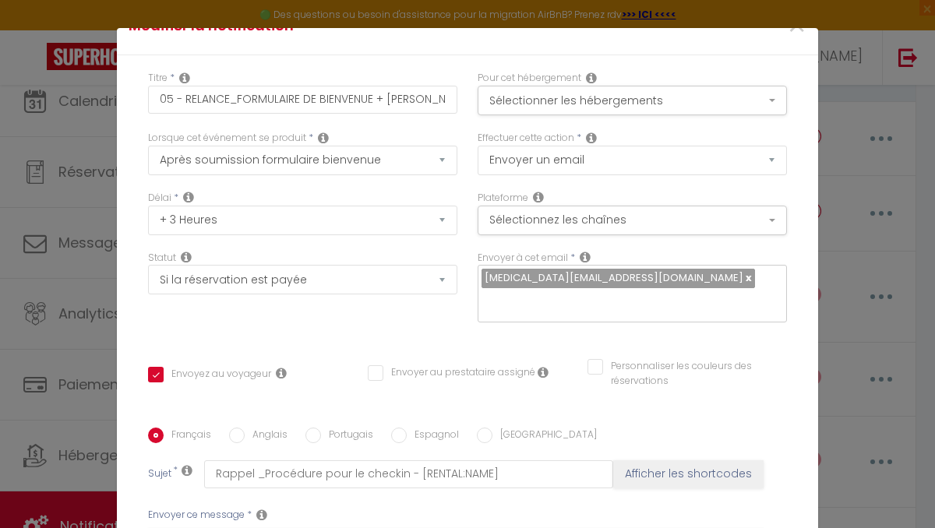
scroll to position [0, 0]
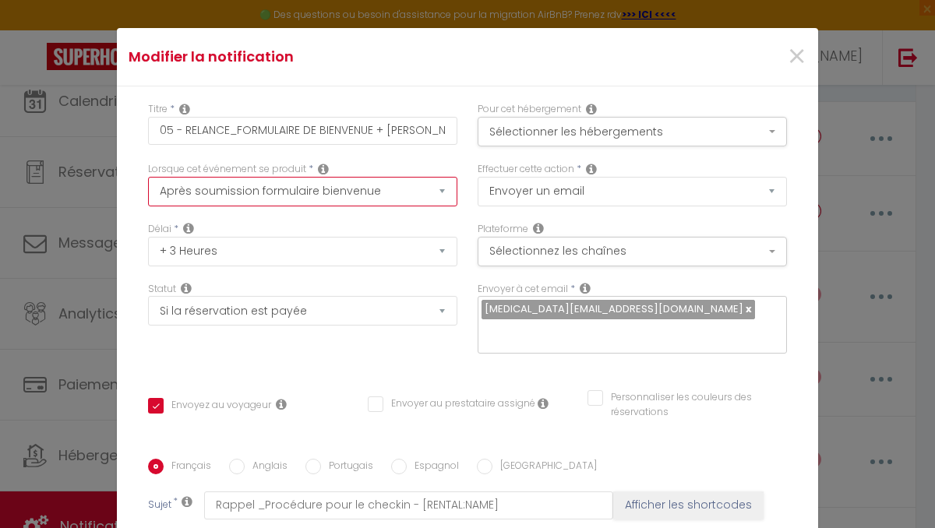
click at [440, 189] on select "Après la réservation Avant Checkin (à partir de 12h00) Après Checkin (à partir …" at bounding box center [302, 192] width 309 height 30
click at [148, 177] on select "Après la réservation Avant Checkin (à partir de 12h00) Après Checkin (à partir …" at bounding box center [302, 192] width 309 height 30
click at [444, 188] on select "Après la réservation Avant Checkin (à partir de 12h00) Après Checkin (à partir …" at bounding box center [302, 192] width 309 height 30
click at [438, 188] on select "Après la réservation Avant Checkin (à partir de 12h00) Après Checkin (à partir …" at bounding box center [302, 192] width 309 height 30
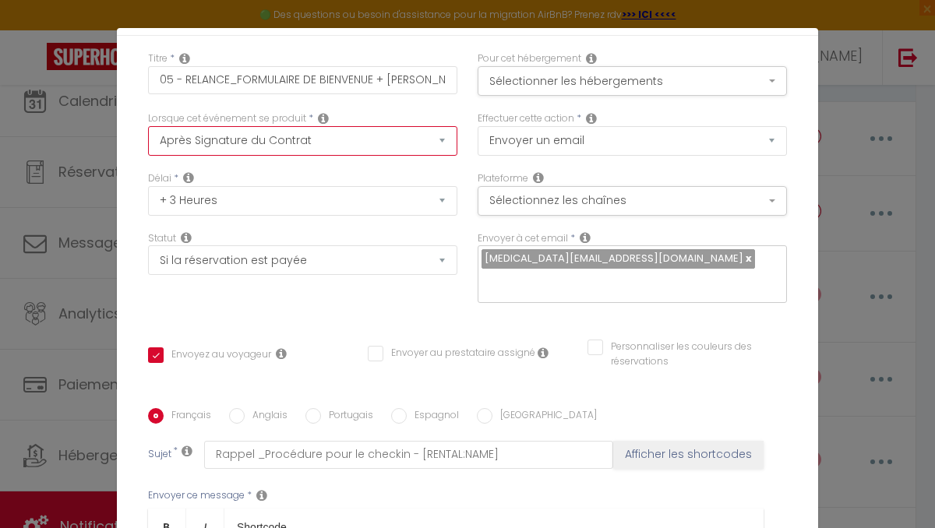
scroll to position [45, 0]
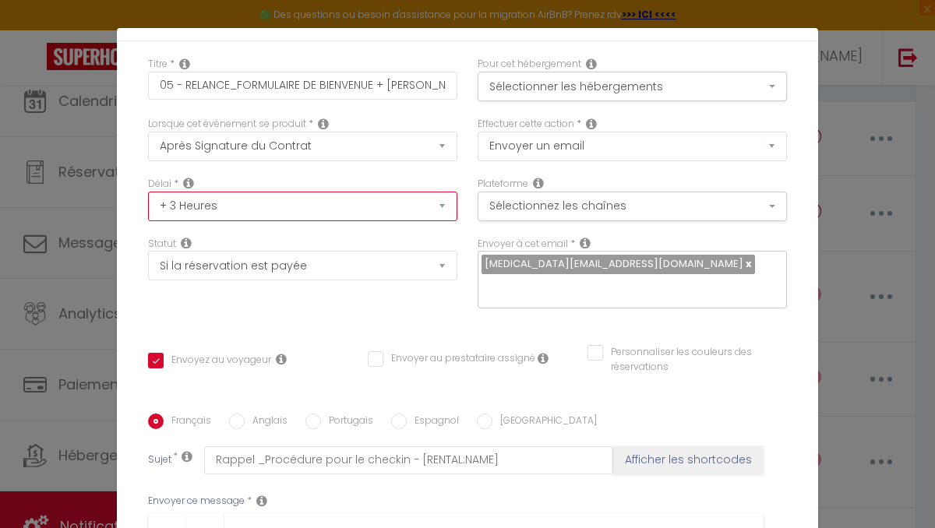
click at [436, 204] on select "Immédiat + 10 Minutes + 1 Heure + 2 Heures + 3 Heures + 4 Heures + 5 Heures + 6…" at bounding box center [302, 207] width 309 height 30
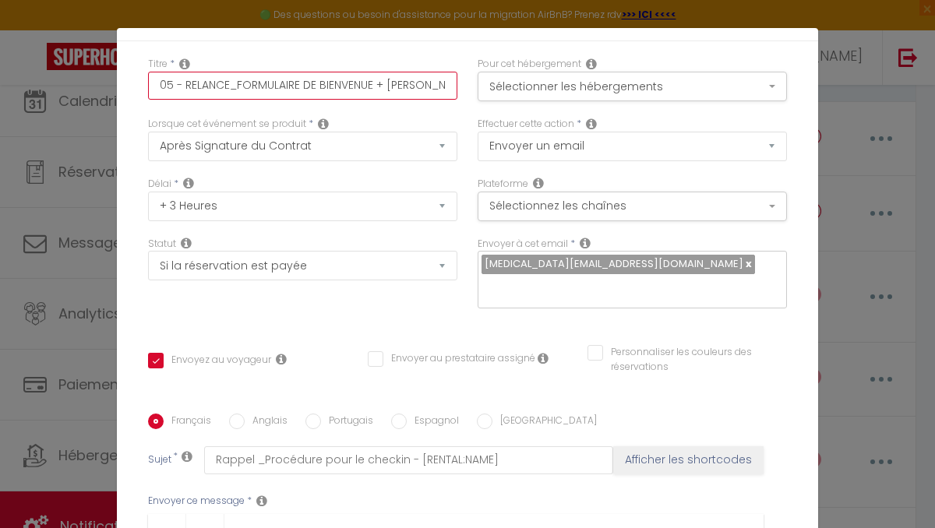
click at [174, 86] on input "05 - RELANCE_FORMULAIRE DE BIENVENUE + [PERSON_NAME] d'arrivée" at bounding box center [302, 86] width 309 height 28
click at [187, 83] on input "03 - RELANCE_FORMULAIRE DE BIENVENUE + [PERSON_NAME] d'arrivée" at bounding box center [302, 86] width 309 height 28
click at [238, 83] on input "03 -RELANCE_FORMULAIRE DE BIENVENUE + [PERSON_NAME] d'arrivée" at bounding box center [302, 86] width 309 height 28
click at [236, 83] on input "03 -RELANCE_FORMULAIRE DE BIENVENUE + [PERSON_NAME] d'arrivée" at bounding box center [302, 86] width 309 height 28
click at [233, 87] on input "03 -RELANCE_FORMULAIRE DE BIENVENUE + [PERSON_NAME] d'arrivée" at bounding box center [302, 86] width 309 height 28
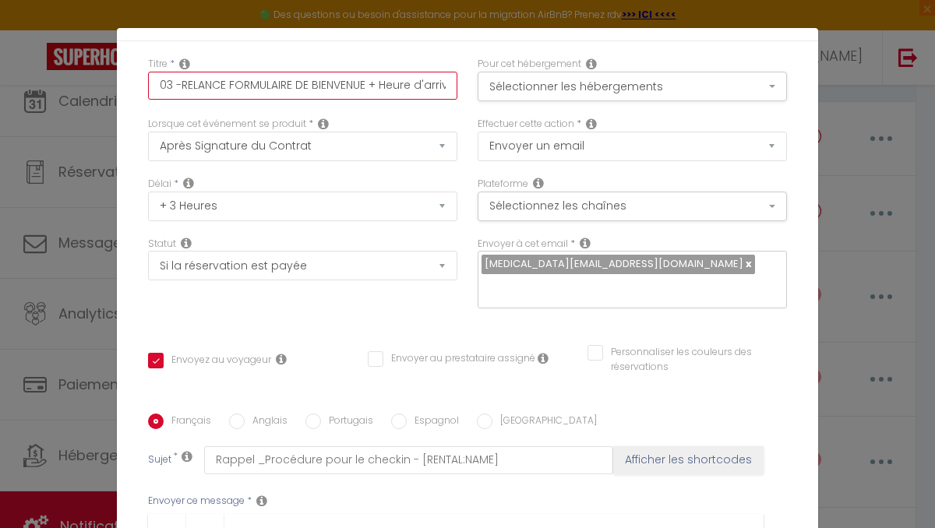
scroll to position [0, 15]
drag, startPoint x: 354, startPoint y: 84, endPoint x: 458, endPoint y: 83, distance: 104.4
click at [458, 83] on div "Titre * 03 -RELANCE FORMULAIRE DE BIENVENUE + [PERSON_NAME] d'arrivée" at bounding box center [302, 87] width 329 height 60
click at [228, 84] on input "03 -RELANCE FORMULAIRE DE BIENVENUE" at bounding box center [302, 86] width 309 height 28
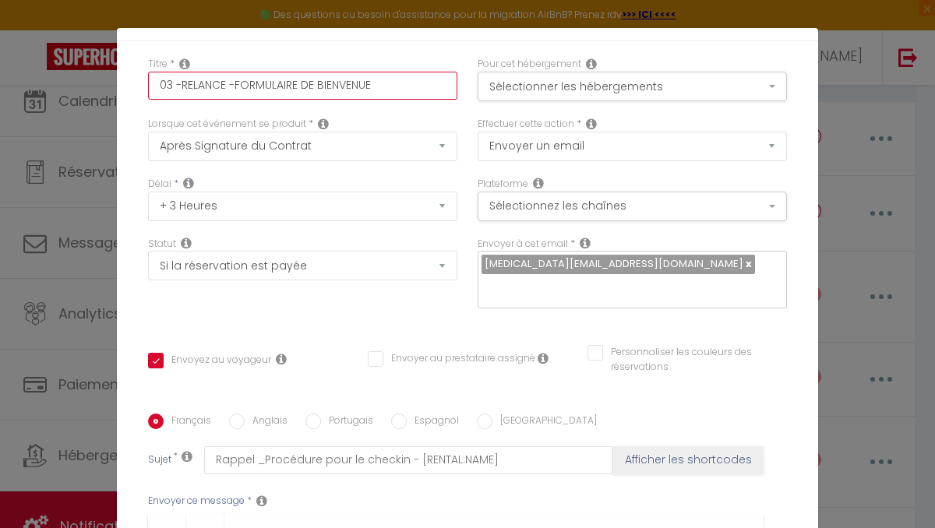
click at [228, 86] on input "03 -RELANCE -FORMULAIRE DE BIENVENUE" at bounding box center [302, 86] width 309 height 28
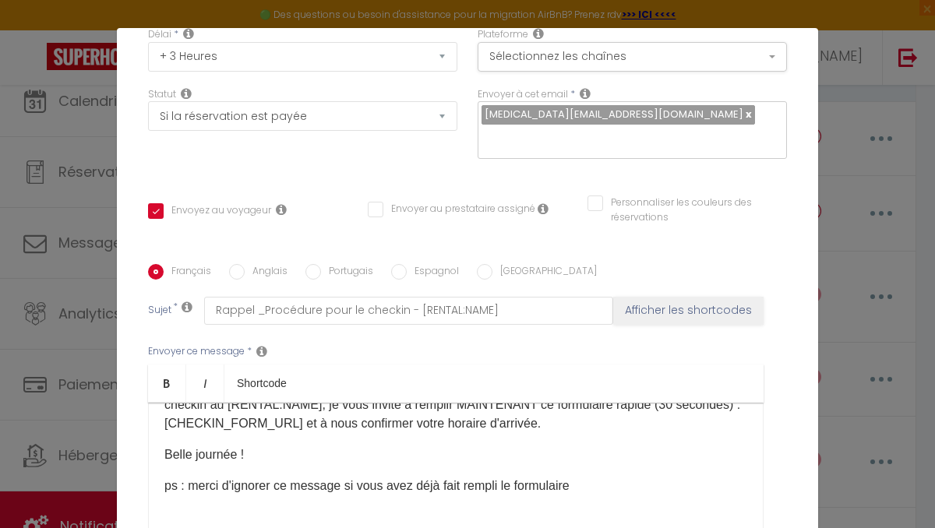
scroll to position [363, 0]
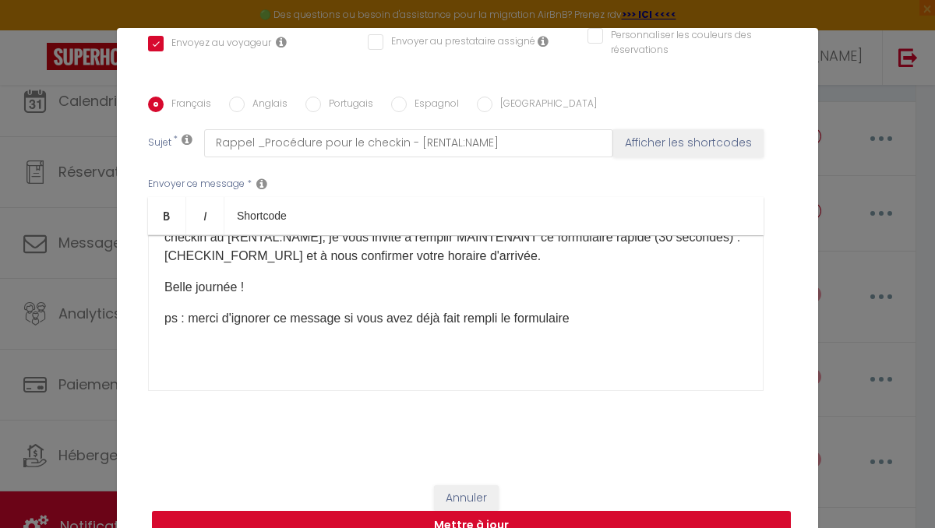
click at [462, 522] on button "Mettre à jour" at bounding box center [471, 526] width 639 height 30
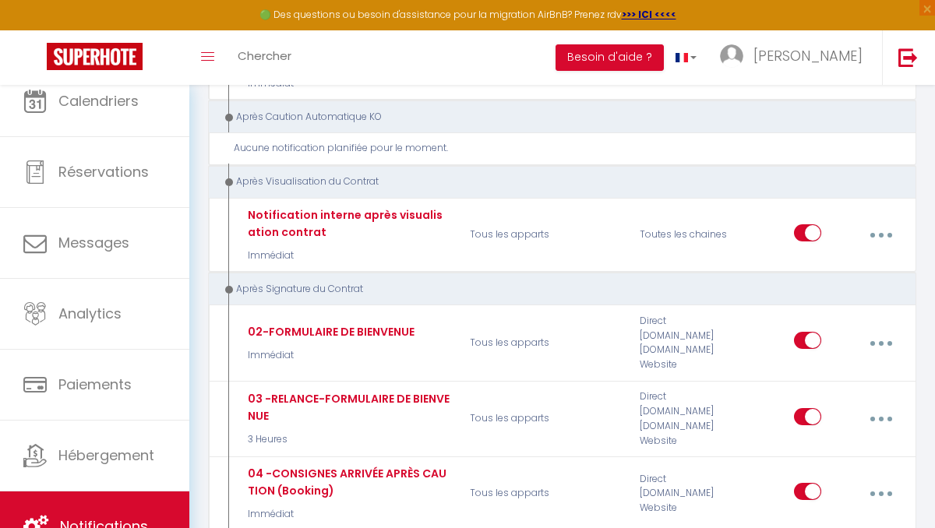
scroll to position [1283, 0]
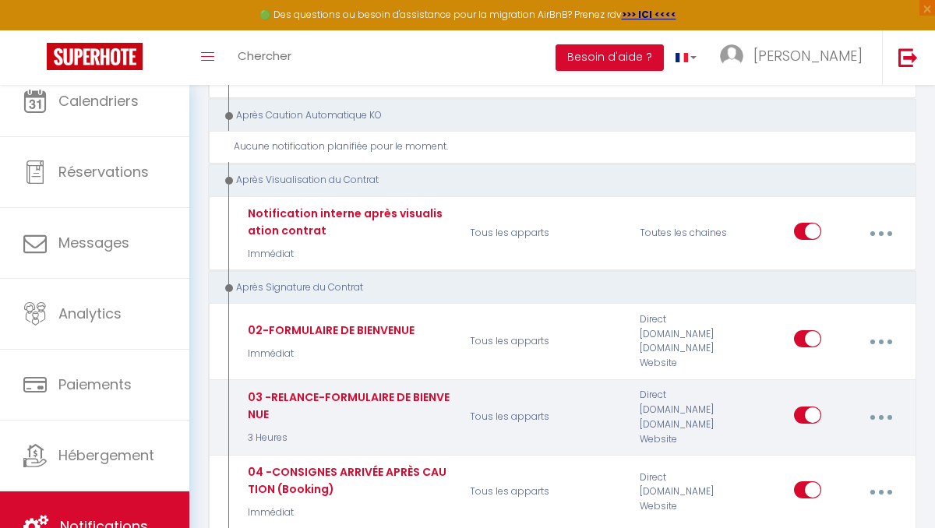
click at [881, 406] on button "button" at bounding box center [880, 418] width 41 height 30
click at [812, 442] on link "Editer" at bounding box center [838, 455] width 115 height 26
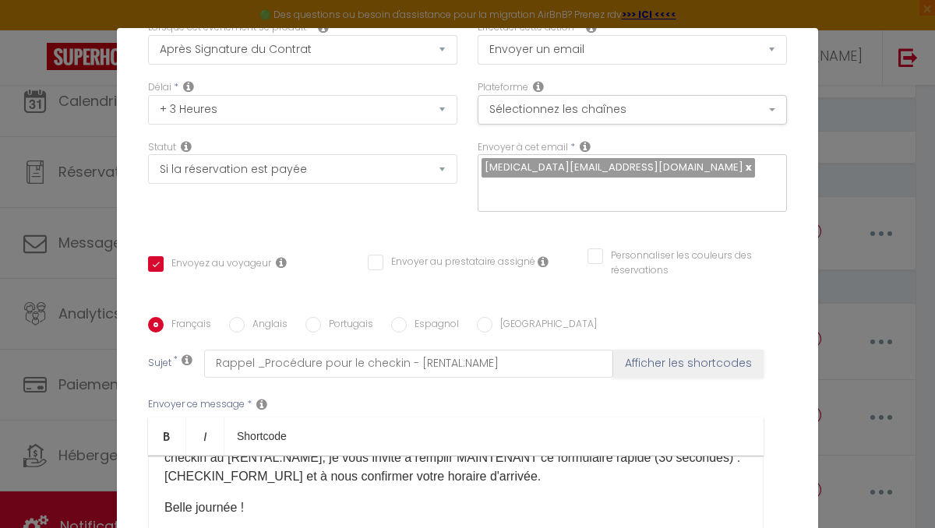
scroll to position [0, 0]
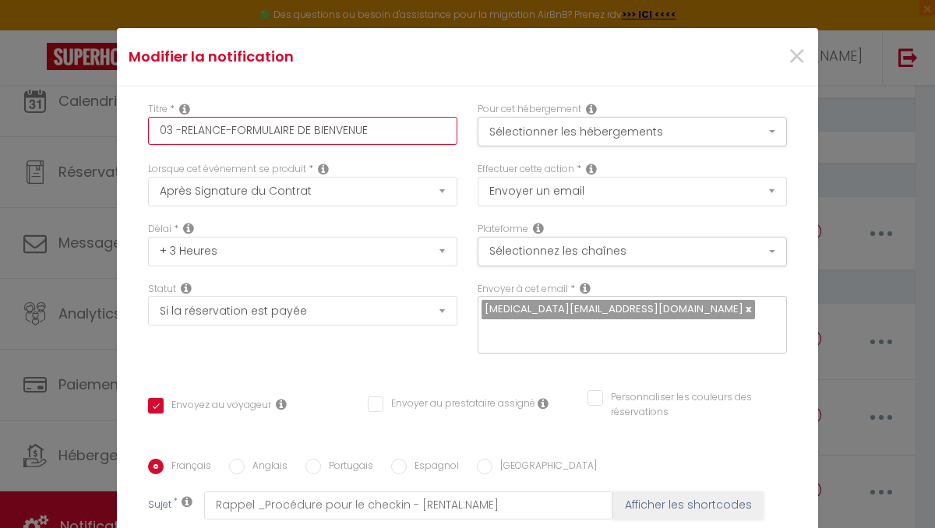
click at [171, 131] on input "03 -RELANCE-FORMULAIRE DE BIENVENUE" at bounding box center [302, 131] width 309 height 28
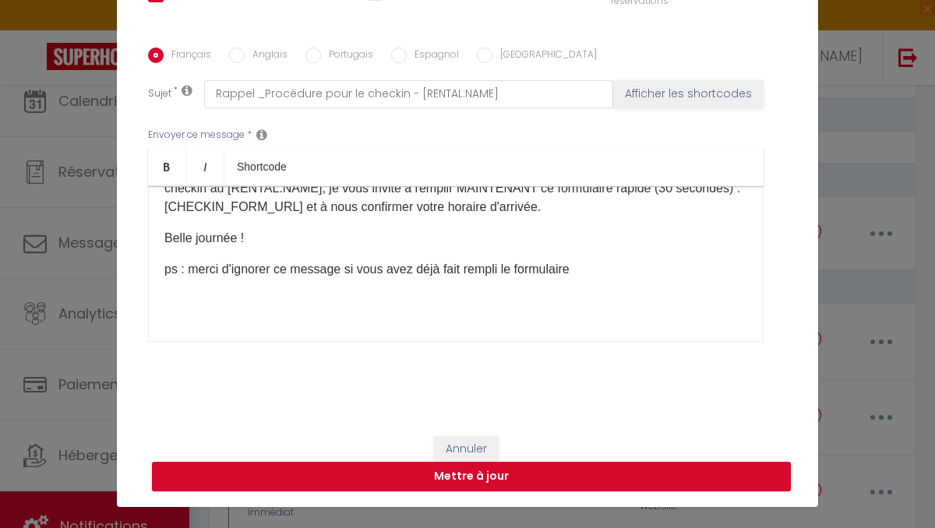
scroll to position [56, 0]
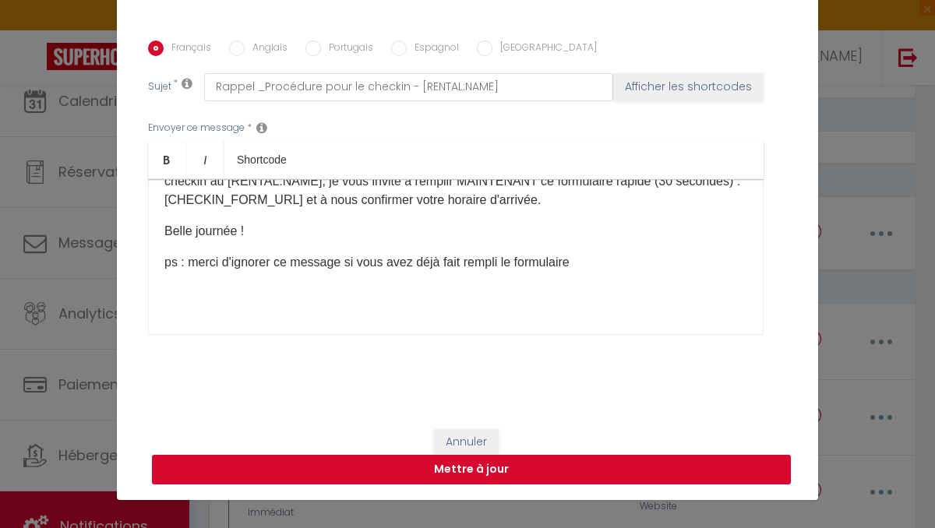
click at [450, 467] on button "Mettre à jour" at bounding box center [471, 470] width 639 height 30
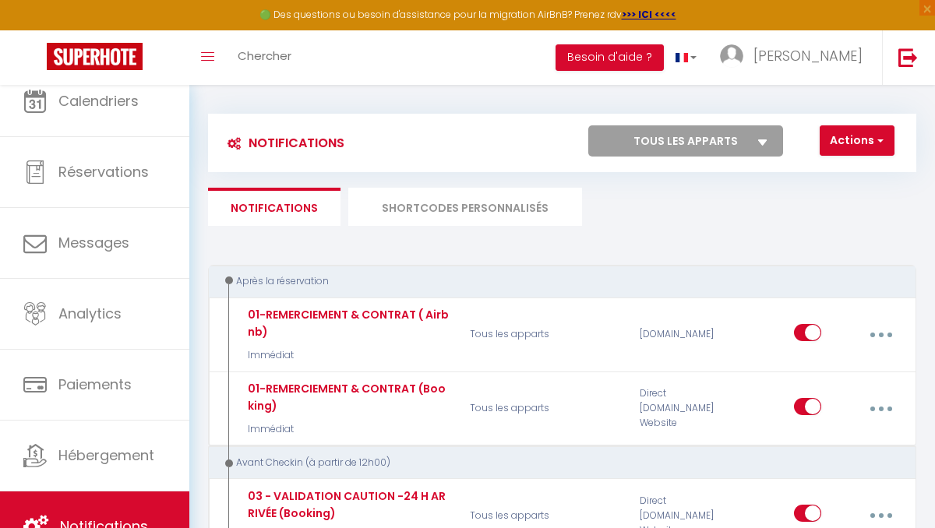
scroll to position [5, 0]
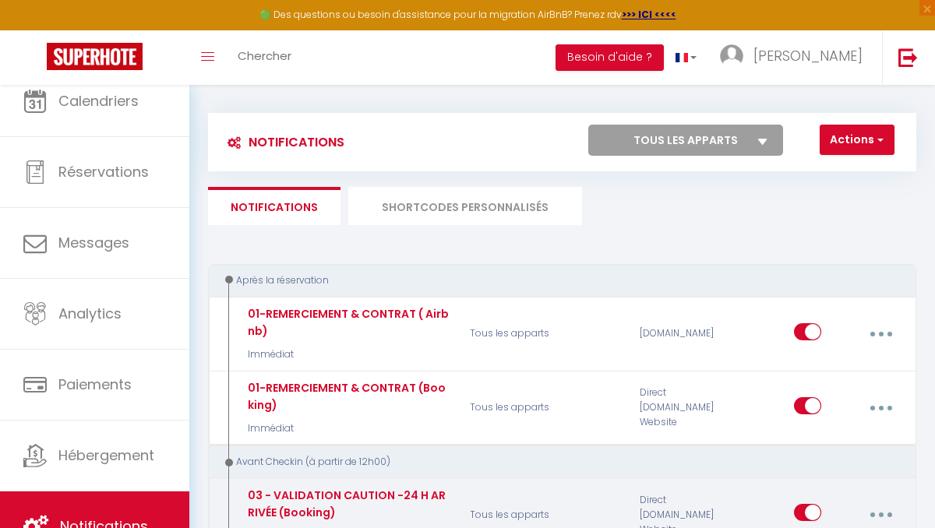
click at [880, 516] on icon "button" at bounding box center [880, 514] width 5 height 5
click at [879, 510] on button "button" at bounding box center [880, 515] width 41 height 30
click at [883, 512] on button "button" at bounding box center [880, 515] width 41 height 30
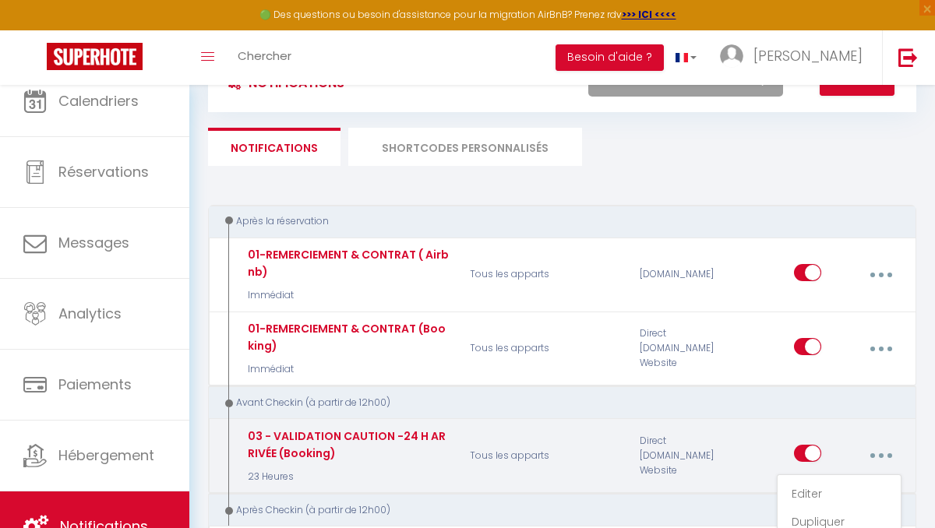
scroll to position [97, 0]
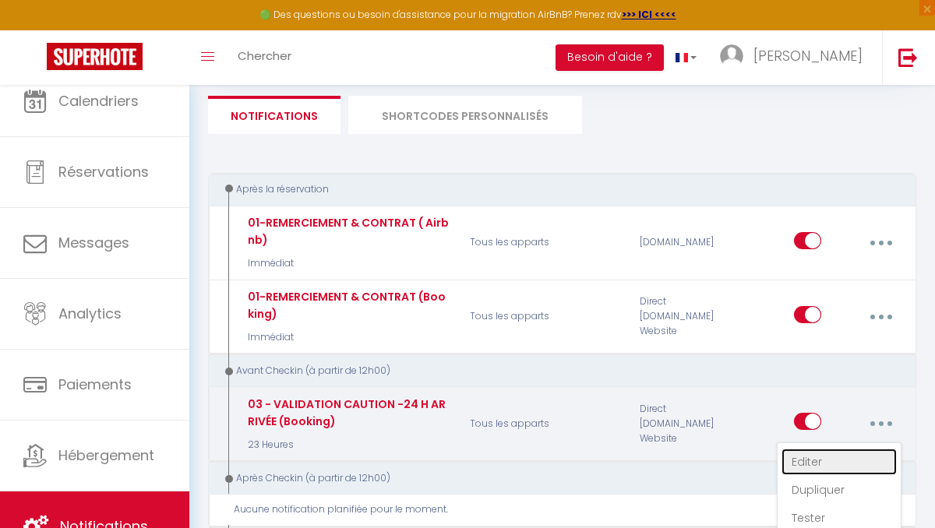
click at [803, 461] on link "Editer" at bounding box center [838, 462] width 115 height 26
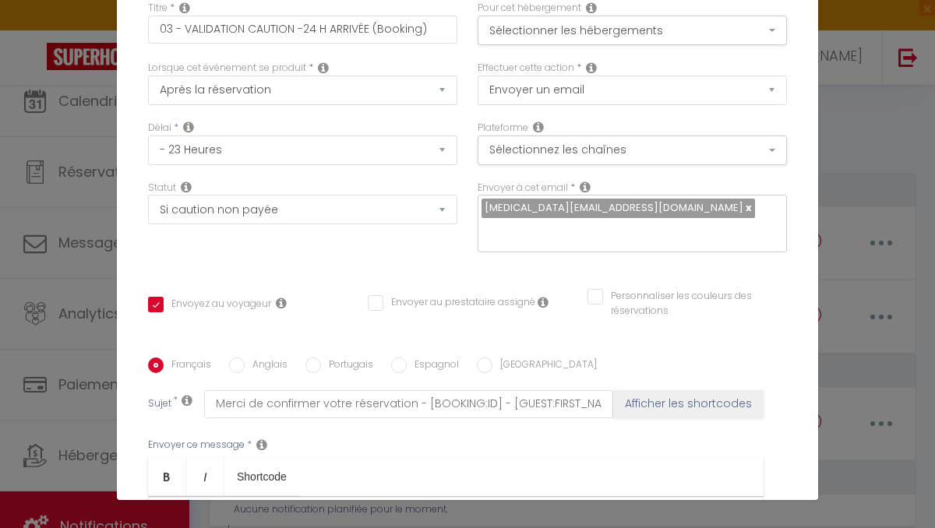
scroll to position [0, 0]
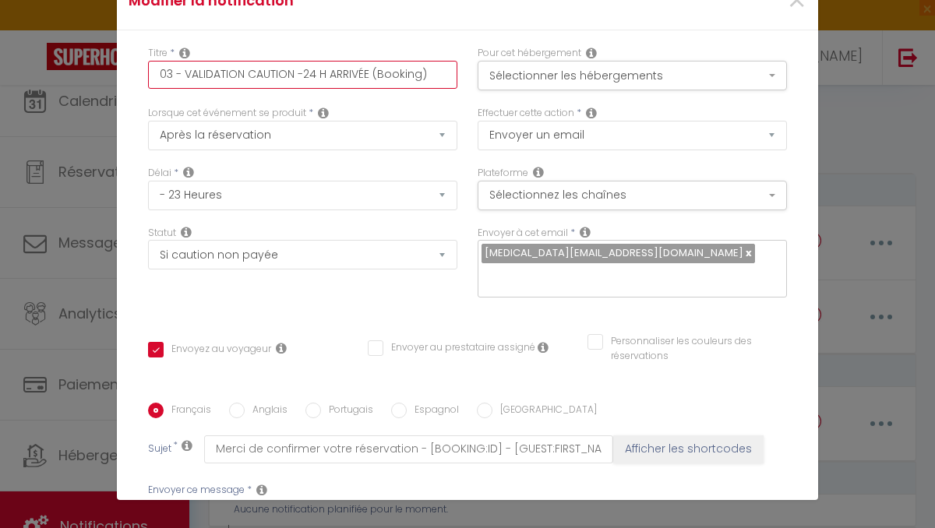
click at [171, 73] on input "03 - VALIDATION CAUTION -24 H ARRIVÉE (Booking)" at bounding box center [302, 75] width 309 height 28
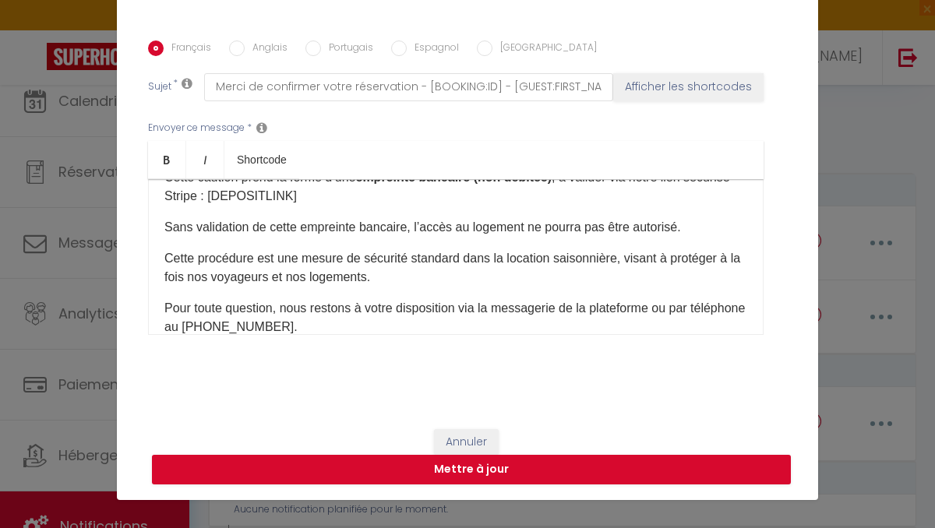
scroll to position [316, 0]
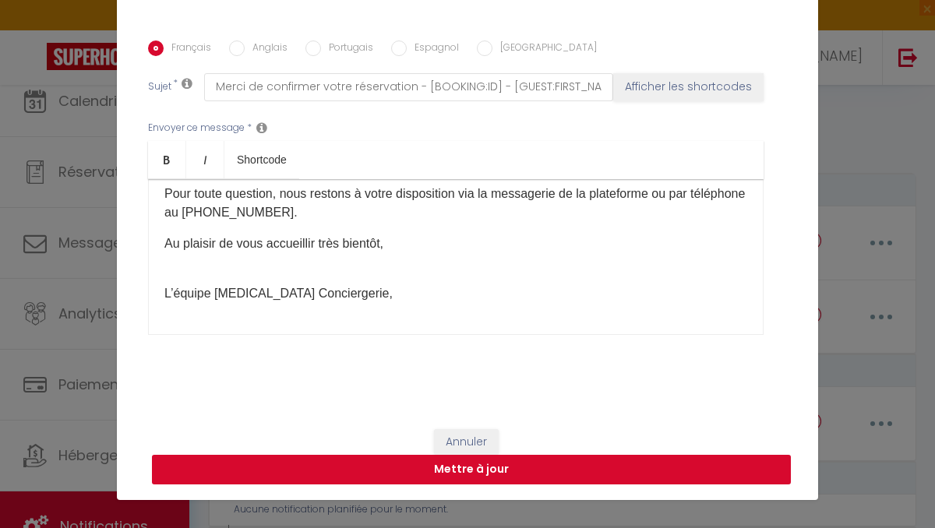
click at [404, 474] on button "Mettre à jour" at bounding box center [471, 470] width 639 height 30
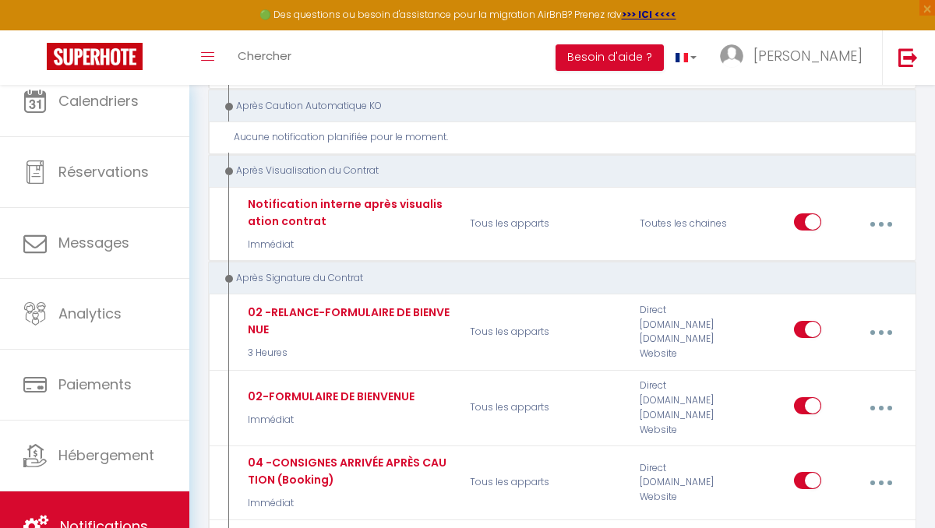
scroll to position [1312, 0]
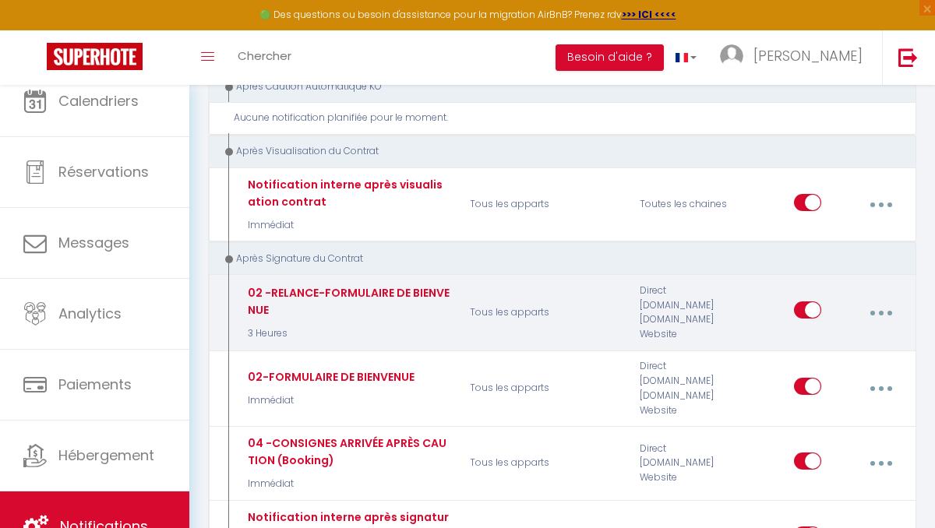
click at [882, 311] on icon "button" at bounding box center [880, 313] width 5 height 5
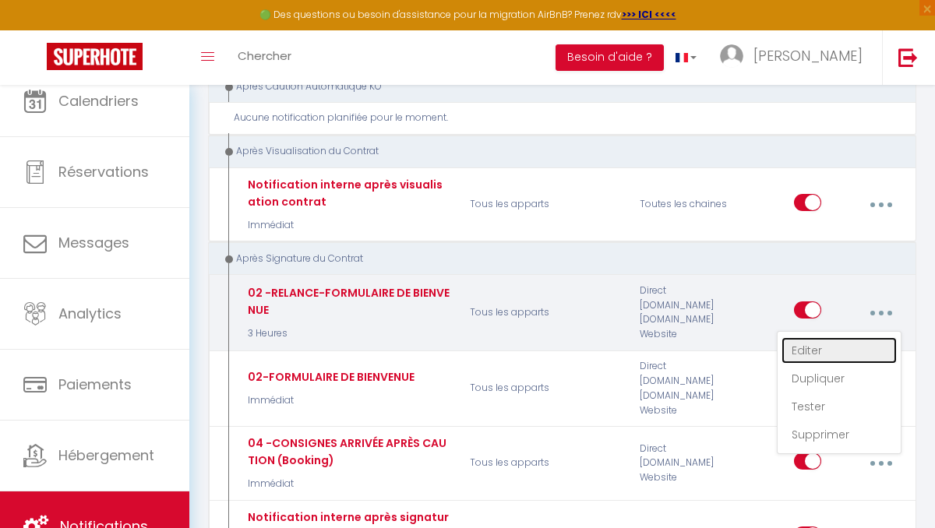
click at [810, 342] on link "Editer" at bounding box center [838, 350] width 115 height 26
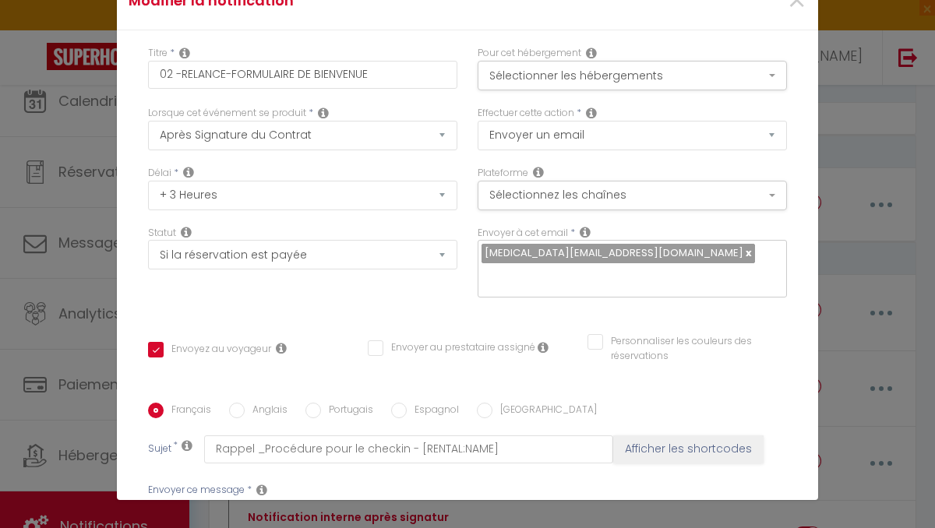
scroll to position [0, 0]
click at [170, 81] on input "02 -RELANCE-FORMULAIRE DE BIENVENUE" at bounding box center [302, 75] width 309 height 28
click at [440, 133] on select "Après la réservation Avant Checkin (à partir de 12h00) Après Checkin (à partir …" at bounding box center [302, 136] width 309 height 30
click at [148, 121] on select "Après la réservation Avant Checkin (à partir de 12h00) Après Checkin (à partir …" at bounding box center [302, 136] width 309 height 30
click at [395, 184] on select "Immédiat + 10 Minutes + 1 Heure + 2 Heures + 3 Heures + 4 Heures + 5 Heures + 6…" at bounding box center [302, 196] width 309 height 30
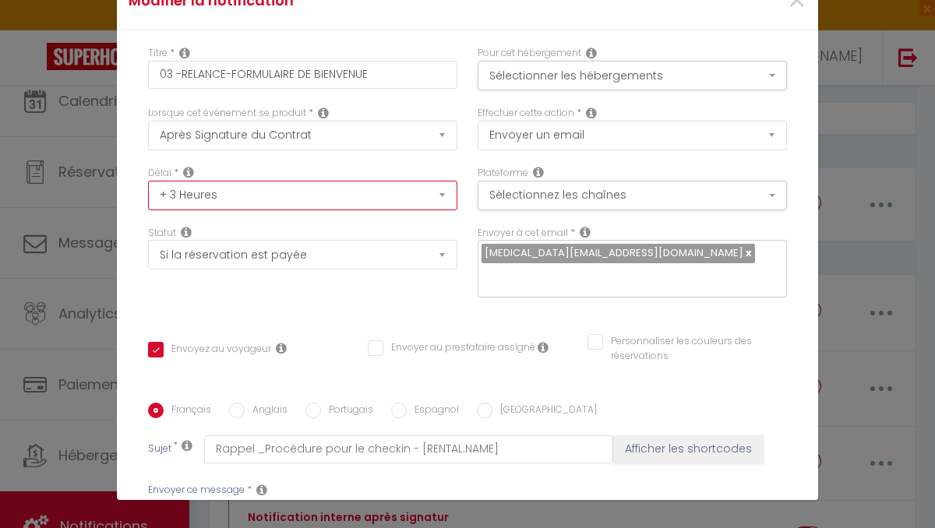
click at [148, 181] on select "Immédiat + 10 Minutes + 1 Heure + 2 Heures + 3 Heures + 4 Heures + 5 Heures + 6…" at bounding box center [302, 196] width 309 height 30
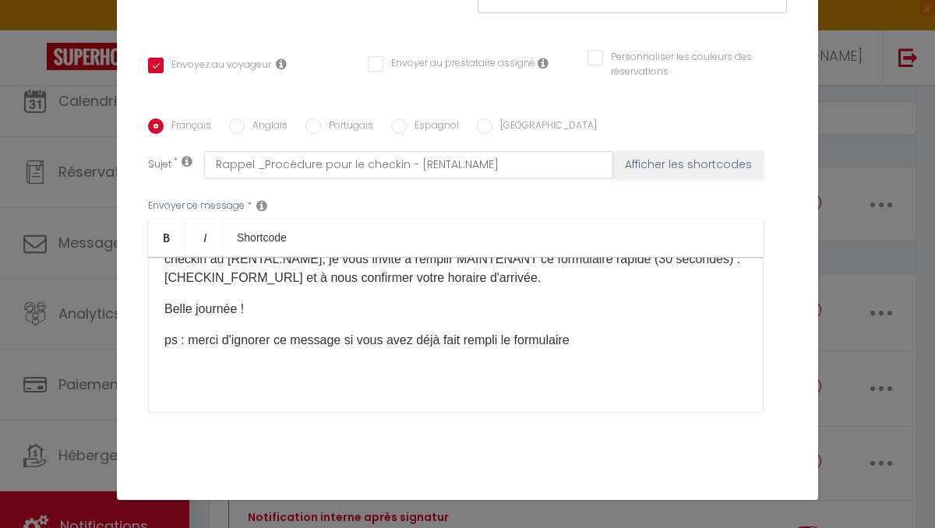
scroll to position [363, 0]
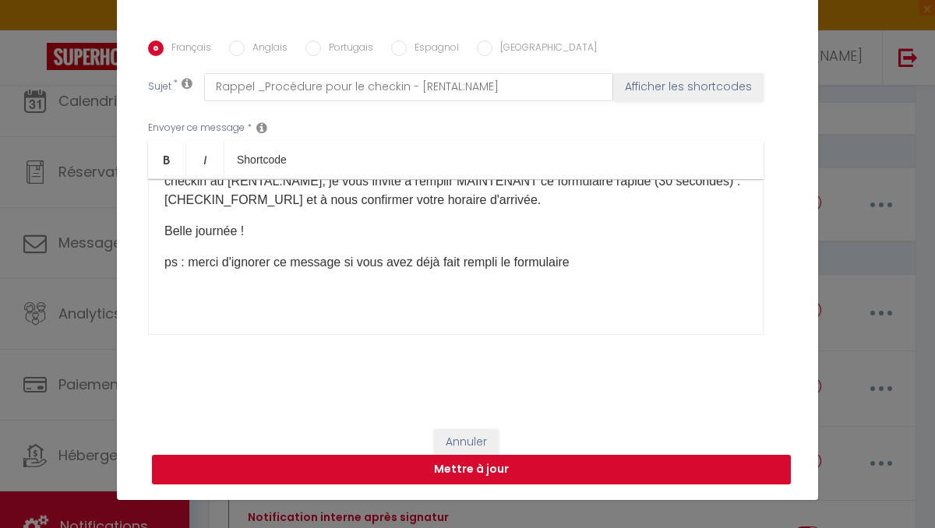
click at [432, 483] on button "Mettre à jour" at bounding box center [471, 470] width 639 height 30
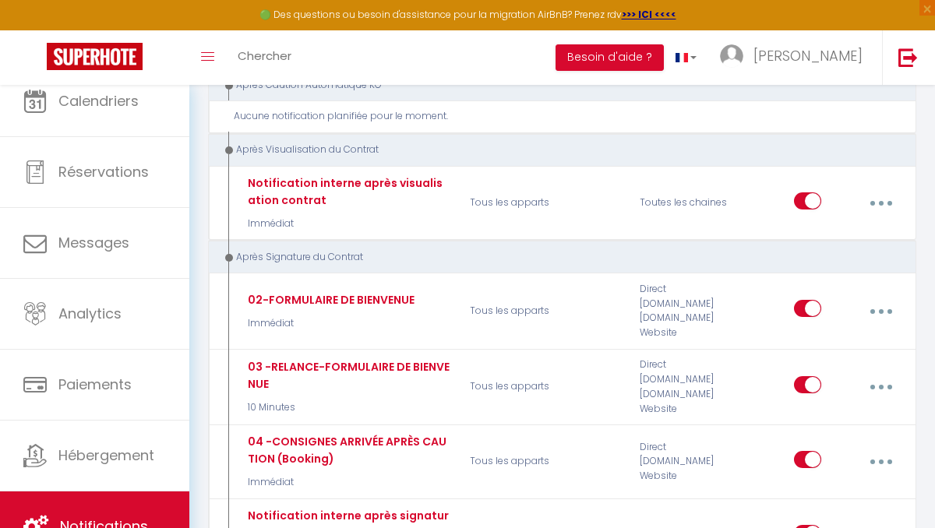
scroll to position [1318, 0]
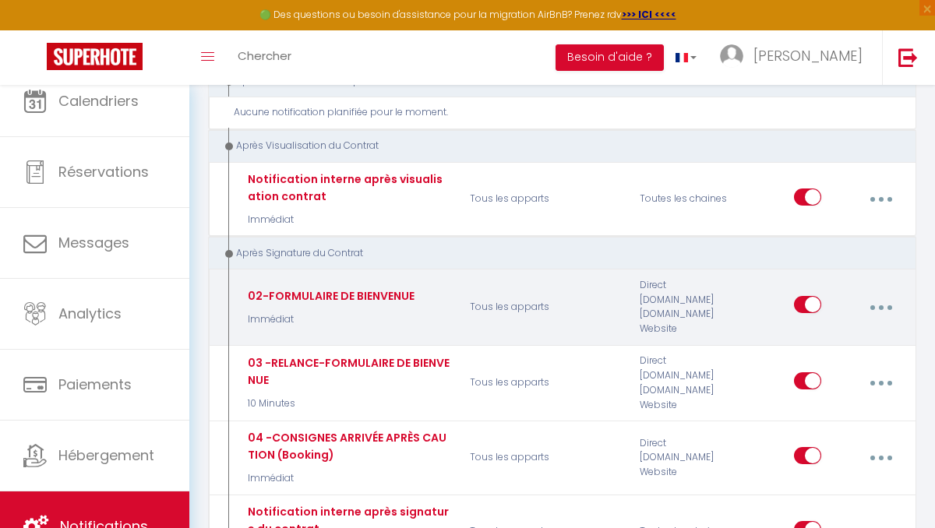
click at [889, 293] on button "button" at bounding box center [880, 307] width 41 height 30
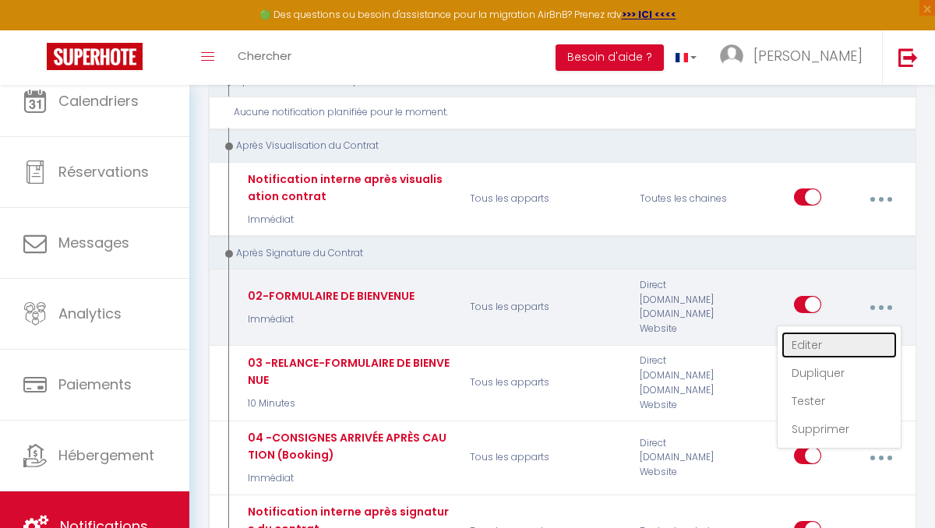
click at [818, 333] on link "Editer" at bounding box center [838, 345] width 115 height 26
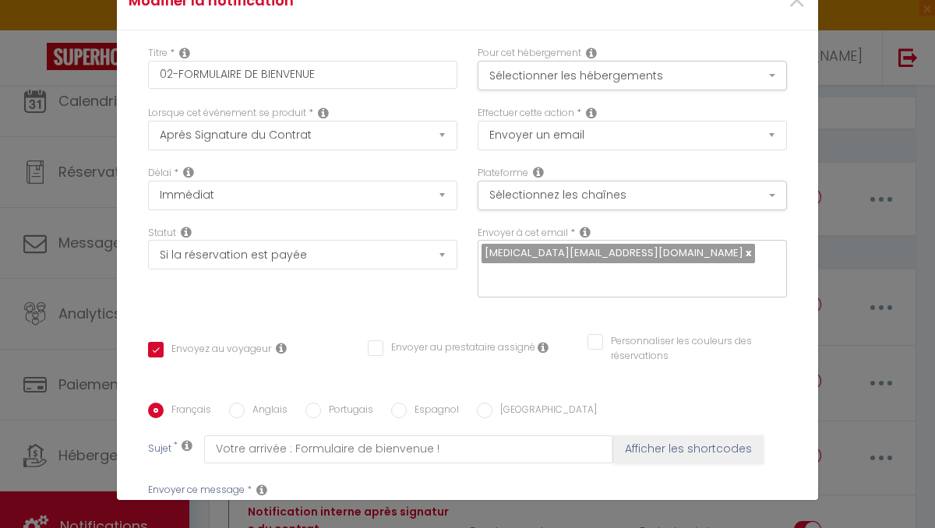
scroll to position [0, 0]
click at [171, 74] on input "02-FORMULAIRE DE BIENVENUE" at bounding box center [302, 75] width 309 height 28
click at [181, 76] on input "03 -FORMULAIRE DE BIENVENUE" at bounding box center [302, 75] width 309 height 28
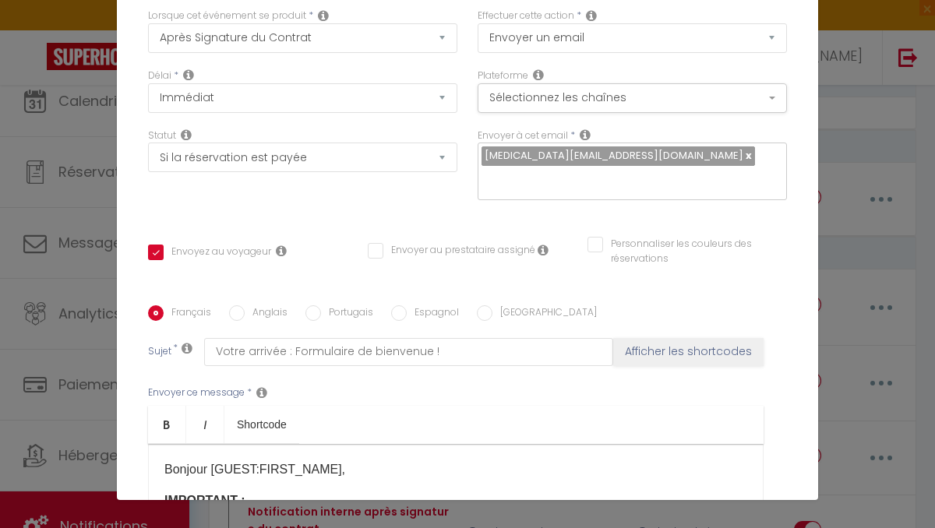
scroll to position [108, 0]
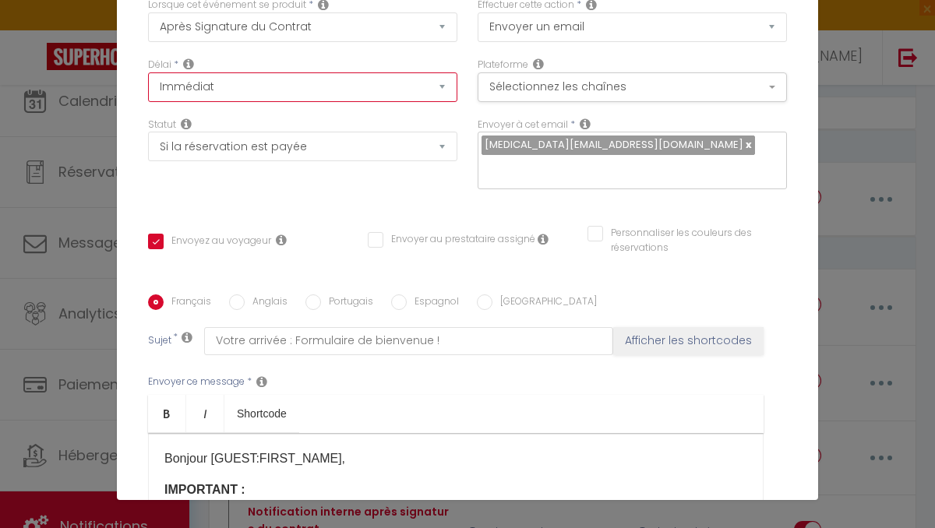
click at [437, 83] on select "Immédiat + 10 Minutes + 1 Heure + 2 Heures + 3 Heures + 4 Heures + 5 Heures + 6…" at bounding box center [302, 87] width 309 height 30
click at [148, 72] on select "Immédiat + 10 Minutes + 1 Heure + 2 Heures + 3 Heures + 4 Heures + 5 Heures + 6…" at bounding box center [302, 87] width 309 height 30
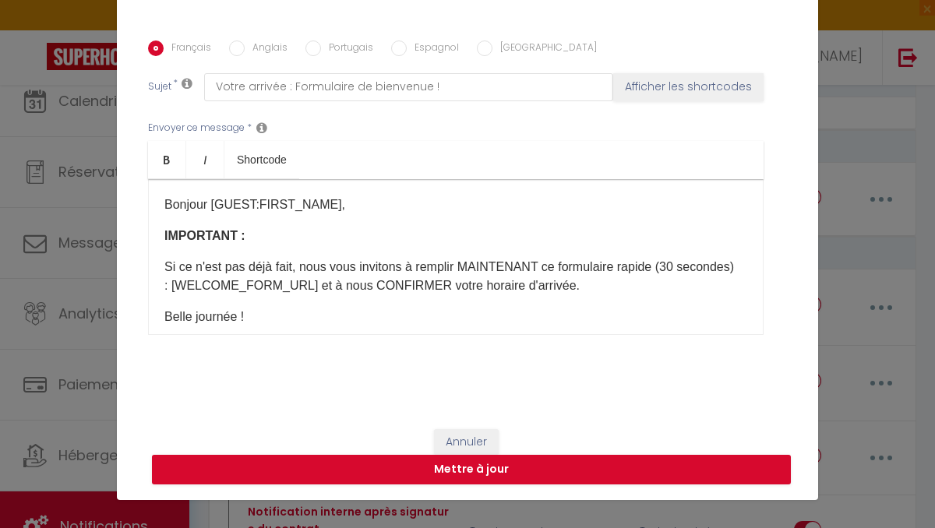
scroll to position [55, 0]
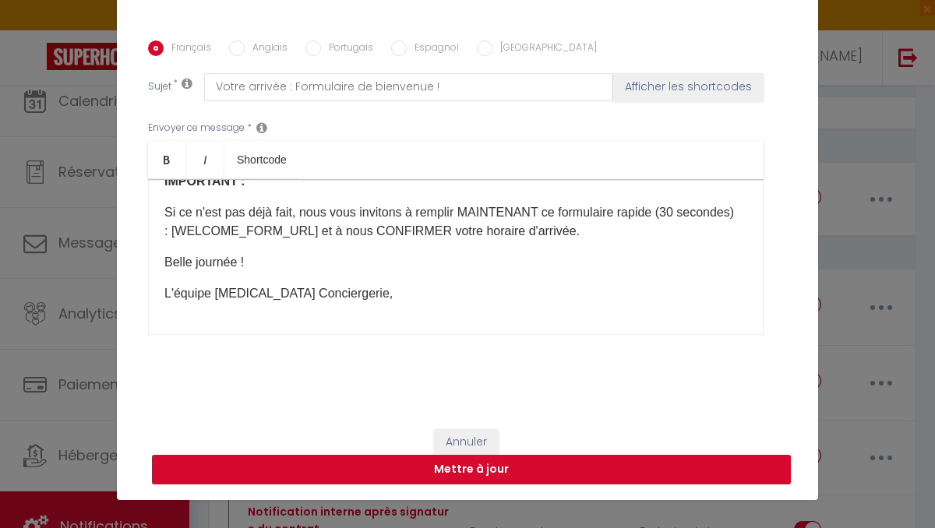
click at [388, 470] on button "Mettre à jour" at bounding box center [471, 470] width 639 height 30
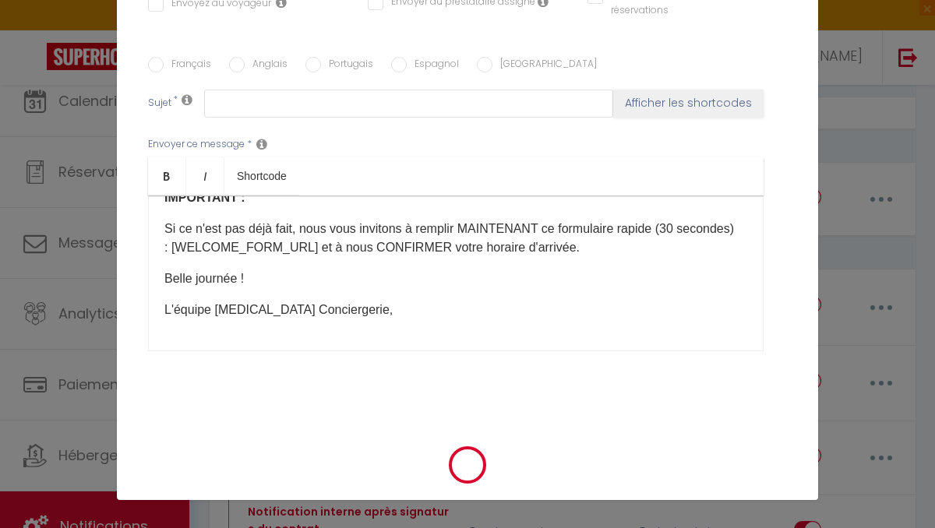
scroll to position [0, 0]
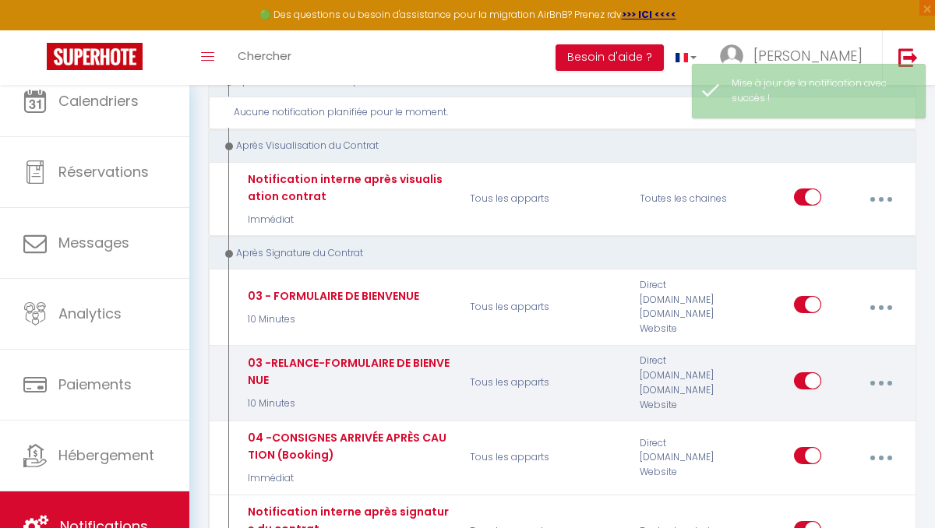
click at [875, 368] on button "button" at bounding box center [880, 383] width 41 height 30
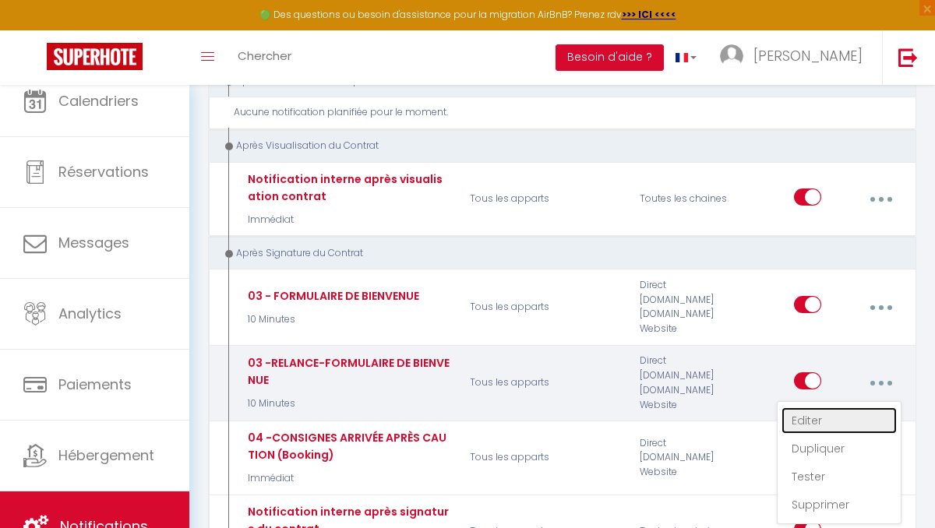
click at [818, 407] on link "Editer" at bounding box center [838, 420] width 115 height 26
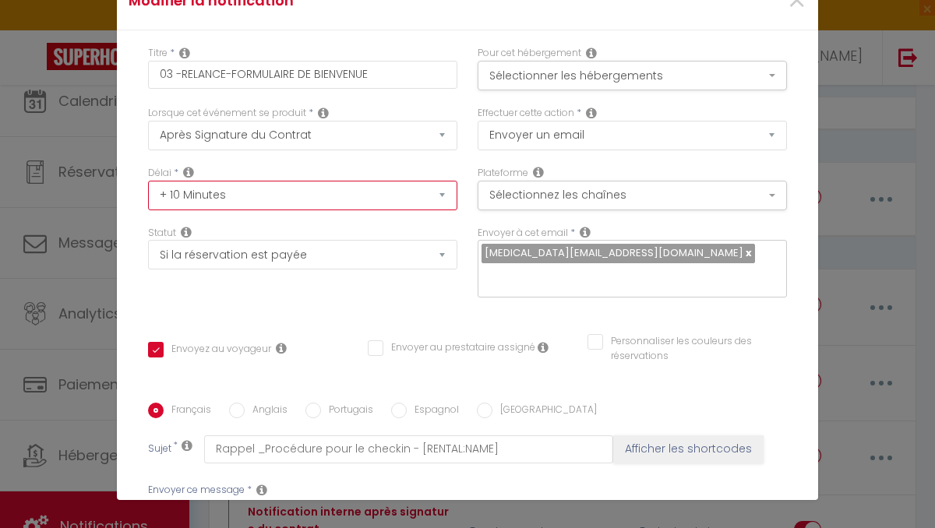
click at [442, 198] on select "Immédiat + 10 Minutes + 1 Heure + 2 Heures + 3 Heures + 4 Heures + 5 Heures + 6…" at bounding box center [302, 196] width 309 height 30
click at [148, 181] on select "Immédiat + 10 Minutes + 1 Heure + 2 Heures + 3 Heures + 4 Heures + 5 Heures + 6…" at bounding box center [302, 196] width 309 height 30
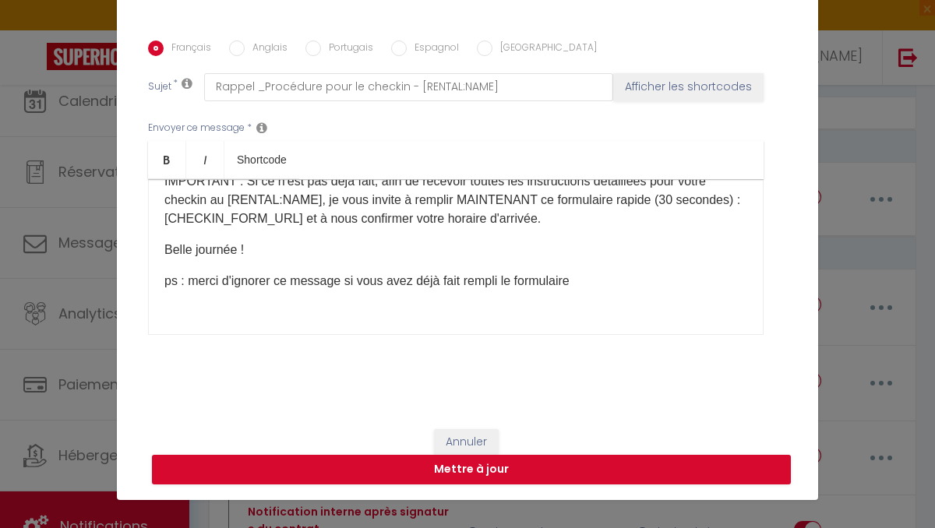
scroll to position [73, 0]
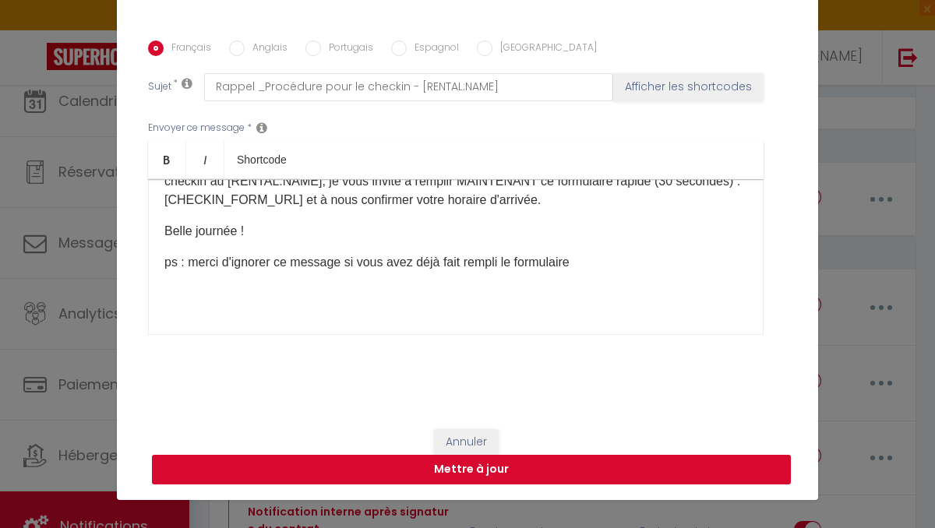
click at [437, 473] on button "Mettre à jour" at bounding box center [471, 470] width 639 height 30
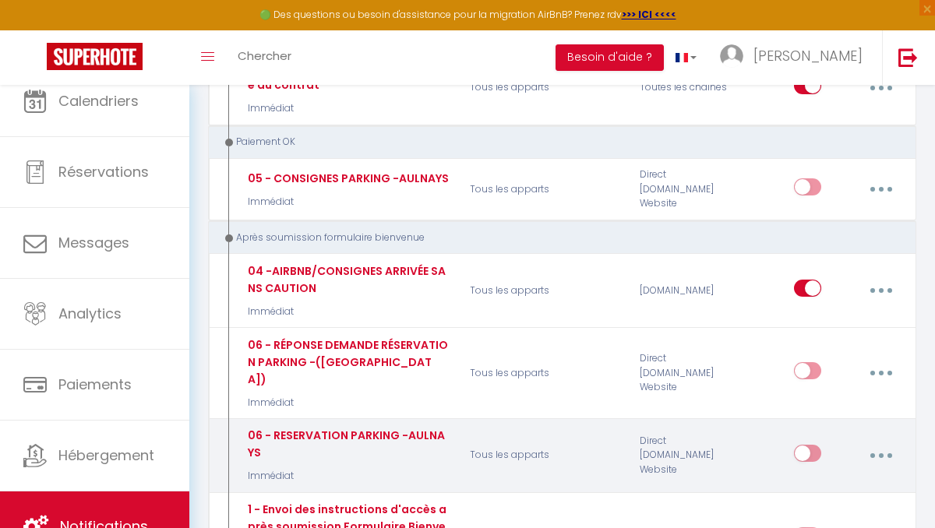
scroll to position [1767, 0]
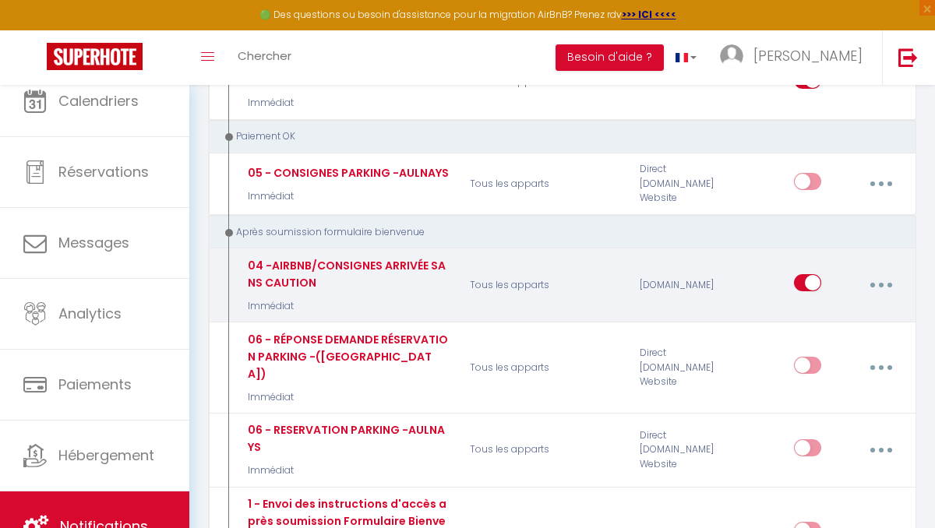
click at [888, 270] on button "button" at bounding box center [880, 285] width 41 height 30
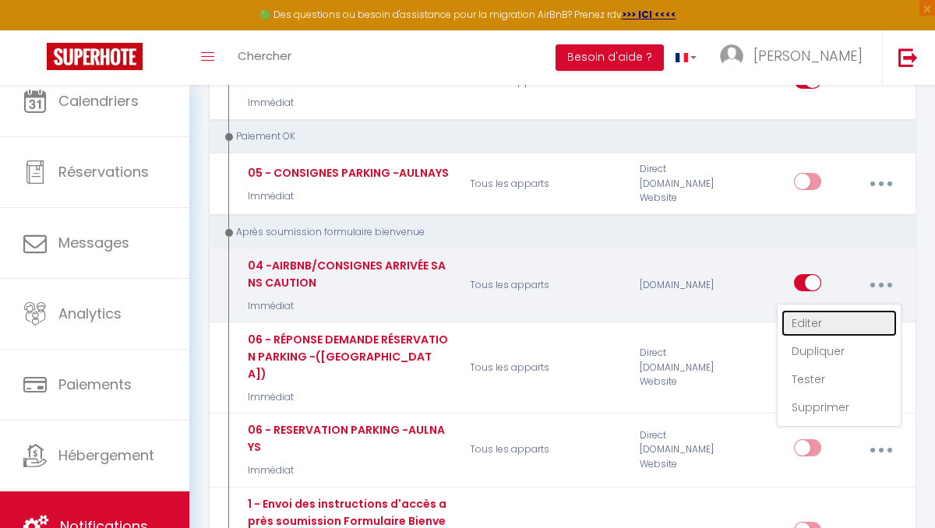
click at [818, 310] on link "Editer" at bounding box center [838, 323] width 115 height 26
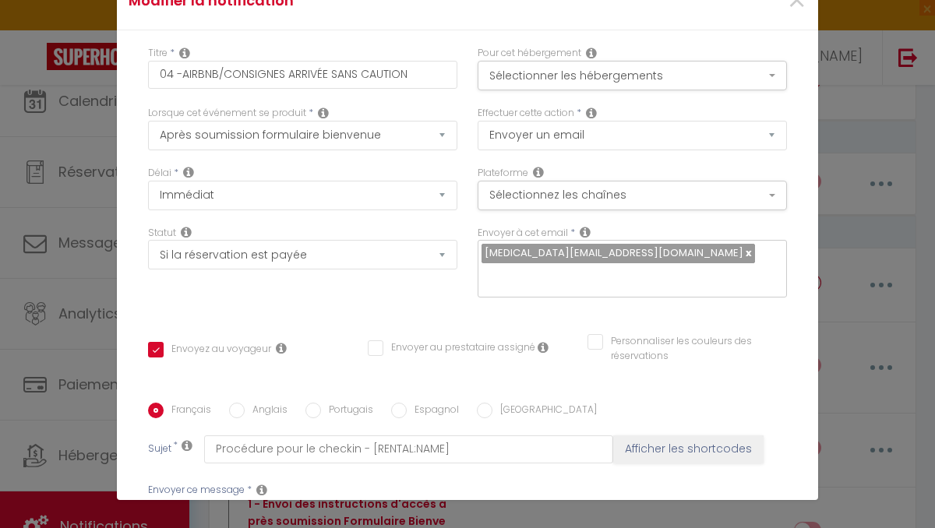
scroll to position [0, 0]
click at [222, 80] on input "04 -AIRBNB/CONSIGNES ARRIVÉE SANS CAUTION" at bounding box center [302, 75] width 309 height 28
click at [375, 76] on input "04 -CONSIGNES ARRIVÉE SANS CAUTION" at bounding box center [302, 75] width 309 height 28
click at [181, 72] on input "04 -CONSIGNES ARRIVÉE SANS CAUTION (Airbnb)" at bounding box center [302, 75] width 309 height 28
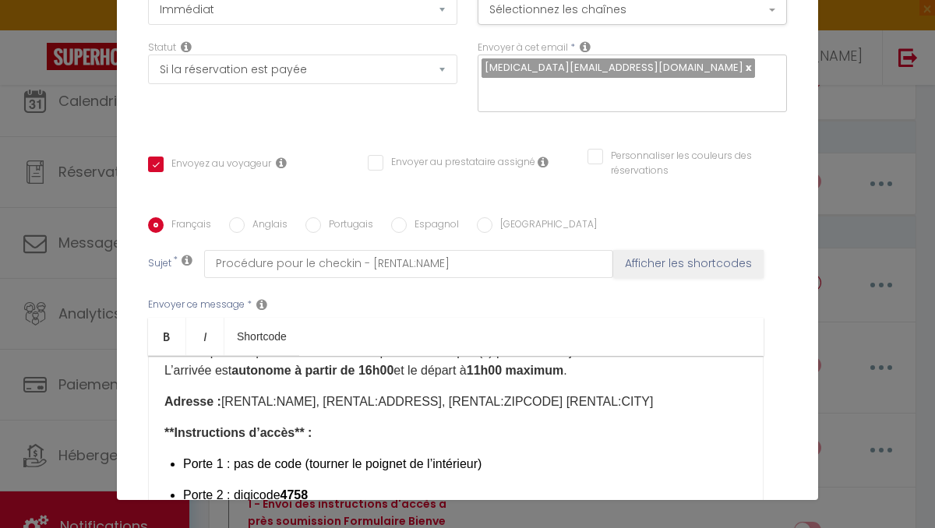
scroll to position [363, 0]
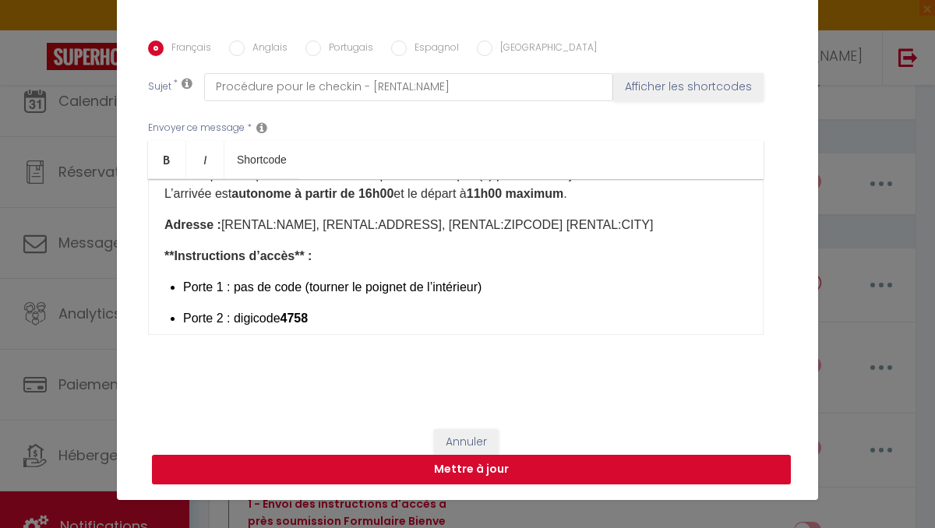
click at [392, 472] on button "Mettre à jour" at bounding box center [471, 470] width 639 height 30
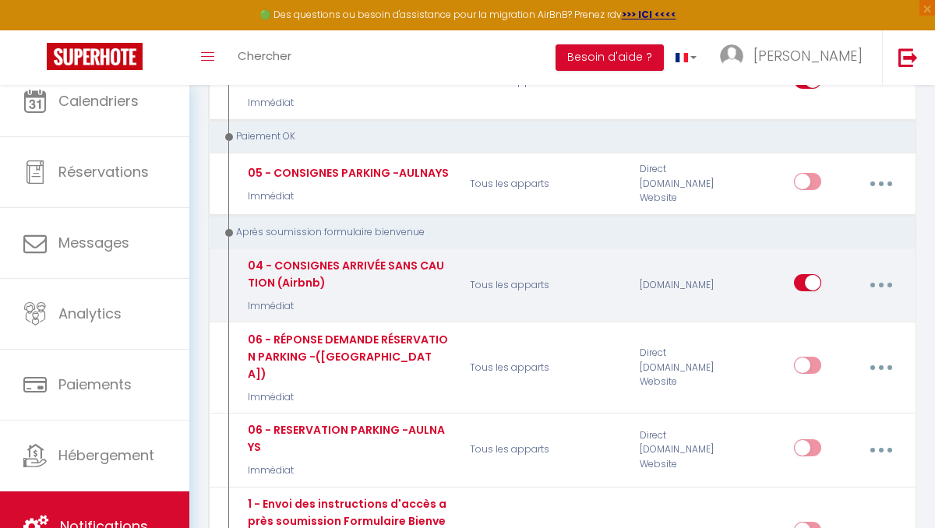
click at [878, 270] on button "button" at bounding box center [880, 285] width 41 height 30
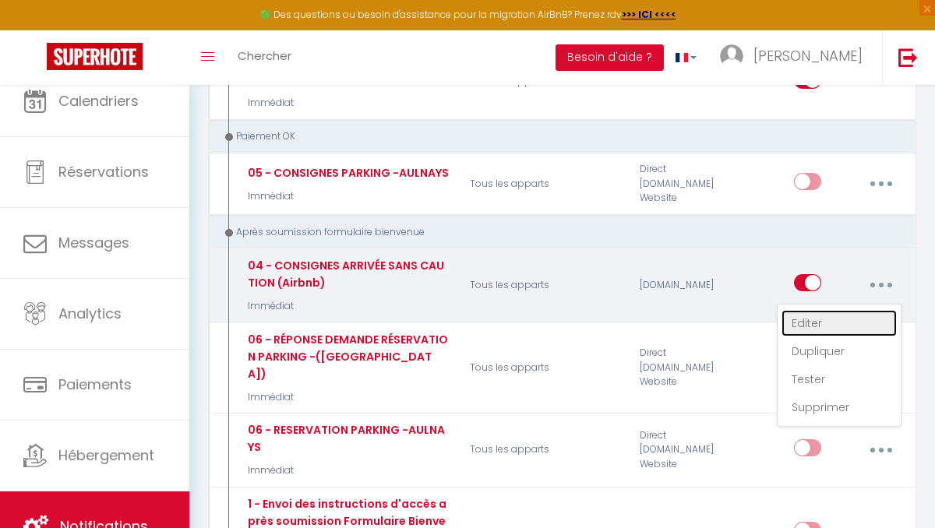
click at [804, 310] on link "Editer" at bounding box center [838, 323] width 115 height 26
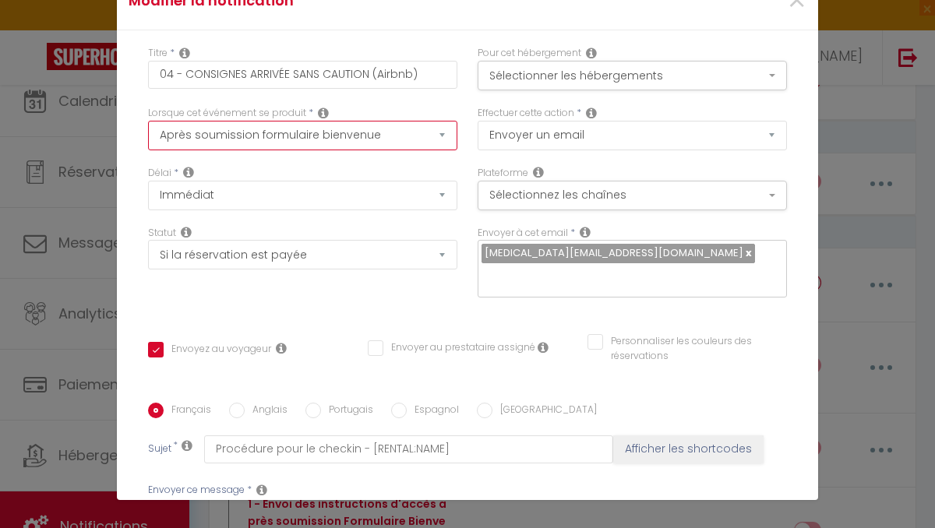
click at [418, 133] on select "Après la réservation Avant Checkin (à partir de 12h00) Après Checkin (à partir …" at bounding box center [302, 136] width 309 height 30
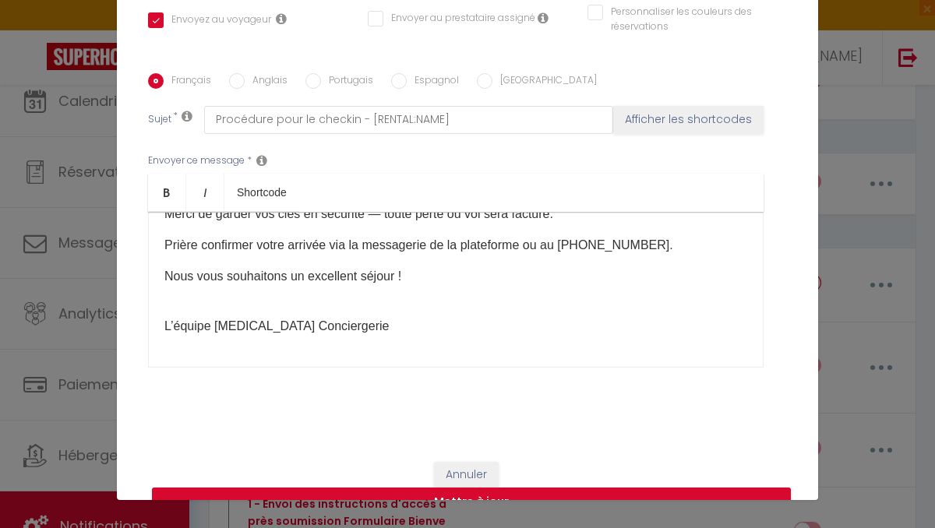
scroll to position [363, 0]
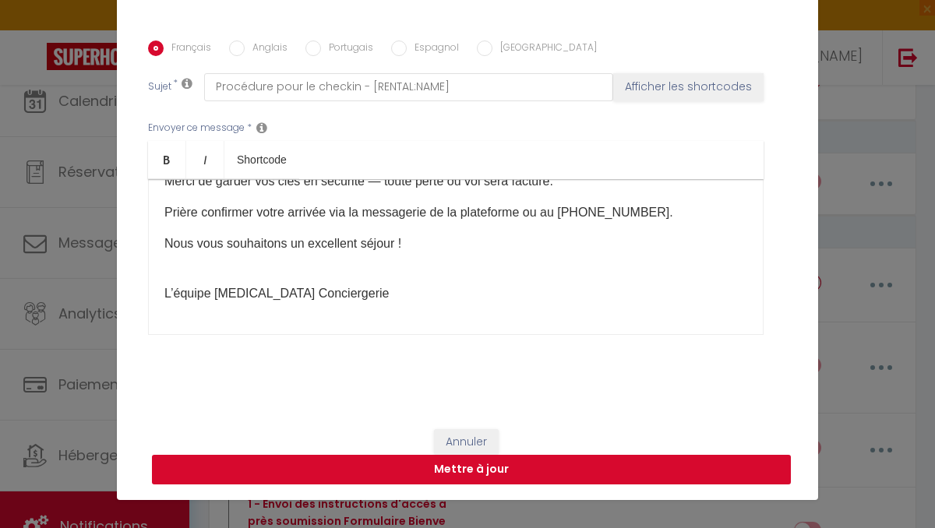
click at [432, 473] on button "Mettre à jour" at bounding box center [471, 470] width 639 height 30
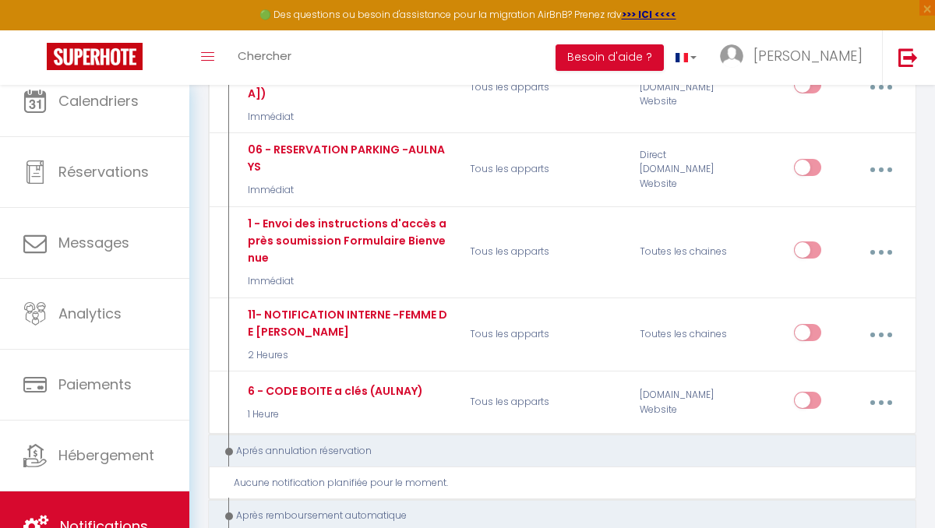
scroll to position [2048, 0]
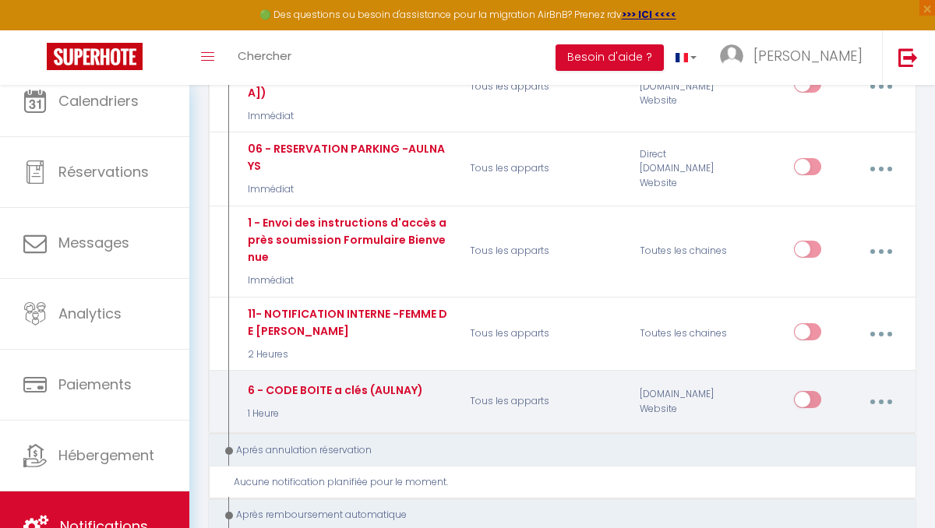
click at [878, 387] on button "button" at bounding box center [880, 402] width 41 height 30
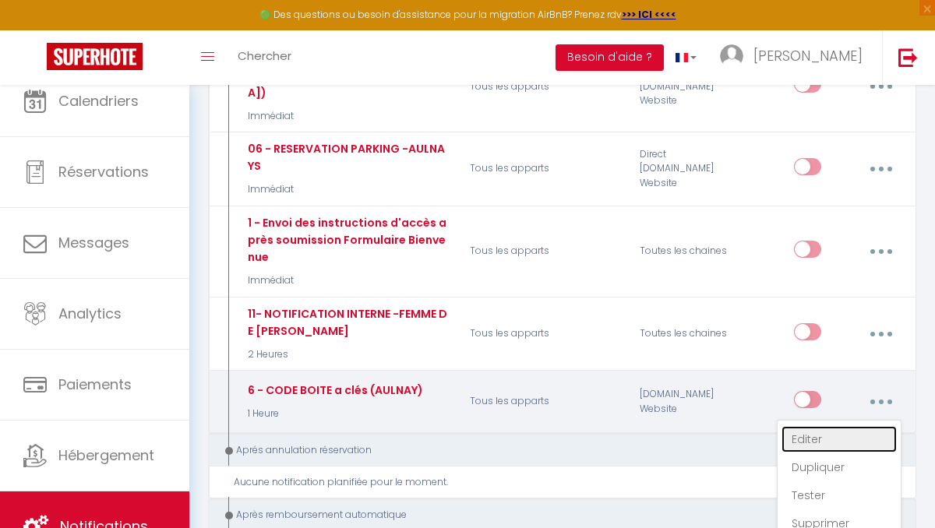
click at [819, 426] on link "Editer" at bounding box center [838, 439] width 115 height 26
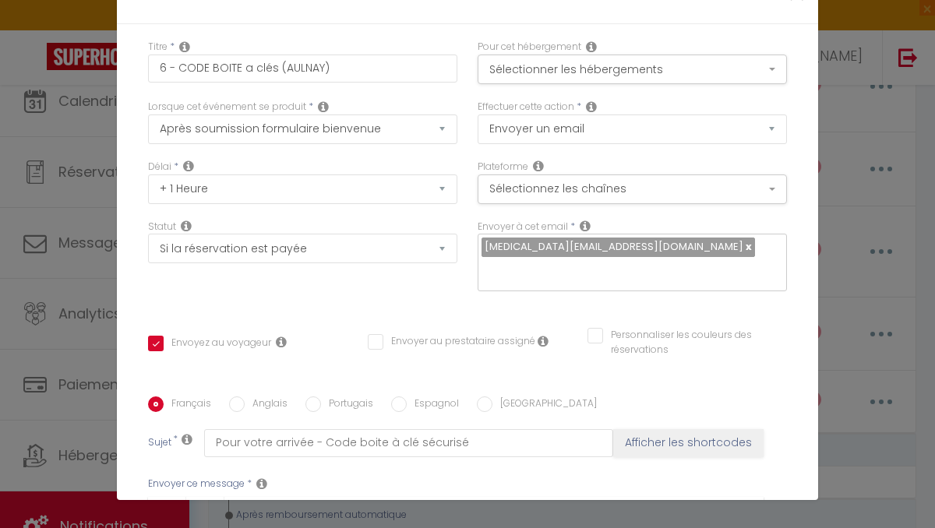
scroll to position [4, 0]
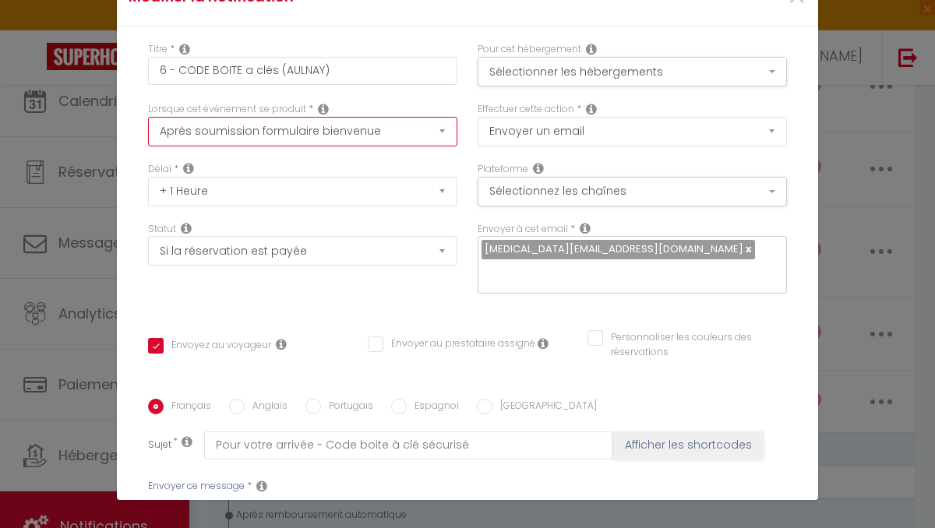
click at [407, 131] on select "Après la réservation Avant Checkin (à partir de 12h00) Après Checkin (à partir …" at bounding box center [302, 132] width 309 height 30
click at [148, 117] on select "Après la réservation Avant Checkin (à partir de 12h00) Après Checkin (à partir …" at bounding box center [302, 132] width 309 height 30
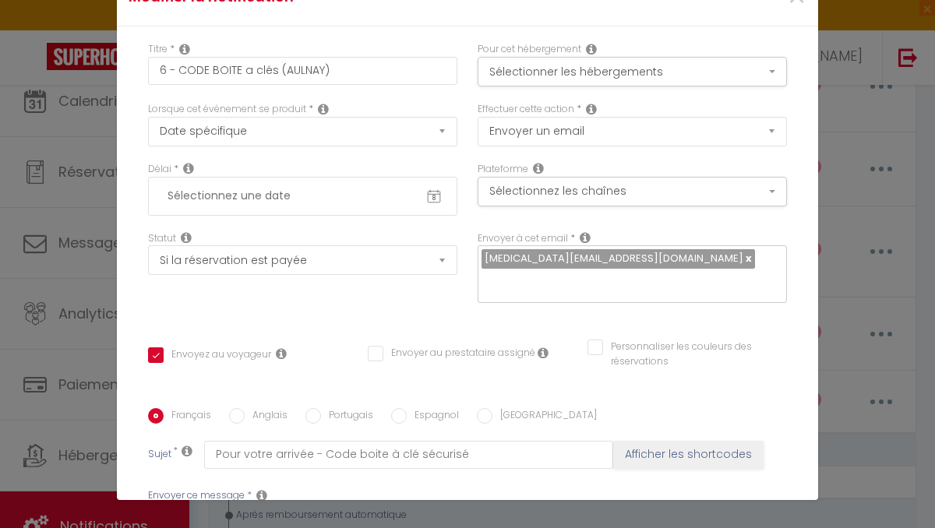
click at [259, 197] on input "text" at bounding box center [303, 196] width 286 height 26
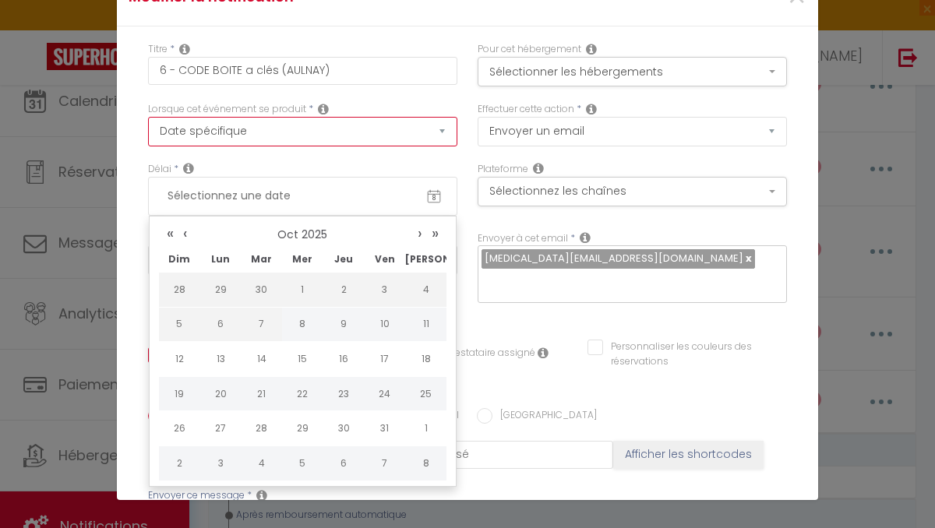
click at [252, 123] on select "Après la réservation Avant Checkin (à partir de 12h00) Après Checkin (à partir …" at bounding box center [302, 132] width 309 height 30
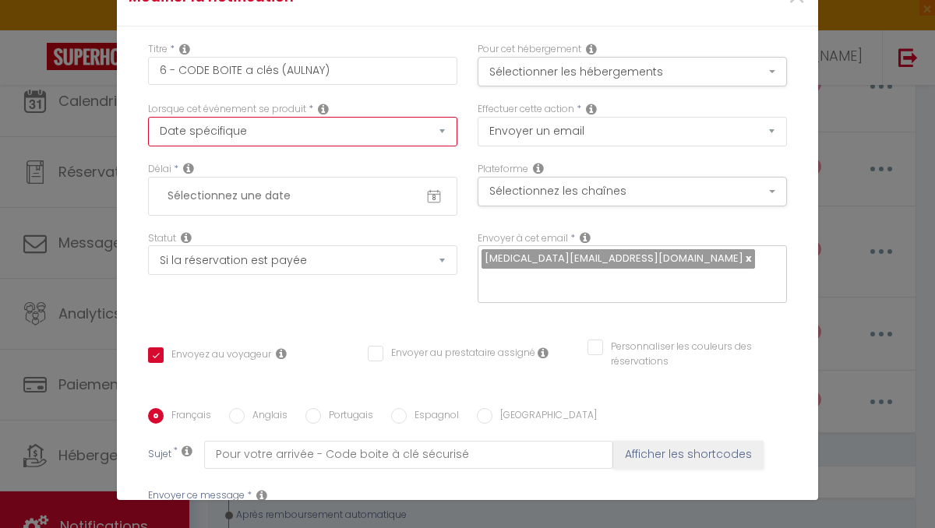
click at [148, 117] on select "Après la réservation Avant Checkin (à partir de 12h00) Après Checkin (à partir …" at bounding box center [302, 132] width 309 height 30
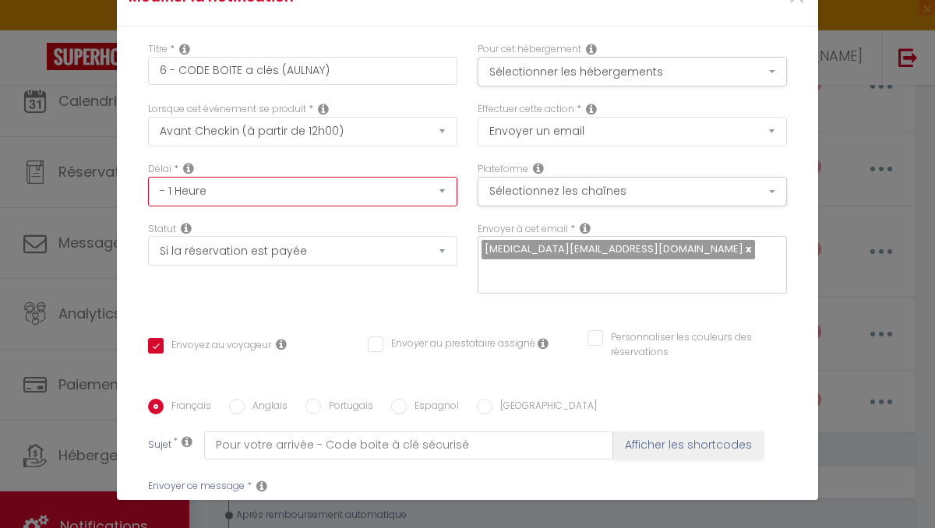
click at [251, 194] on select "Immédiat - 10 Minutes - 1 Heure - 2 Heures - 3 Heures - 4 Heures - 5 Heures - 6…" at bounding box center [302, 192] width 309 height 30
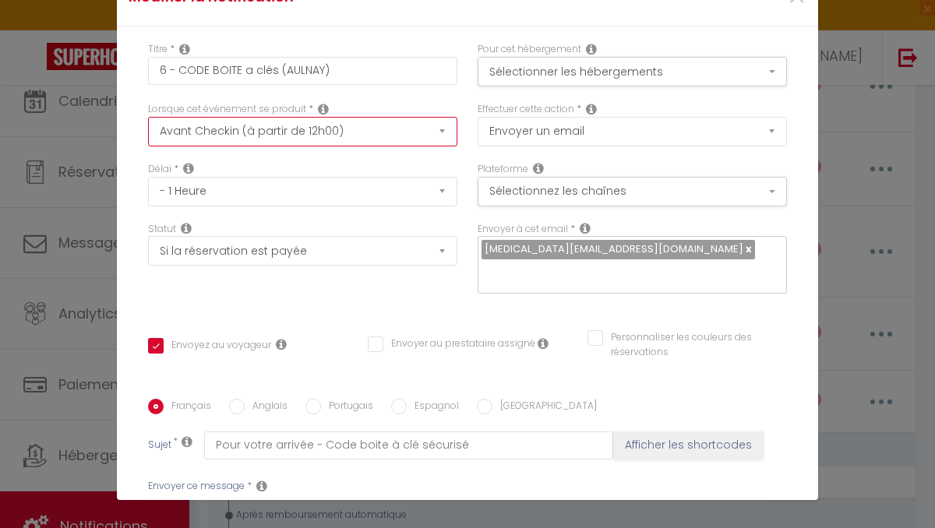
click at [393, 121] on select "Après la réservation Avant Checkin (à partir de 12h00) Après Checkin (à partir …" at bounding box center [302, 132] width 309 height 30
click at [148, 117] on select "Après la réservation Avant Checkin (à partir de 12h00) Après Checkin (à partir …" at bounding box center [302, 132] width 309 height 30
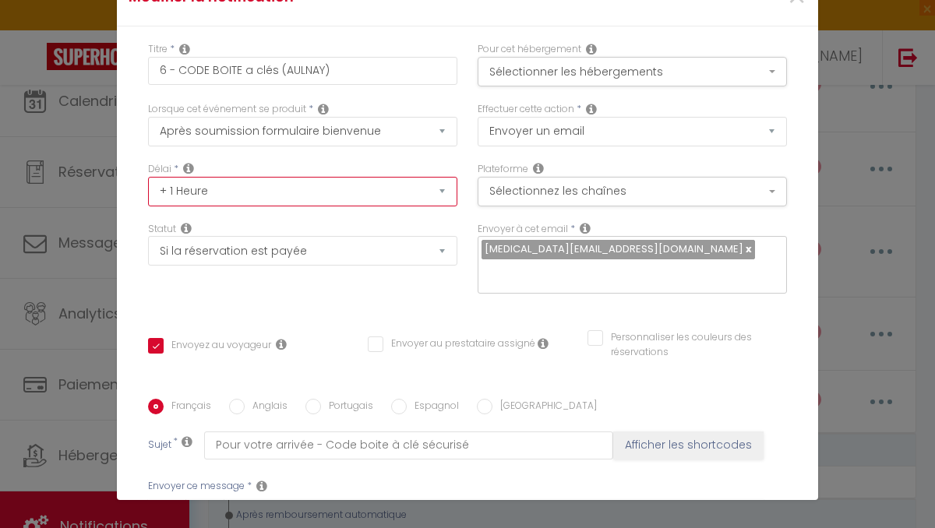
click at [290, 195] on select "Immédiat + 10 Minutes + 1 Heure + 2 Heures + 3 Heures + 4 Heures + 5 Heures + 6…" at bounding box center [302, 192] width 309 height 30
click at [148, 177] on select "Immédiat + 10 Minutes + 1 Heure + 2 Heures + 3 Heures + 4 Heures + 5 Heures + 6…" at bounding box center [302, 192] width 309 height 30
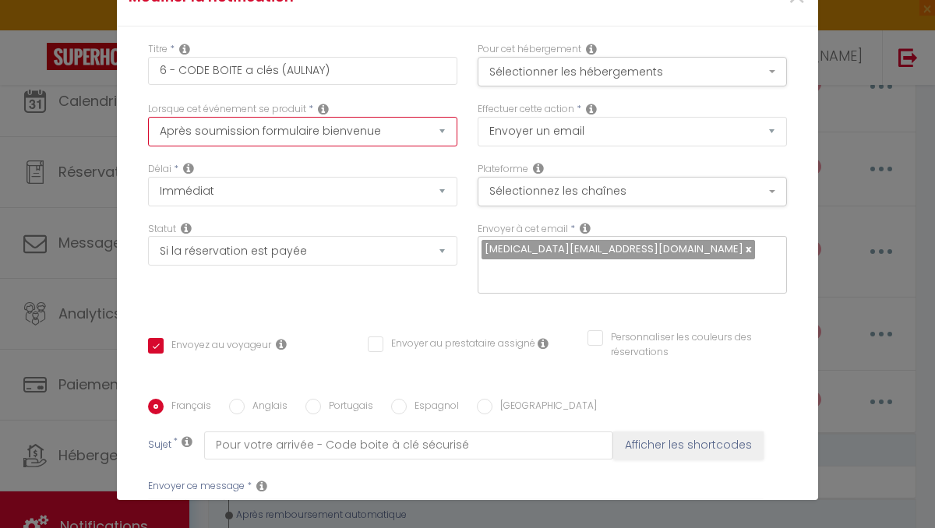
click at [347, 122] on select "Après la réservation Avant Checkin (à partir de 12h00) Après Checkin (à partir …" at bounding box center [302, 132] width 309 height 30
click at [79, 33] on div "Modifier la notification × Titre * 6 - CODE BOITE a clés (AULNAY) Pour cet hébe…" at bounding box center [467, 264] width 935 height 528
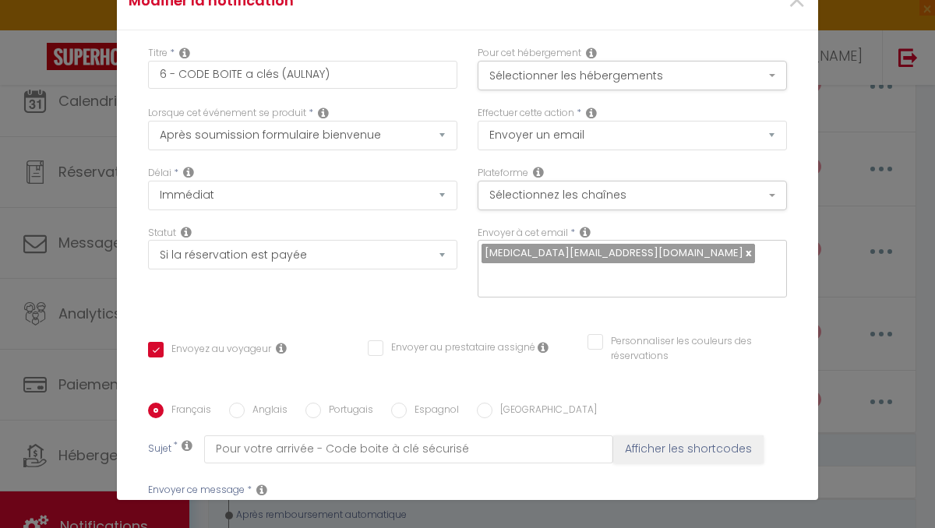
scroll to position [0, 0]
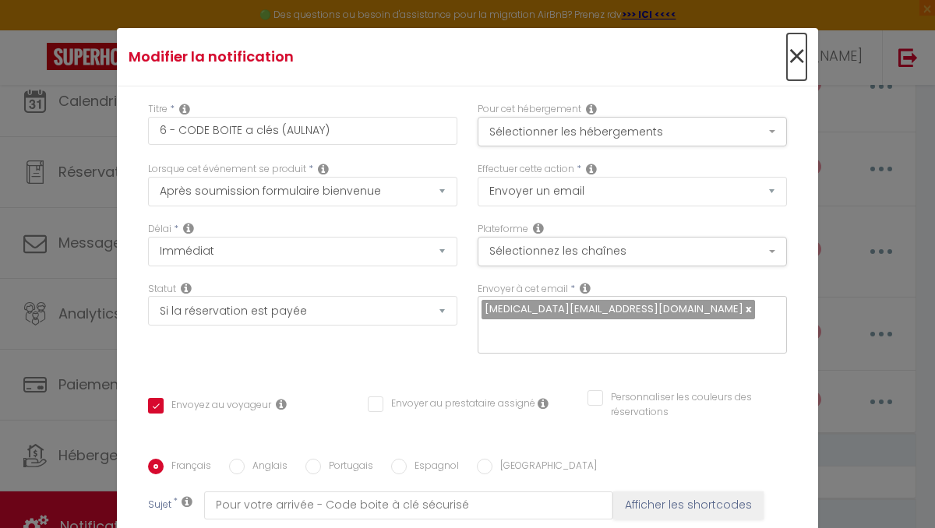
click at [797, 50] on span "×" at bounding box center [796, 56] width 19 height 47
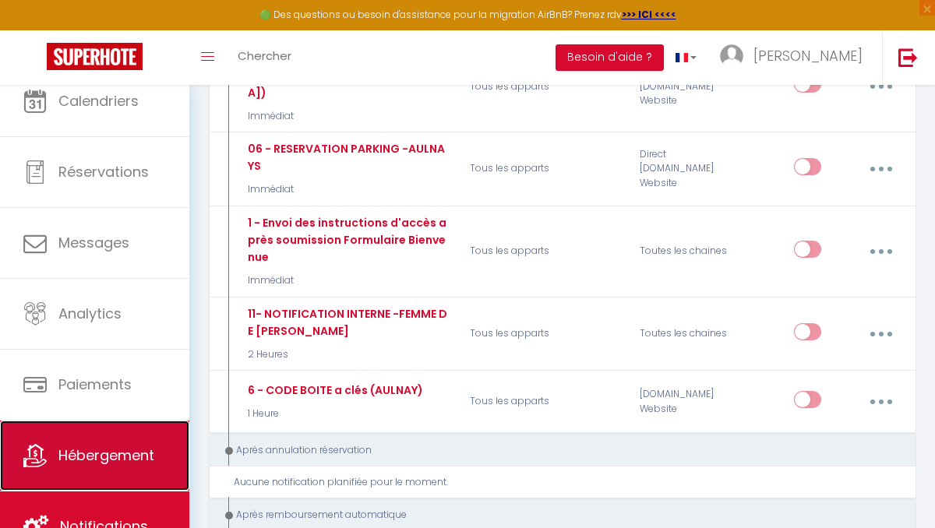
click at [75, 454] on span "Hébergement" at bounding box center [106, 454] width 96 height 19
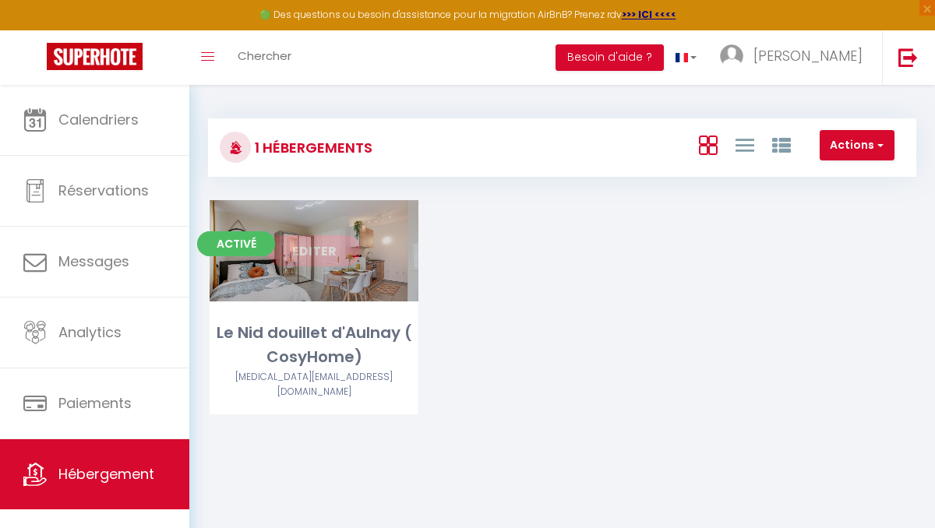
click at [310, 252] on link "Editer" at bounding box center [313, 250] width 93 height 31
click at [297, 253] on link "Editer" at bounding box center [313, 250] width 93 height 31
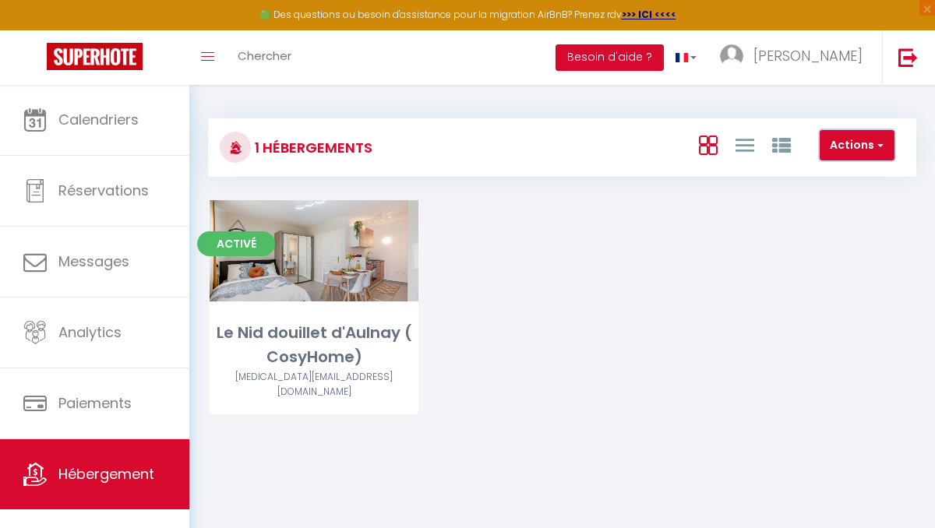
click at [841, 148] on button "Actions" at bounding box center [856, 145] width 75 height 31
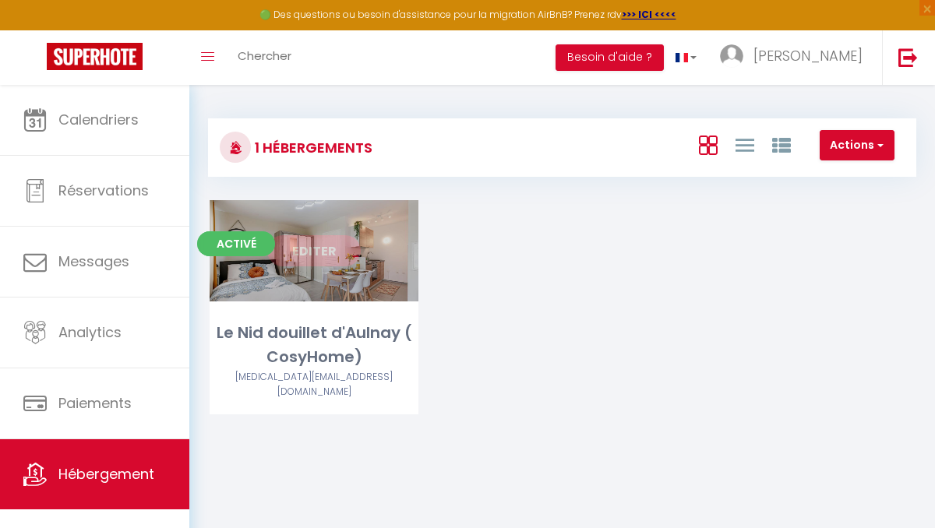
click at [315, 259] on link "Editer" at bounding box center [313, 250] width 93 height 31
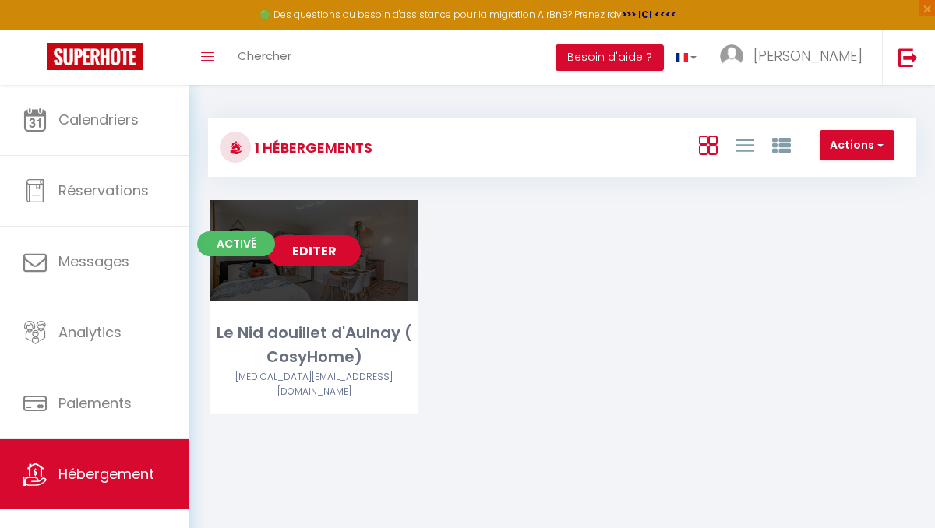
click at [315, 256] on link "Editer" at bounding box center [313, 250] width 93 height 31
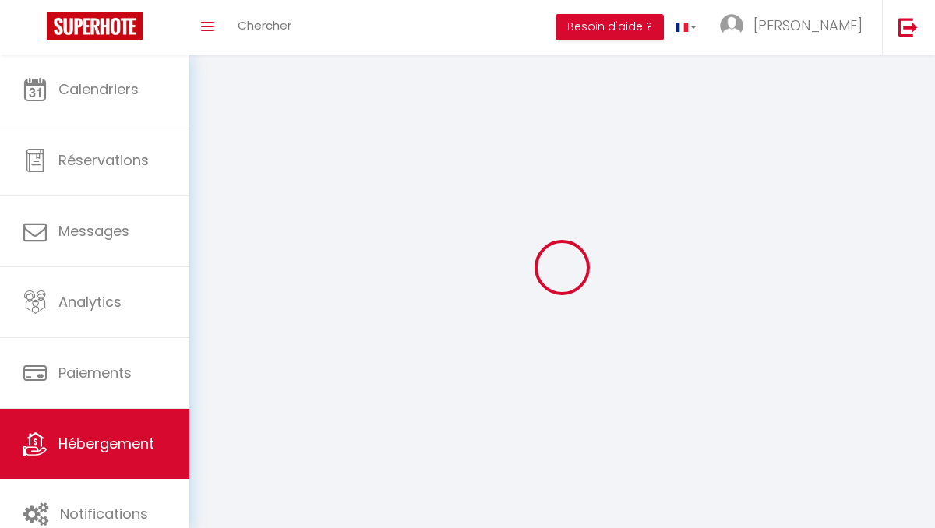
click at [315, 256] on div at bounding box center [562, 267] width 708 height 388
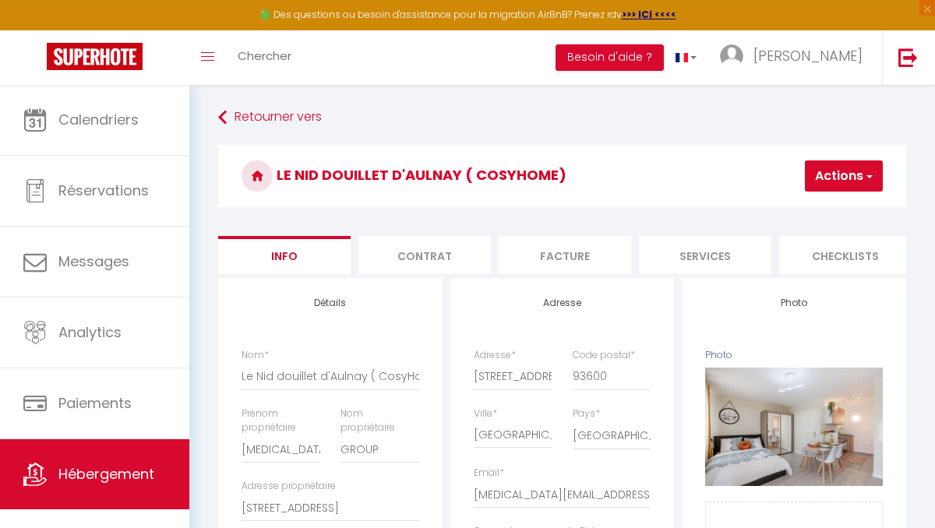
click at [440, 249] on li "Contrat" at bounding box center [424, 255] width 132 height 38
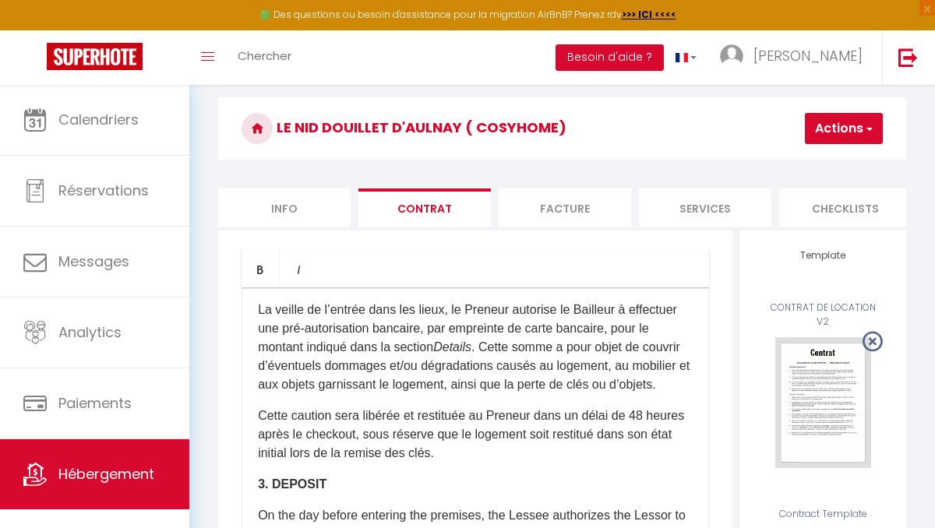
scroll to position [977, 0]
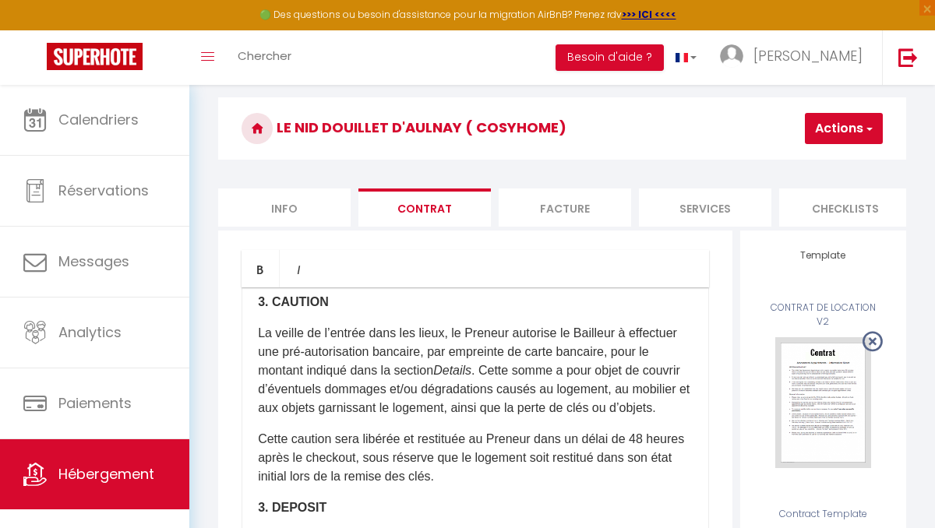
click at [558, 214] on li "Facture" at bounding box center [564, 207] width 132 height 38
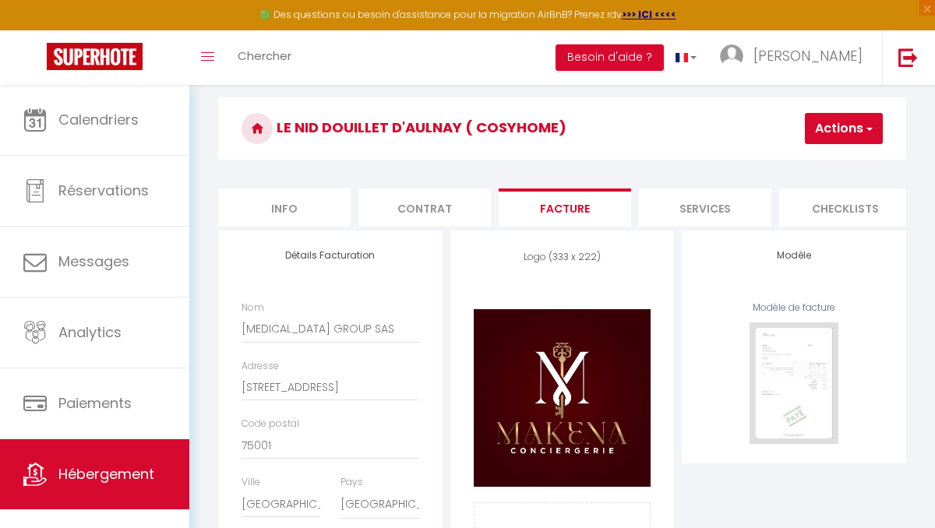
scroll to position [45, 0]
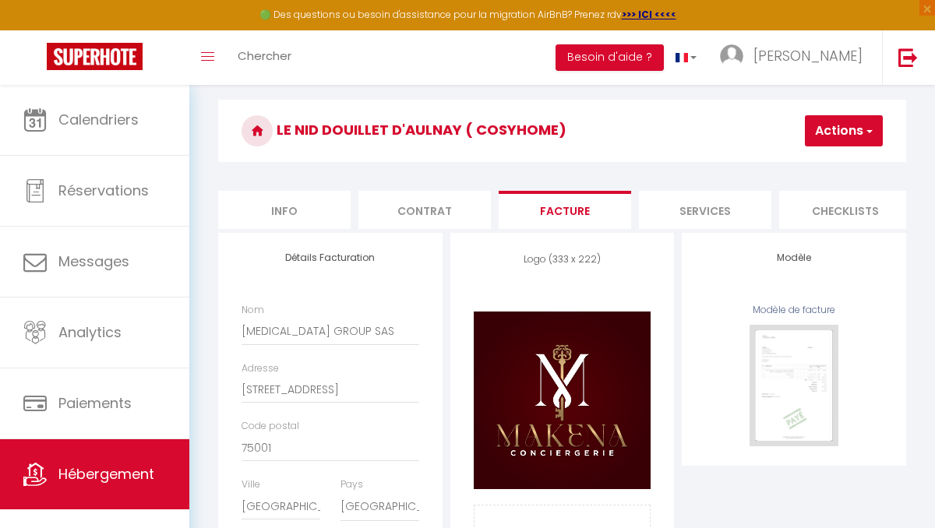
click at [445, 209] on li "Contrat" at bounding box center [424, 210] width 132 height 38
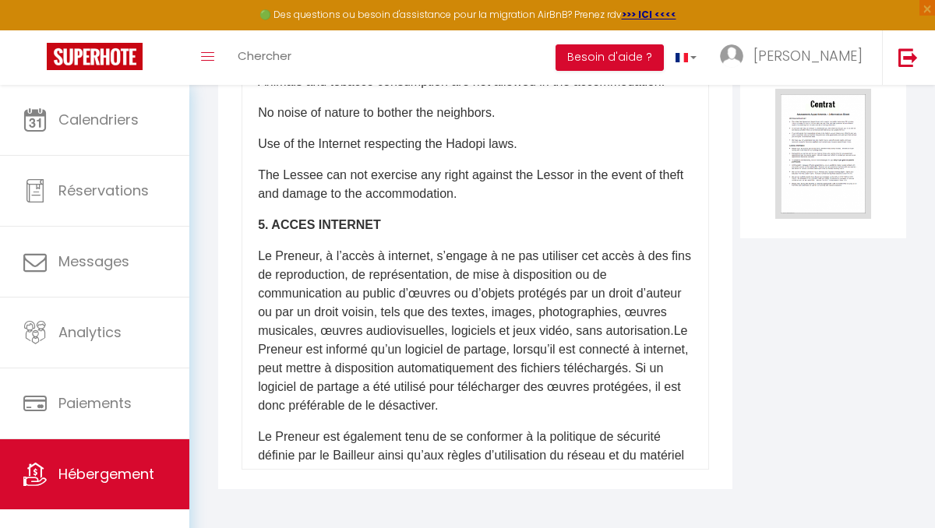
scroll to position [1292, 0]
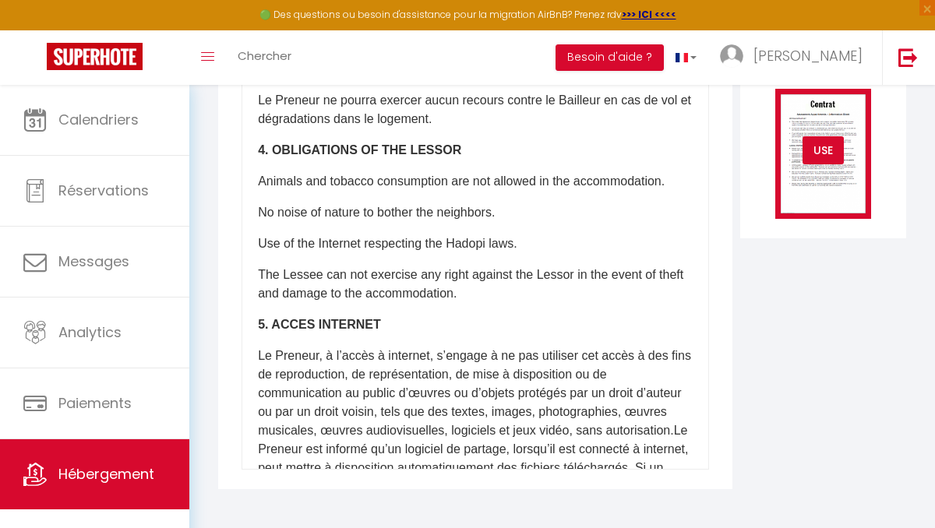
click at [791, 178] on img at bounding box center [823, 154] width 96 height 131
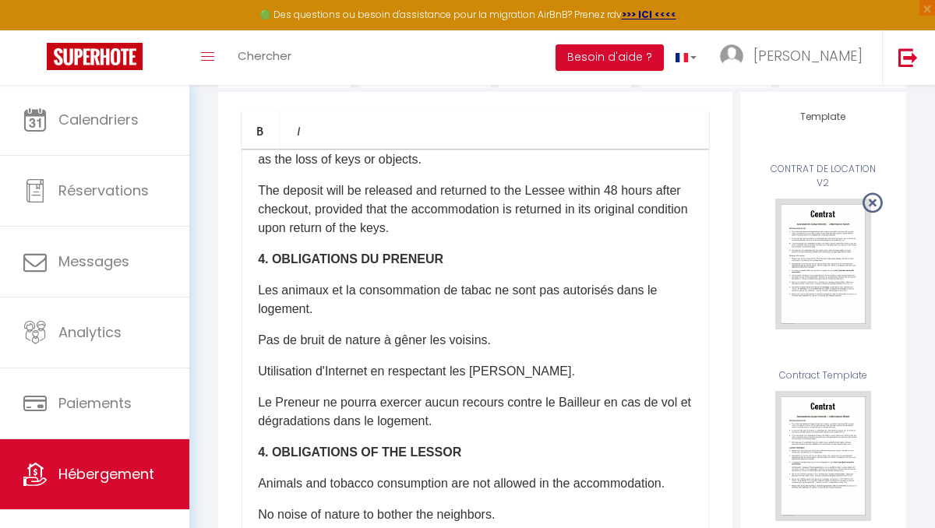
scroll to position [0, 0]
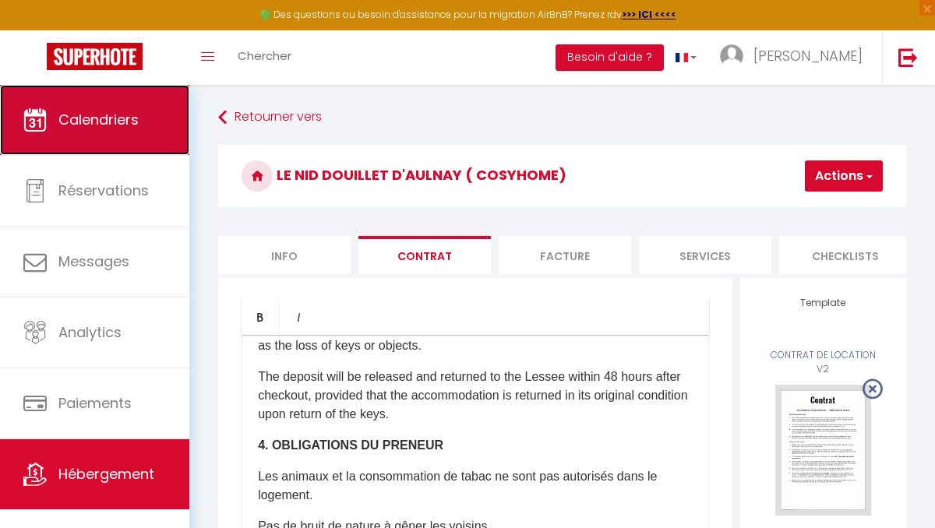
click at [91, 117] on span "Calendriers" at bounding box center [98, 119] width 80 height 19
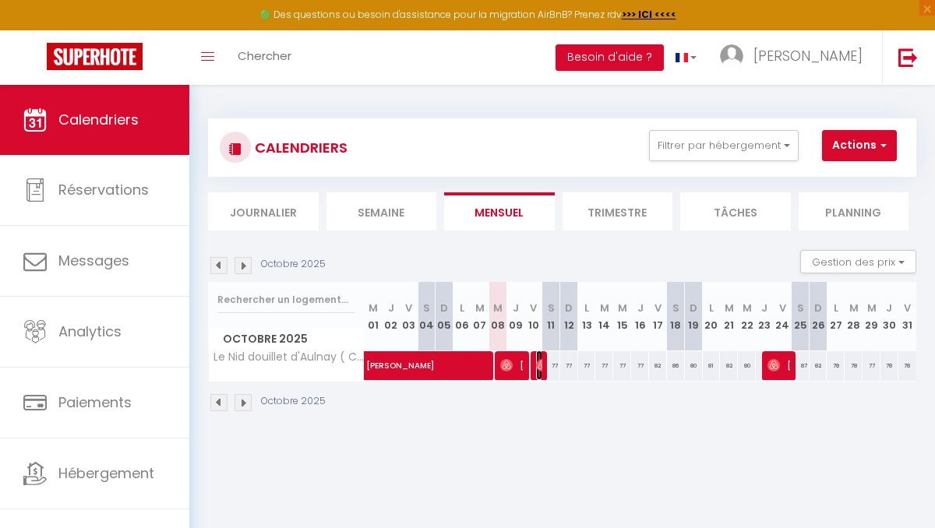
click at [539, 362] on img at bounding box center [542, 365] width 12 height 12
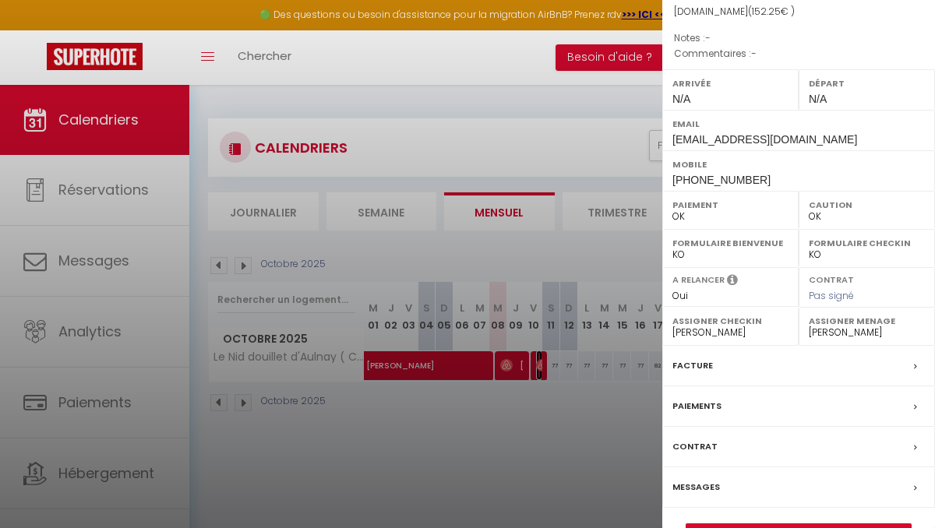
scroll to position [198, 0]
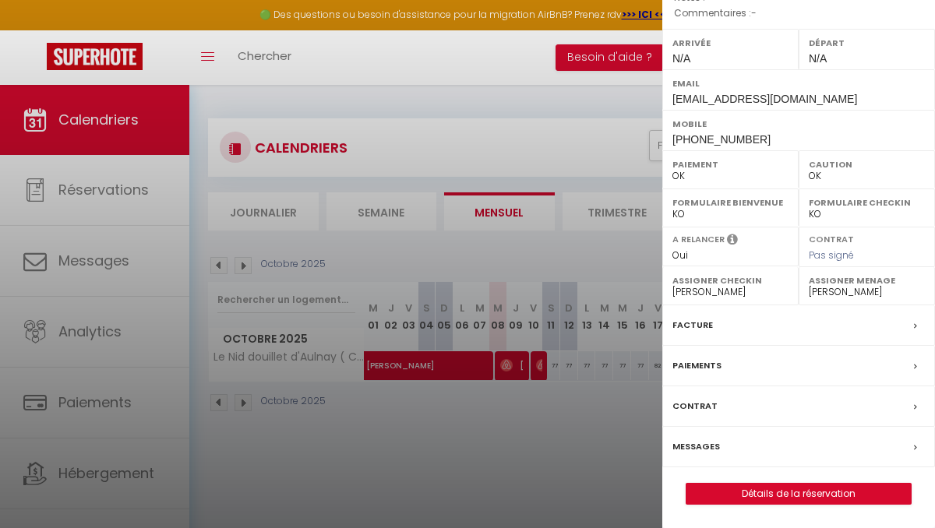
click at [738, 326] on div "Facture" at bounding box center [798, 325] width 273 height 40
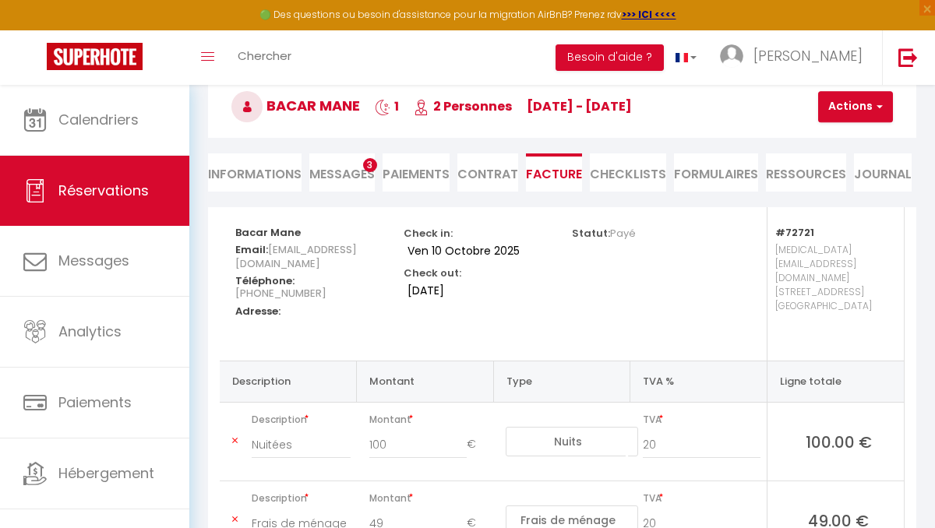
scroll to position [51, 0]
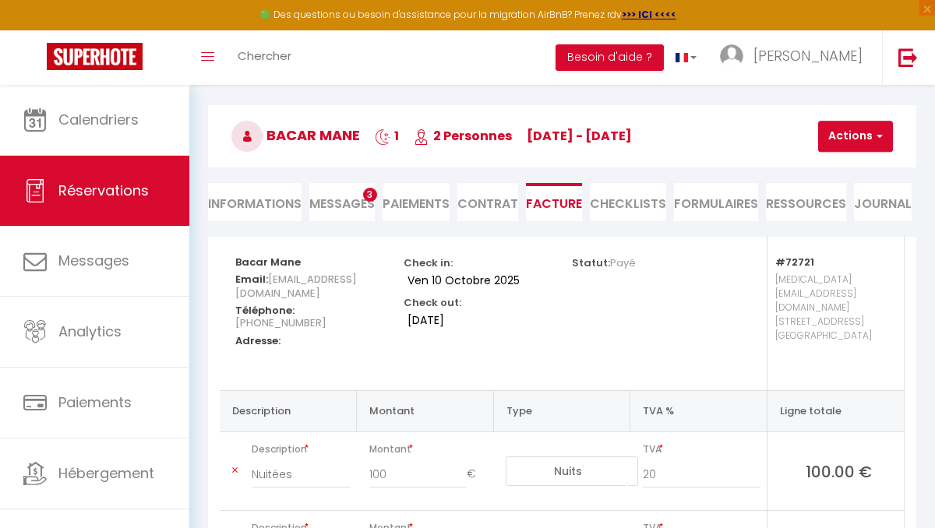
click at [500, 203] on li "Contrat" at bounding box center [487, 202] width 61 height 38
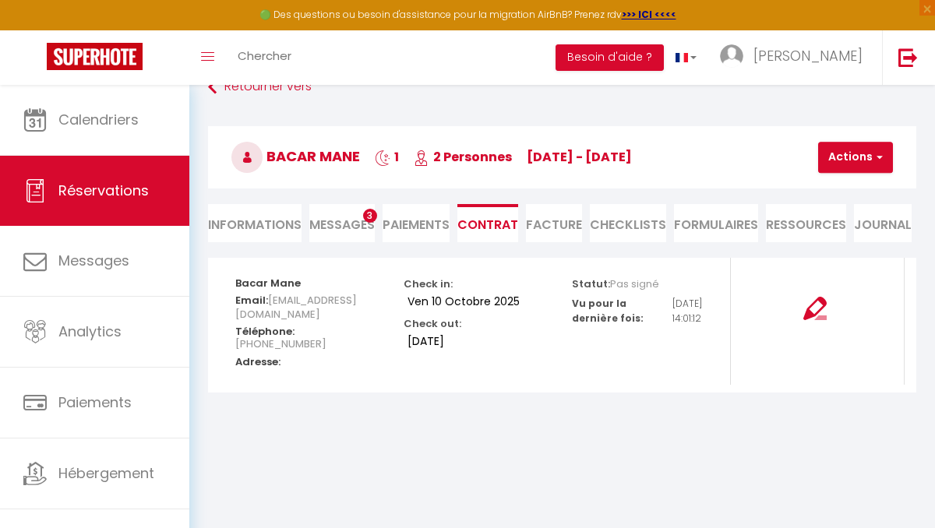
scroll to position [25, 0]
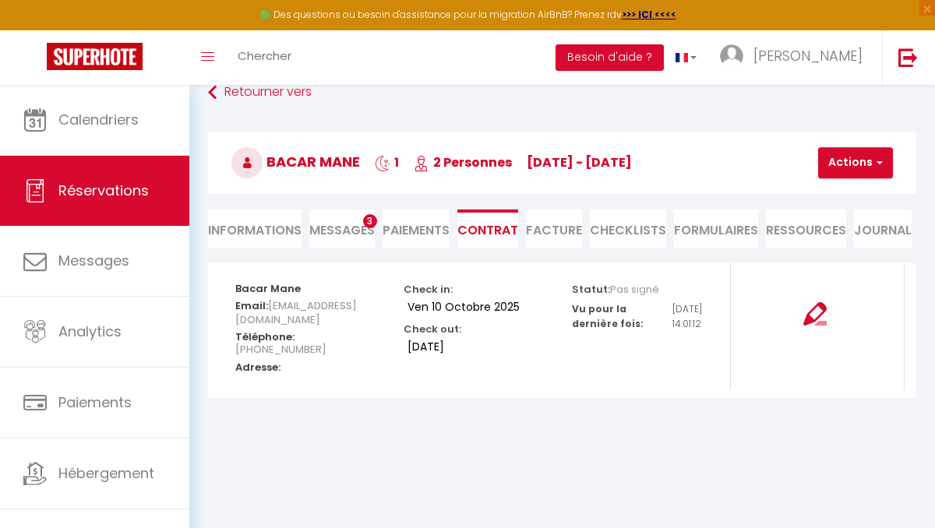
click at [355, 223] on span "Messages" at bounding box center [341, 230] width 65 height 18
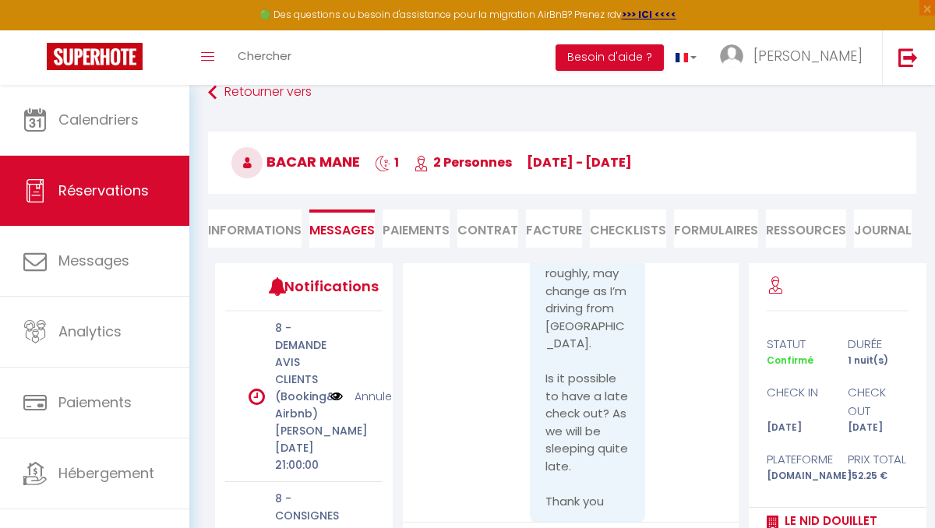
scroll to position [152, 0]
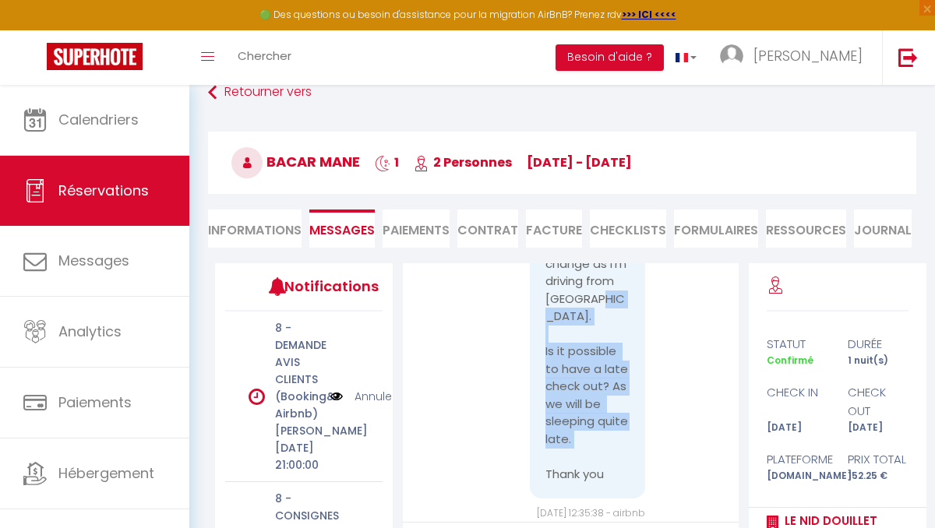
drag, startPoint x: 606, startPoint y: 460, endPoint x: 582, endPoint y: 321, distance: 141.5
click at [565, 267] on pre "Hi! I’m arriving at 20:00 PM roughly, may change as I’m driving from [GEOGRAPHI…" at bounding box center [587, 342] width 84 height 280
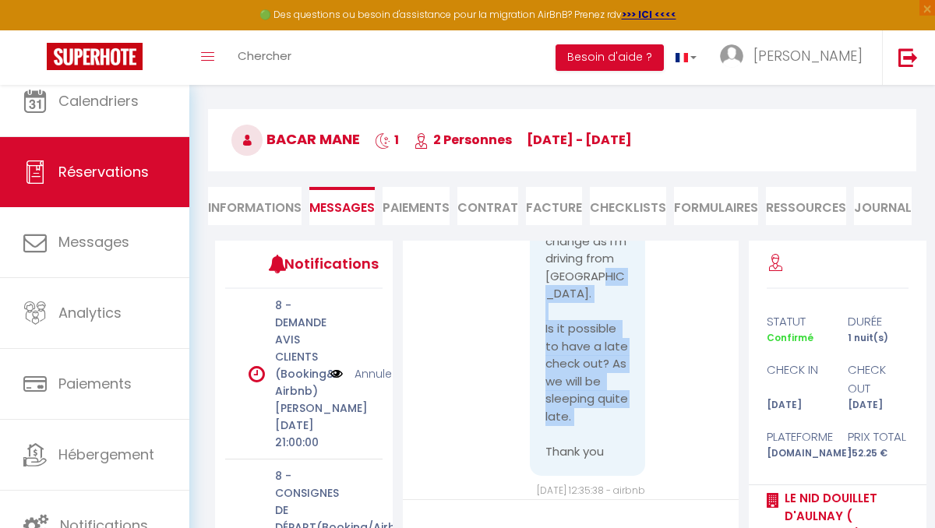
scroll to position [0, 0]
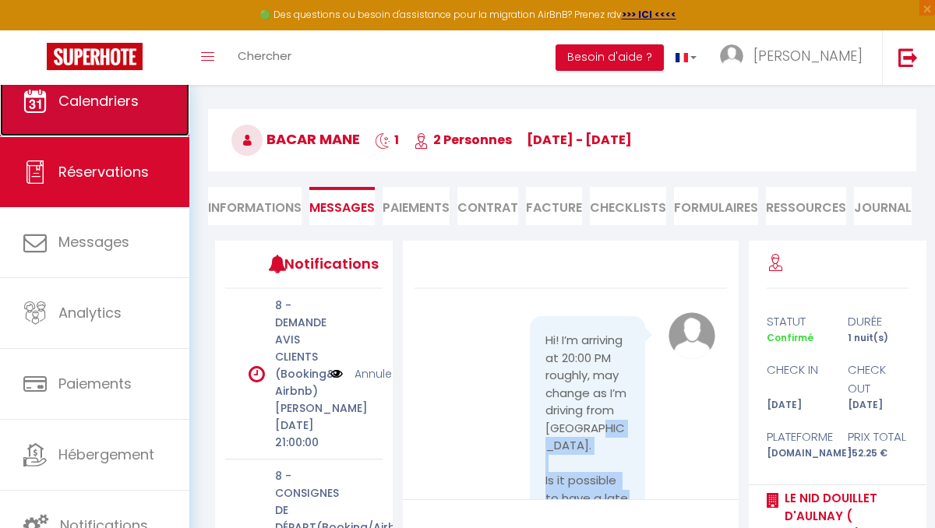
click at [100, 100] on span "Calendriers" at bounding box center [98, 100] width 80 height 19
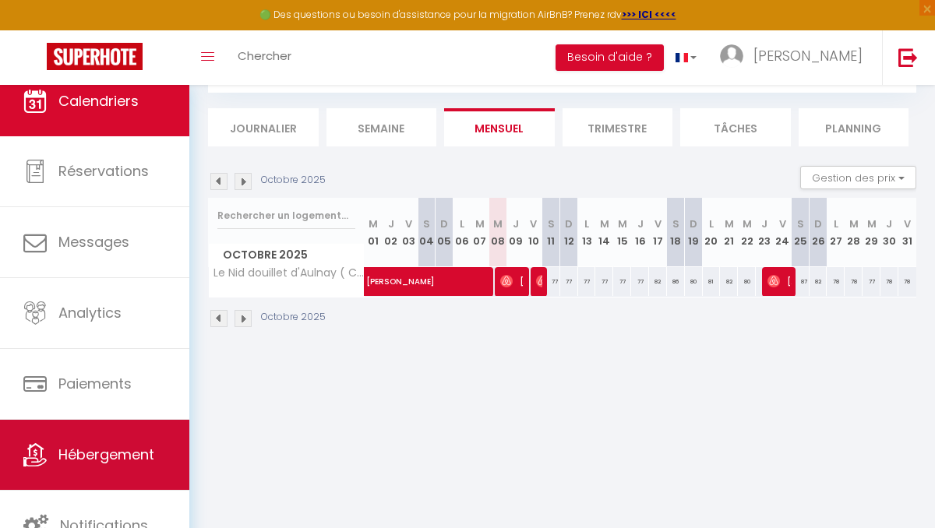
scroll to position [85, 0]
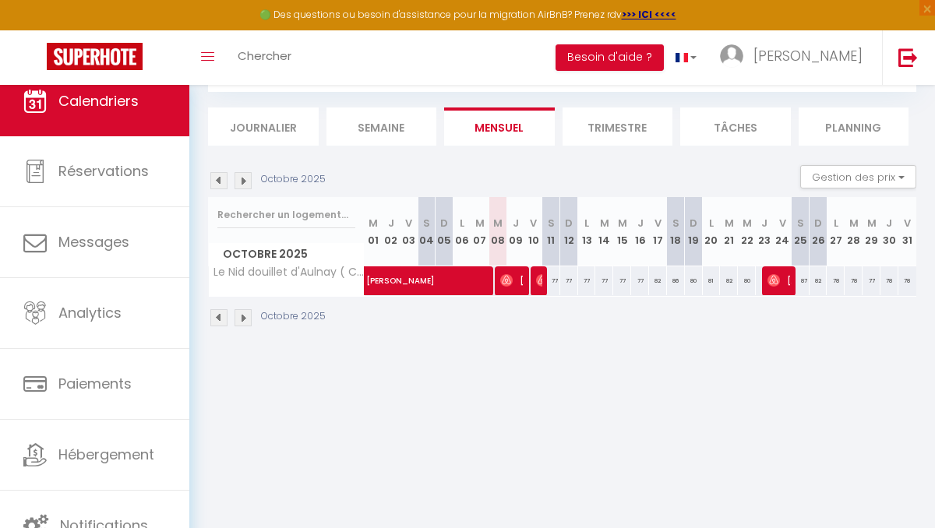
click at [305, 442] on body "🟢 Des questions ou besoin d'assistance pour la migration AirBnB? Prenez rdv >>>…" at bounding box center [467, 264] width 935 height 528
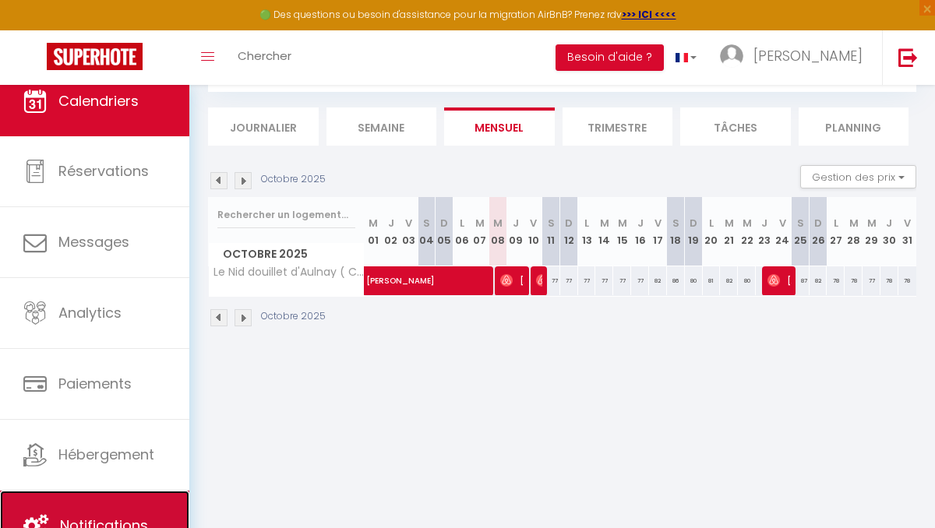
click at [130, 524] on span "Notifications" at bounding box center [104, 525] width 88 height 19
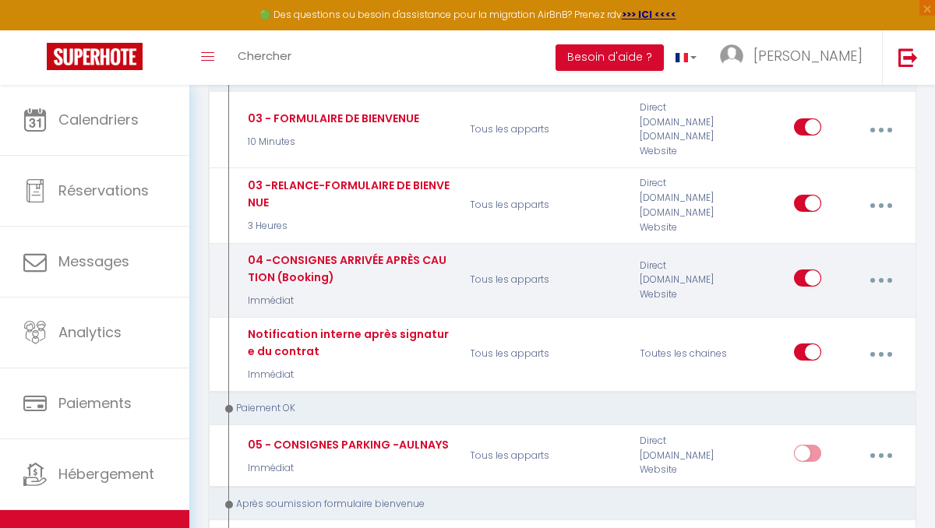
scroll to position [1498, 0]
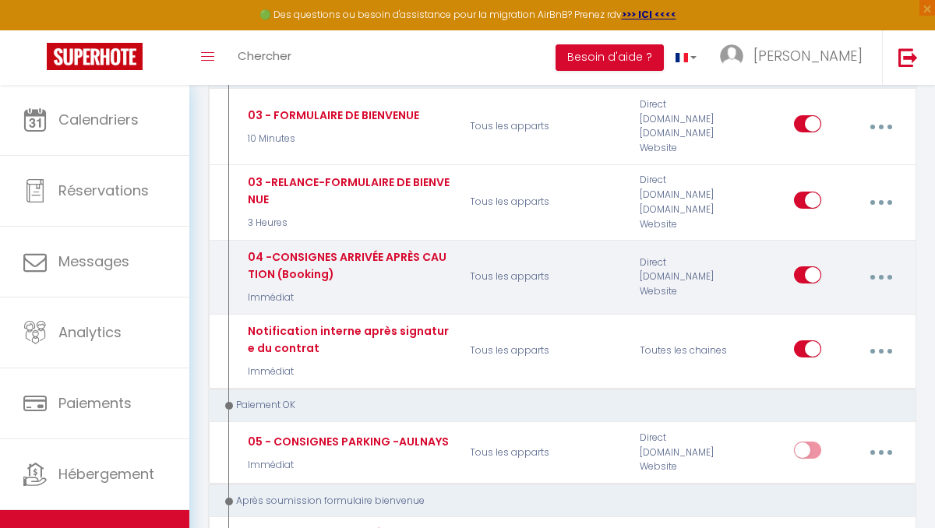
click at [891, 262] on button "button" at bounding box center [880, 277] width 41 height 30
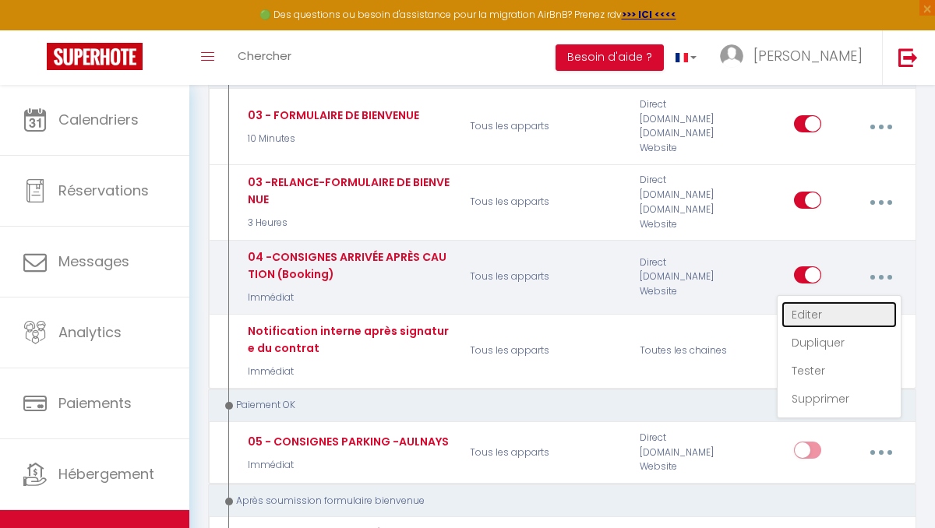
click at [809, 301] on link "Editer" at bounding box center [838, 314] width 115 height 26
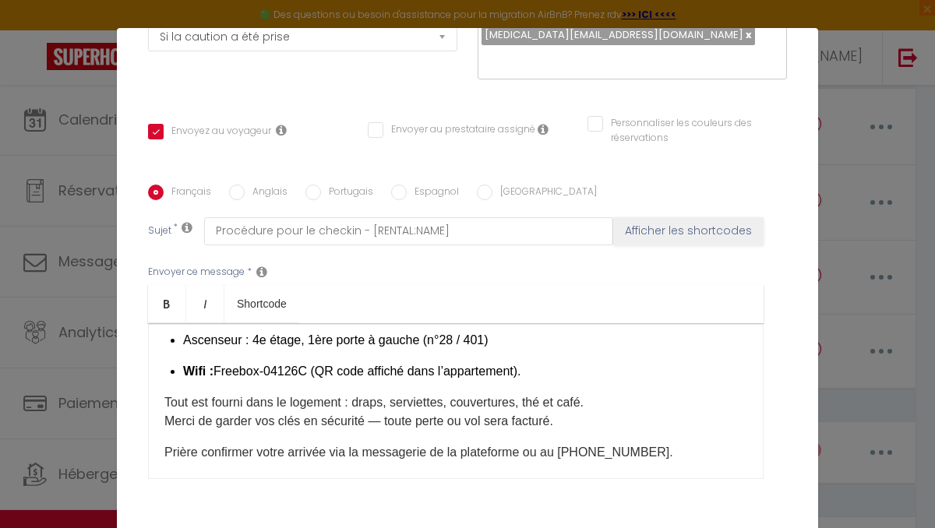
scroll to position [321, 0]
drag, startPoint x: 181, startPoint y: 372, endPoint x: 556, endPoint y: 369, distance: 374.6
click at [556, 369] on div "Bonjour [GUEST:FIRST_NAME], Nous espérons que vous allez bien et que vous êtes …" at bounding box center [455, 401] width 615 height 156
copy p "Wifi : Freebox-04126C (QR code affiché dans l’appartement)."
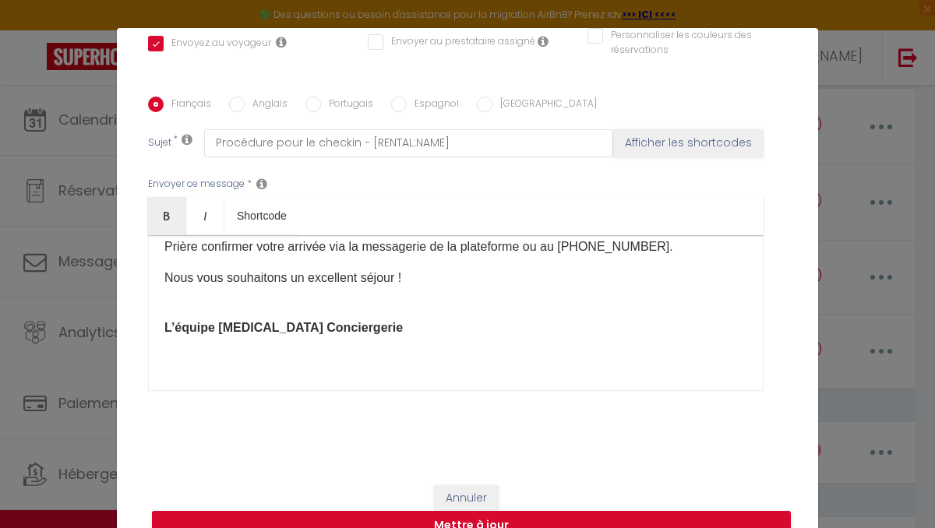
scroll to position [525, 0]
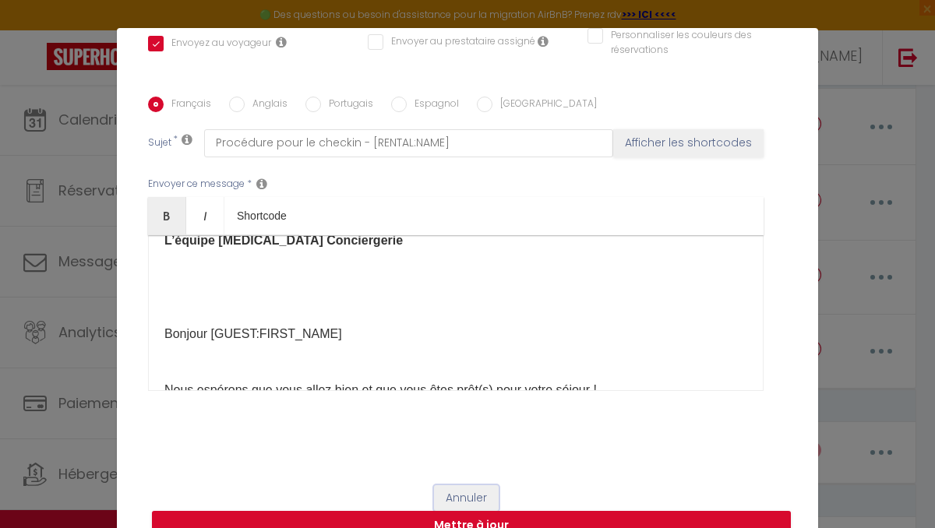
click at [466, 498] on button "Annuler" at bounding box center [466, 498] width 65 height 26
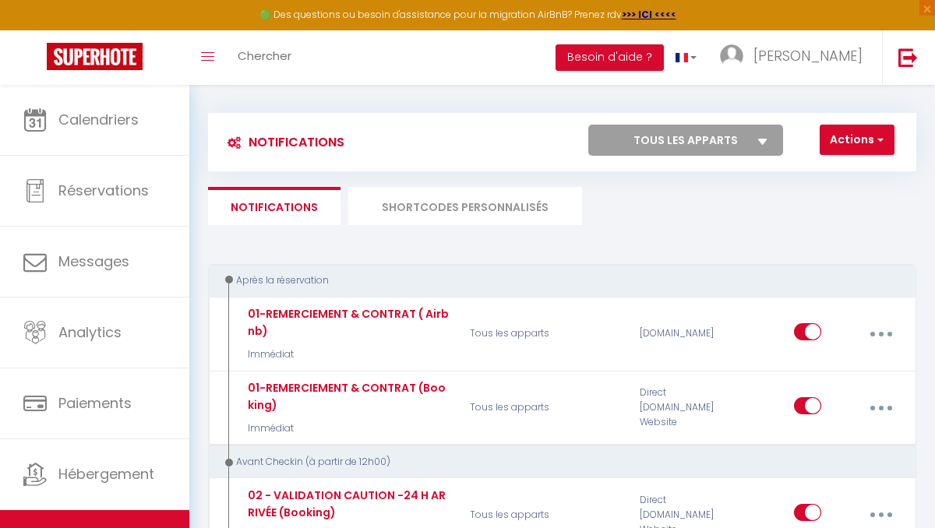
scroll to position [1, 0]
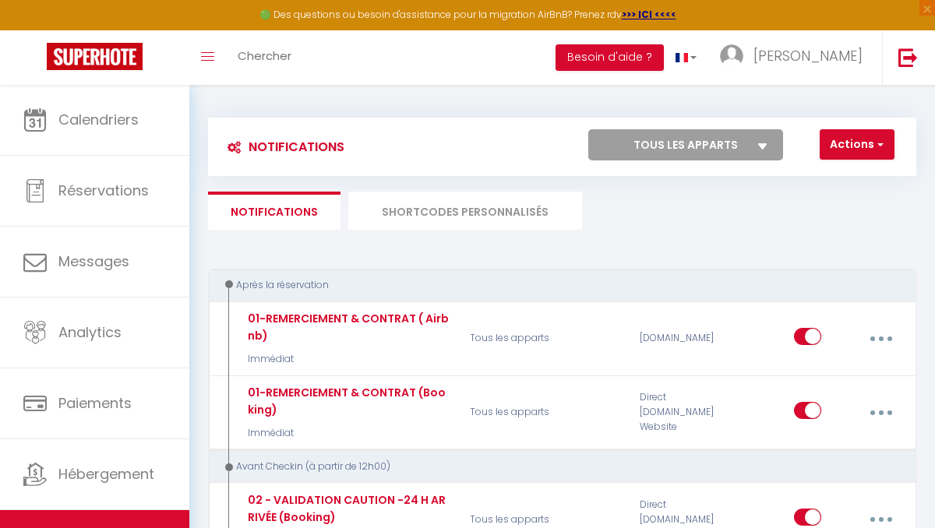
click at [626, 148] on select "Tous les apparts Le Nid douillet d'Aulnay ( CosyHome)" at bounding box center [685, 144] width 195 height 31
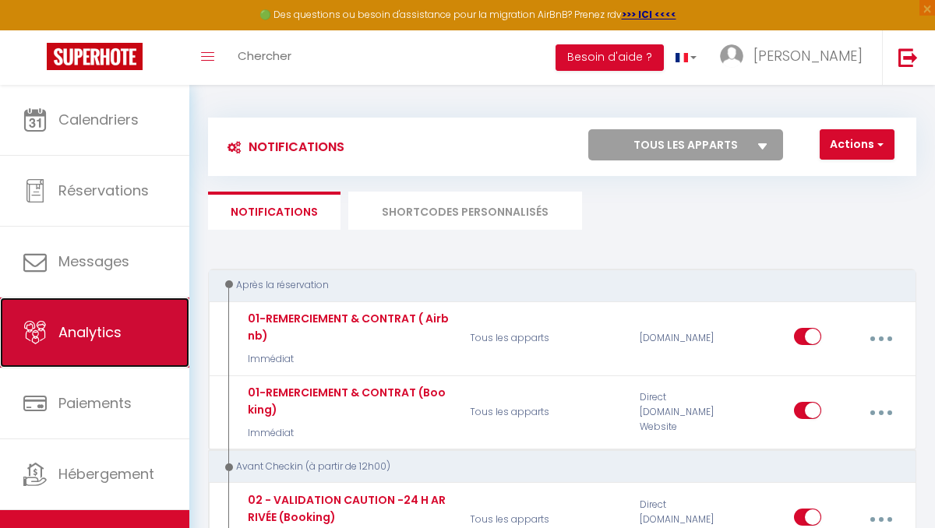
click at [93, 333] on span "Analytics" at bounding box center [89, 331] width 63 height 19
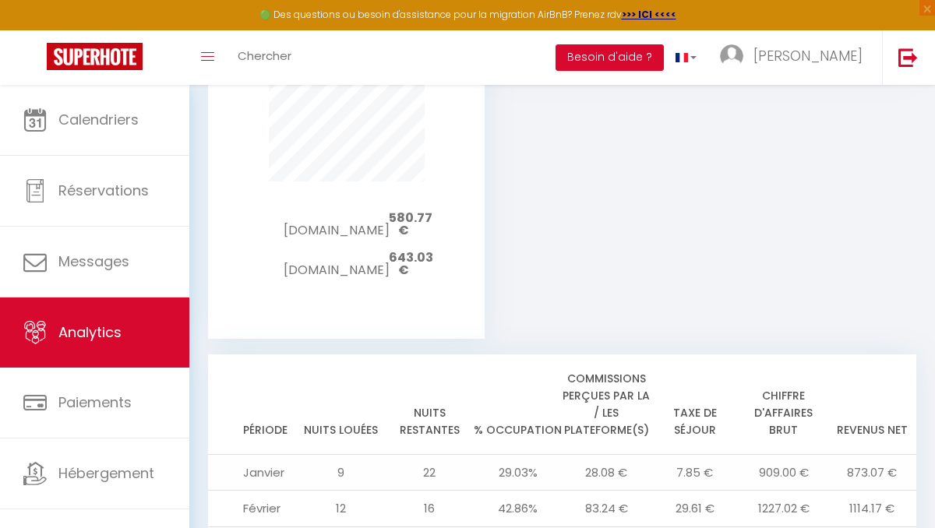
scroll to position [1220, 0]
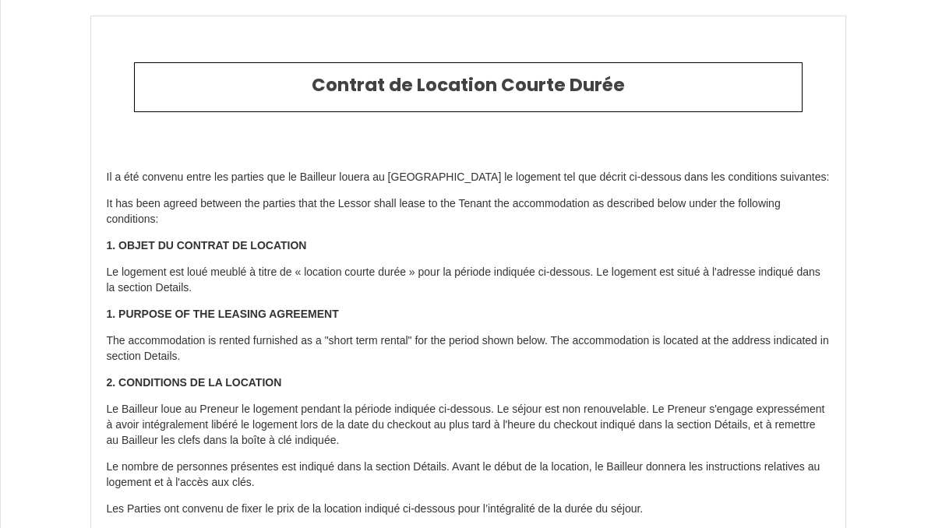
select select
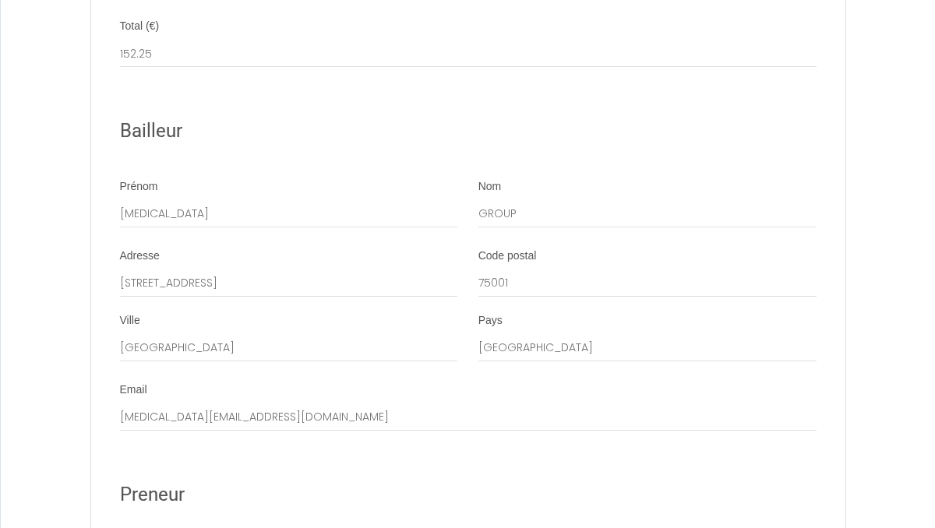
scroll to position [2161, 0]
